Goal: Task Accomplishment & Management: Use online tool/utility

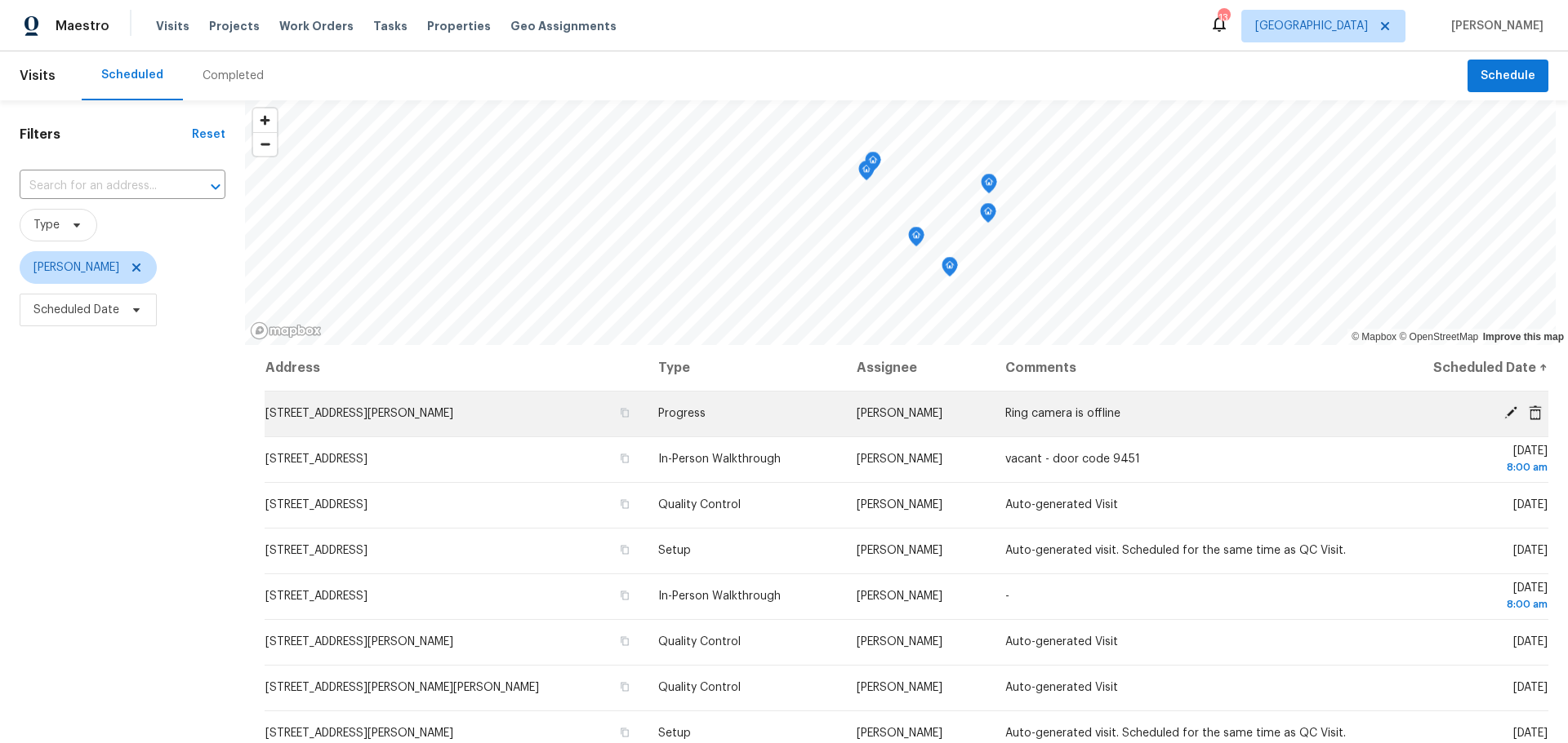
click at [1503, 415] on icon at bounding box center [1510, 412] width 15 height 15
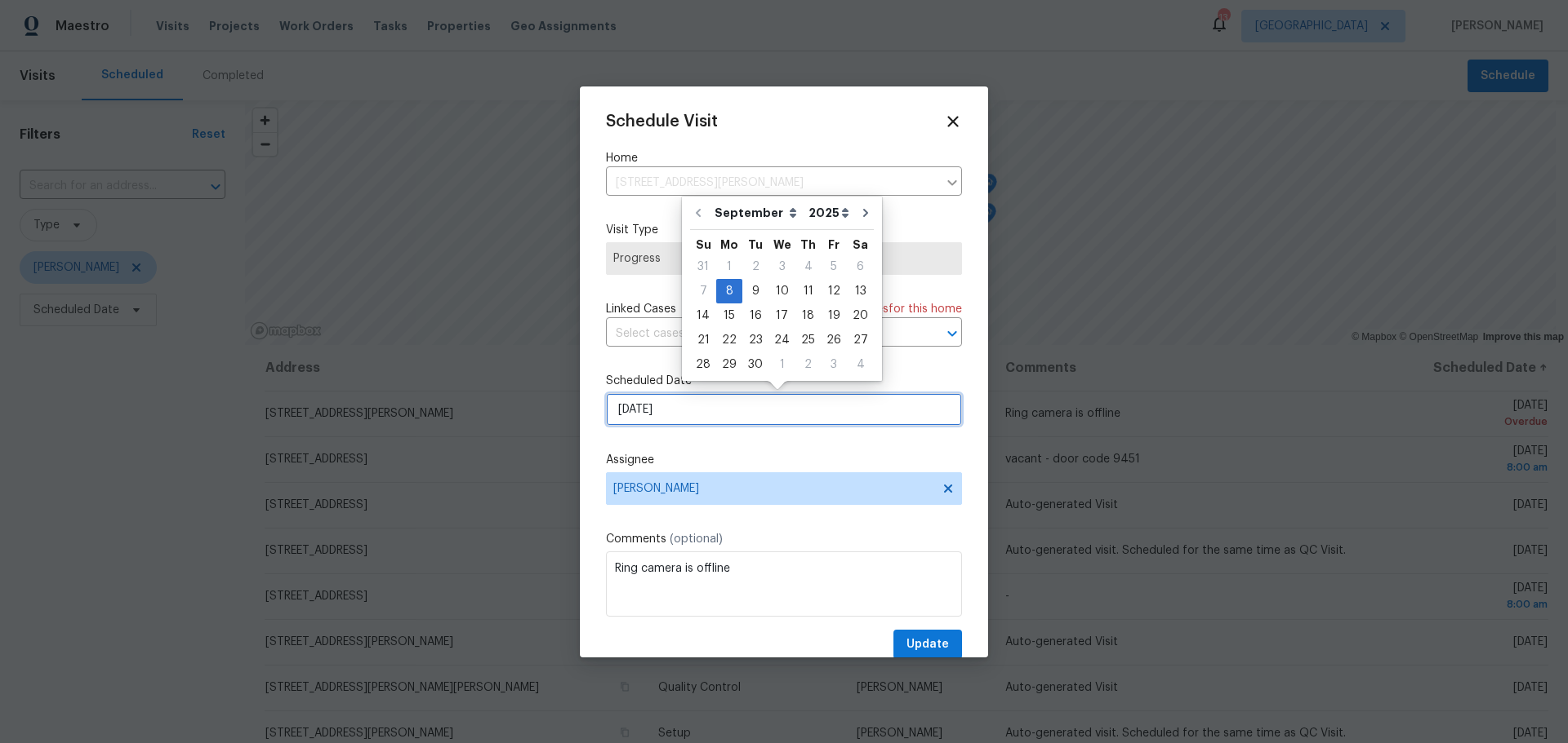
click at [766, 407] on input "[DATE]" at bounding box center [784, 409] width 356 height 32
click at [759, 290] on div "9" at bounding box center [755, 291] width 26 height 23
type input "[DATE]"
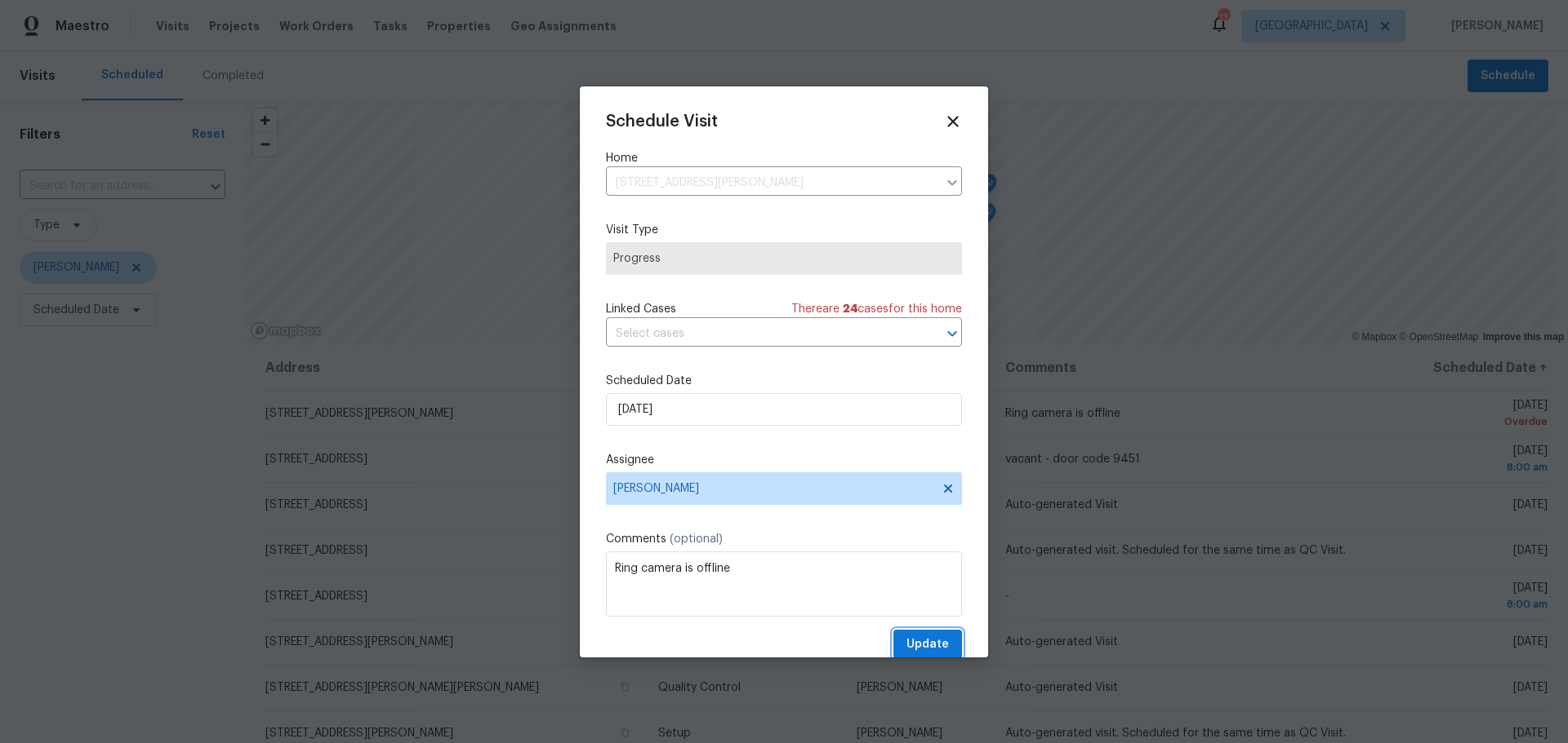
click at [901, 630] on button "Update" at bounding box center [927, 644] width 68 height 30
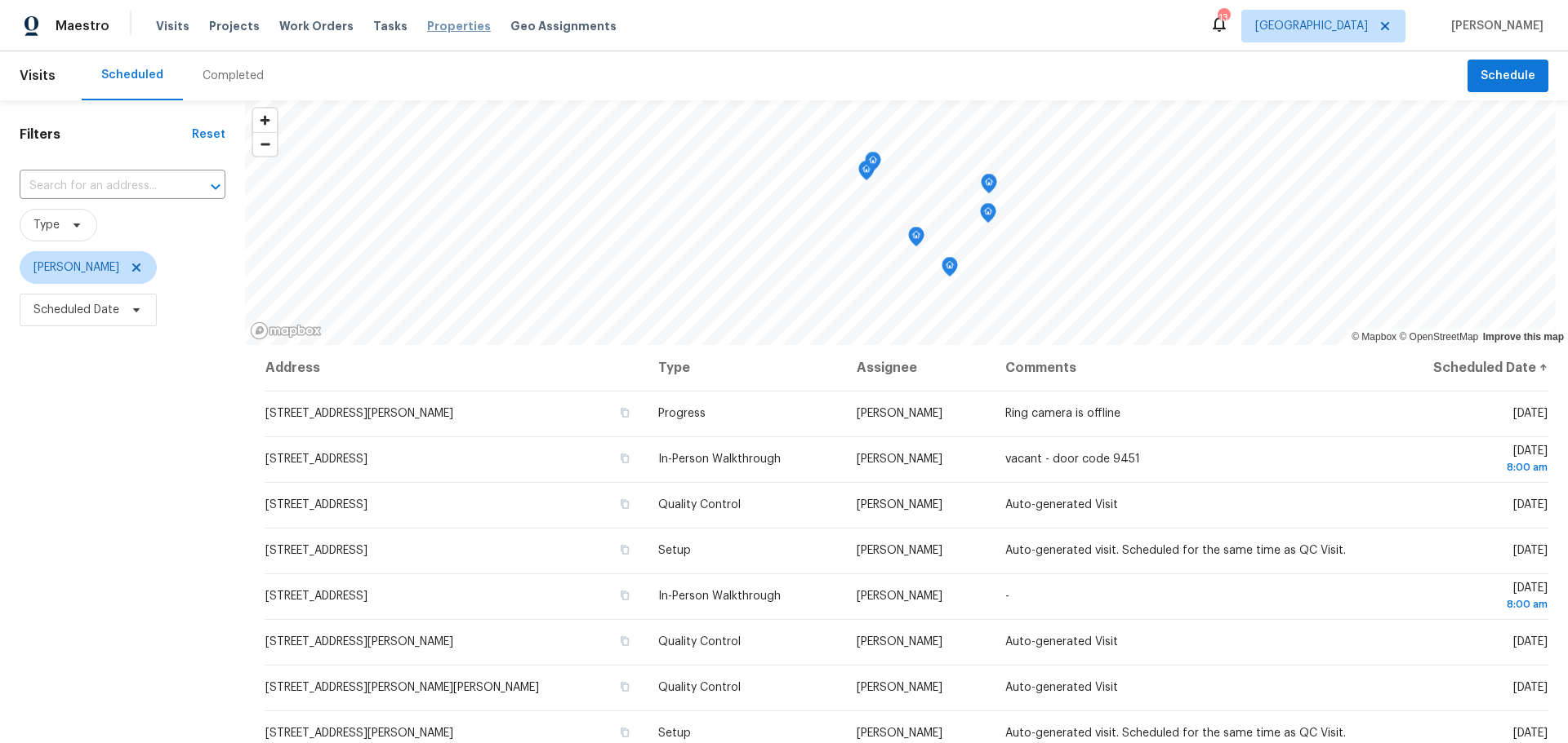
click at [450, 26] on span "Properties" at bounding box center [458, 26] width 64 height 16
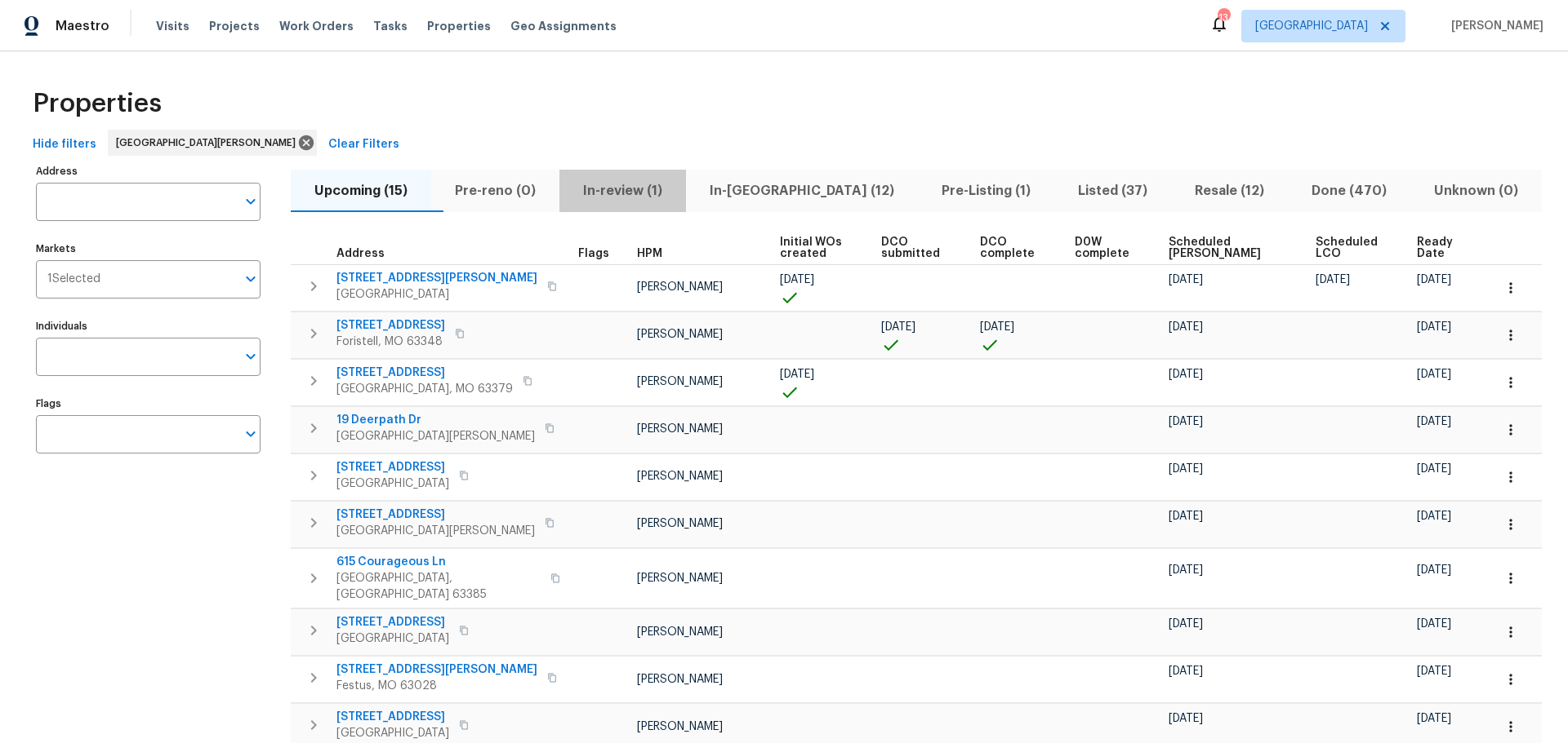
click at [644, 185] on span "In-review (1)" at bounding box center [622, 190] width 107 height 23
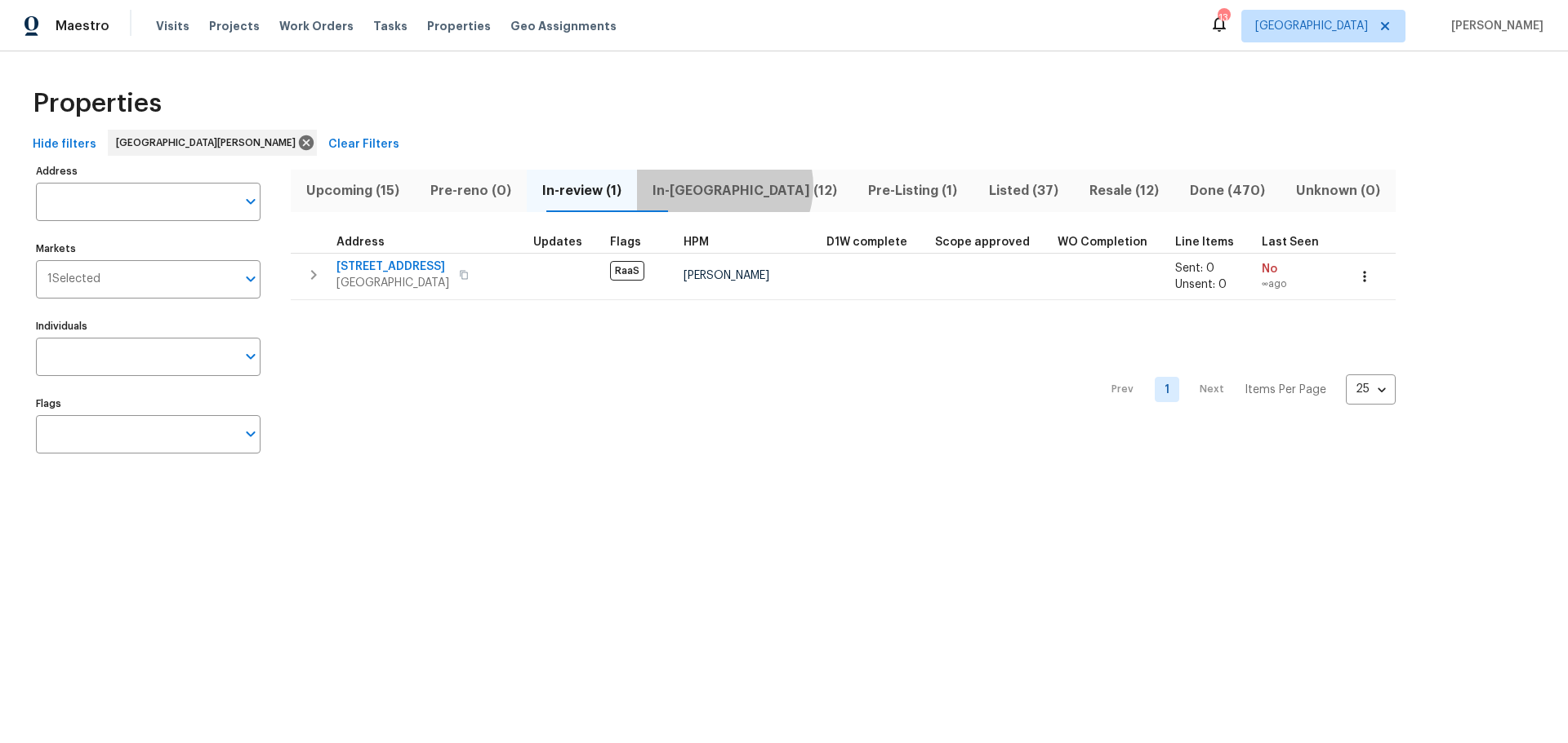
click at [754, 186] on span "In-reno (12)" at bounding box center [745, 190] width 196 height 23
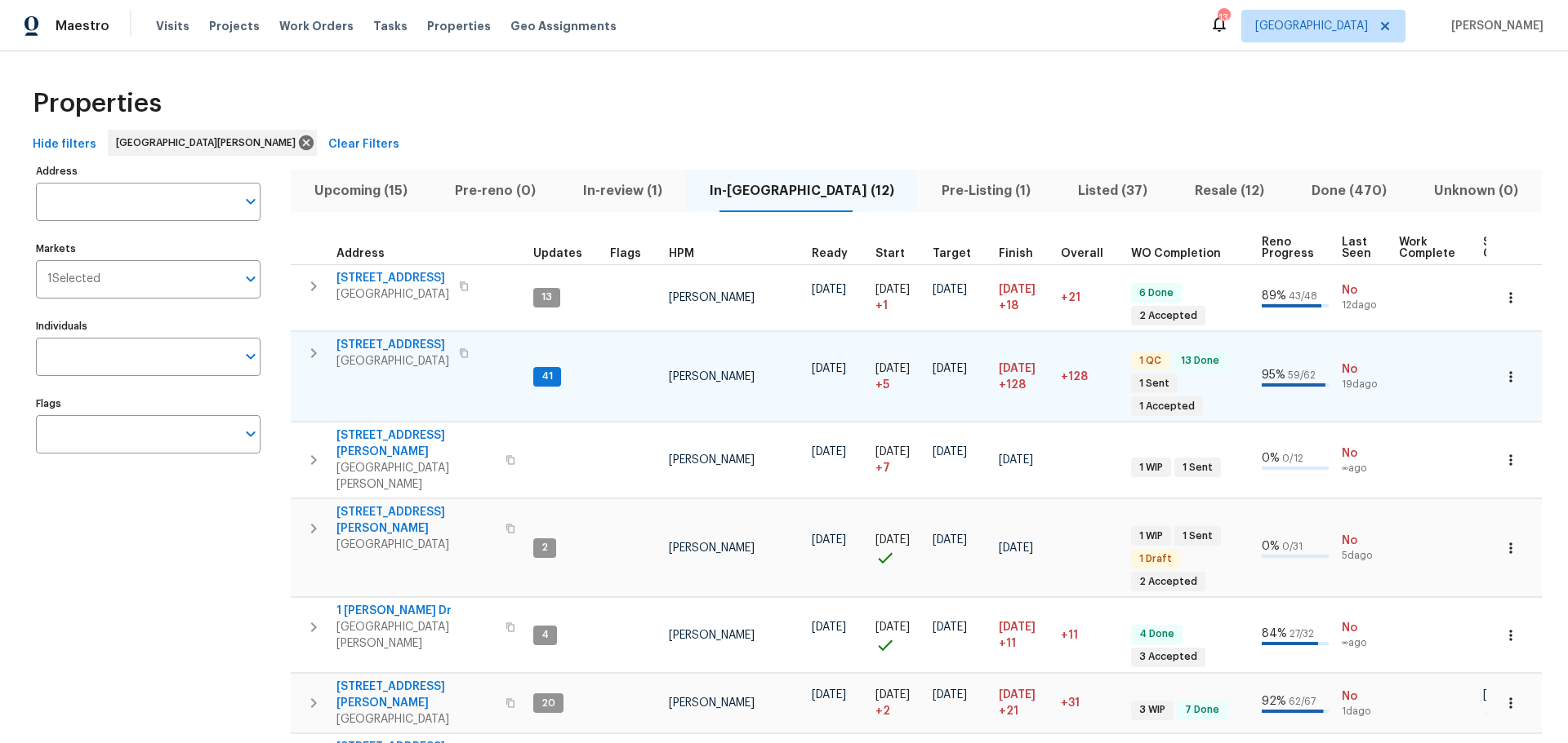
click at [398, 347] on span "[STREET_ADDRESS]" at bounding box center [393, 345] width 113 height 16
click at [1509, 371] on icon "button" at bounding box center [1510, 376] width 3 height 10
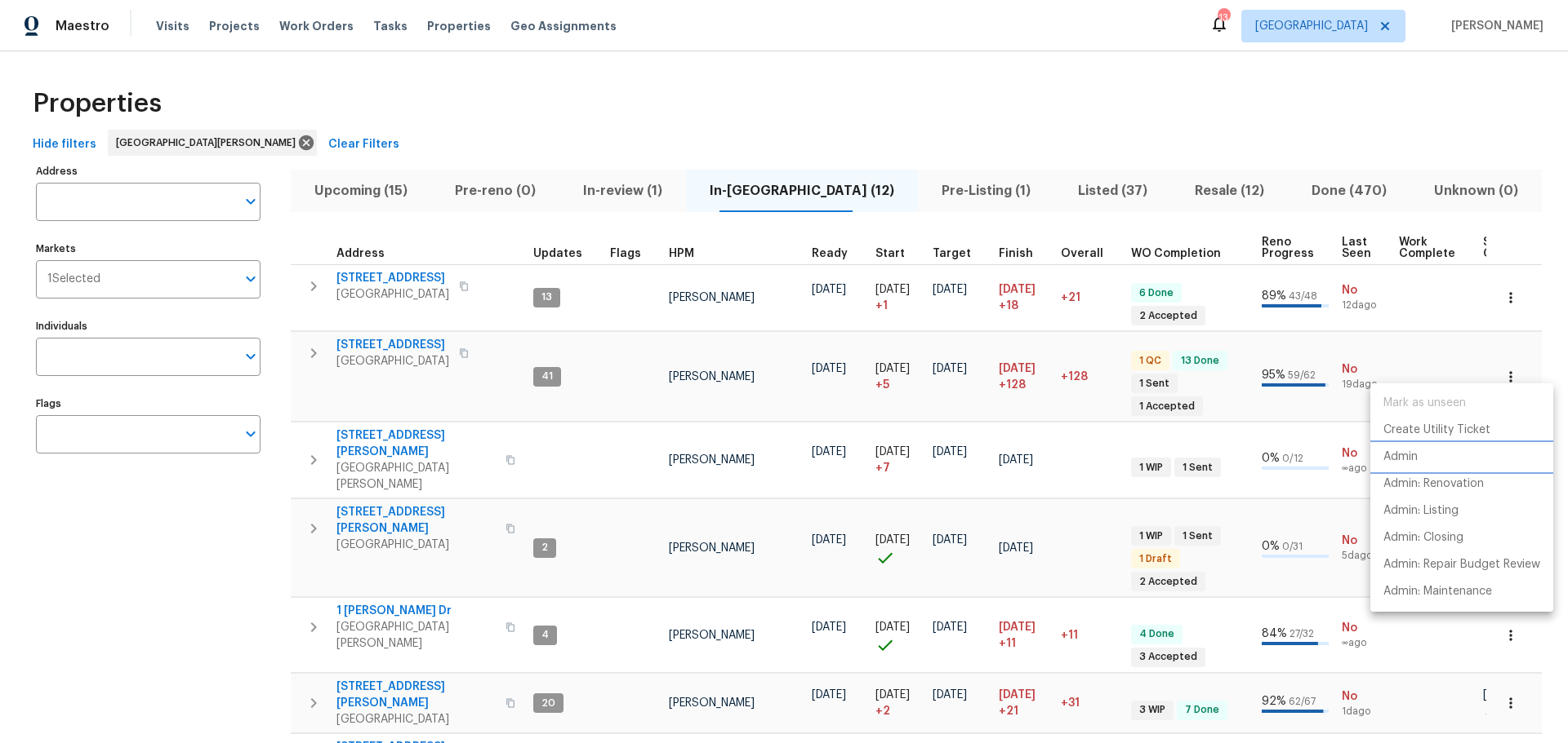
click at [1424, 453] on li "Admin" at bounding box center [1461, 457] width 183 height 27
click at [380, 340] on div at bounding box center [784, 371] width 1568 height 743
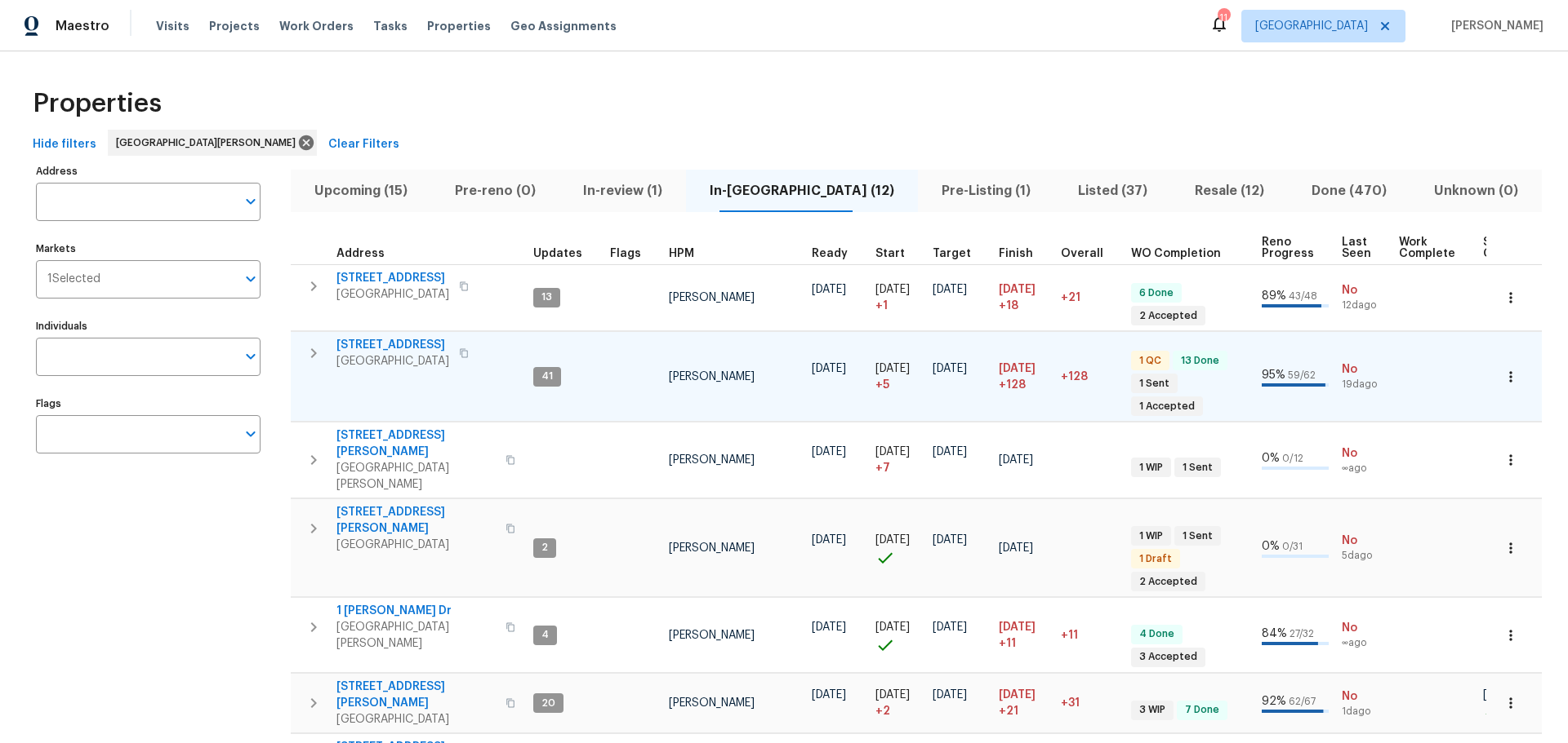
click at [380, 337] on span "120 Birchwood Dr" at bounding box center [393, 345] width 113 height 16
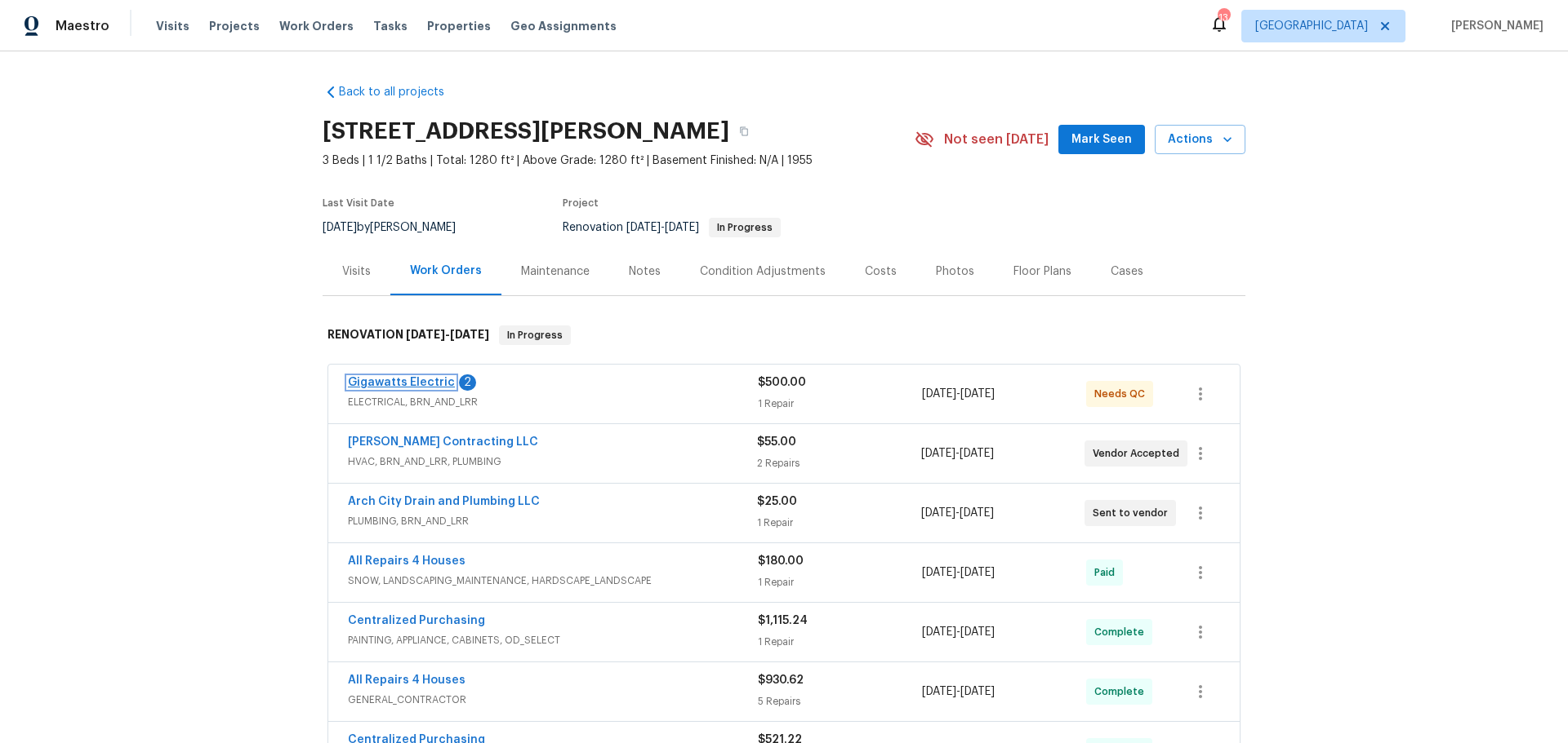
click at [416, 380] on link "Gigawatts Electric" at bounding box center [400, 382] width 107 height 11
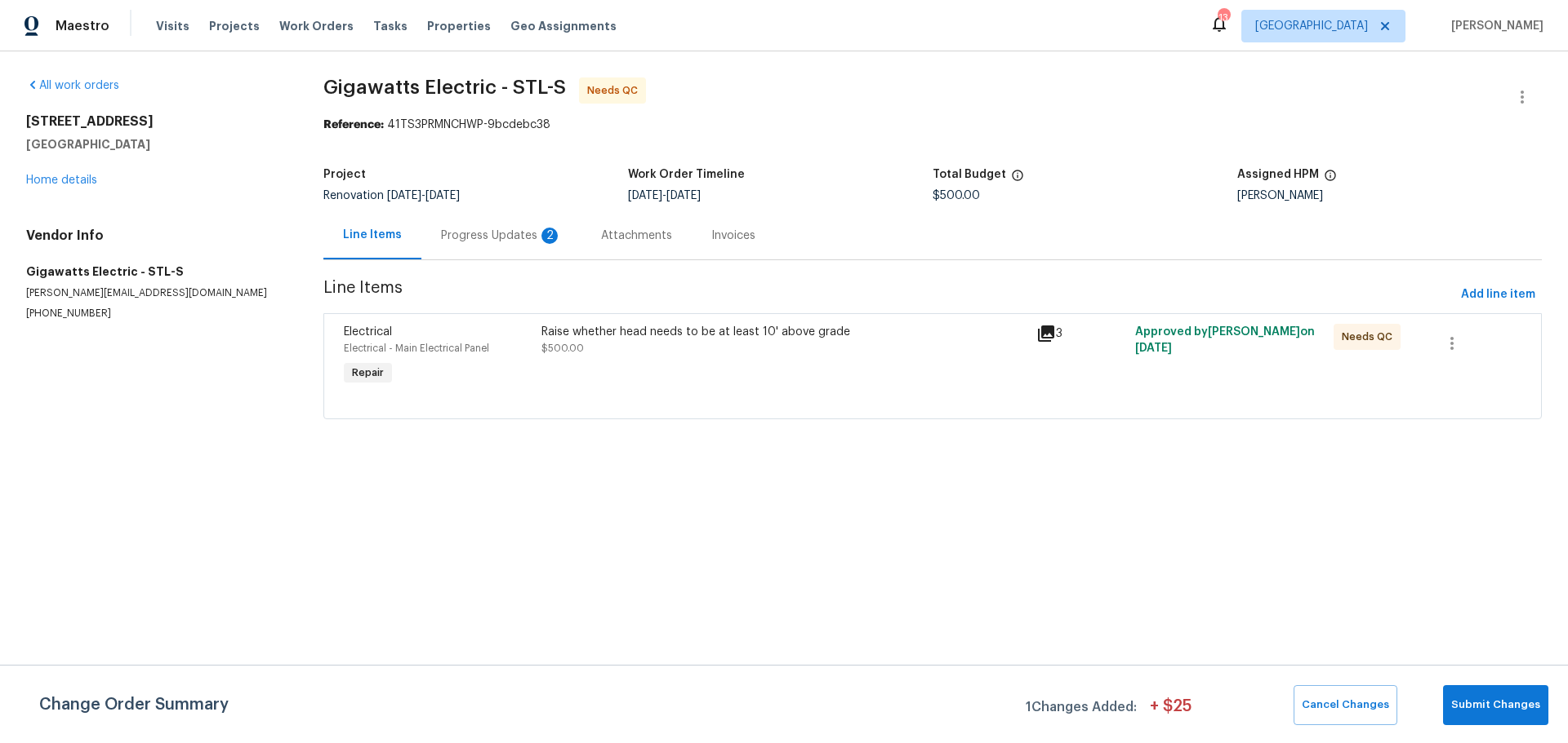
click at [477, 235] on div "Progress Updates 2" at bounding box center [502, 235] width 121 height 16
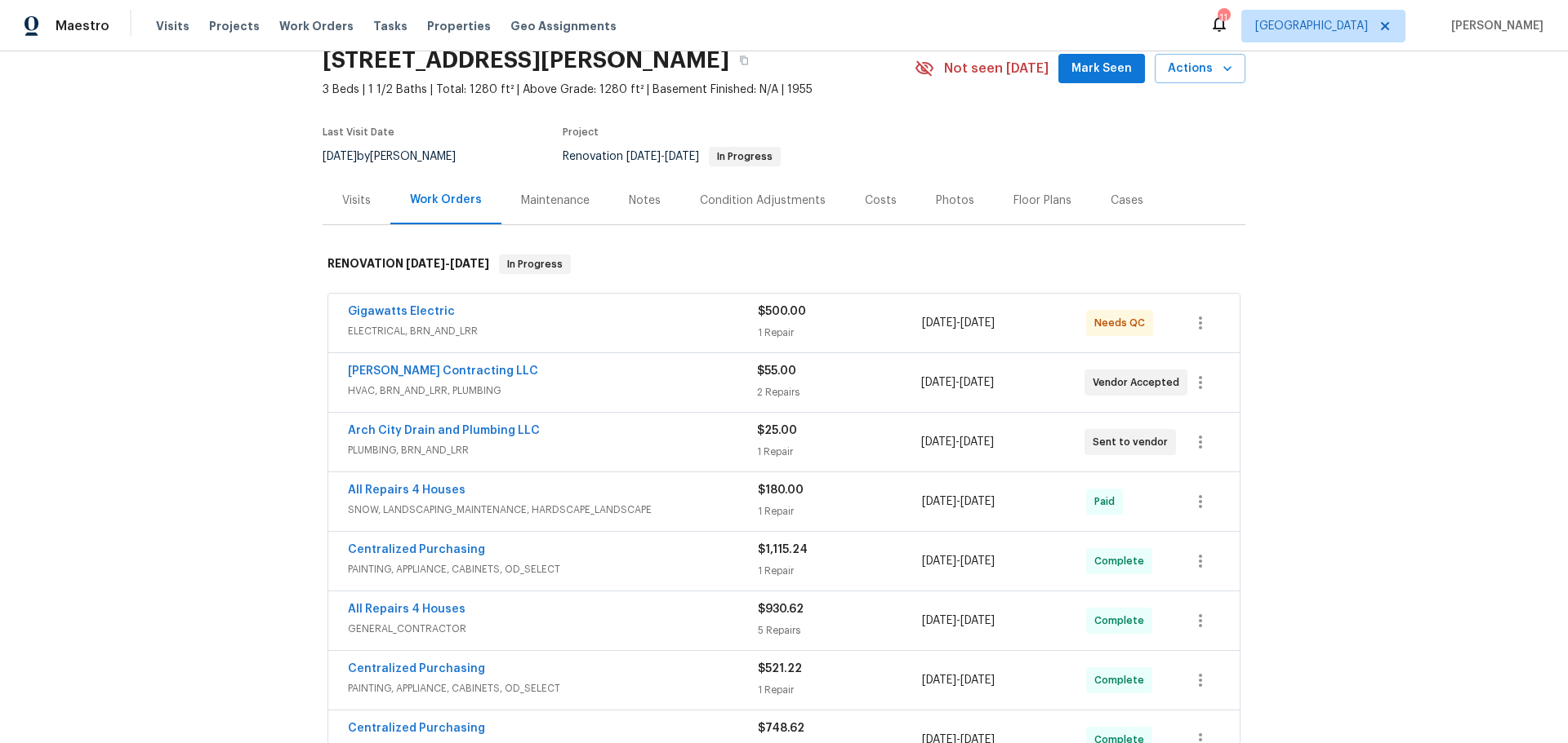
scroll to position [163, 0]
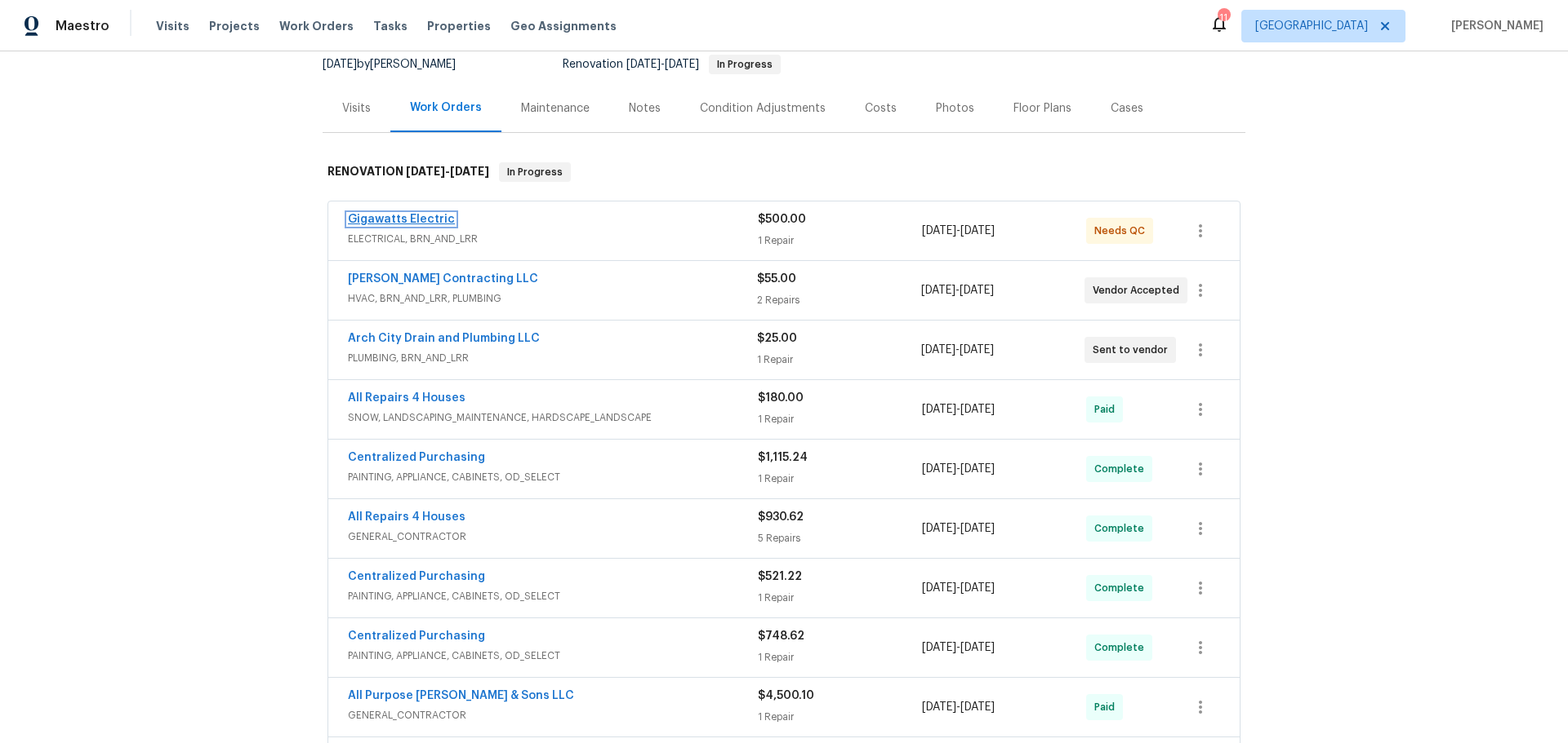
click at [406, 216] on link "Gigawatts Electric" at bounding box center [400, 219] width 107 height 11
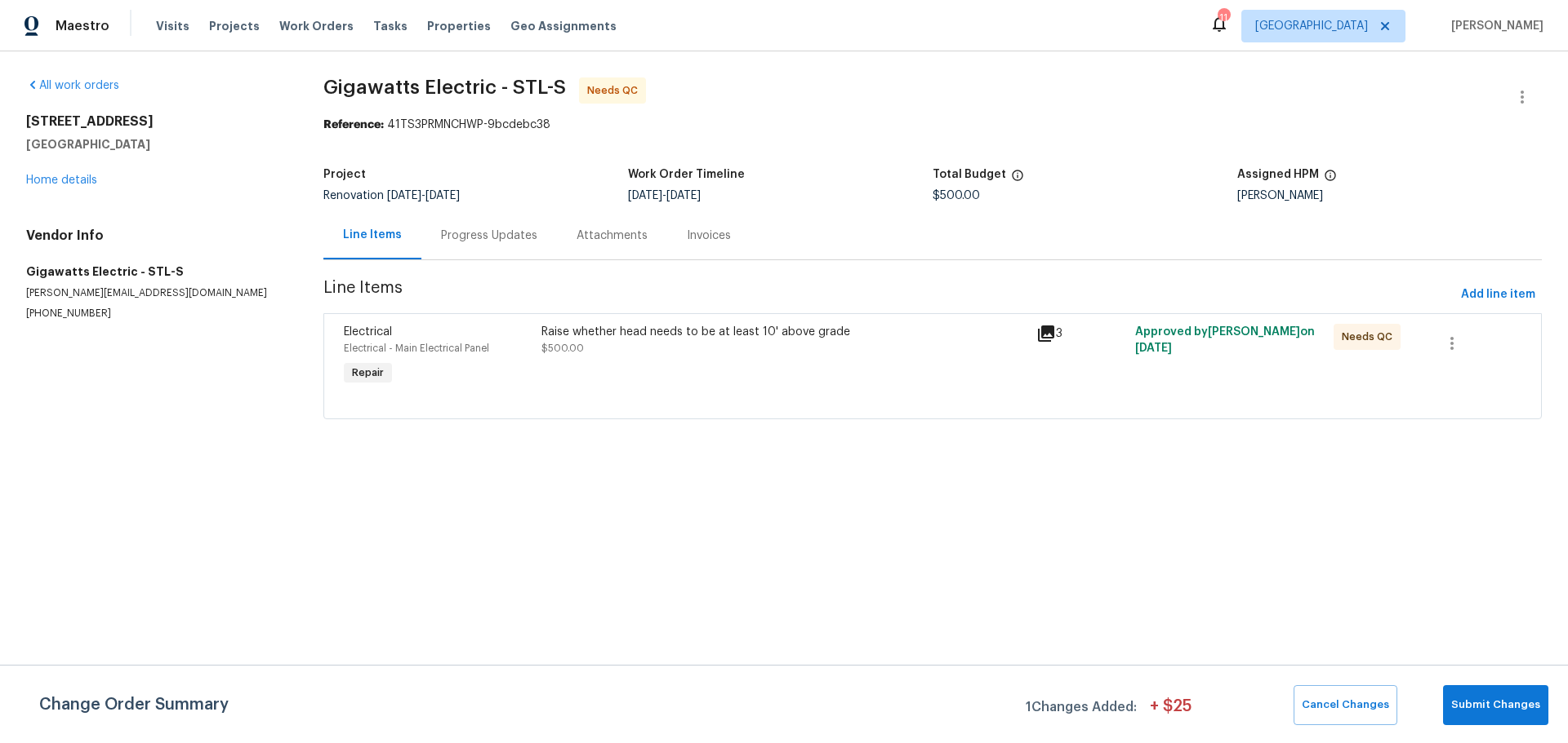
click at [597, 363] on div "Raise whether head needs to be at least 10' above grade $500.00" at bounding box center [784, 357] width 495 height 75
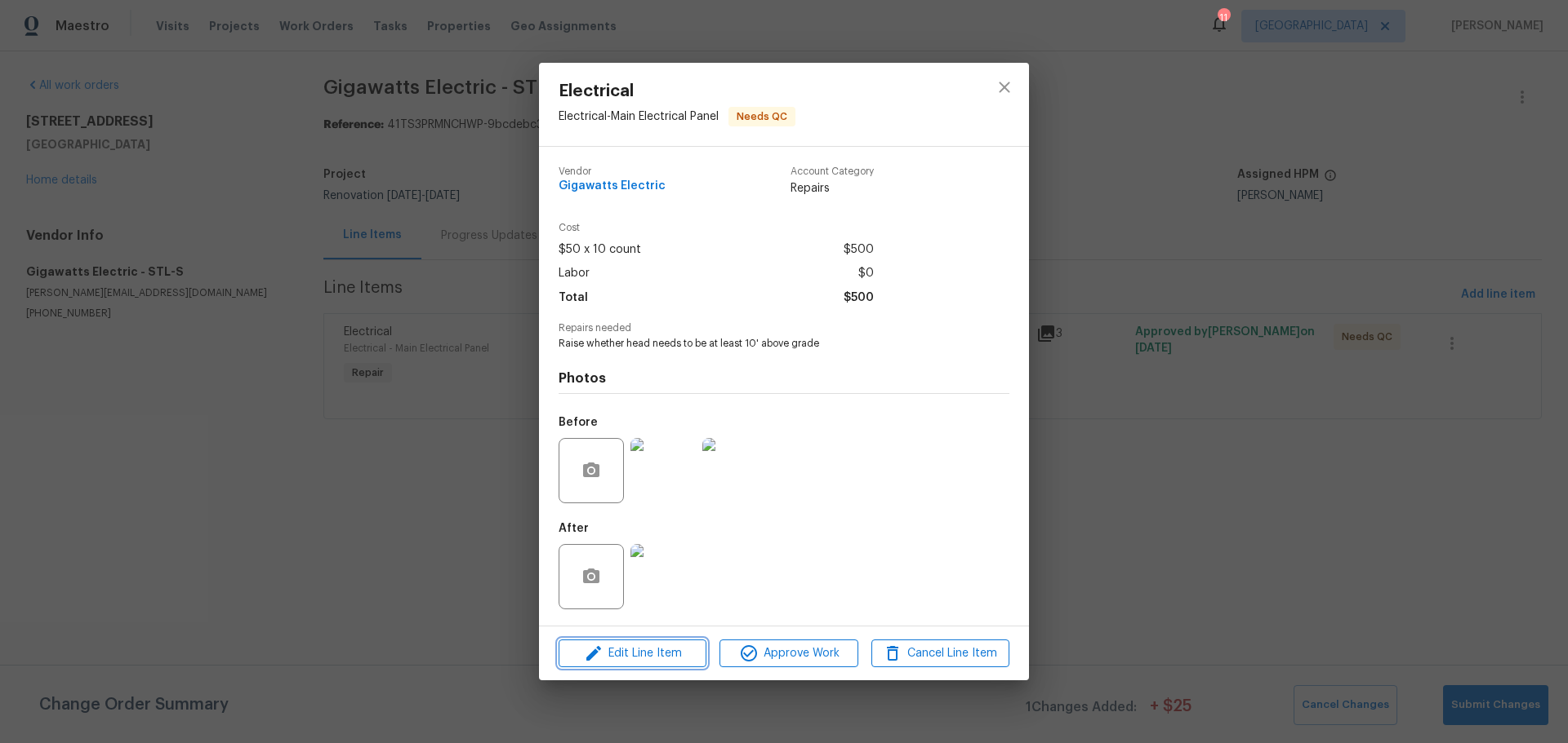
click at [680, 647] on span "Edit Line Item" at bounding box center [632, 654] width 138 height 20
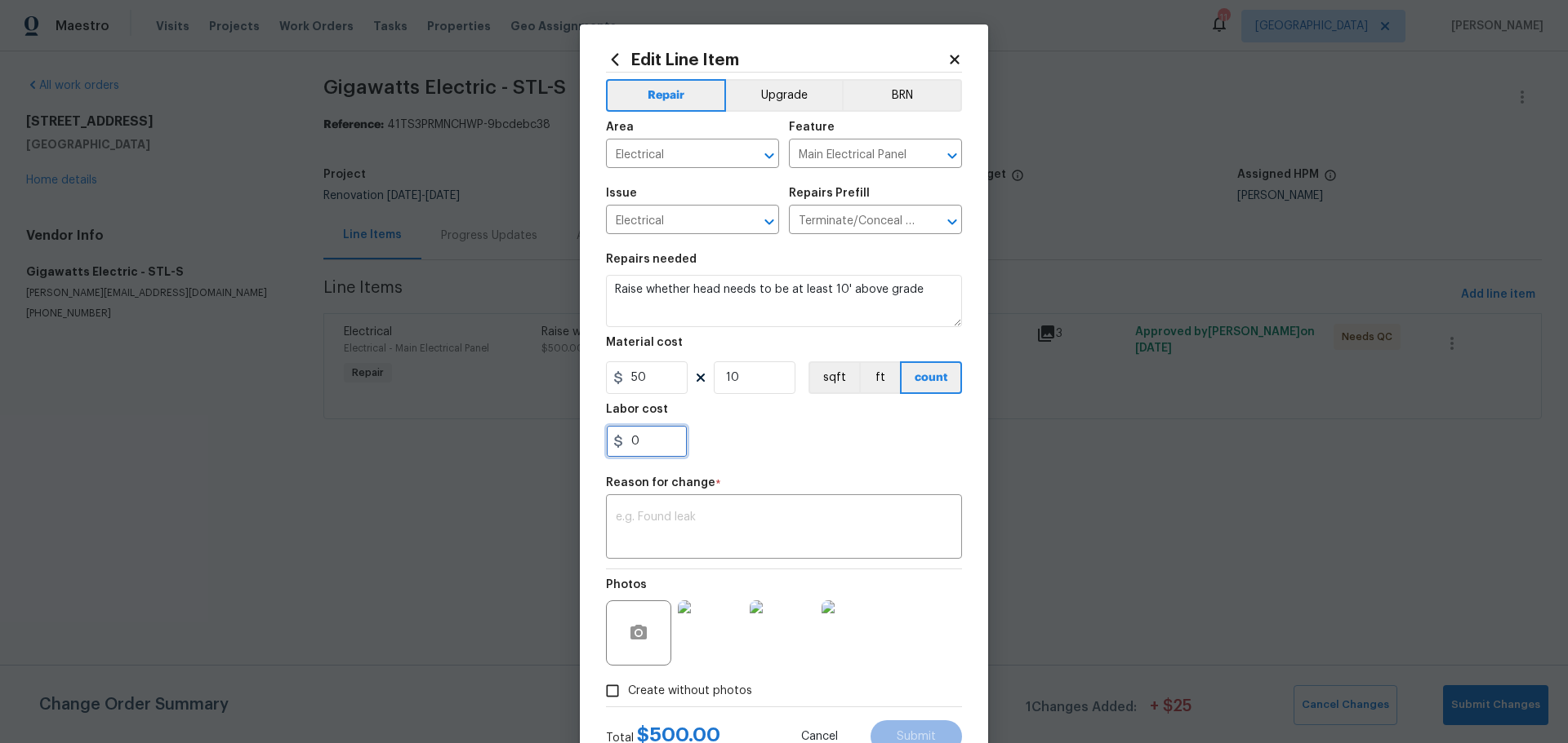
click at [648, 444] on input "0" at bounding box center [647, 441] width 82 height 32
type input "0"
click at [738, 360] on figure "Material cost 50 10 sqft ft count" at bounding box center [784, 365] width 356 height 57
click at [744, 382] on input "10" at bounding box center [755, 378] width 82 height 32
type input "65"
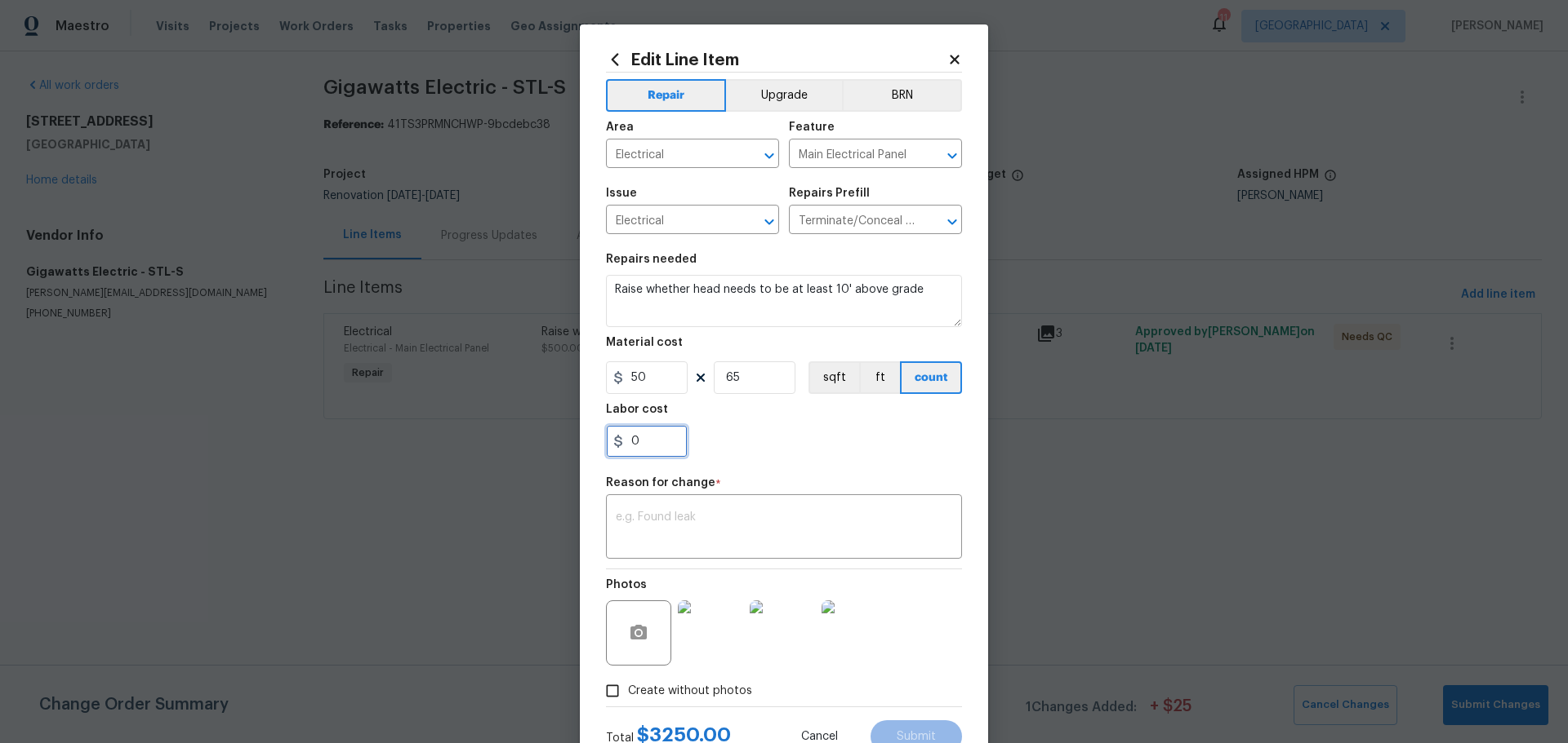
click at [638, 441] on input "0" at bounding box center [647, 441] width 82 height 32
type input "10"
click at [637, 550] on div "x ​" at bounding box center [784, 528] width 356 height 61
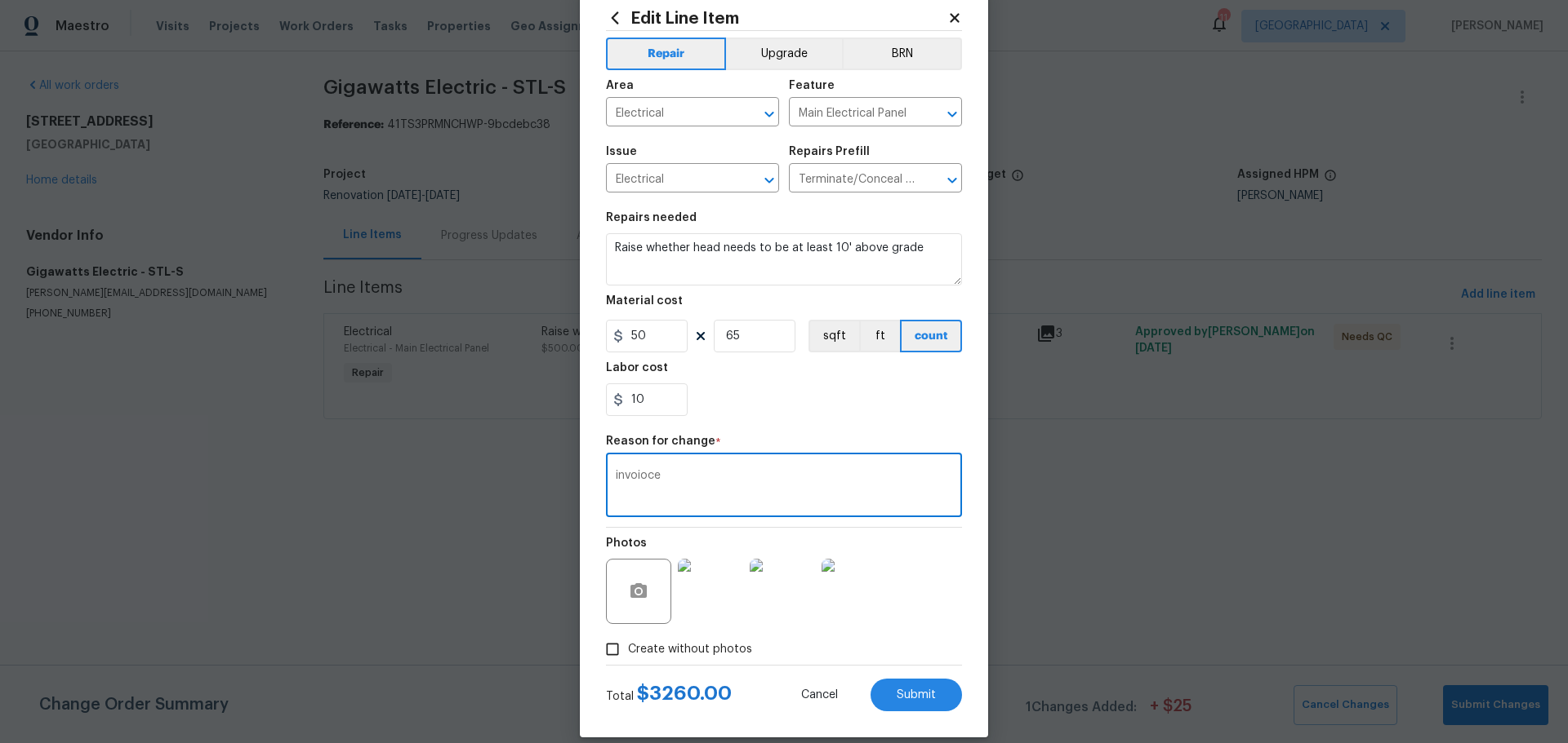
scroll to position [61, 0]
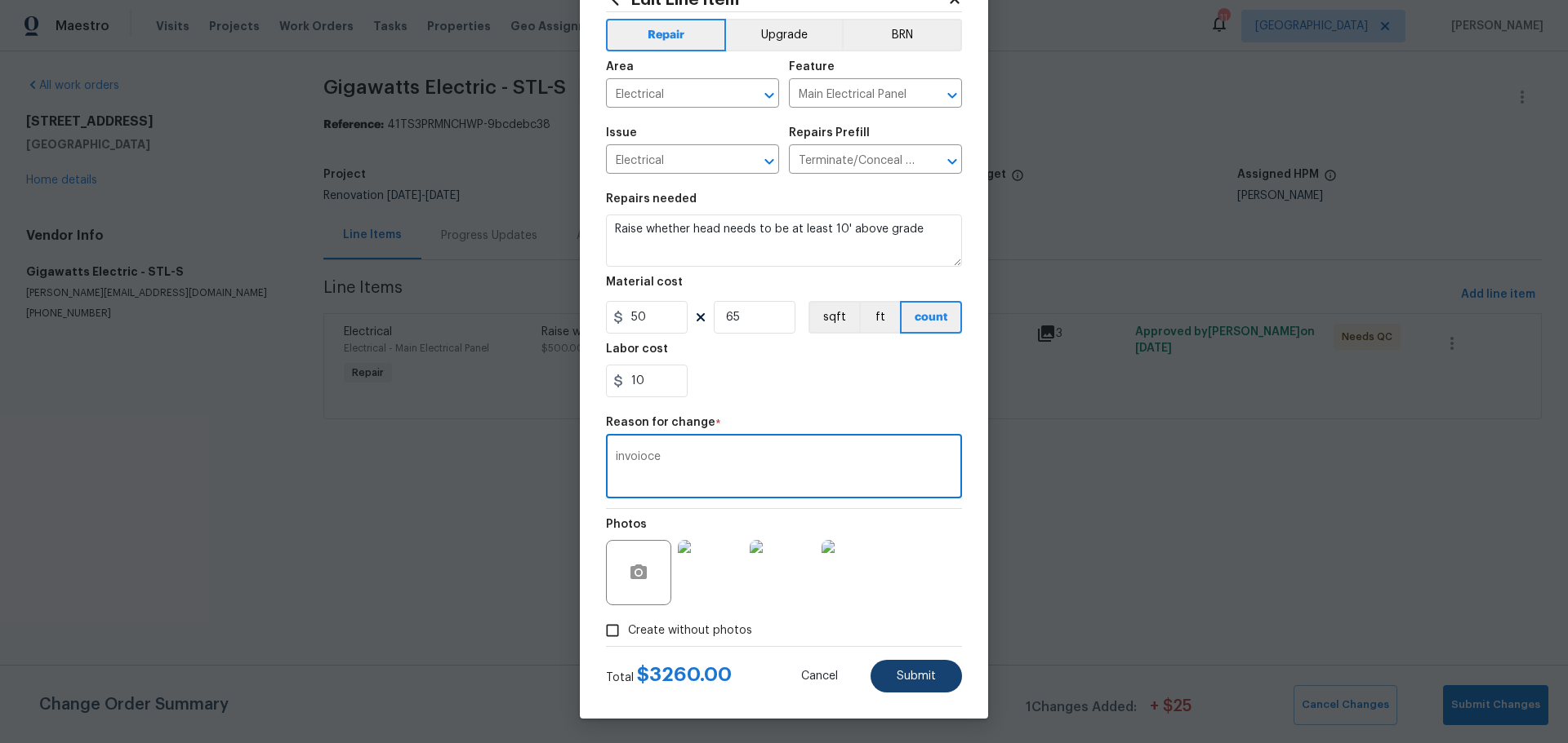
type textarea "invoioce"
click at [912, 665] on button "Submit" at bounding box center [916, 676] width 91 height 32
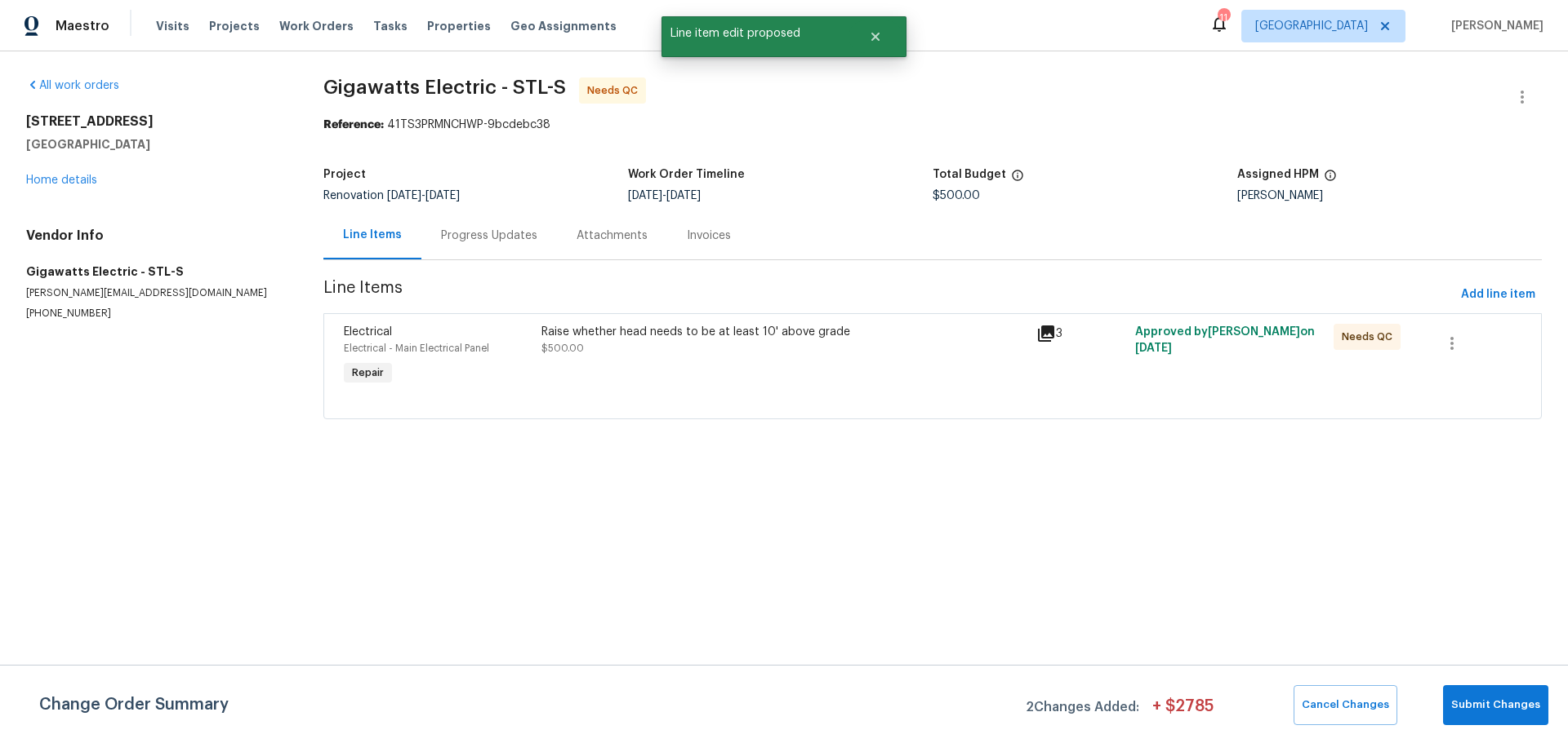
scroll to position [0, 0]
click at [1453, 720] on button "Submit Changes" at bounding box center [1495, 705] width 105 height 40
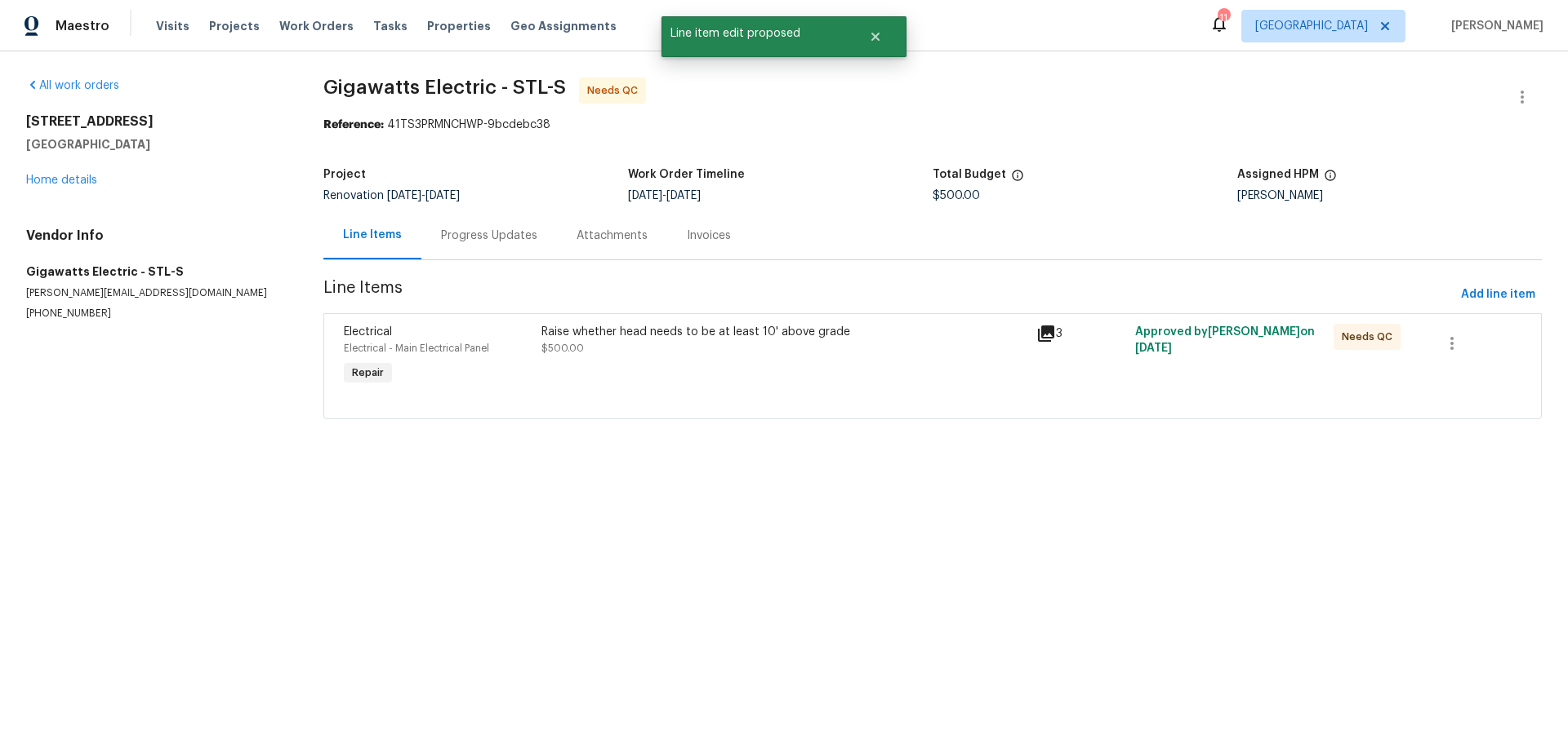
click at [1464, 465] on html "Maestro Visits Projects Work Orders Tasks Properties Geo Assignments 11 St Loui…" at bounding box center [784, 232] width 1568 height 465
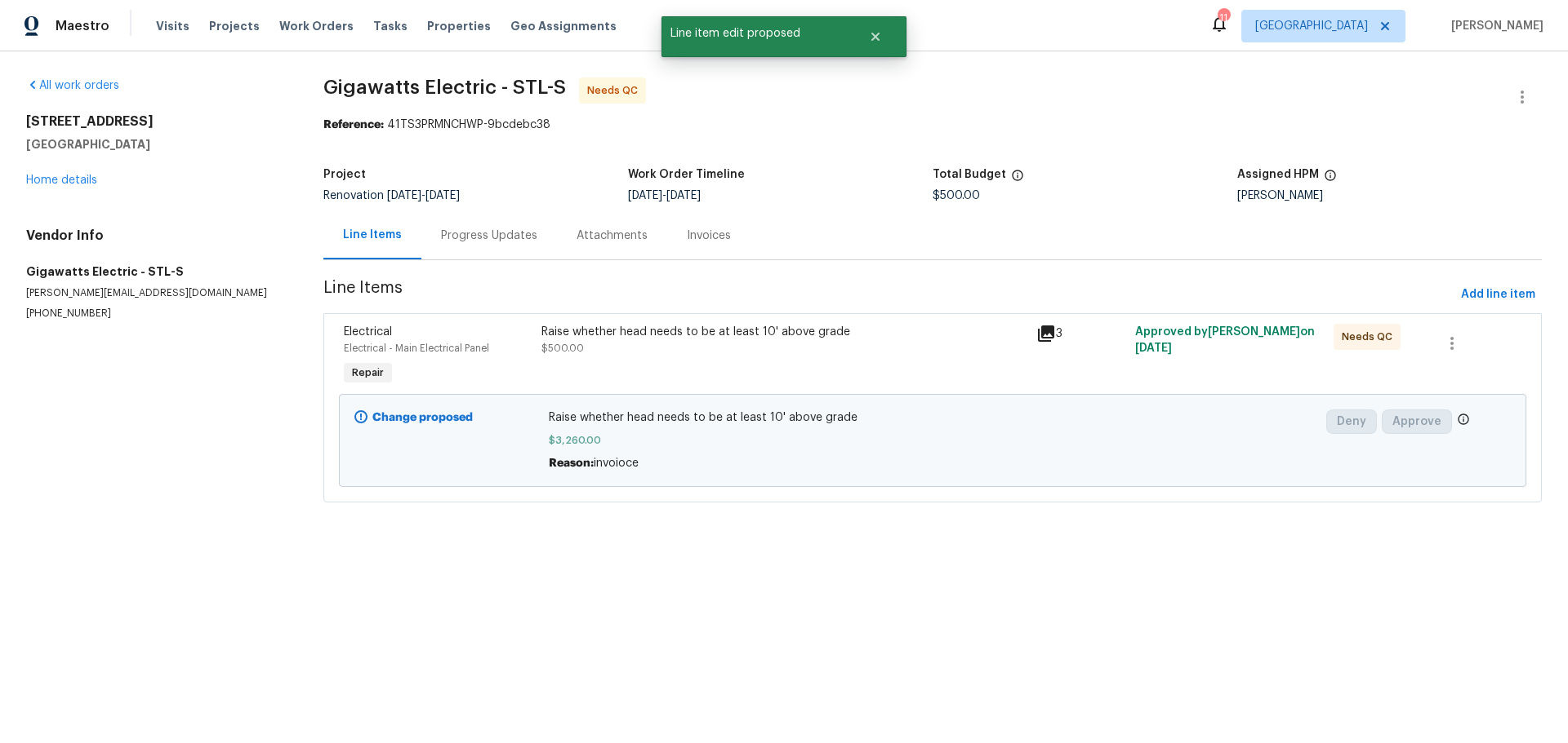
click at [515, 232] on div "Progress Updates" at bounding box center [489, 235] width 96 height 16
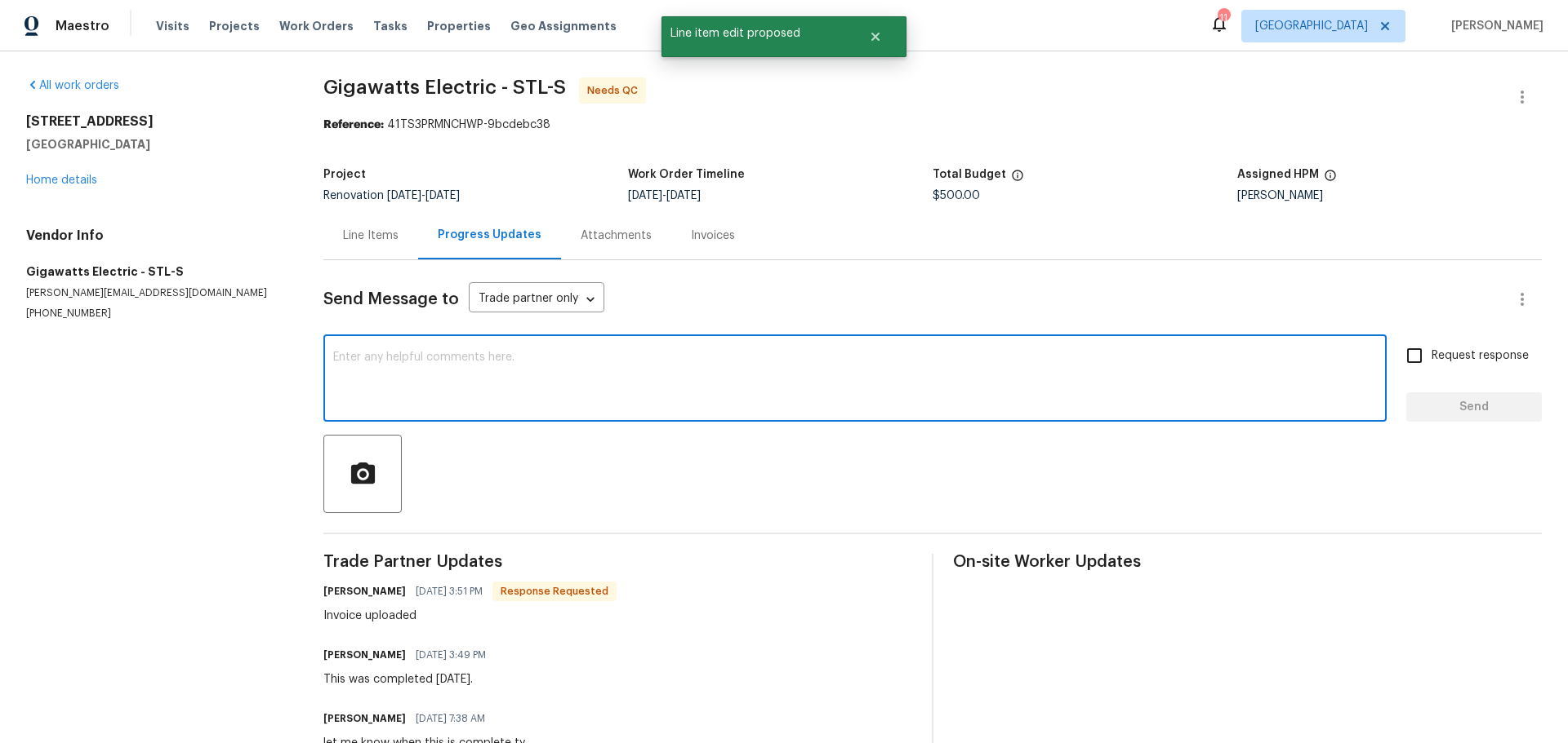
click at [470, 403] on textarea at bounding box center [854, 380] width 1043 height 57
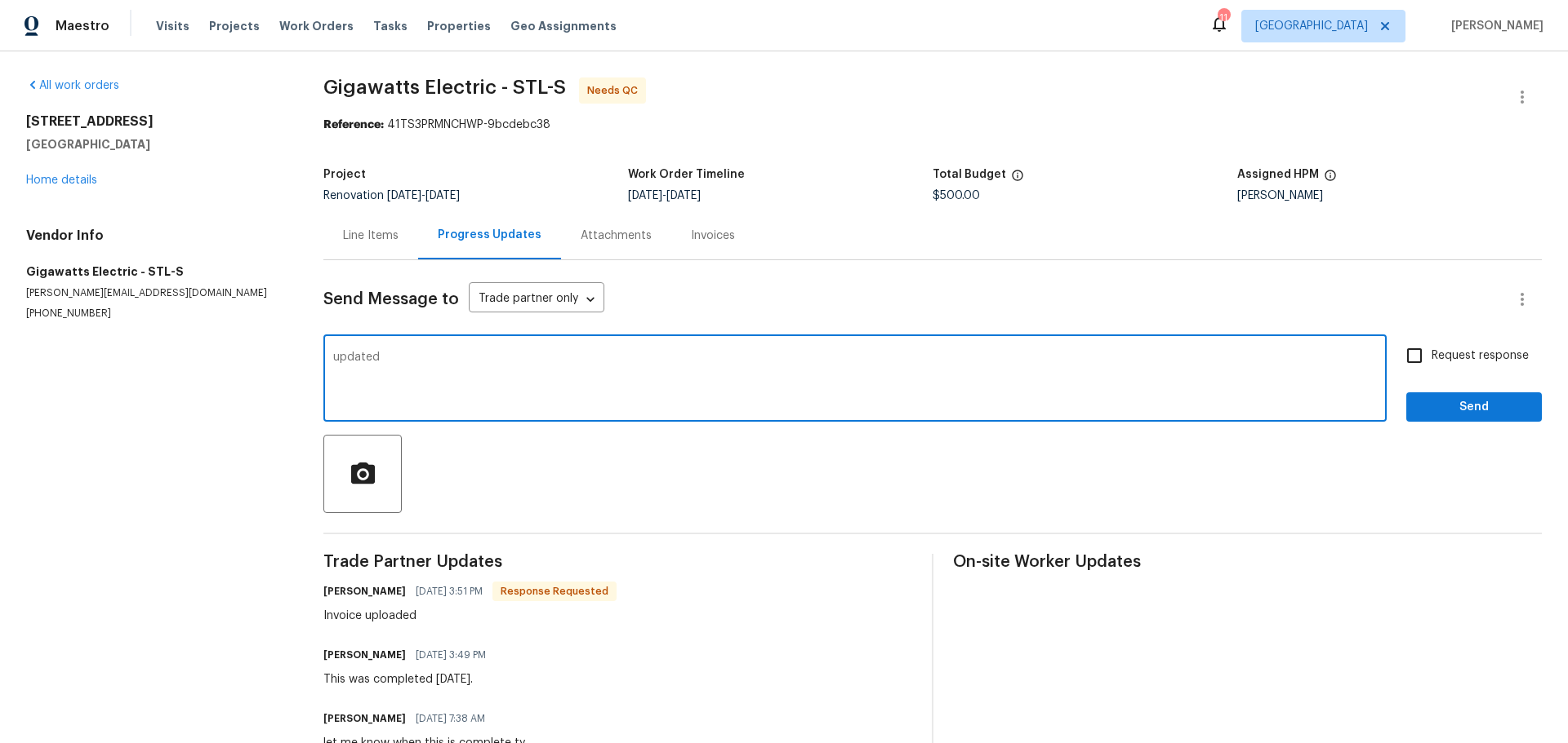
type textarea "updated"
click at [1455, 419] on button "Send" at bounding box center [1473, 407] width 136 height 30
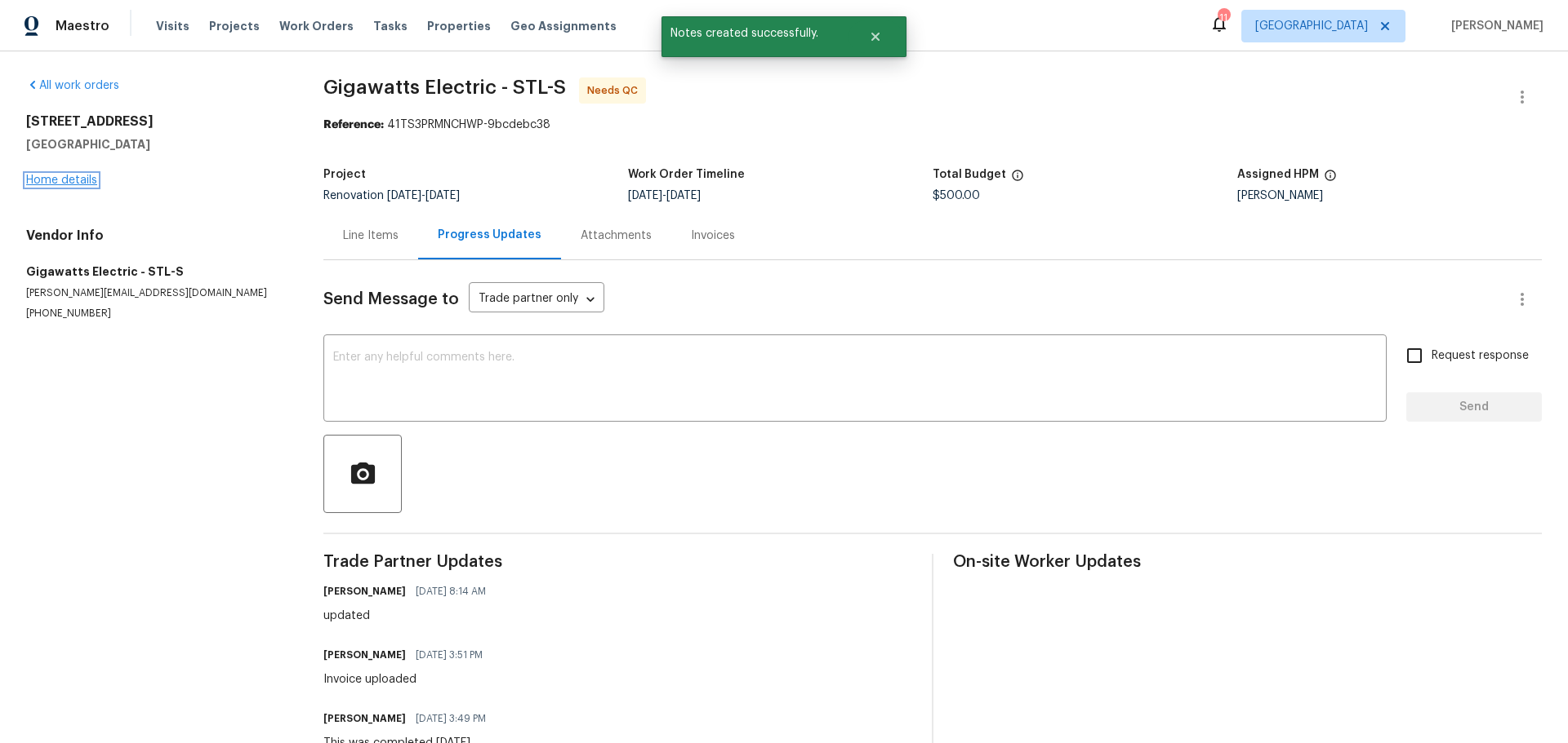
click at [54, 180] on link "Home details" at bounding box center [61, 180] width 71 height 11
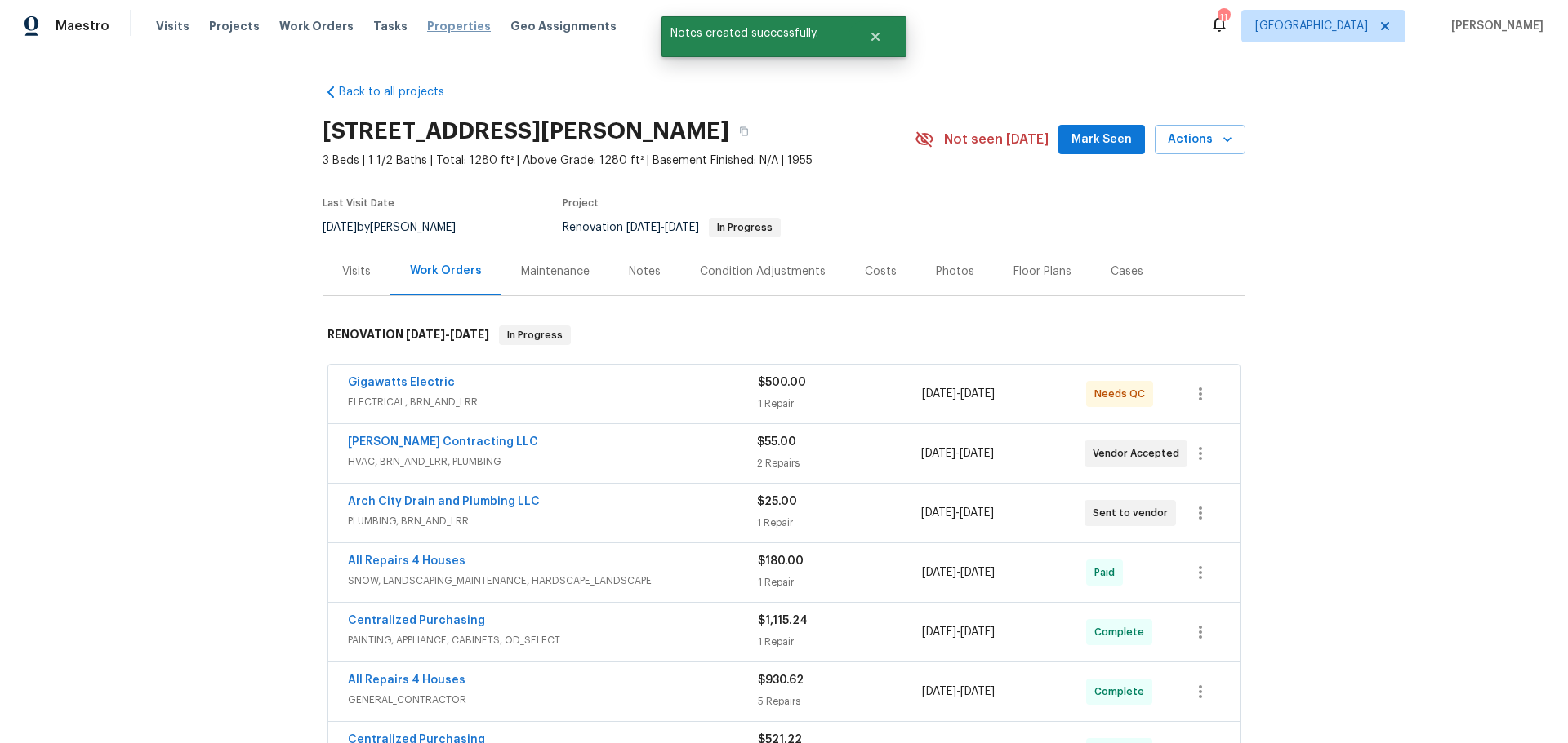
click at [433, 29] on span "Properties" at bounding box center [458, 26] width 64 height 16
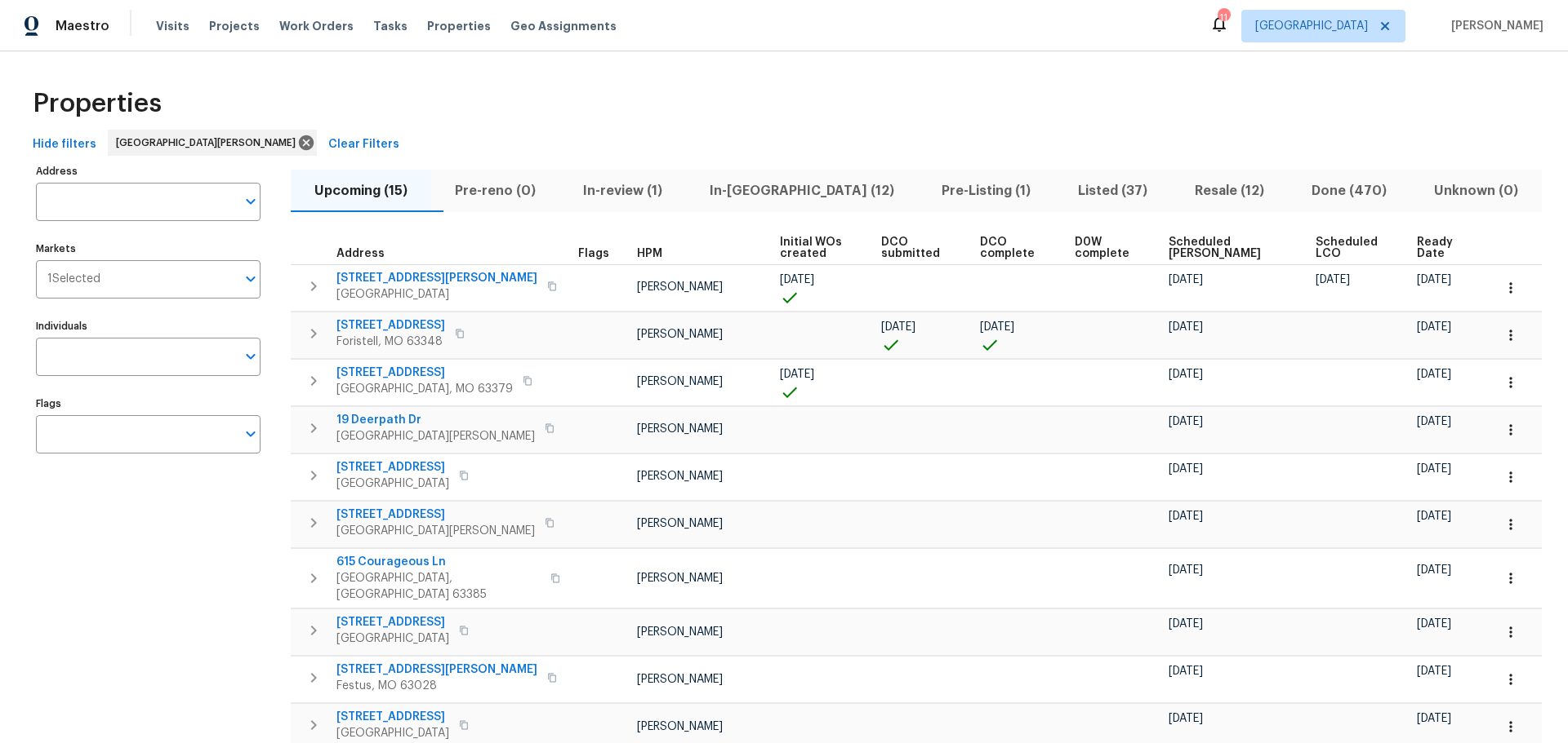
click at [790, 186] on span "In-reno (12)" at bounding box center [801, 190] width 213 height 23
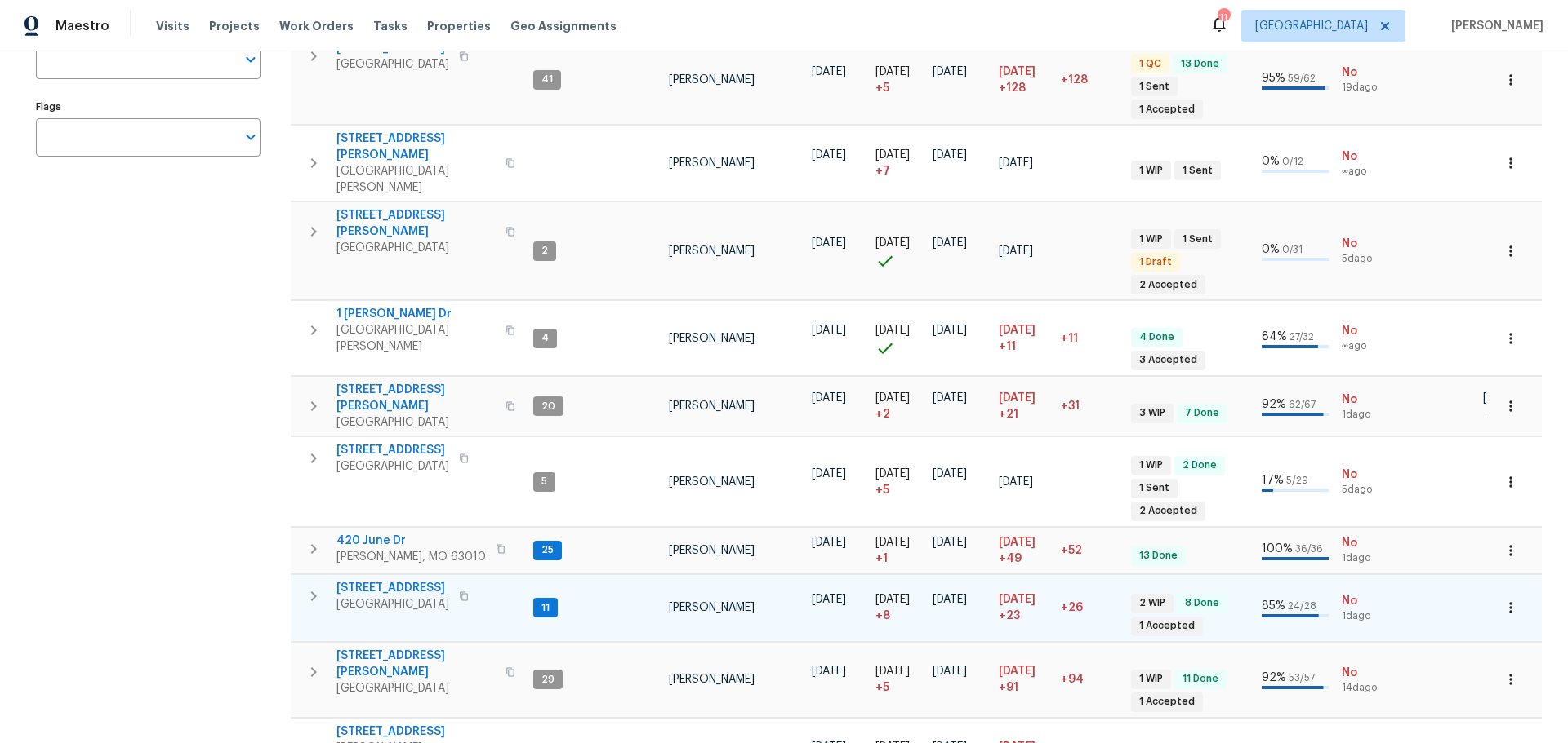
scroll to position [327, 0]
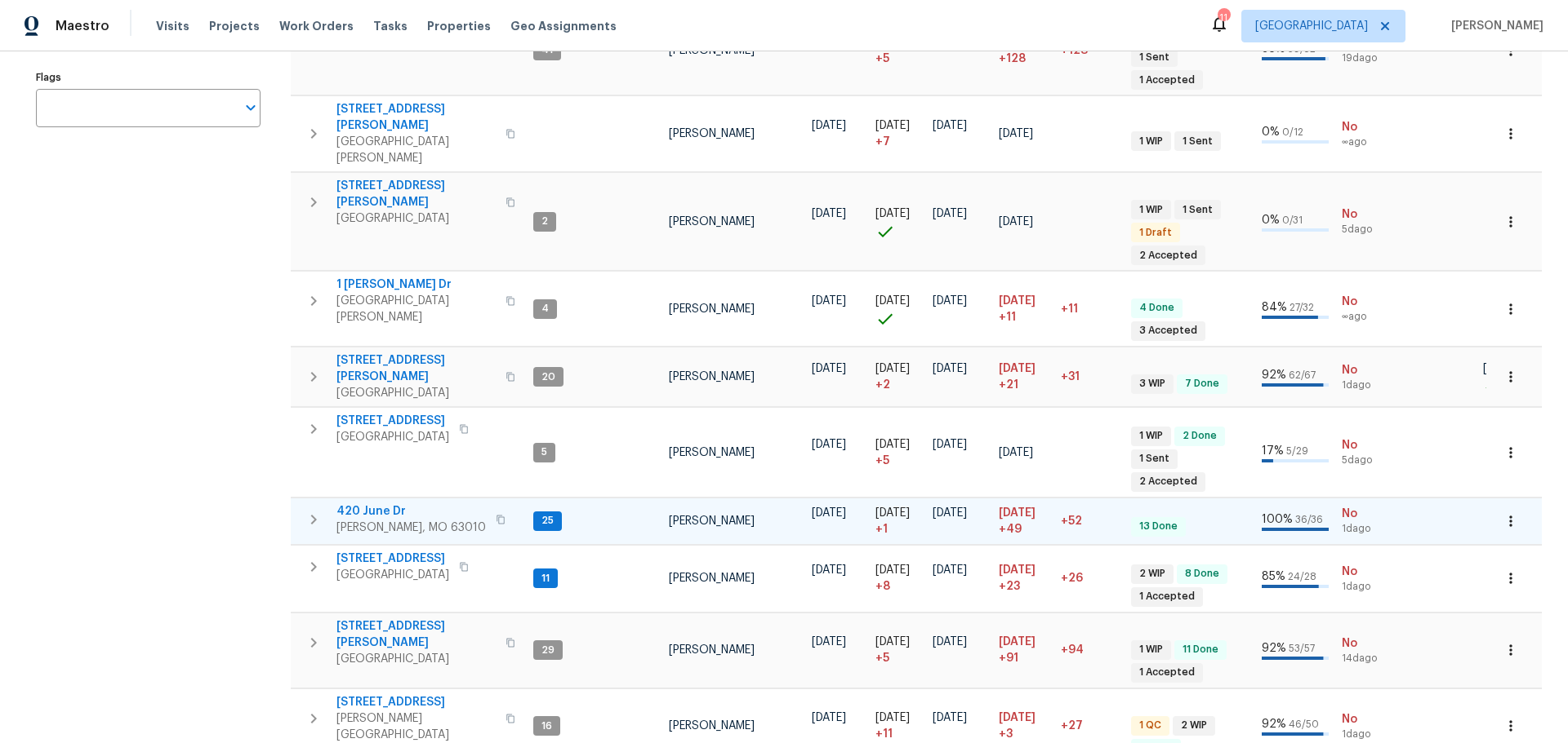
click at [364, 503] on span "420 June Dr" at bounding box center [411, 511] width 149 height 16
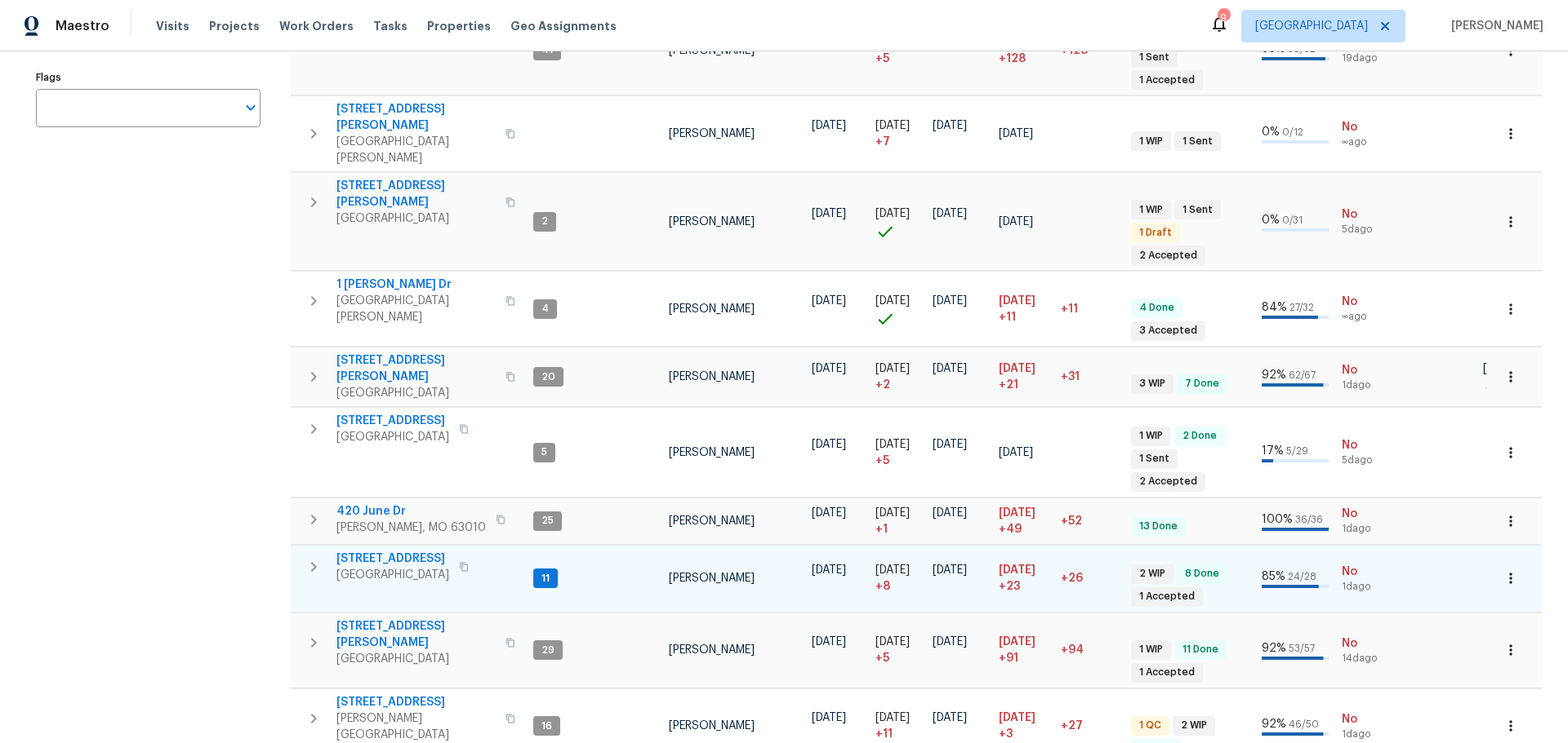
click at [449, 551] on span "[STREET_ADDRESS]" at bounding box center [393, 559] width 113 height 16
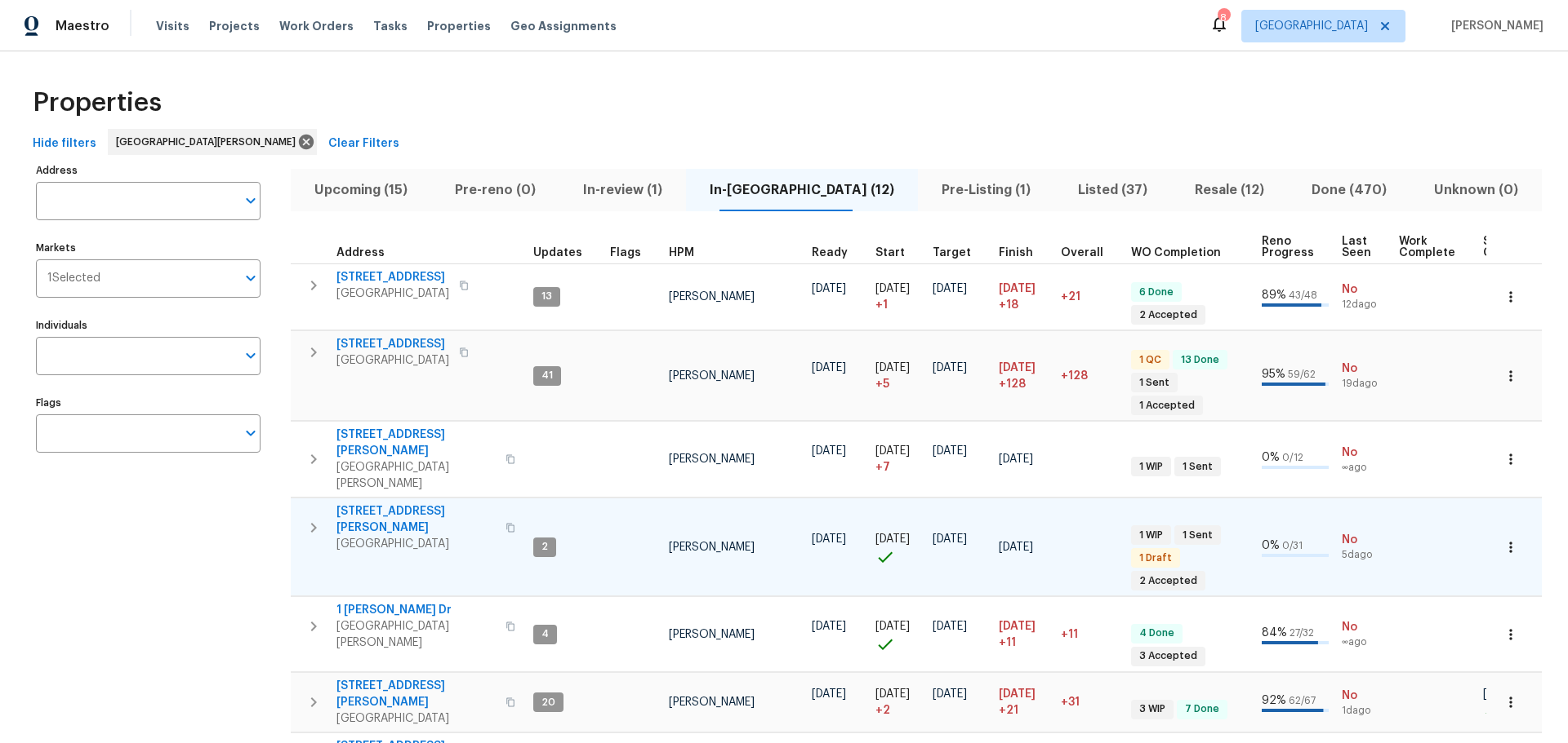
scroll to position [0, 0]
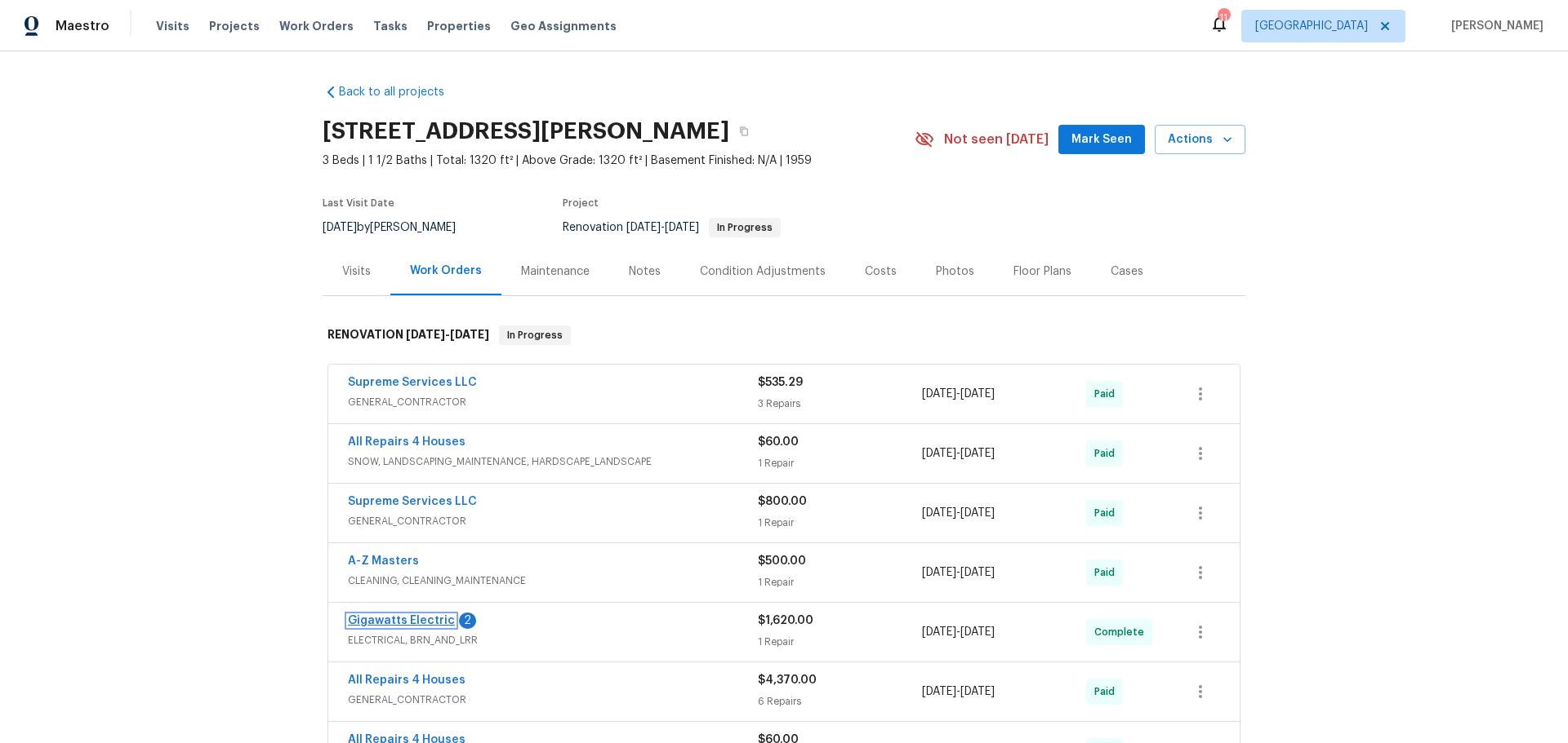
click at [436, 623] on link "Gigawatts Electric" at bounding box center [400, 620] width 107 height 11
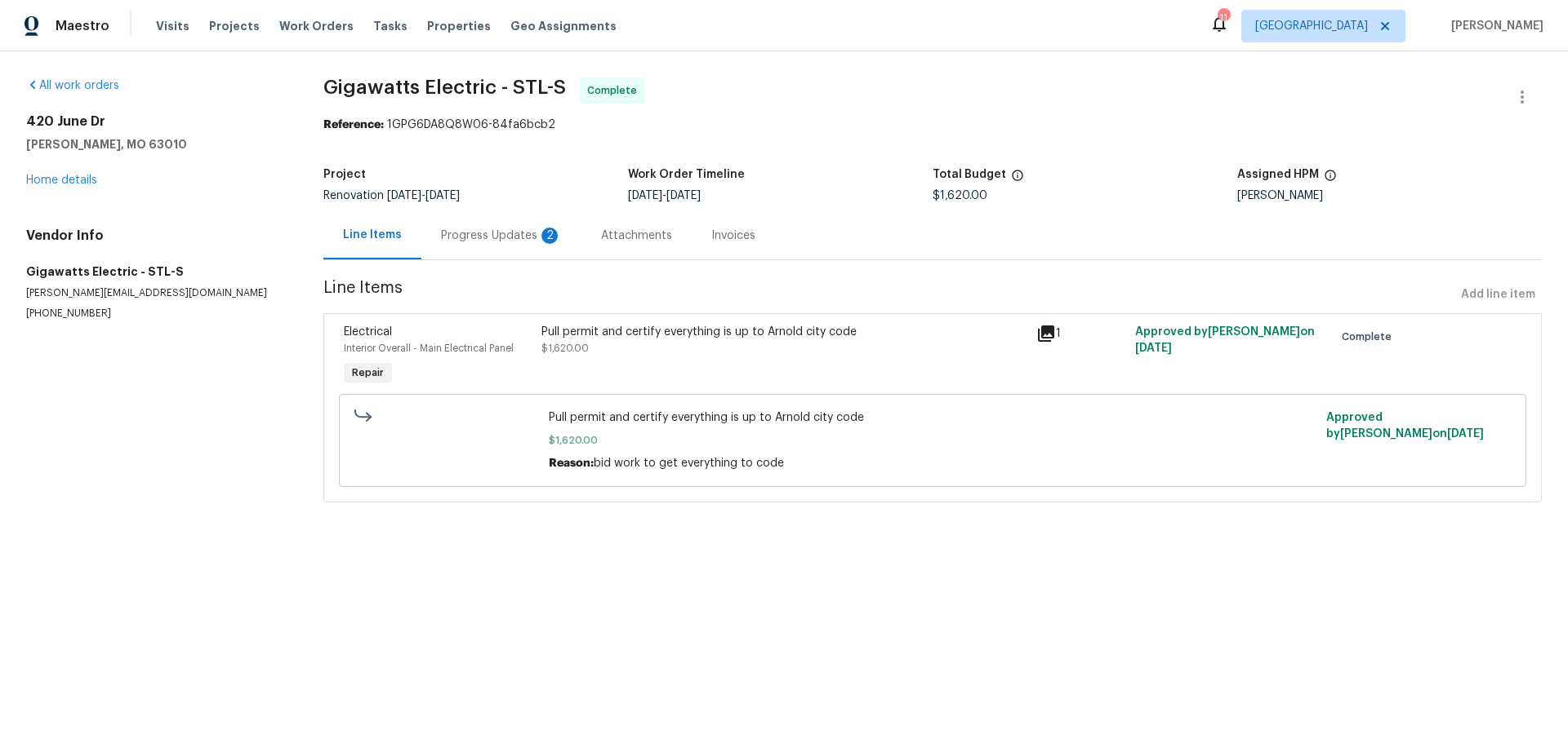
click at [467, 233] on div "Progress Updates 2" at bounding box center [502, 235] width 121 height 16
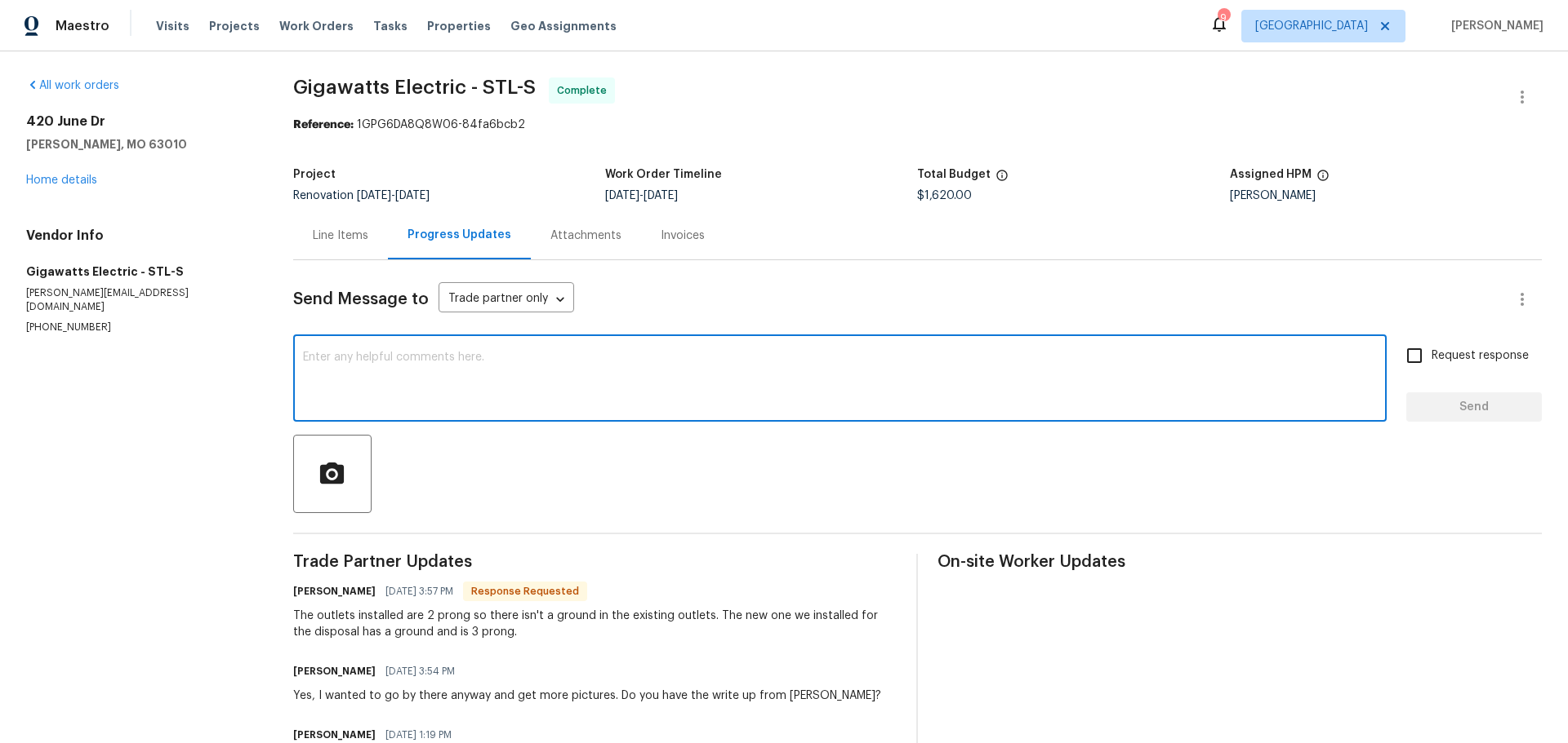
click at [512, 370] on textarea at bounding box center [840, 380] width 1074 height 57
type textarea "in the rest of the home Arnold is asking for a letter that everything is wired …"
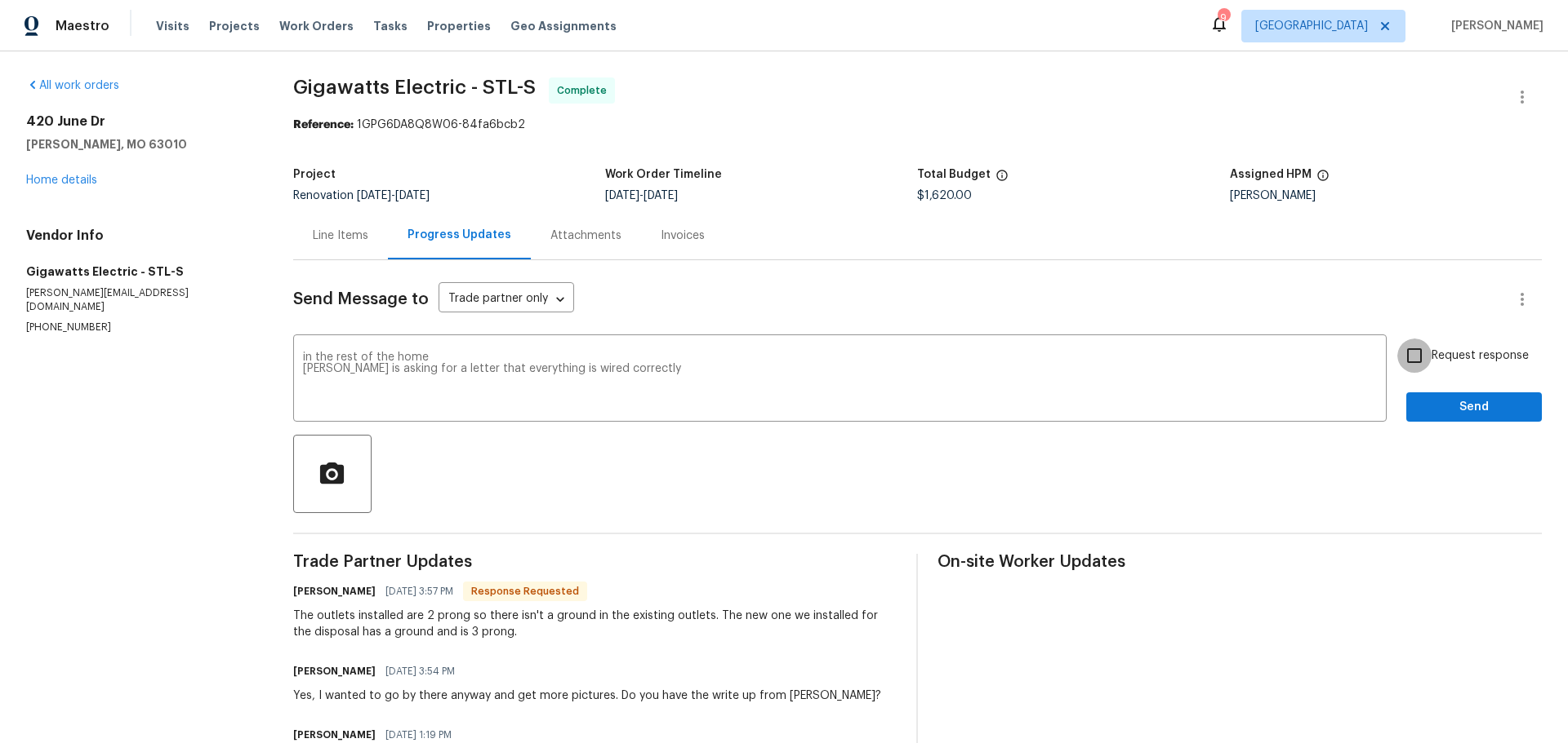
drag, startPoint x: 1390, startPoint y: 345, endPoint x: 1425, endPoint y: 399, distance: 64.4
click at [1397, 346] on input "Request response" at bounding box center [1414, 356] width 34 height 34
checkbox input "true"
click at [1425, 413] on span "Send" at bounding box center [1473, 408] width 109 height 20
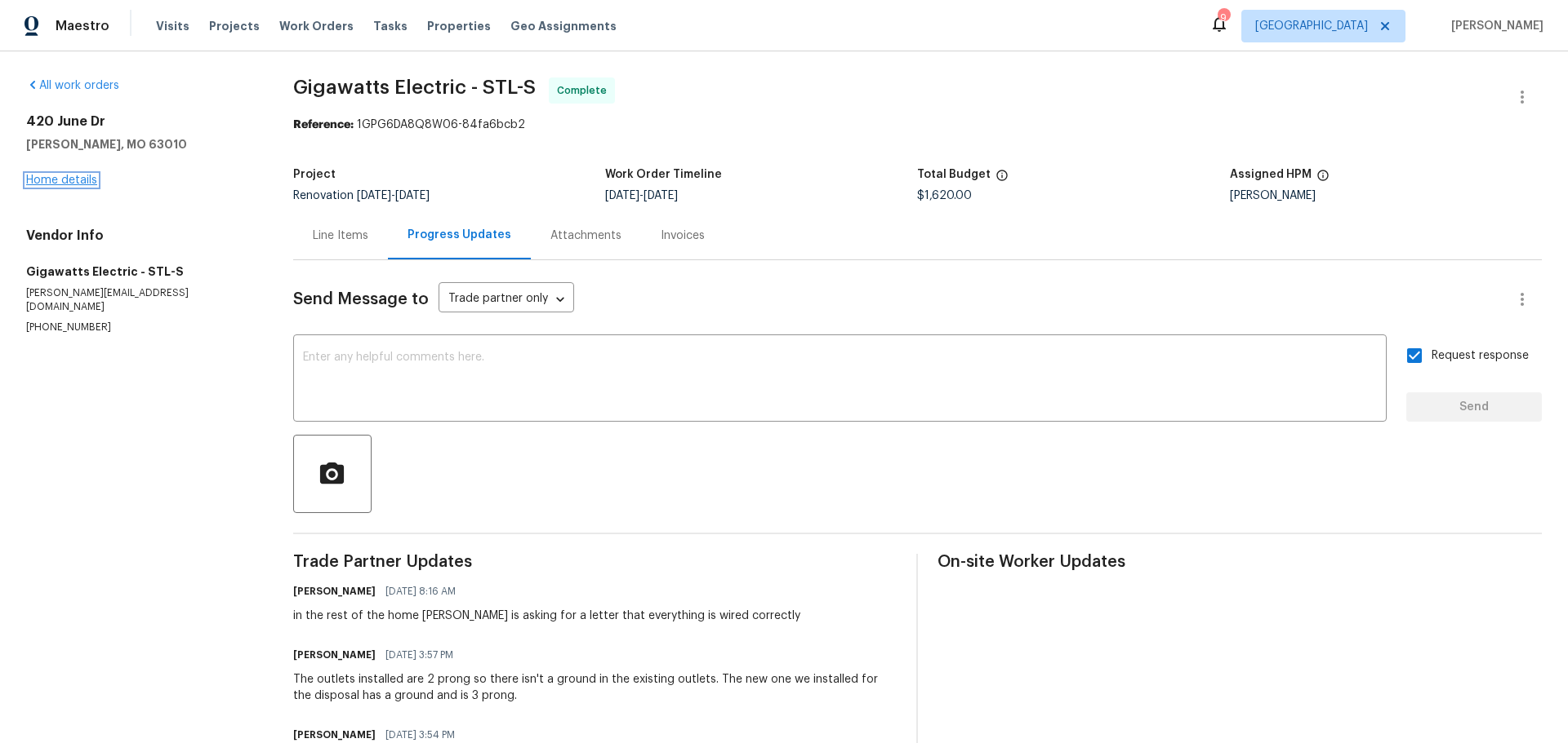
click at [52, 180] on link "Home details" at bounding box center [61, 180] width 71 height 11
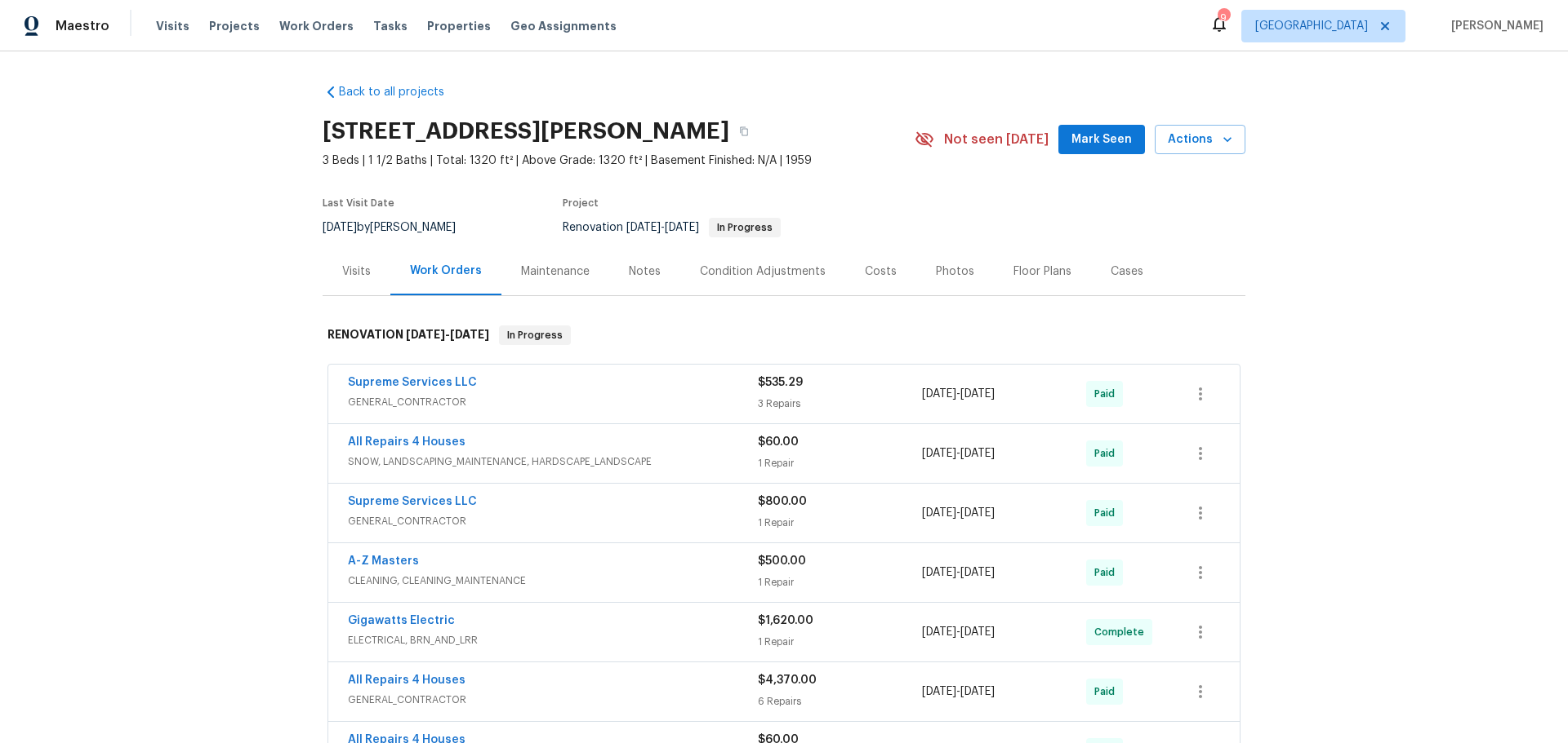
click at [1098, 141] on span "Mark Seen" at bounding box center [1101, 140] width 61 height 20
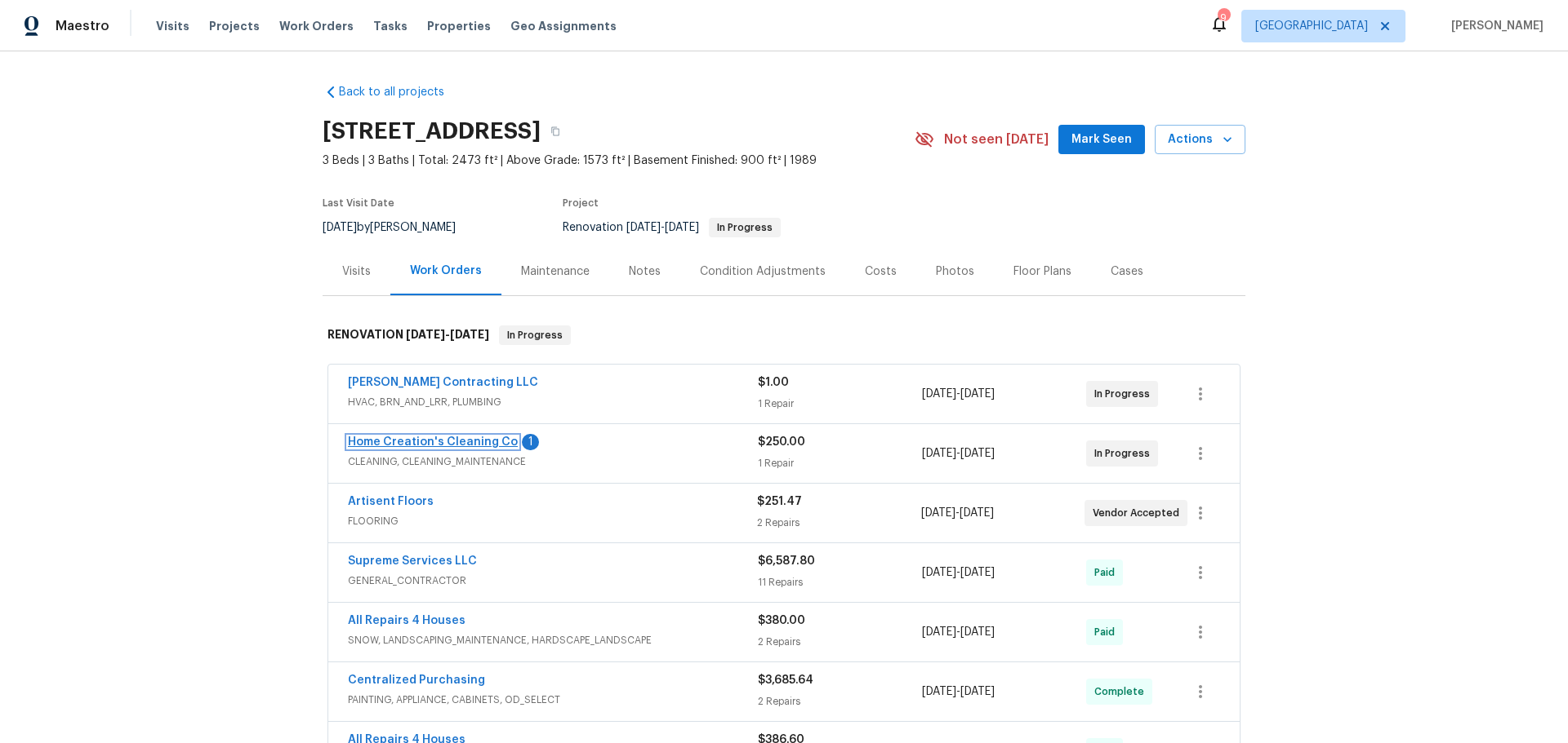
click at [437, 442] on link "Home Creation's Cleaning Co" at bounding box center [432, 442] width 170 height 11
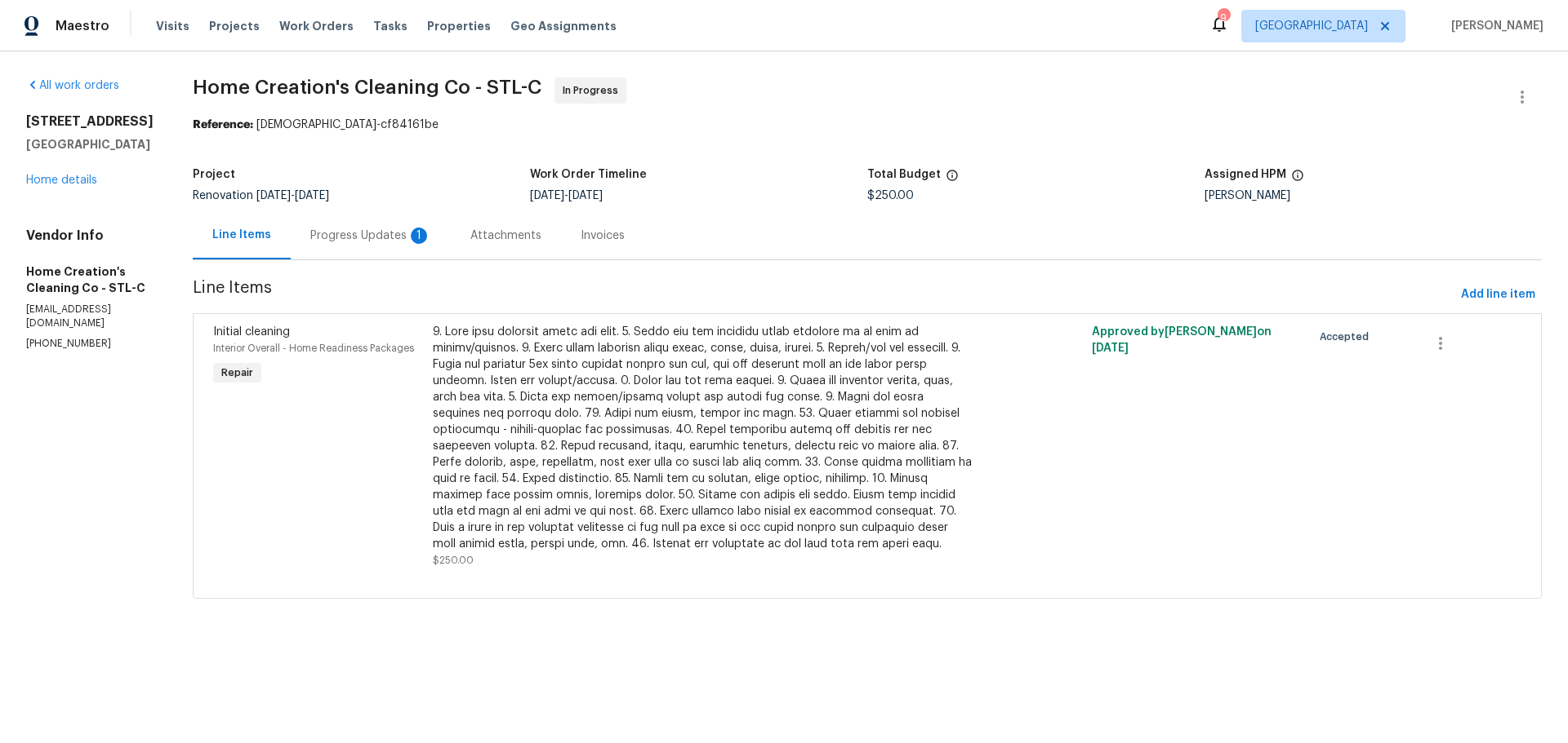
click at [337, 233] on div "Progress Updates 1" at bounding box center [370, 235] width 121 height 16
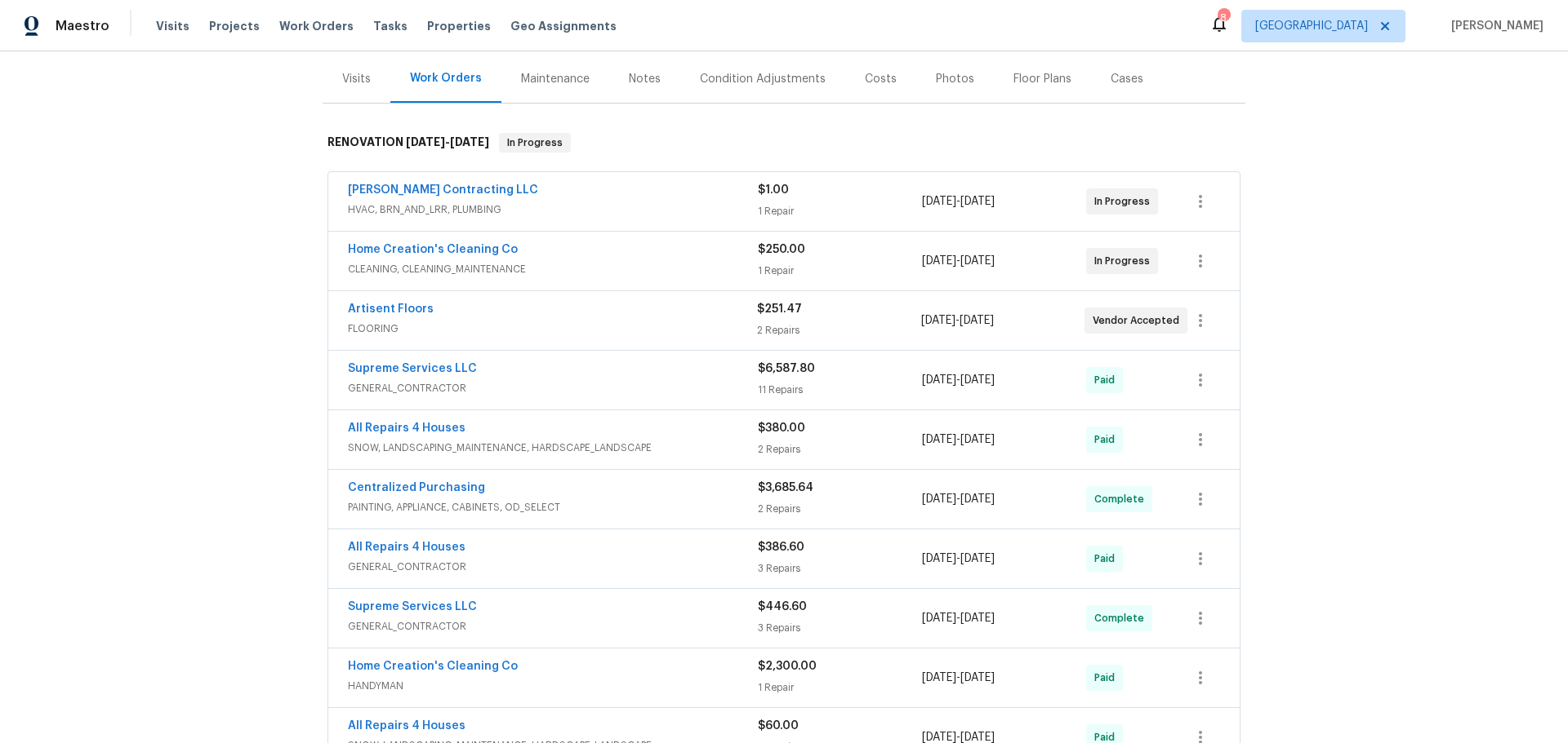
scroll to position [163, 0]
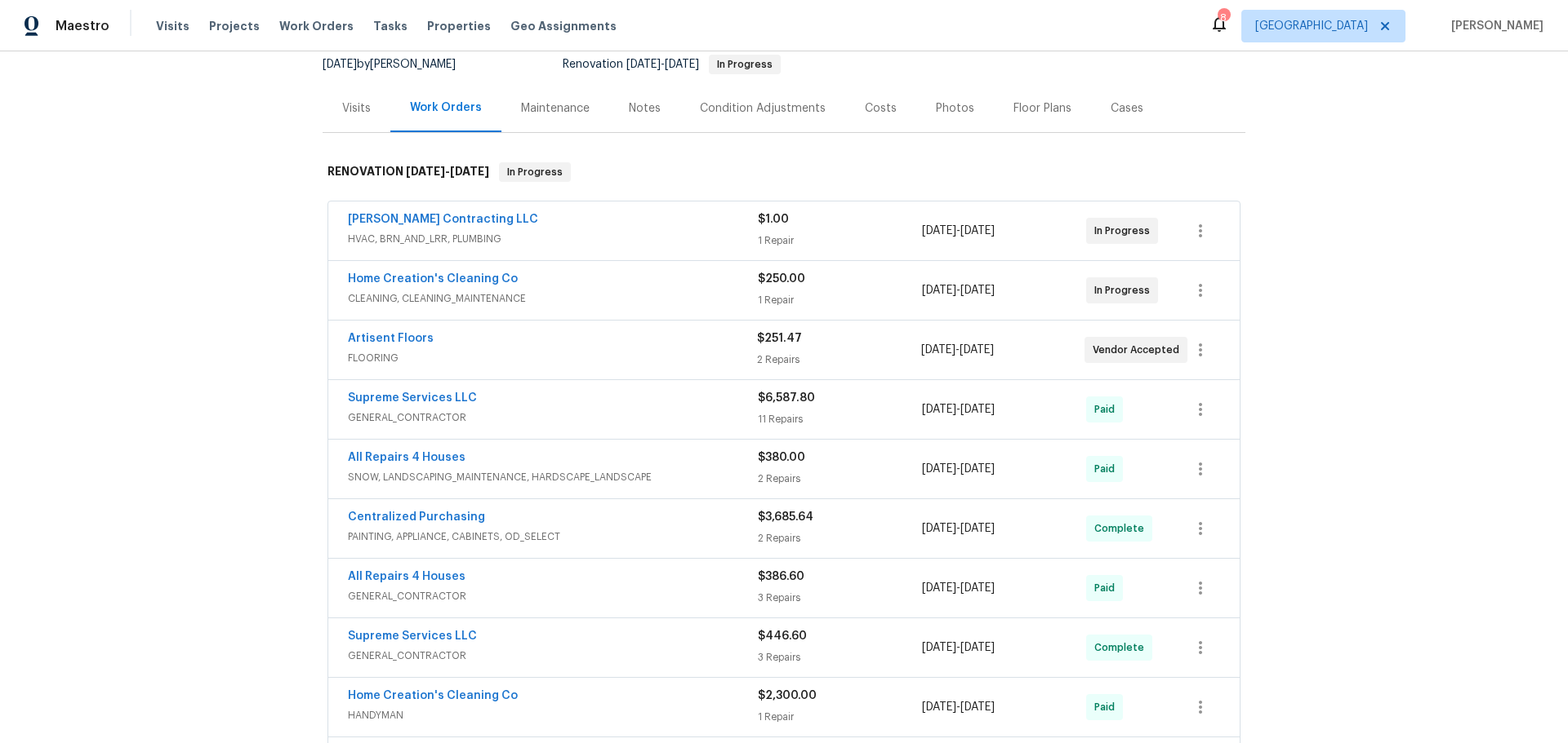
click at [403, 332] on span "Artisent Floors" at bounding box center [390, 338] width 85 height 16
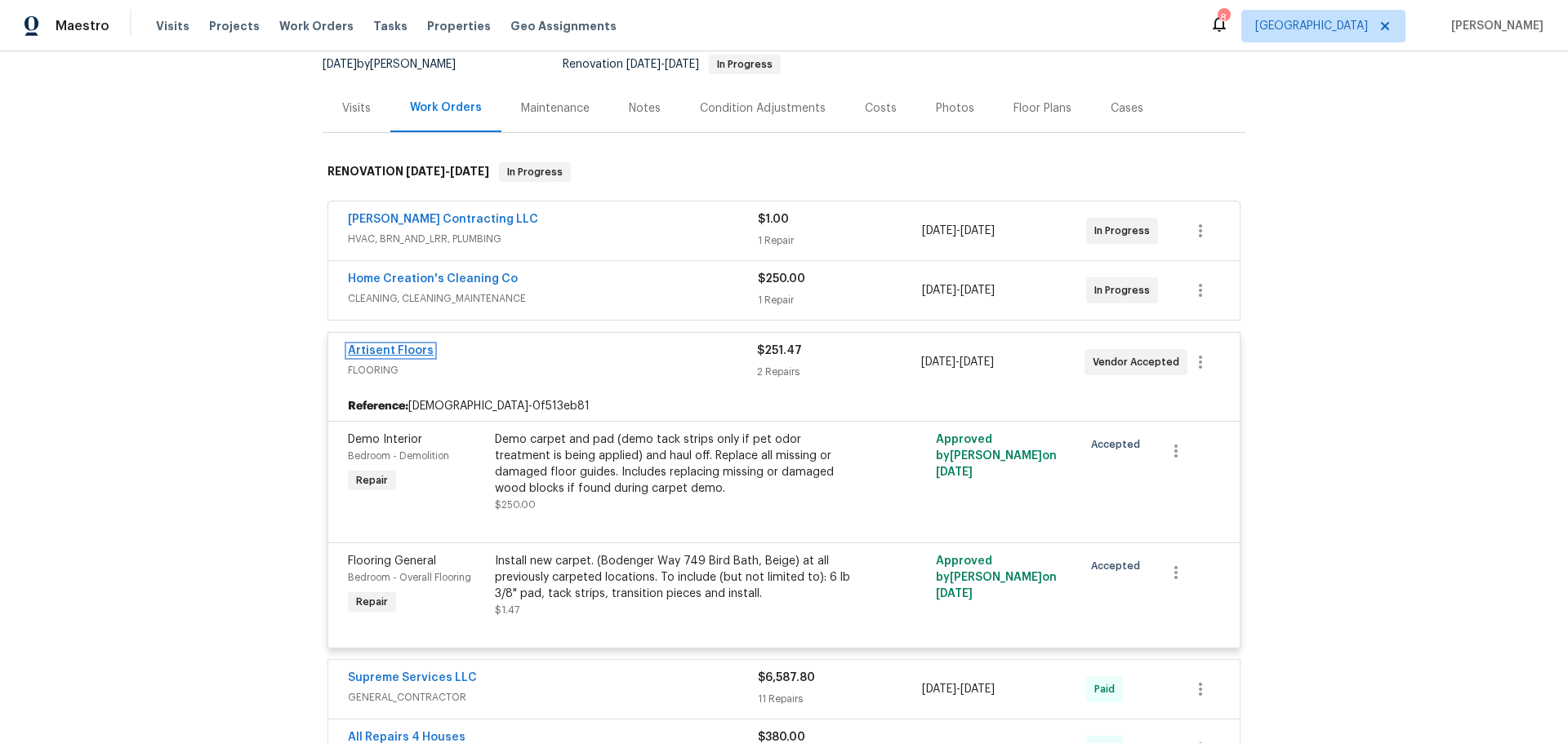
click at [403, 346] on link "Artisent Floors" at bounding box center [390, 351] width 85 height 11
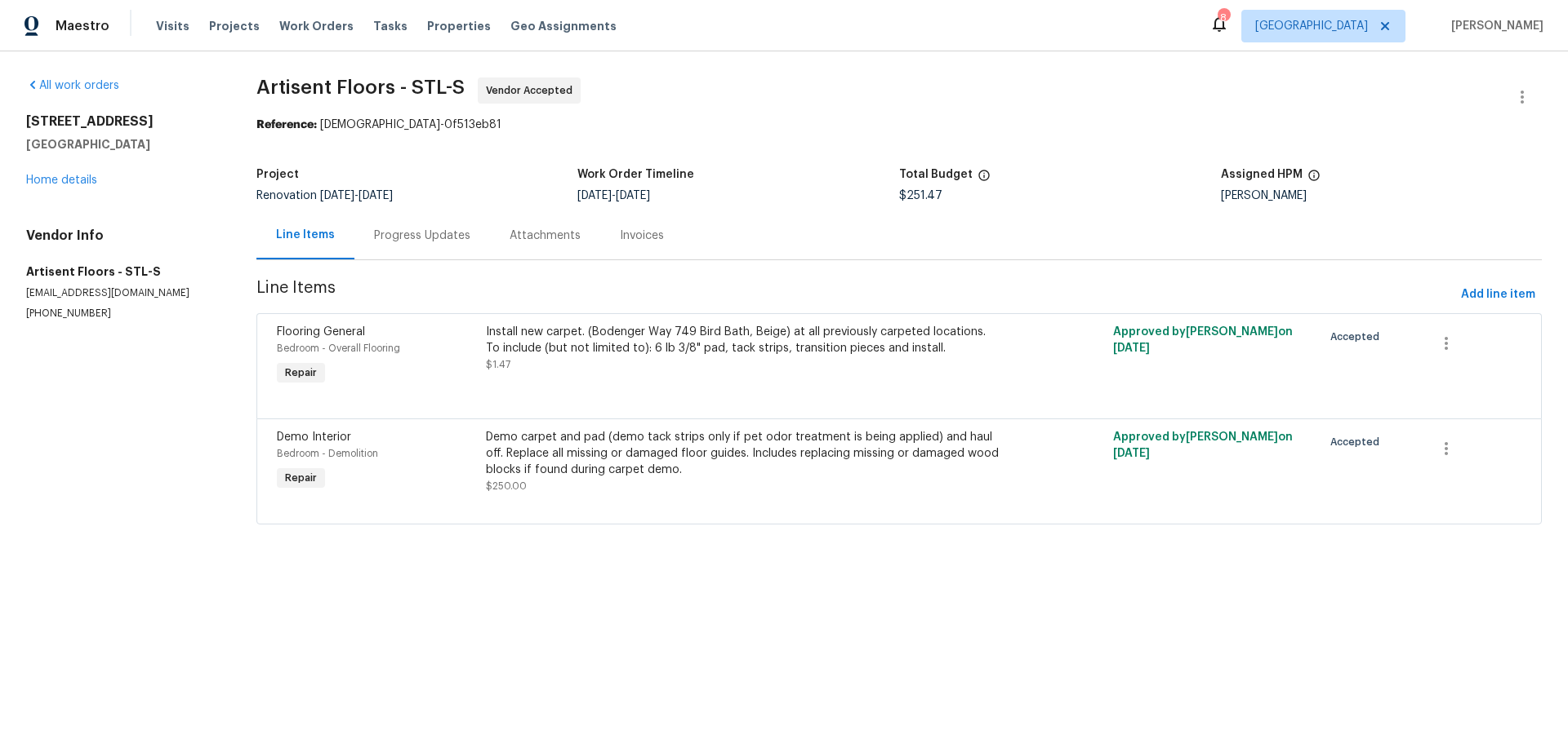
click at [432, 239] on div "Progress Updates" at bounding box center [422, 235] width 96 height 16
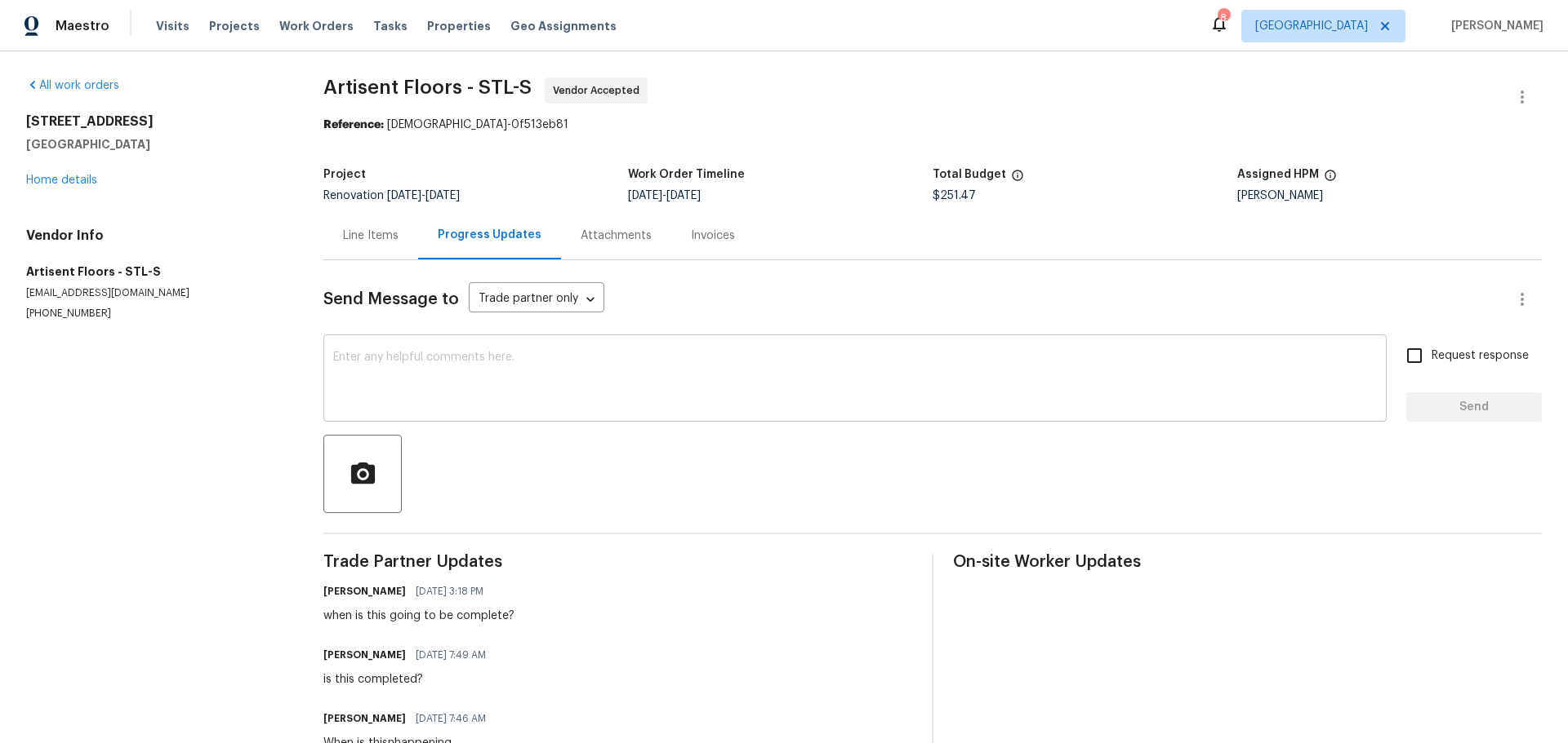
click at [473, 376] on textarea at bounding box center [854, 380] width 1043 height 57
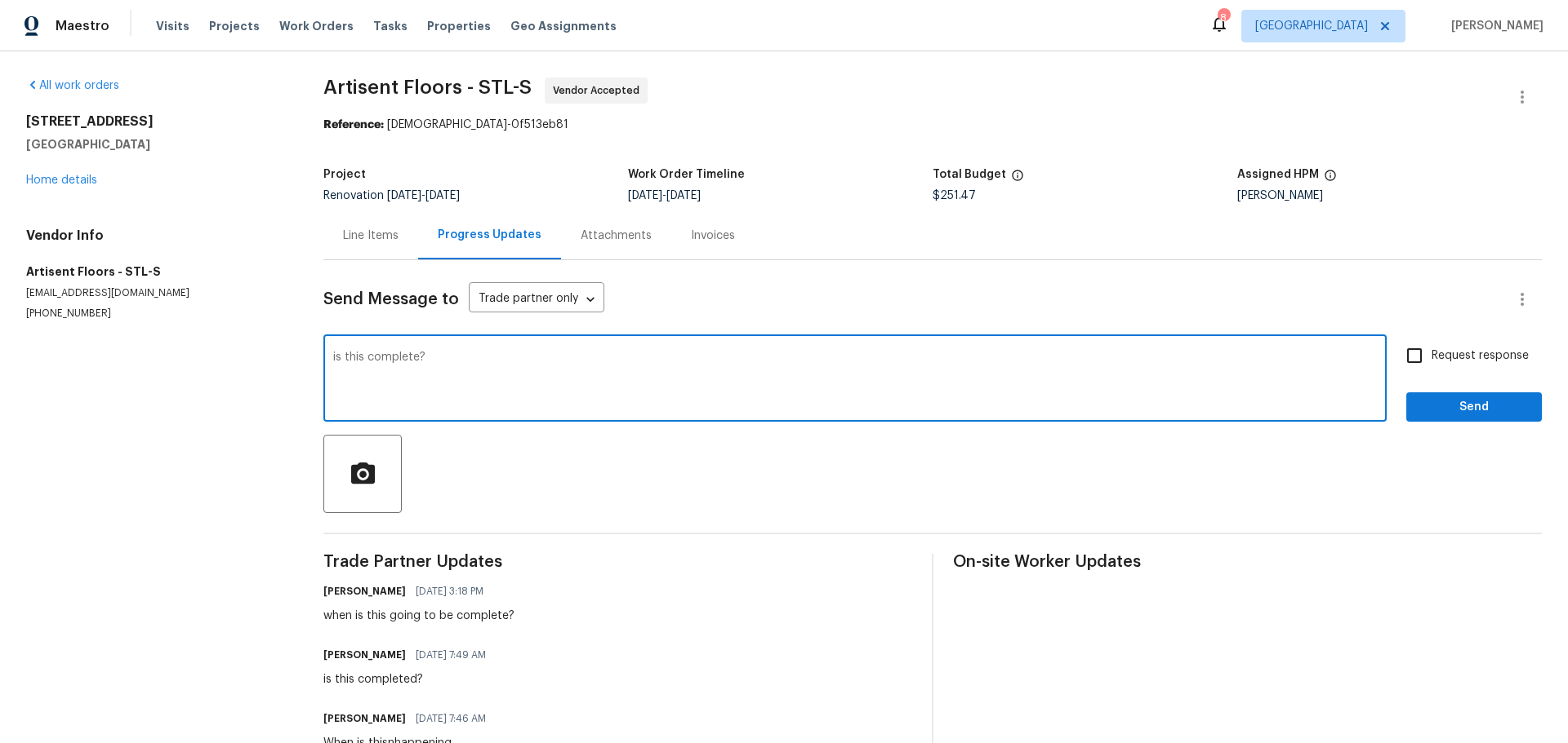
type textarea "is this complete?"
click at [1431, 363] on span "Request response" at bounding box center [1480, 356] width 97 height 17
click at [1431, 363] on input "Request response" at bounding box center [1414, 356] width 34 height 34
checkbox input "true"
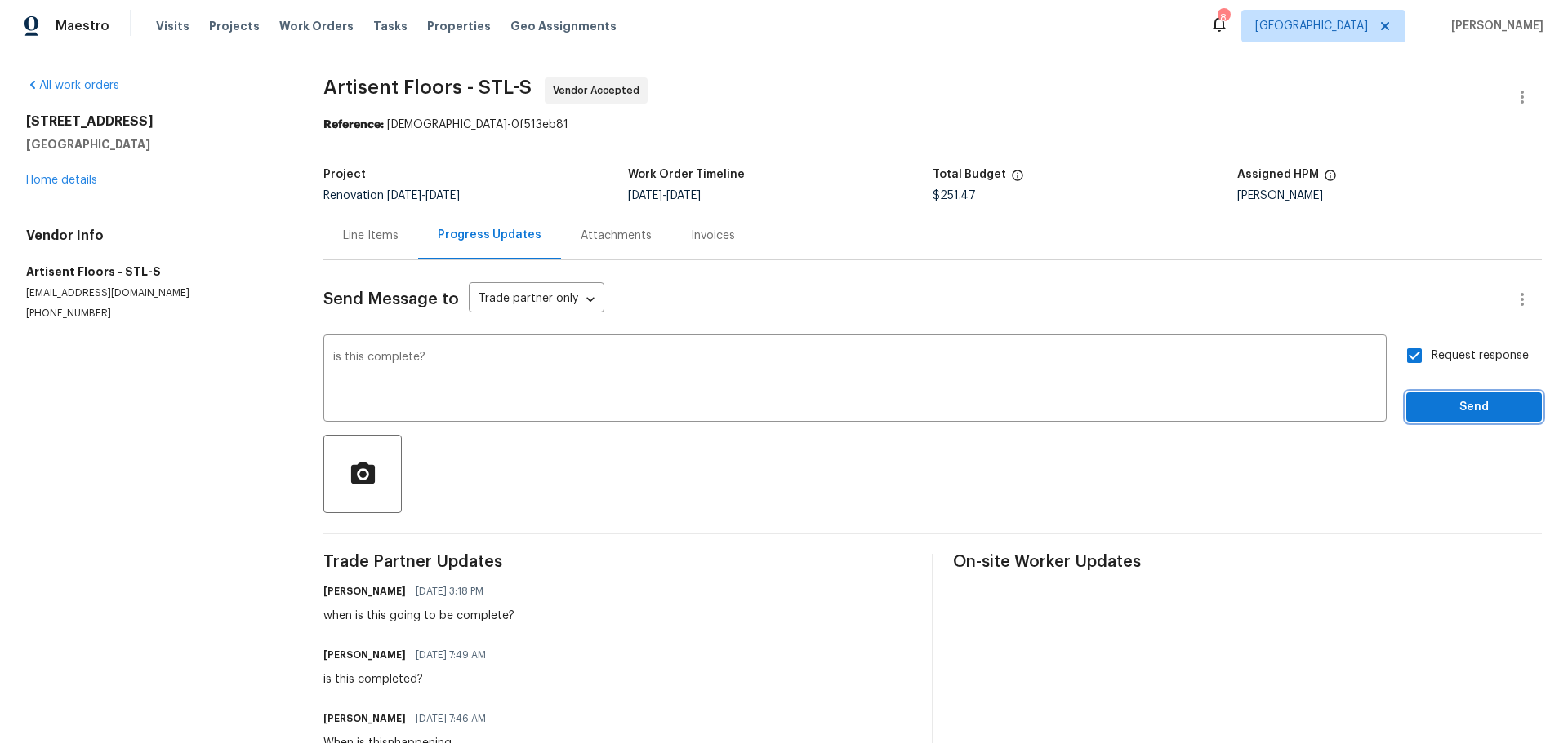
click at [1434, 421] on button "Send" at bounding box center [1473, 407] width 136 height 30
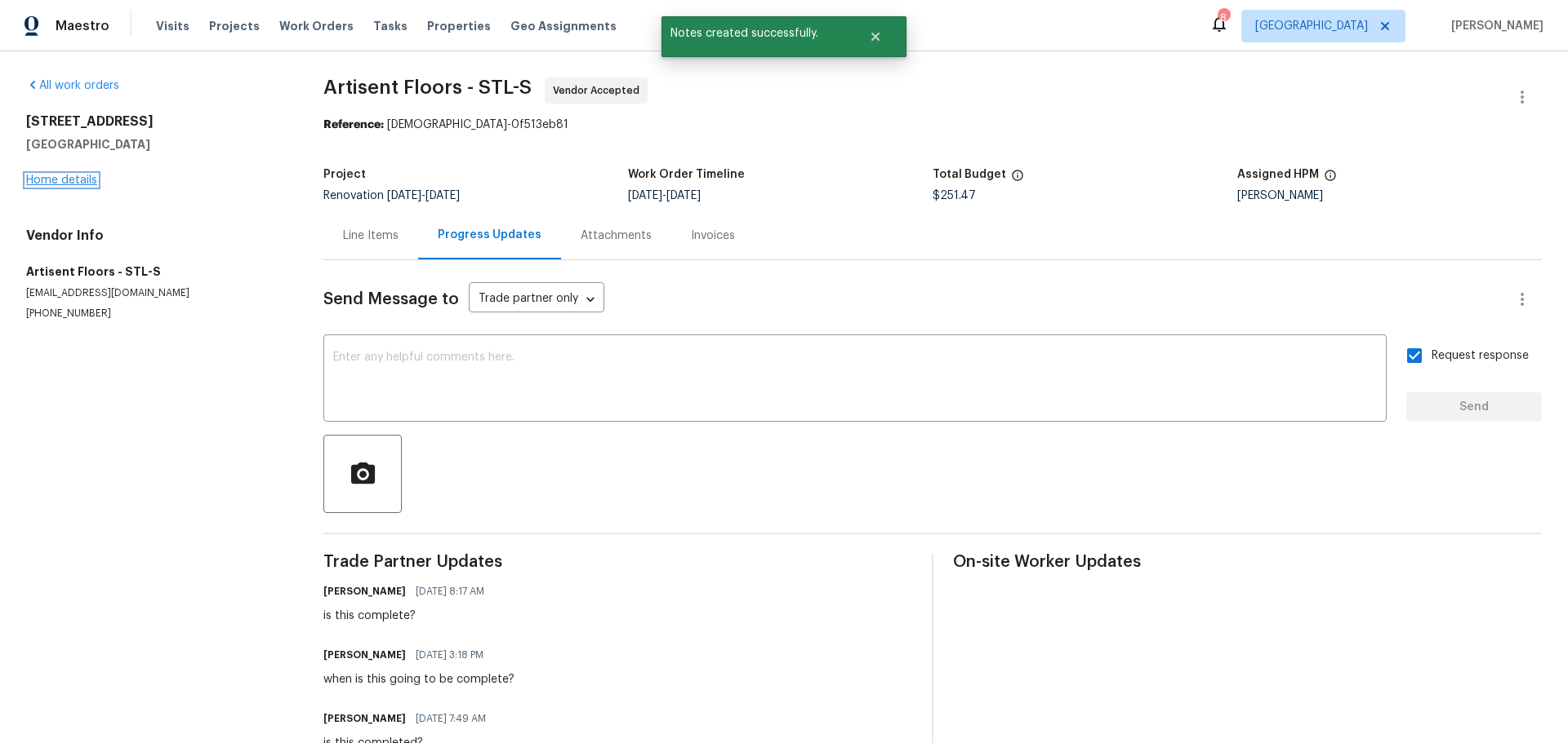
click at [81, 183] on link "Home details" at bounding box center [61, 180] width 71 height 11
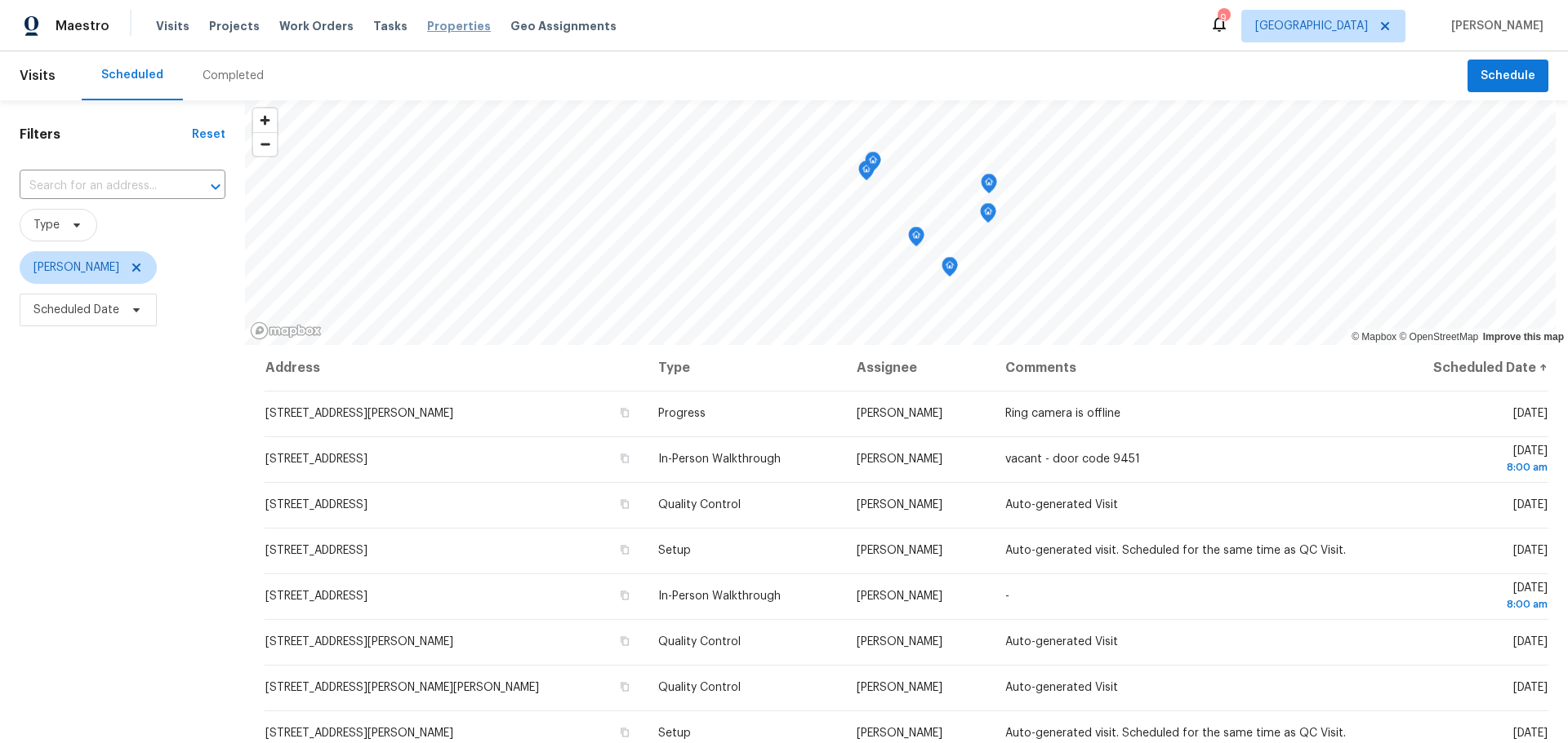
click at [439, 28] on span "Properties" at bounding box center [458, 26] width 64 height 16
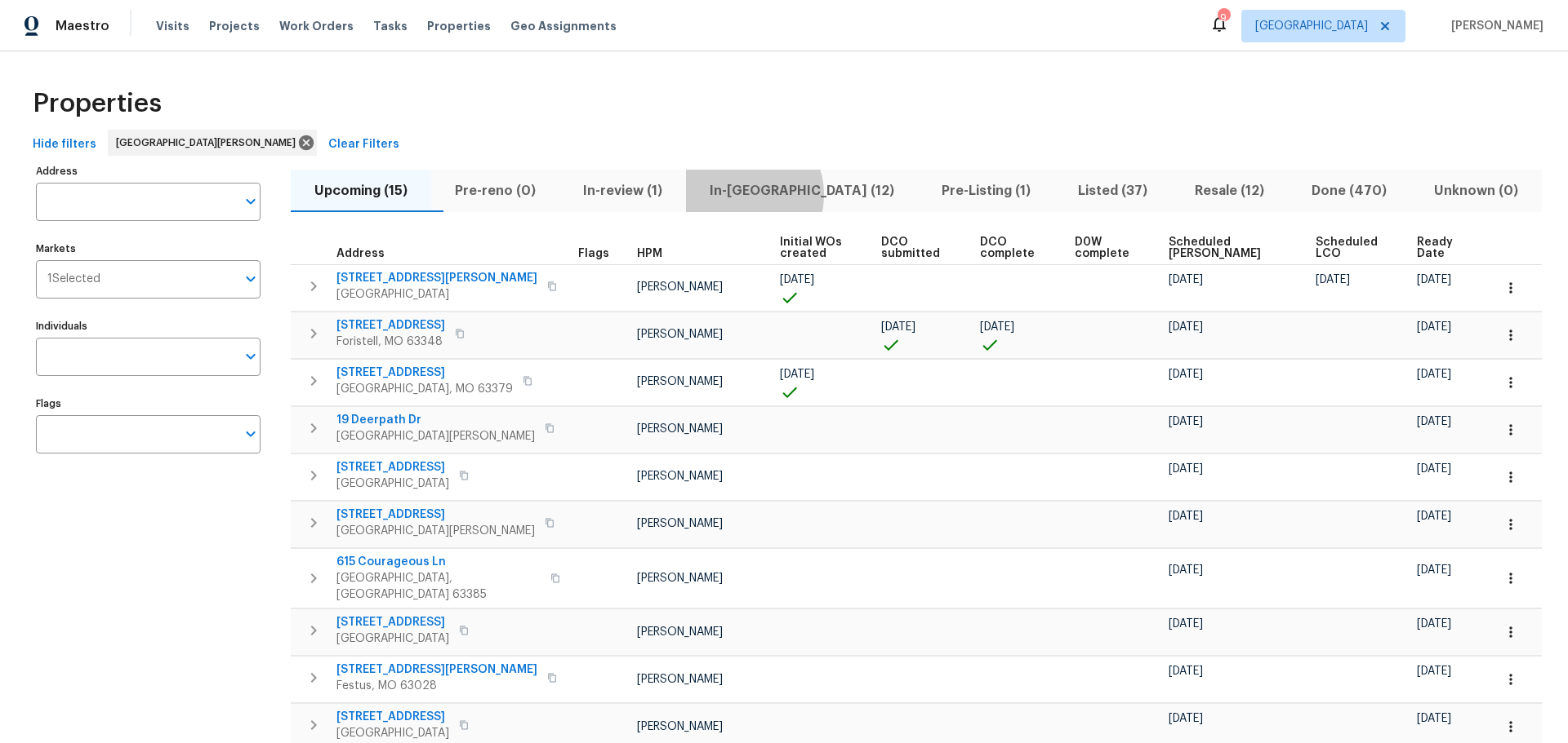
click at [777, 194] on span "In-[GEOGRAPHIC_DATA] (12)" at bounding box center [801, 190] width 213 height 23
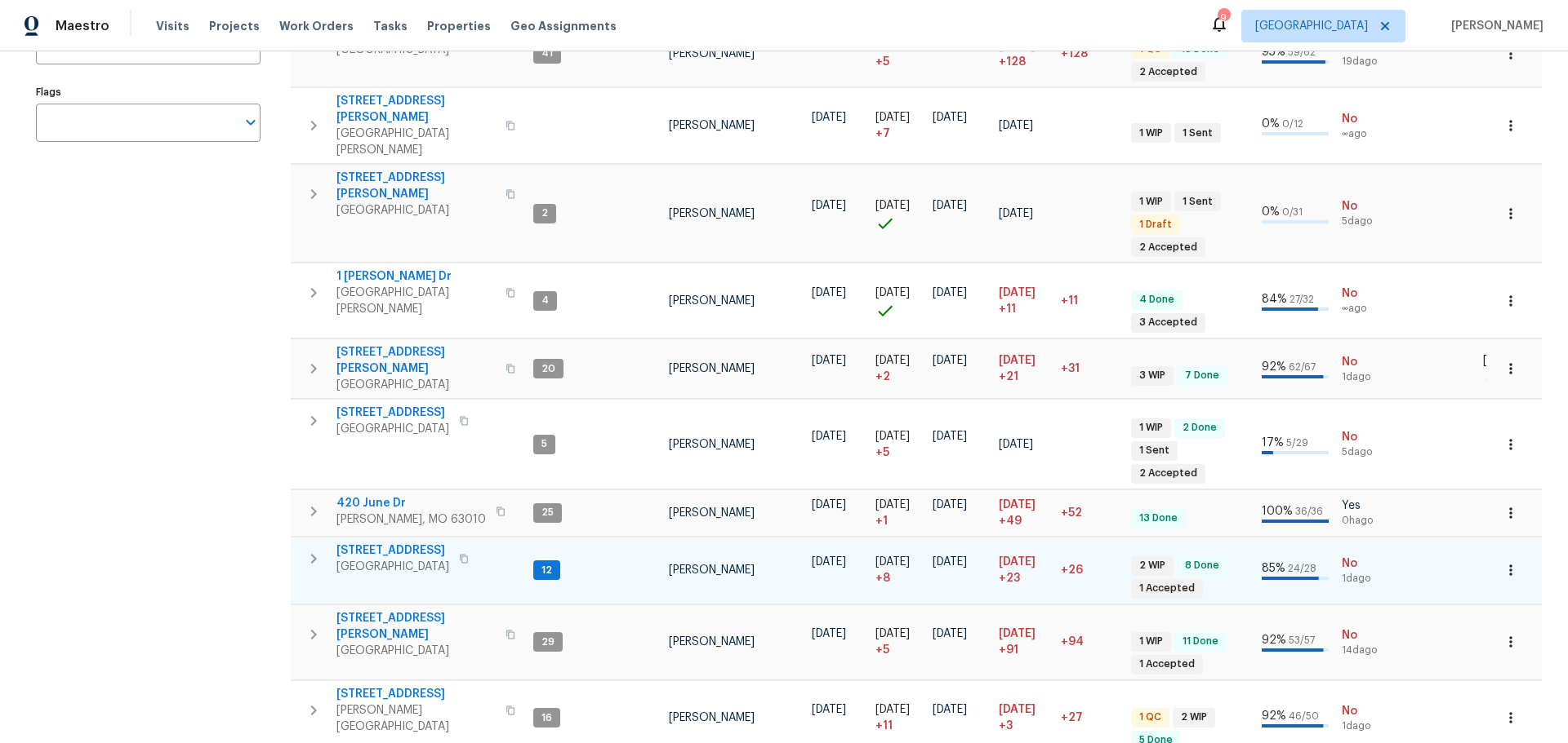
scroll to position [365, 0]
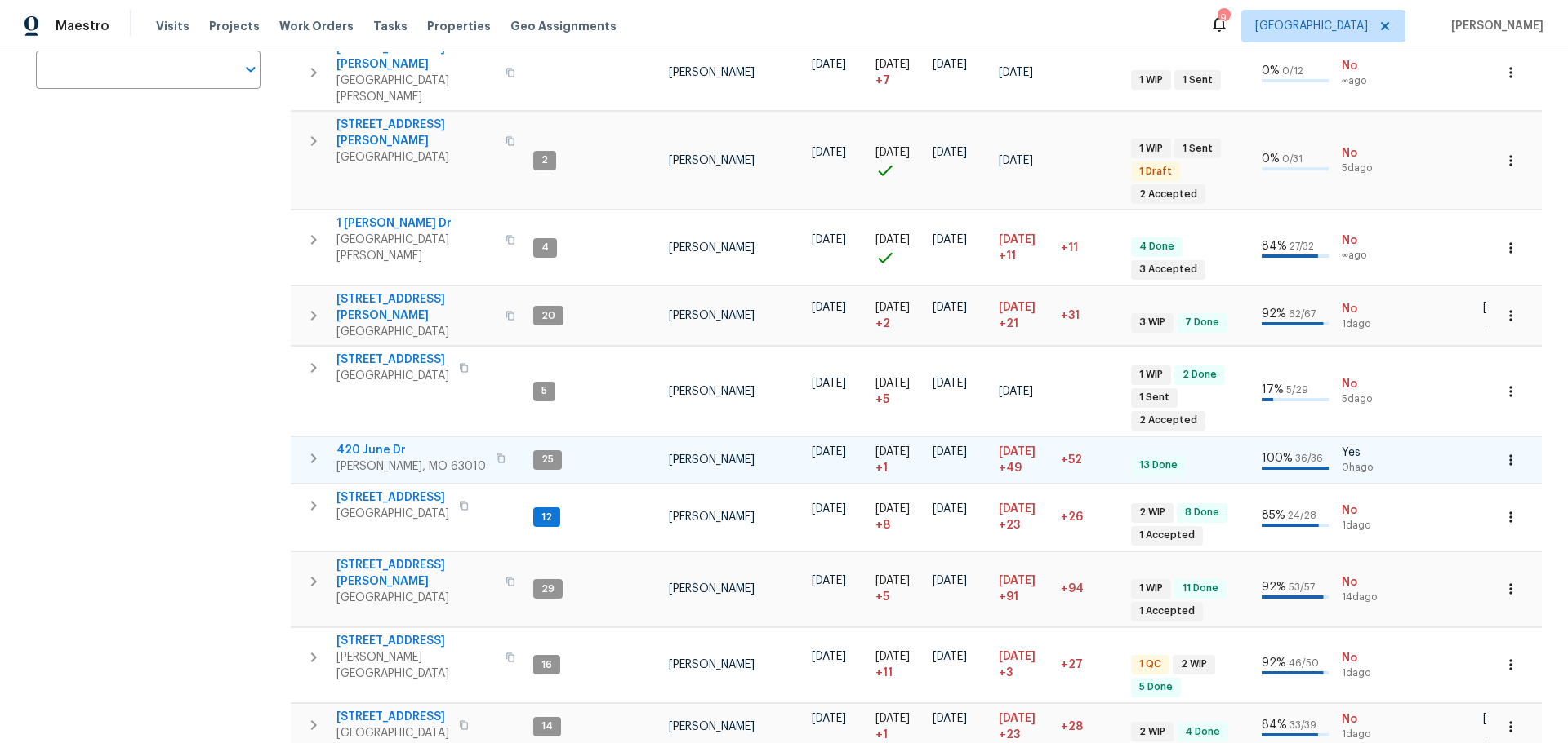
click at [311, 449] on icon "button" at bounding box center [313, 458] width 20 height 20
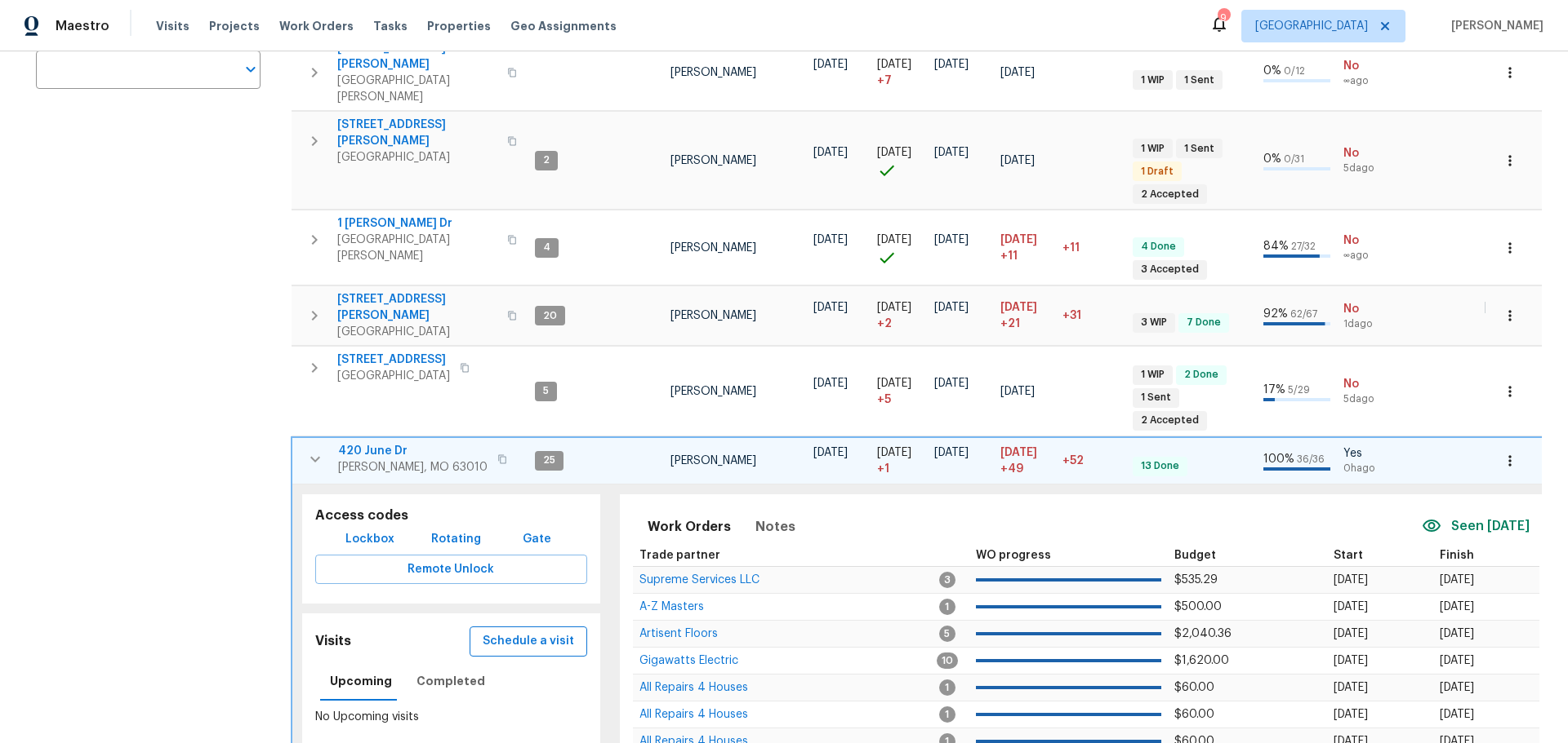
click at [528, 631] on span "Schedule a visit" at bounding box center [528, 641] width 91 height 20
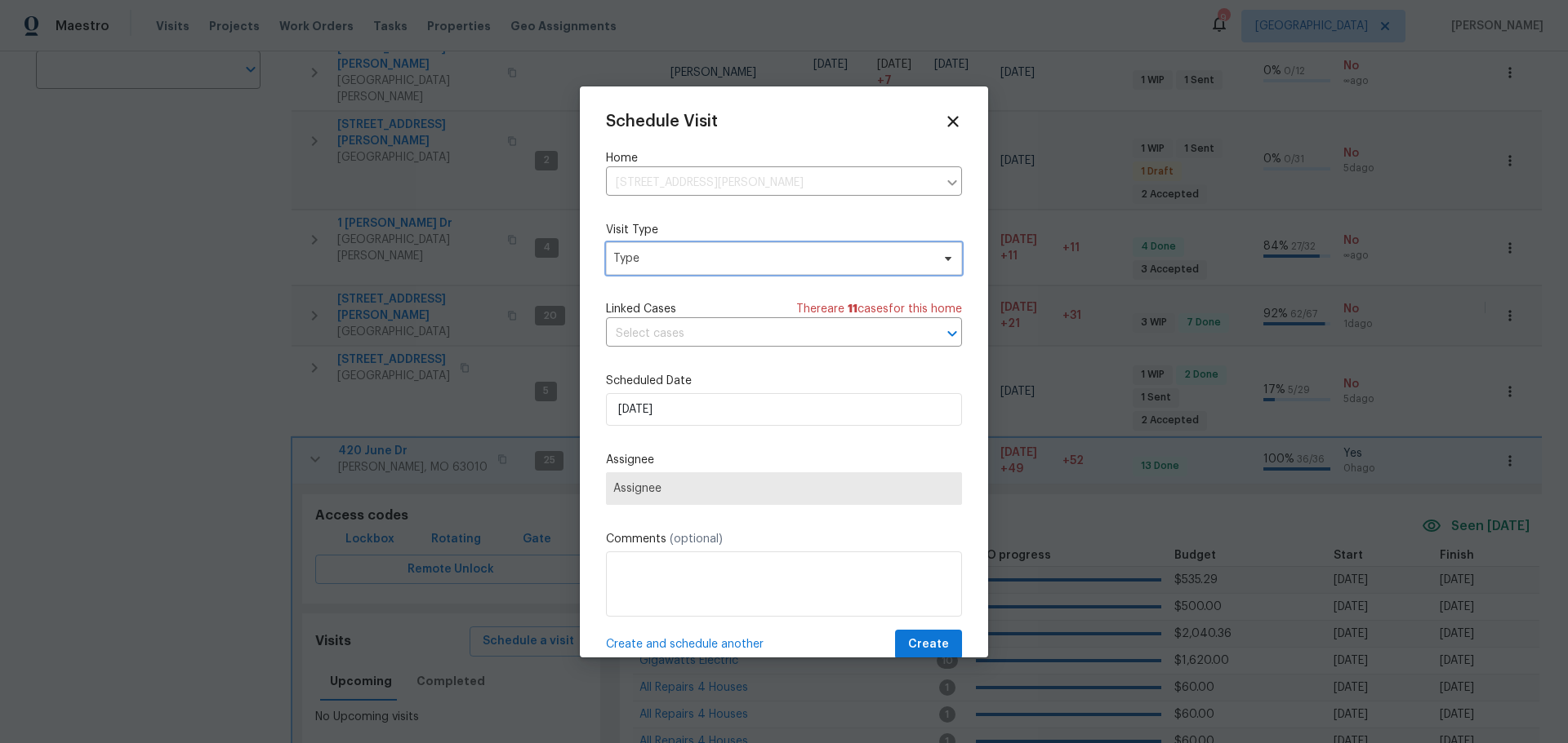
click at [741, 270] on span "Type" at bounding box center [784, 258] width 356 height 32
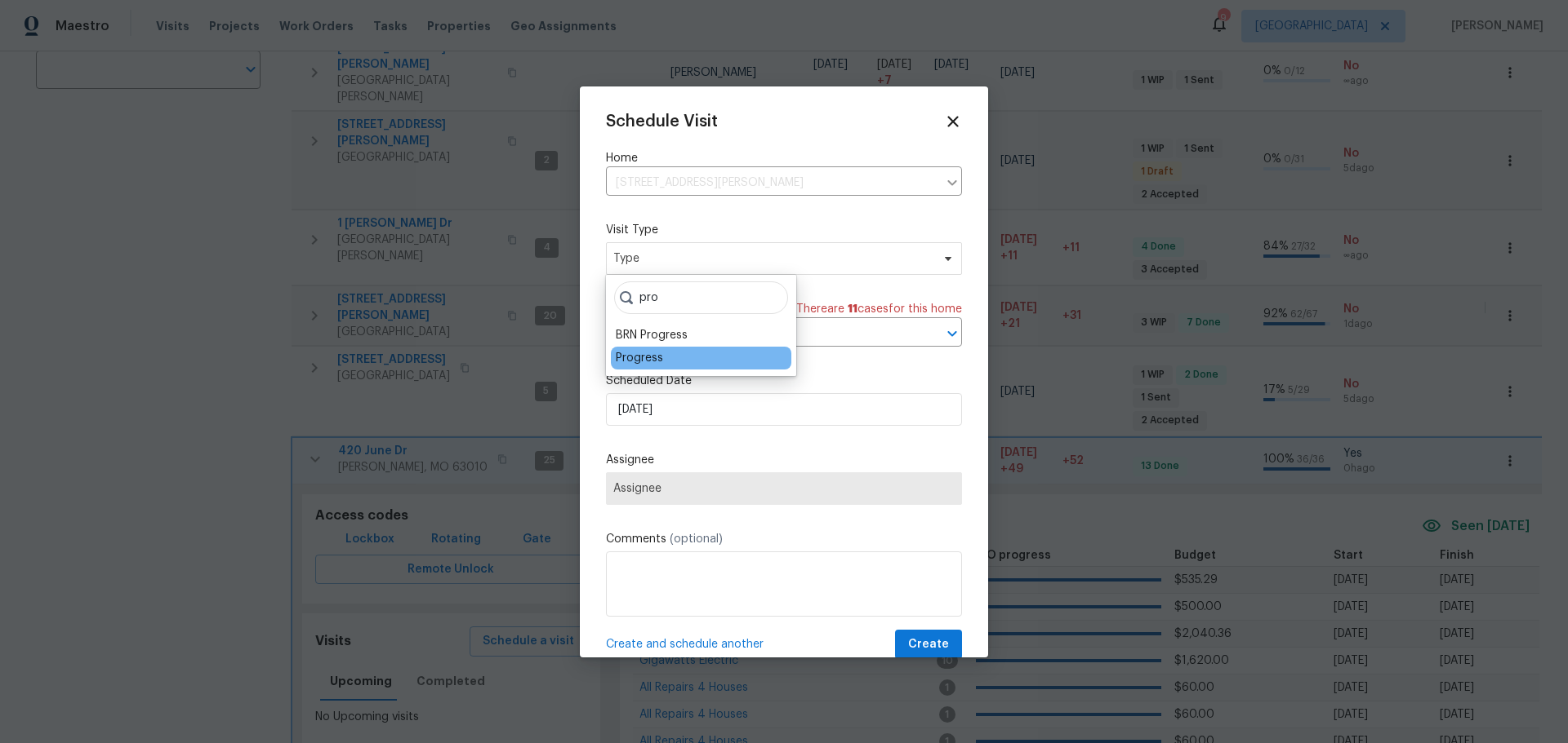
type input "pro"
click at [676, 357] on div "Progress" at bounding box center [700, 358] width 180 height 23
click at [656, 357] on div "Progress" at bounding box center [638, 357] width 47 height 16
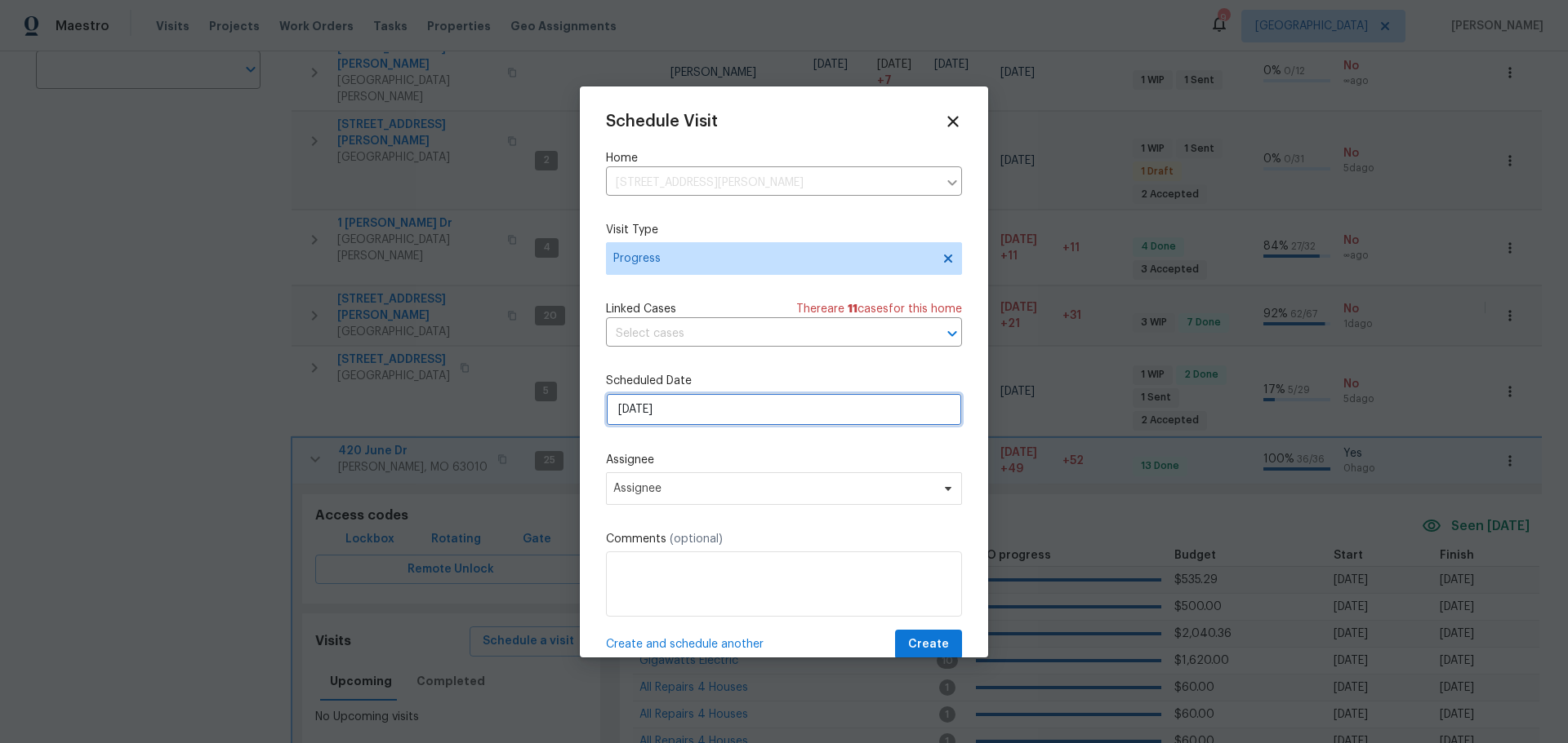
click at [664, 403] on input "9/9/2025" at bounding box center [784, 409] width 356 height 32
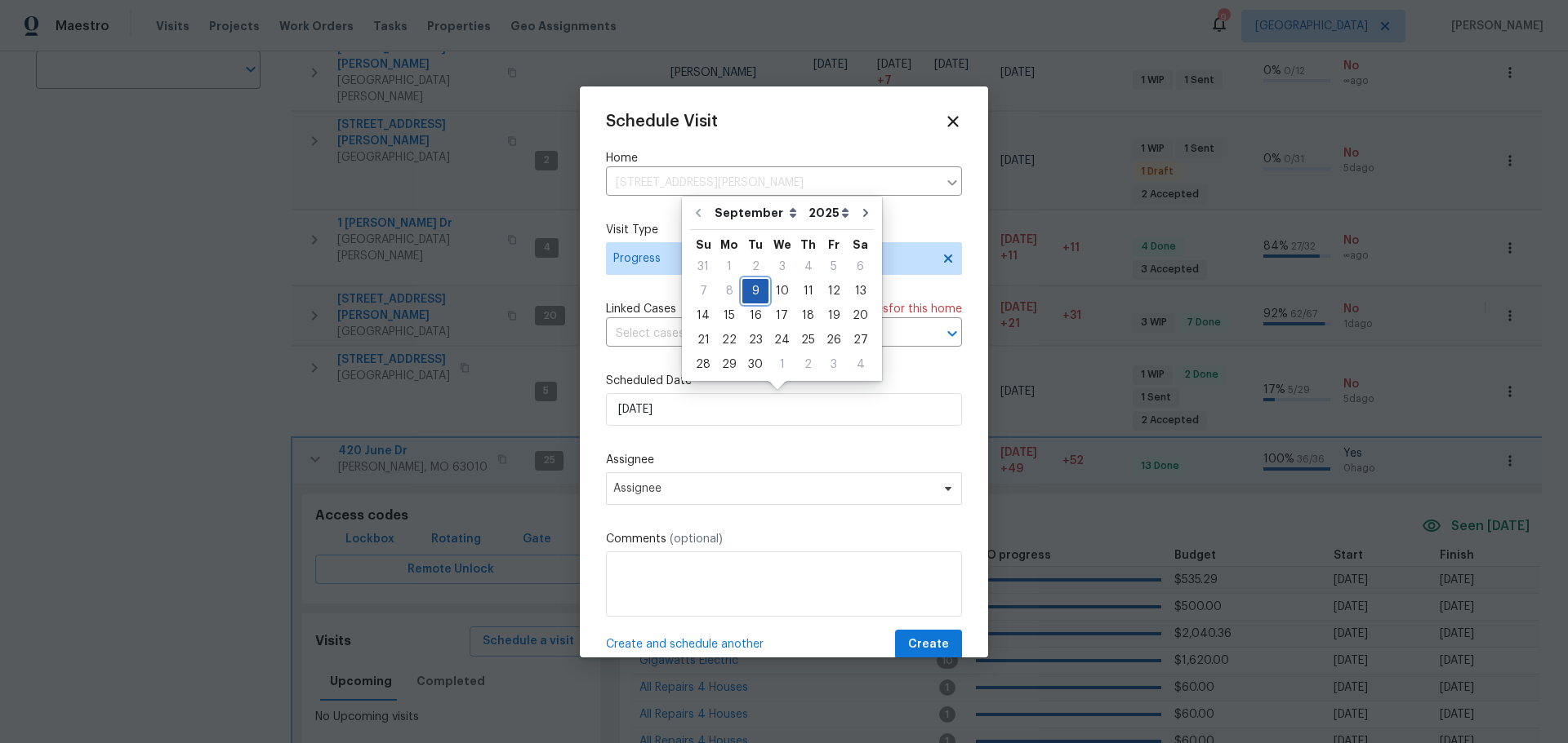
click at [760, 294] on div "9" at bounding box center [755, 291] width 26 height 23
click at [761, 480] on span "Assignee" at bounding box center [784, 489] width 356 height 32
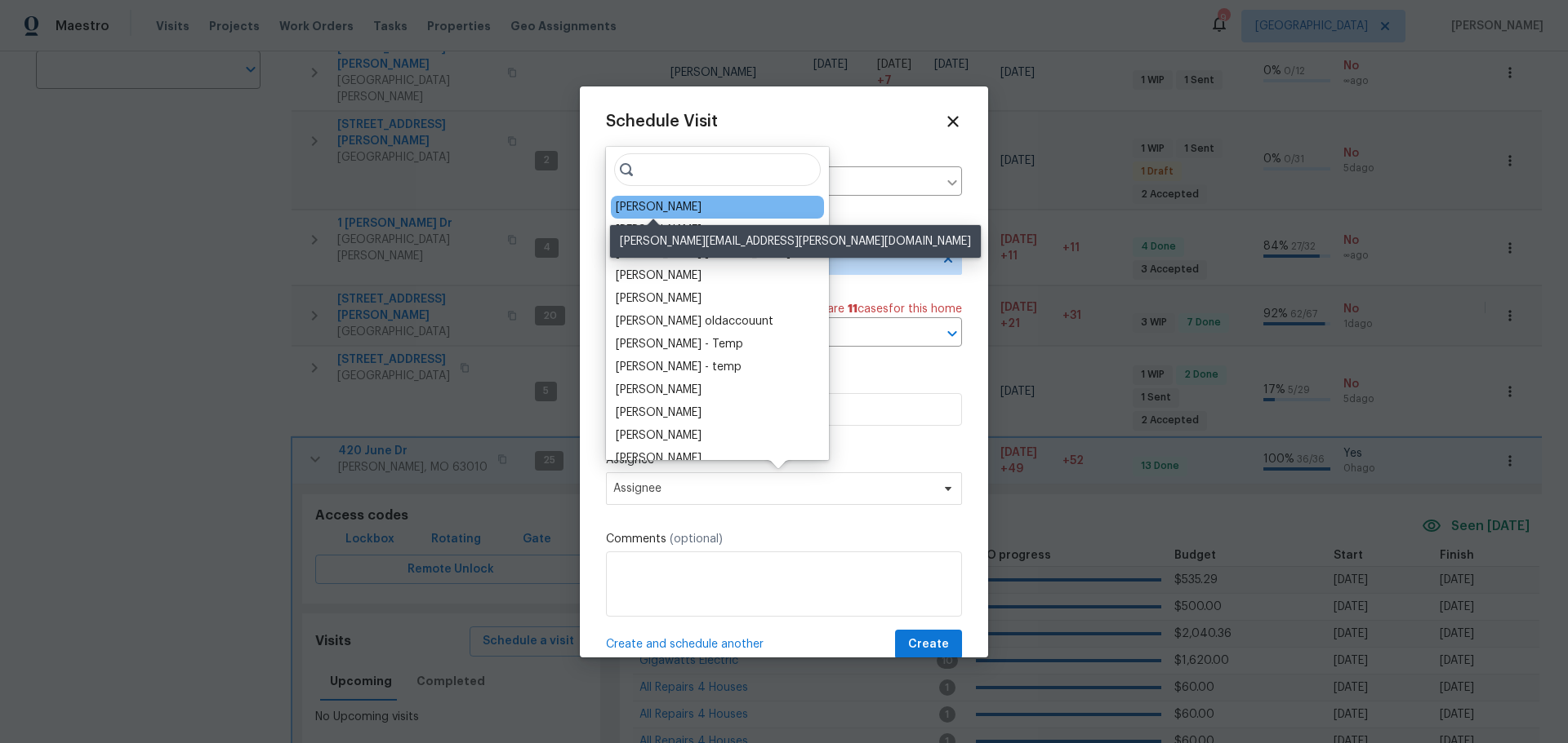
click at [685, 209] on div "[PERSON_NAME]" at bounding box center [658, 206] width 85 height 16
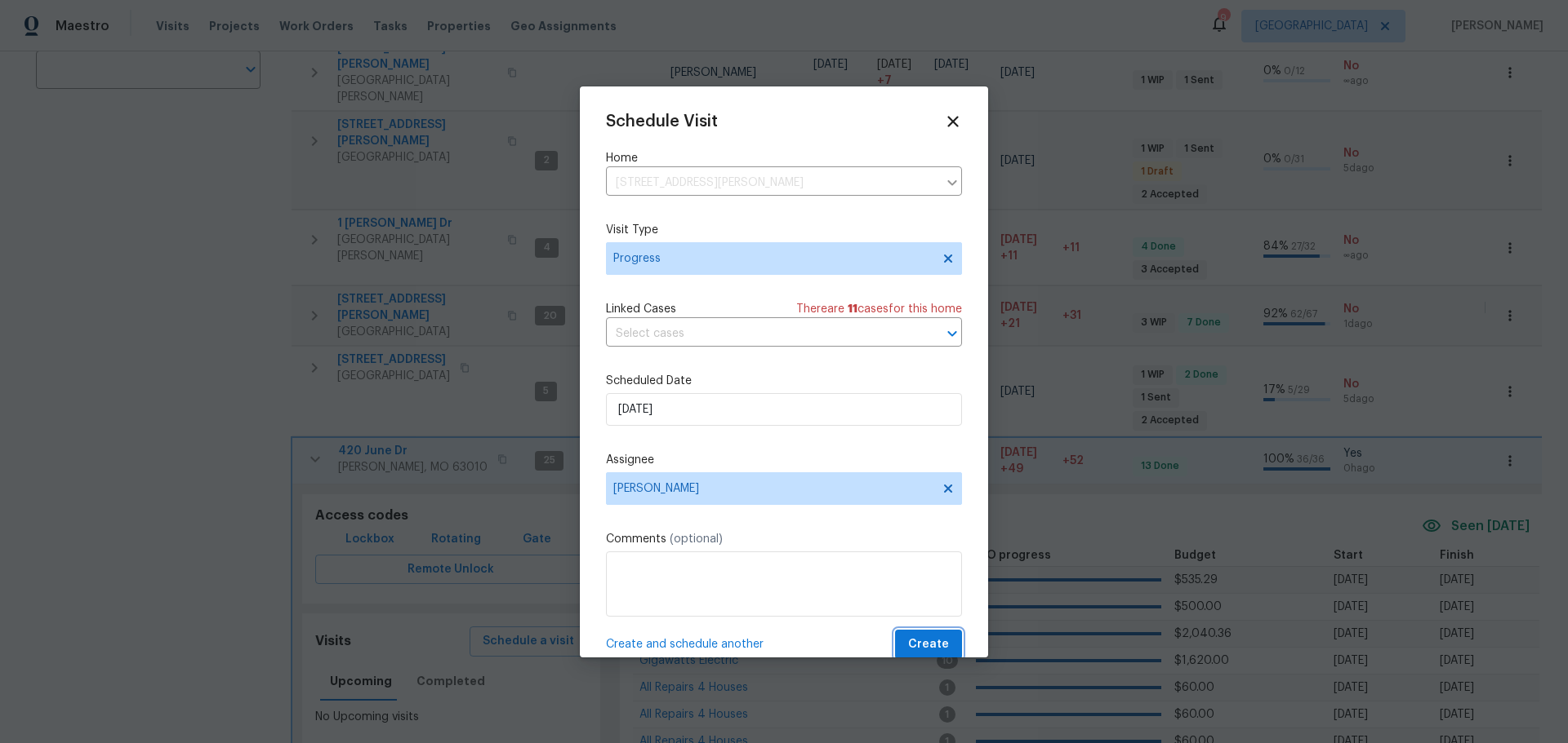
click at [908, 641] on span "Create" at bounding box center [929, 645] width 41 height 20
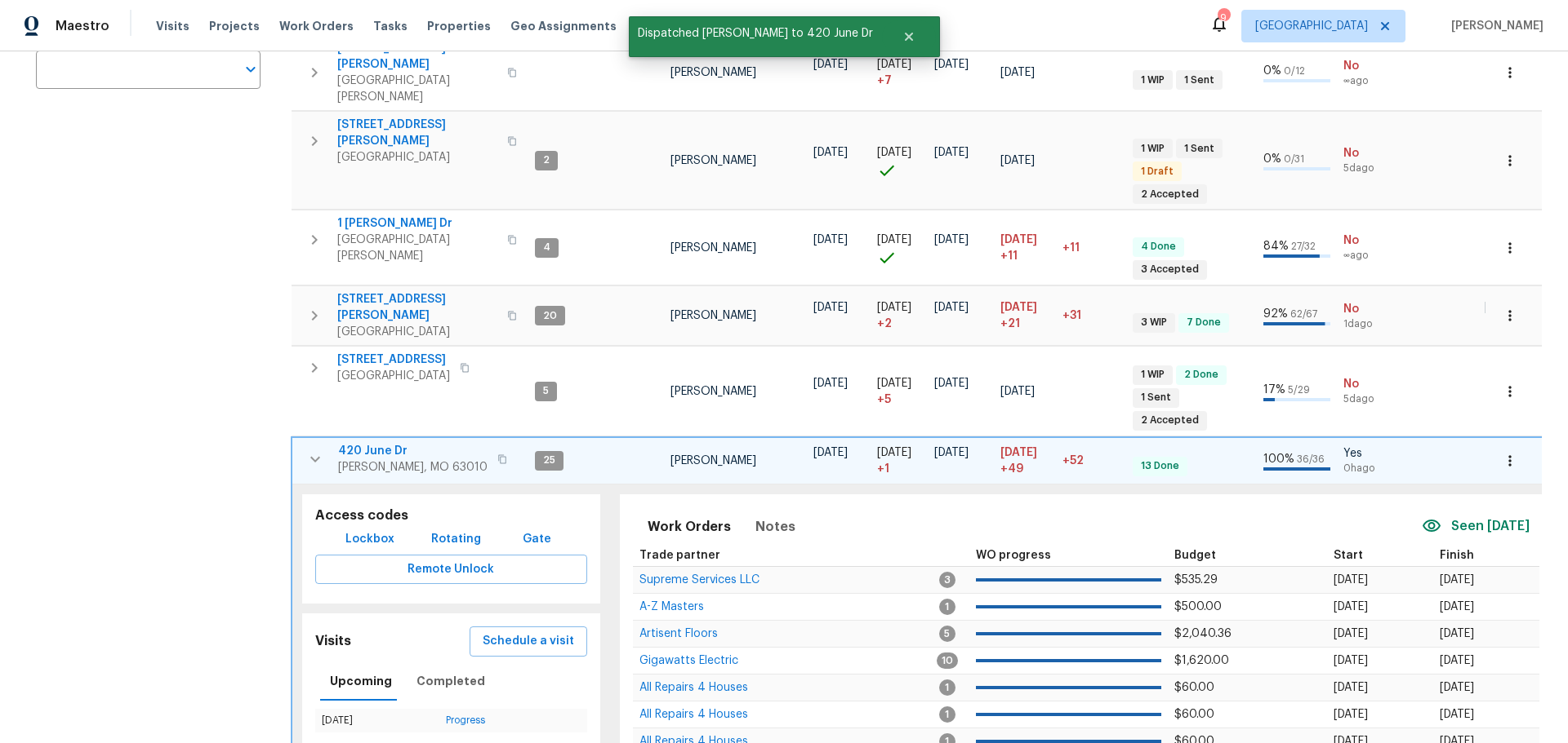
click at [307, 450] on icon "button" at bounding box center [315, 459] width 20 height 20
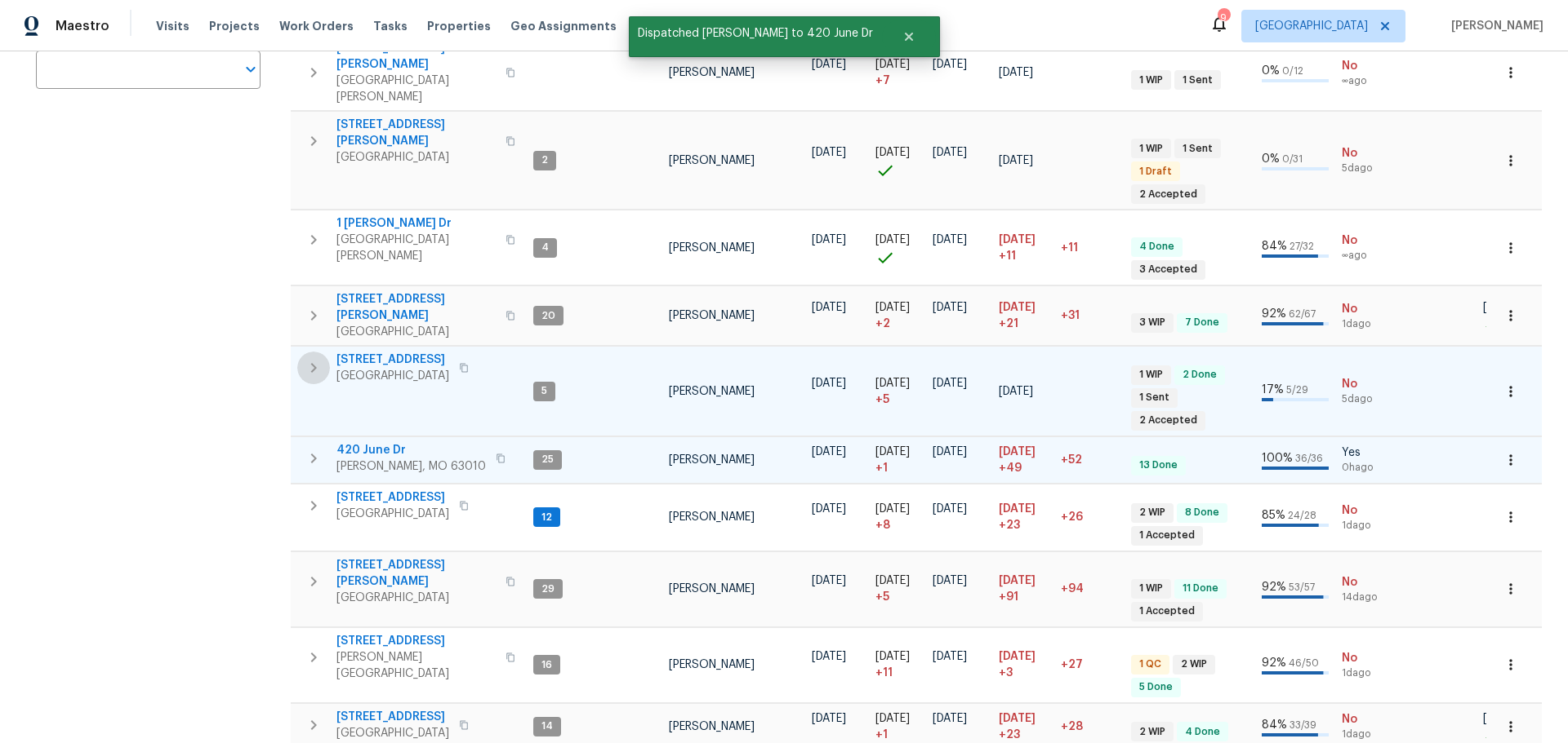
click at [312, 358] on icon "button" at bounding box center [313, 368] width 20 height 20
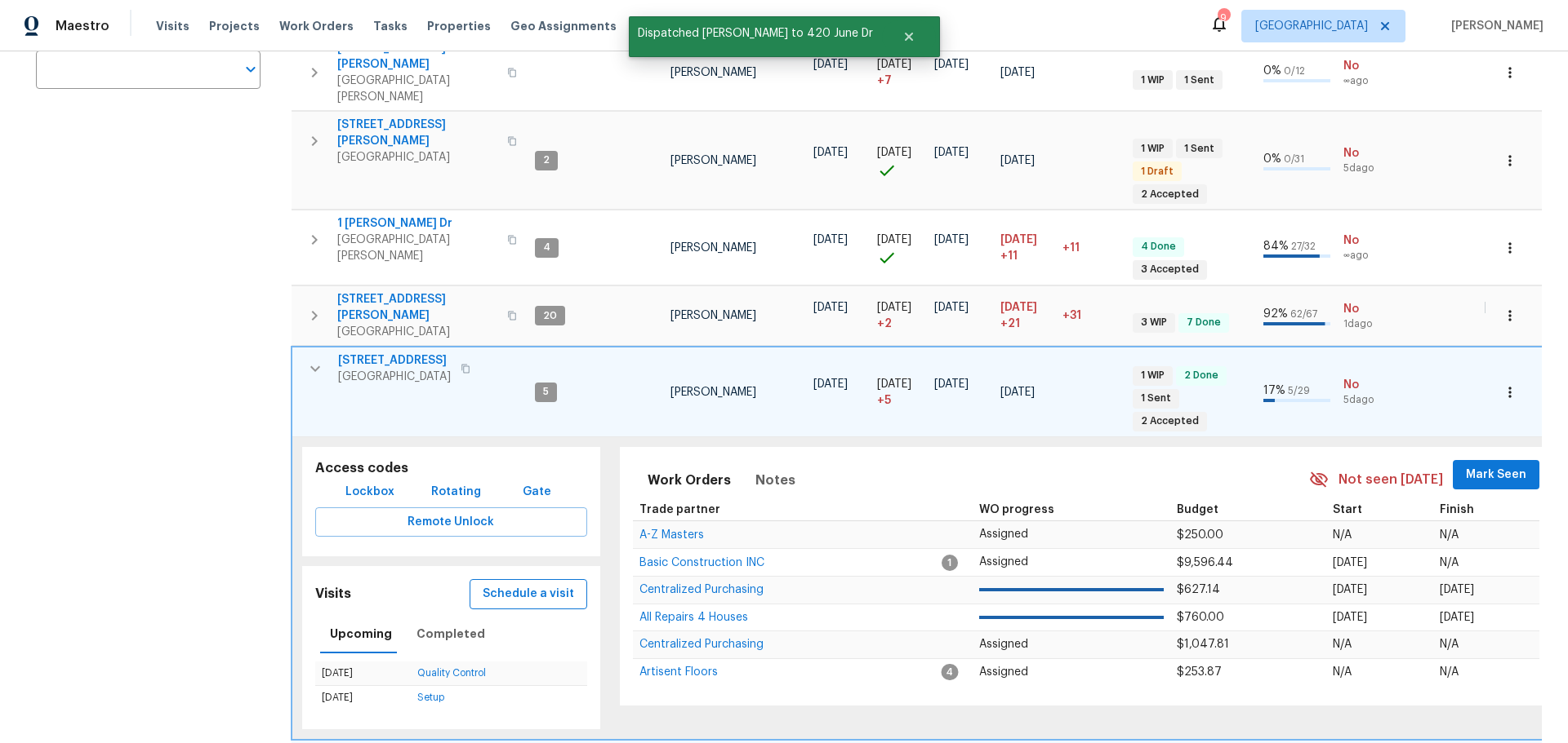
click at [509, 584] on span "Schedule a visit" at bounding box center [528, 595] width 91 height 20
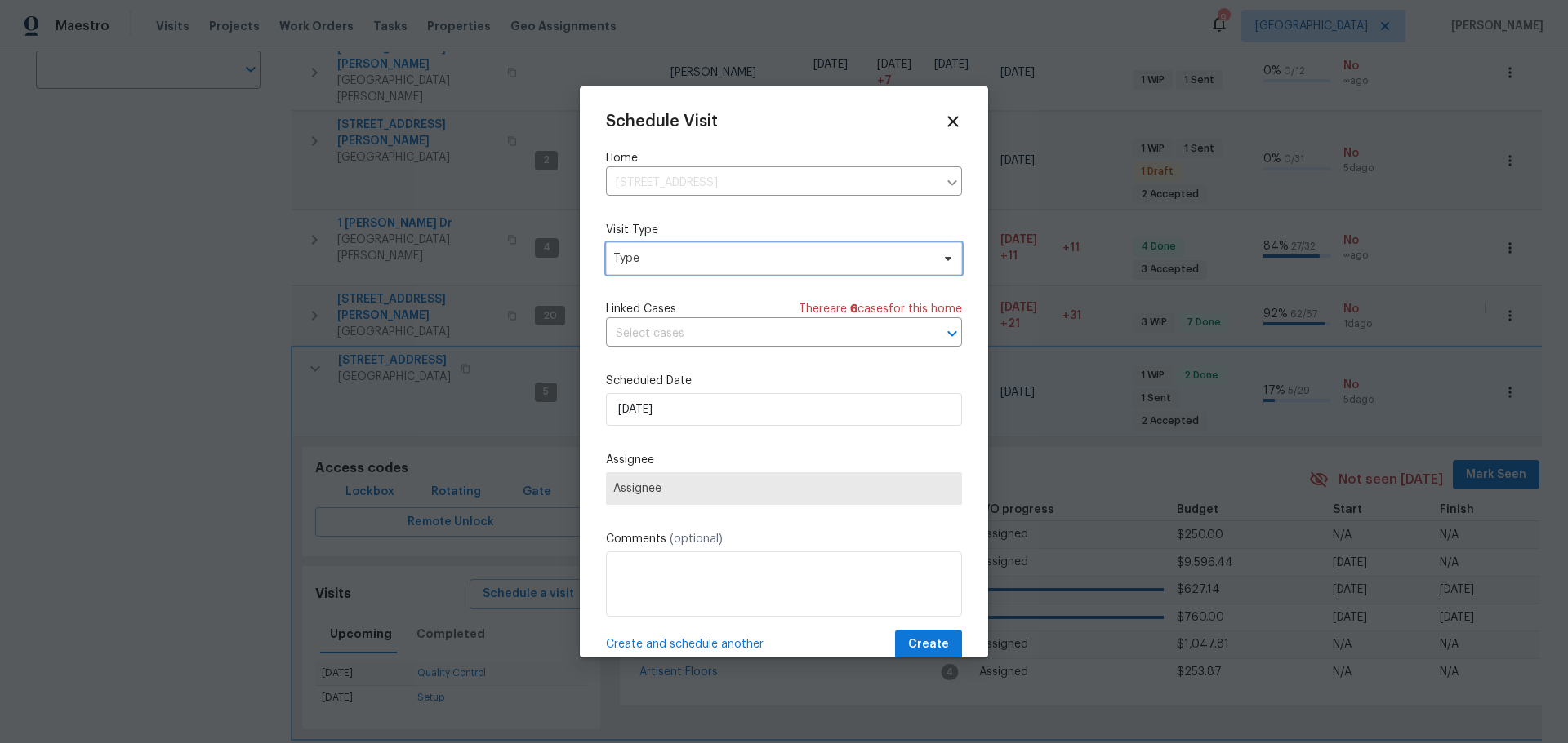
click at [659, 256] on span "Type" at bounding box center [772, 258] width 318 height 16
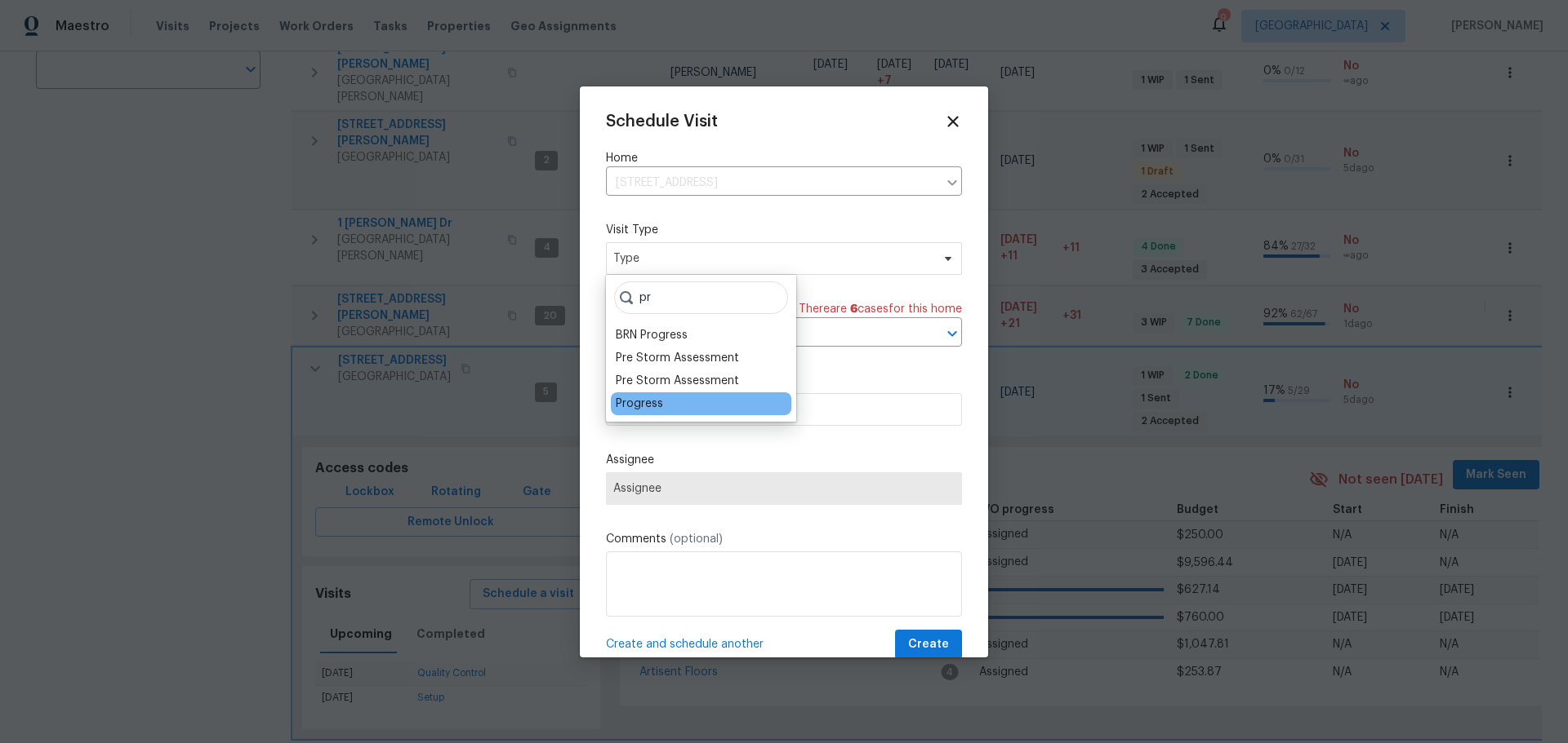
type input "pr"
click at [651, 415] on div "Progress" at bounding box center [700, 403] width 180 height 23
click at [644, 407] on div "Progress" at bounding box center [638, 403] width 47 height 16
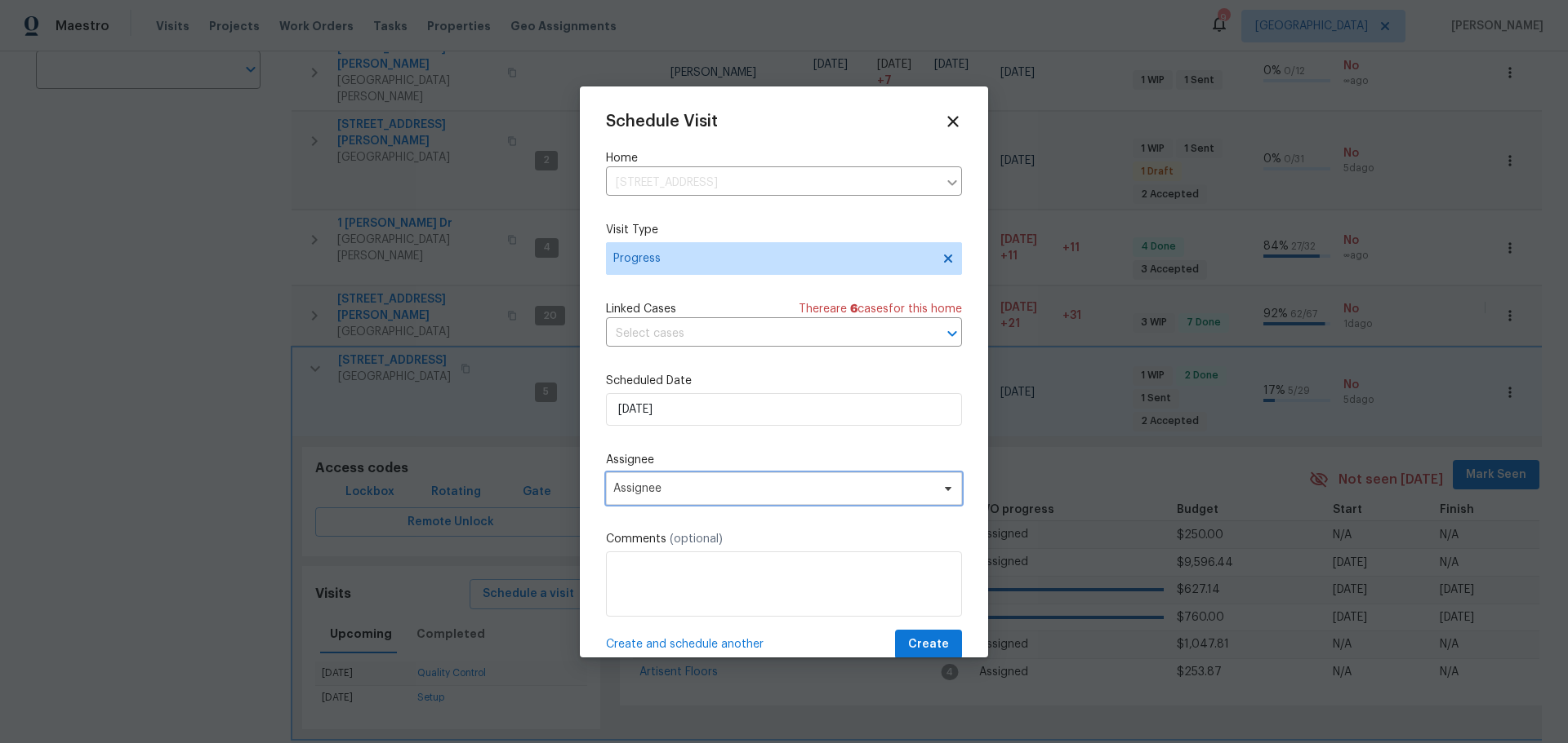
click at [672, 479] on span "Assignee" at bounding box center [784, 489] width 356 height 32
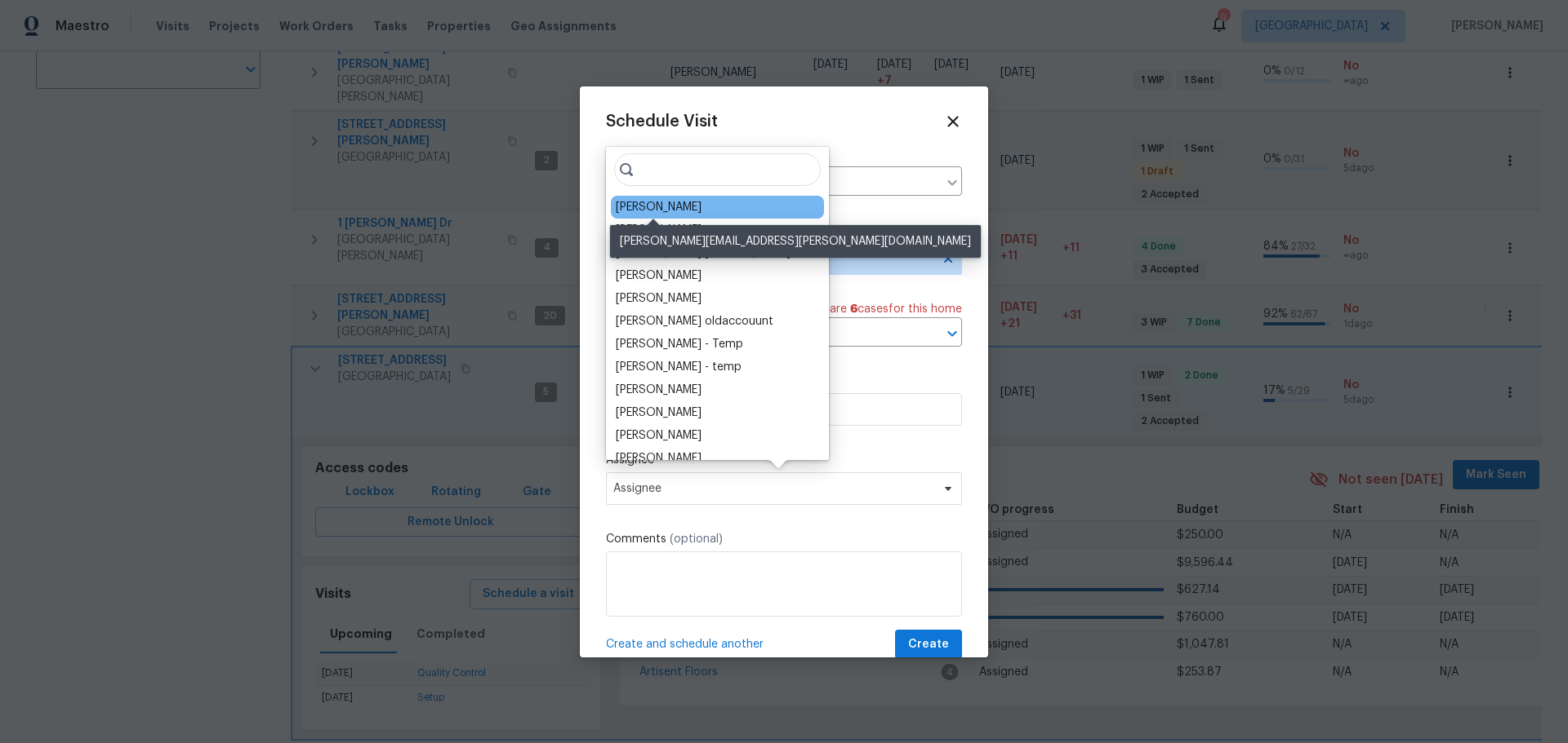
click at [677, 205] on div "[PERSON_NAME]" at bounding box center [658, 206] width 85 height 16
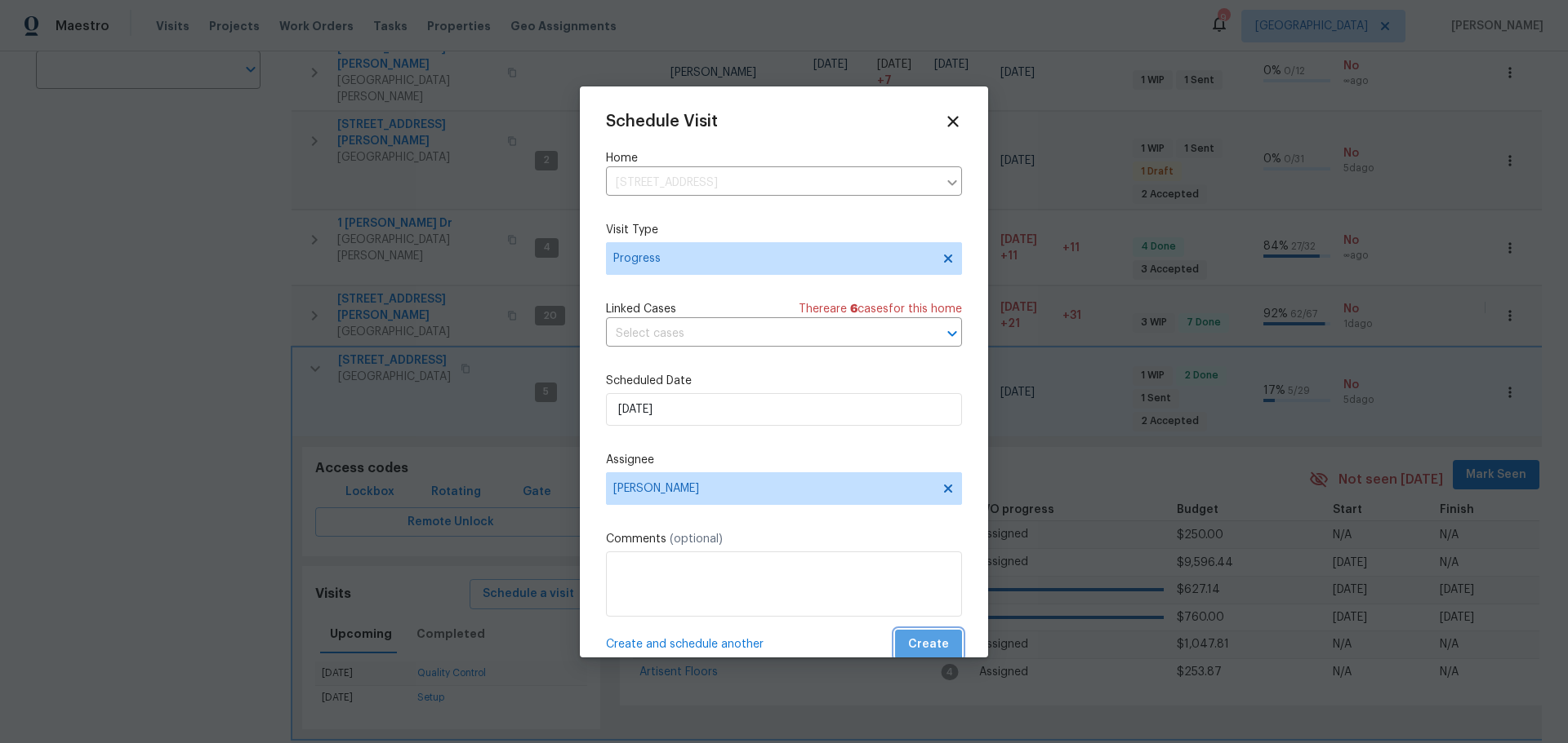
click at [917, 632] on button "Create" at bounding box center [928, 644] width 67 height 30
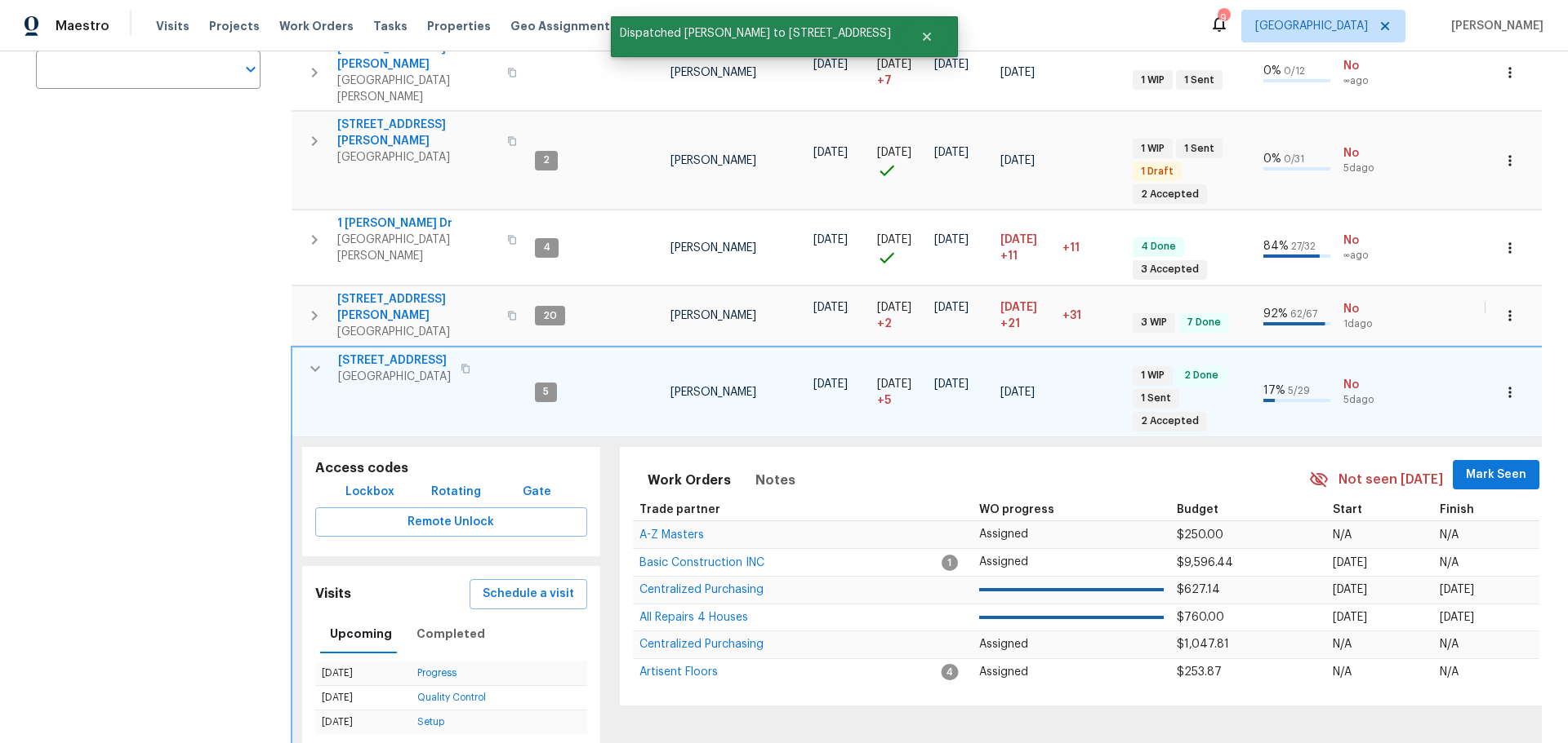
click at [308, 359] on icon "button" at bounding box center [315, 369] width 20 height 20
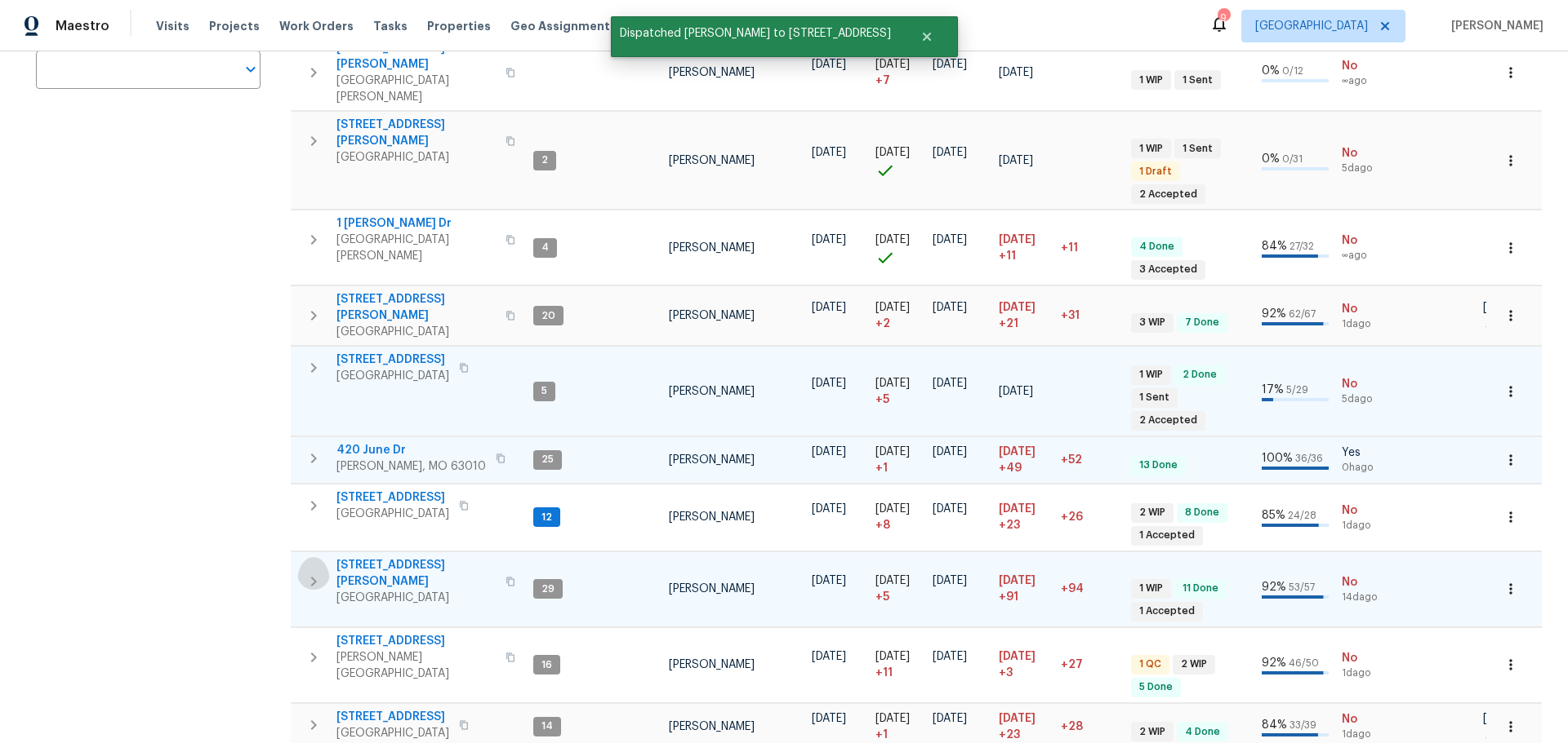
click at [315, 572] on icon "button" at bounding box center [313, 582] width 20 height 20
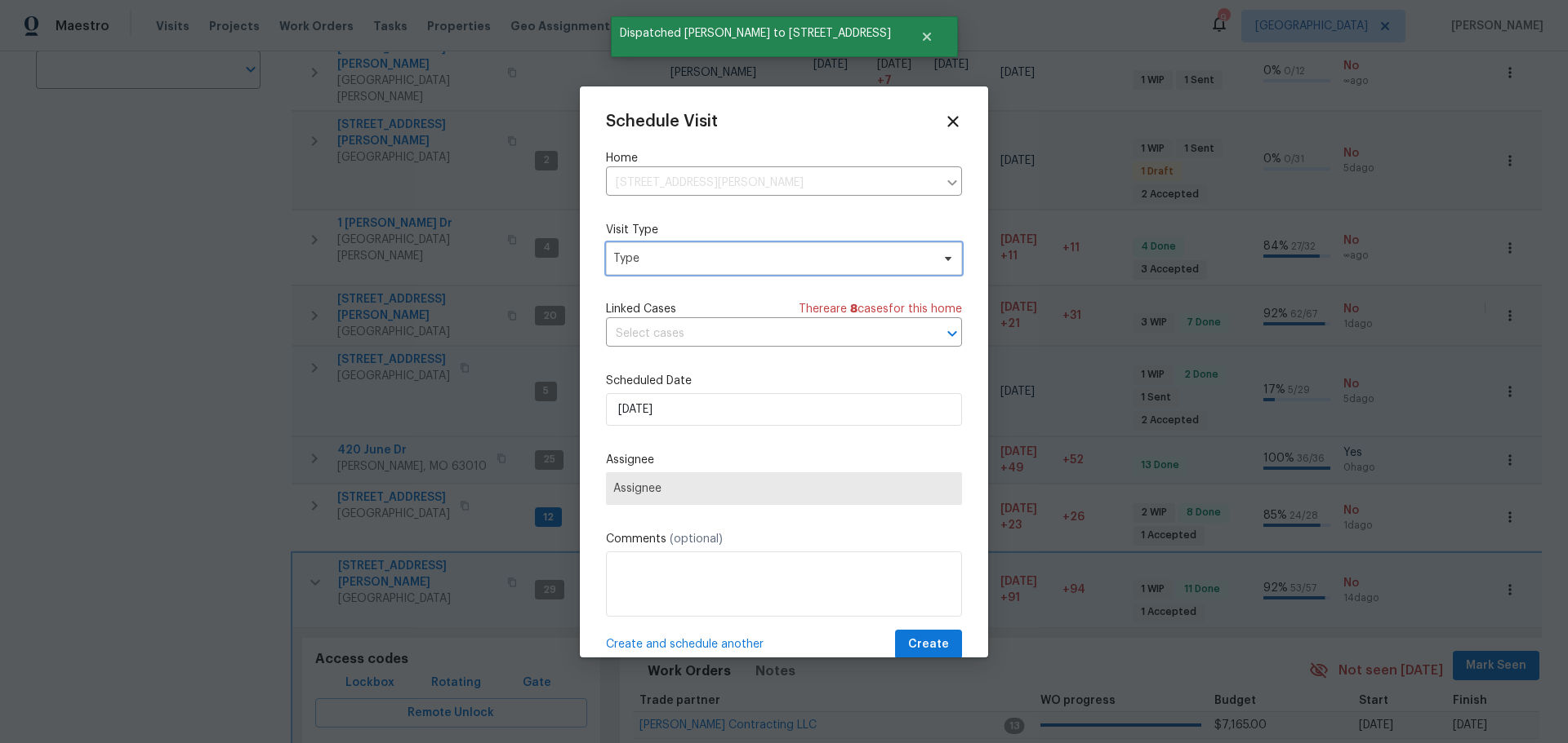
click at [733, 251] on span "Type" at bounding box center [772, 258] width 318 height 16
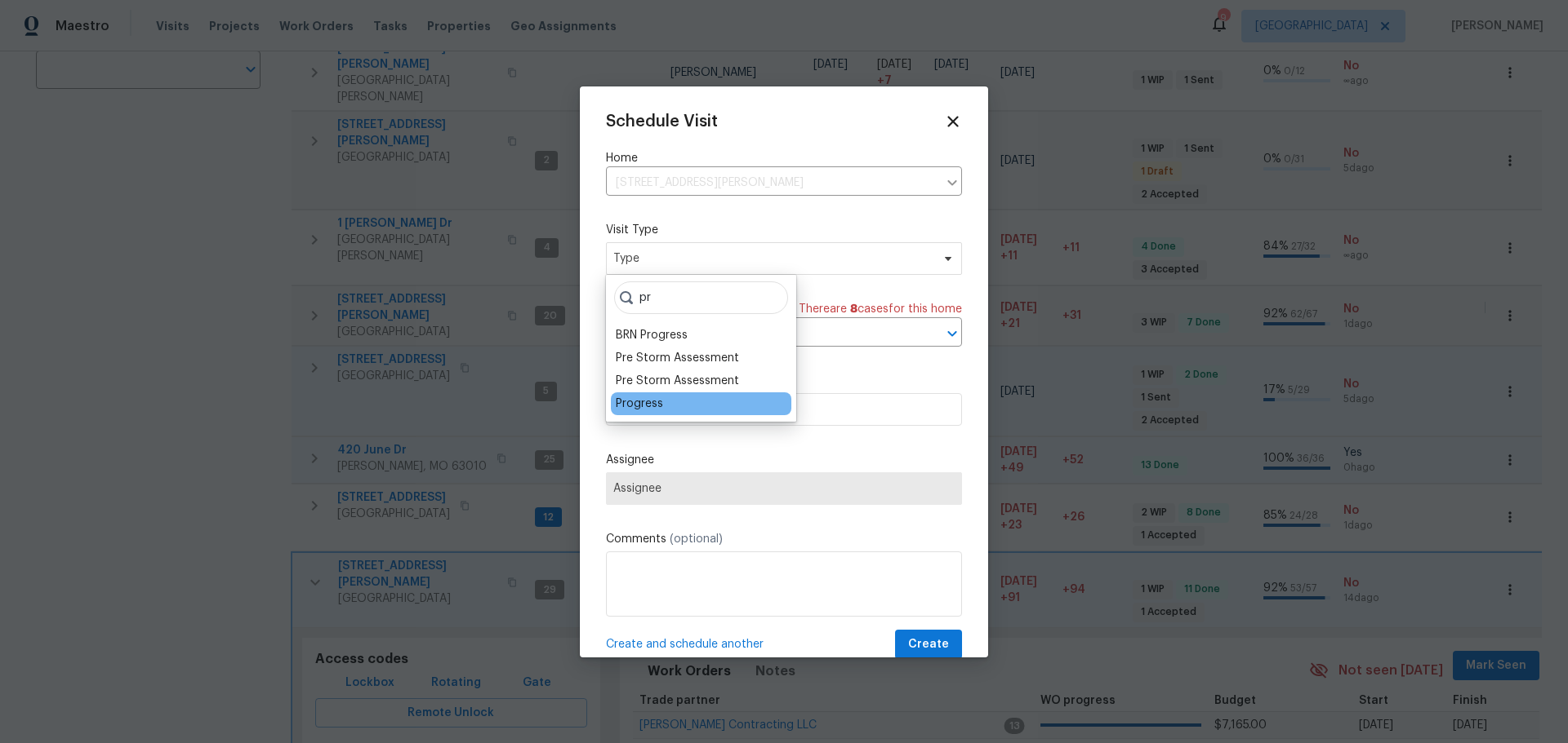
type input "pr"
click at [704, 404] on div "Progress" at bounding box center [700, 403] width 180 height 23
click at [642, 404] on div "Progress" at bounding box center [638, 403] width 47 height 16
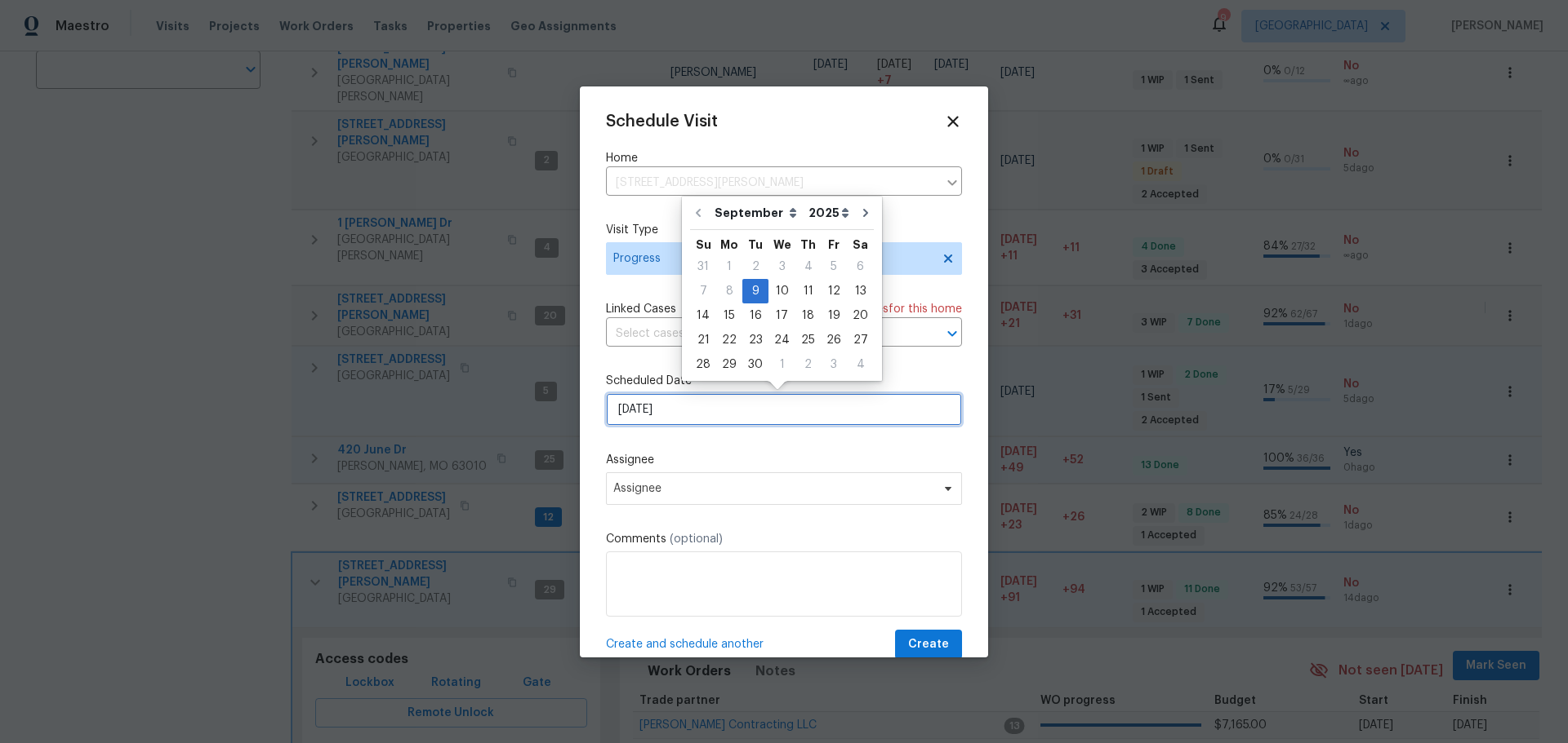
click at [679, 417] on input "[DATE]" at bounding box center [784, 409] width 356 height 32
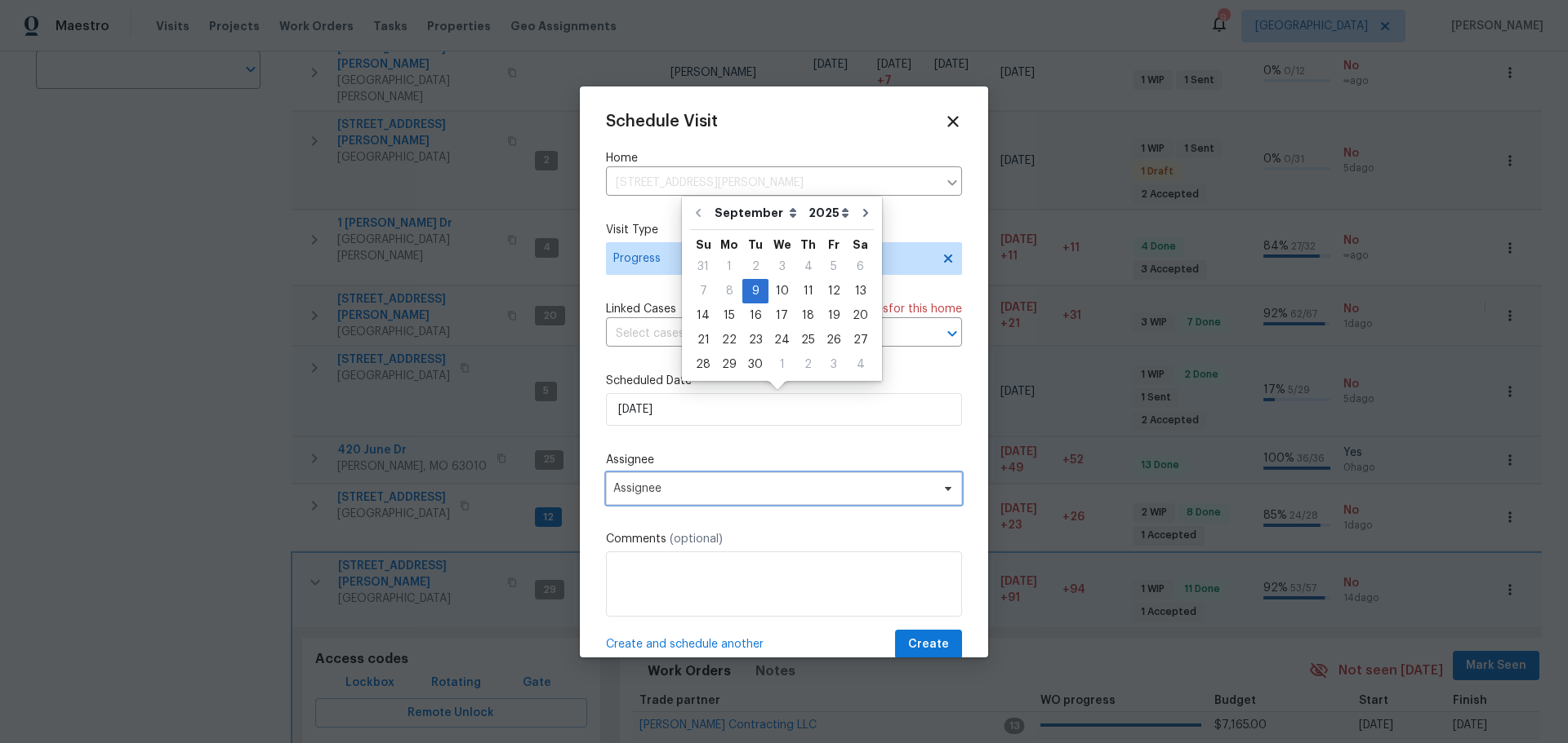
click at [687, 493] on span "Assignee" at bounding box center [772, 488] width 320 height 13
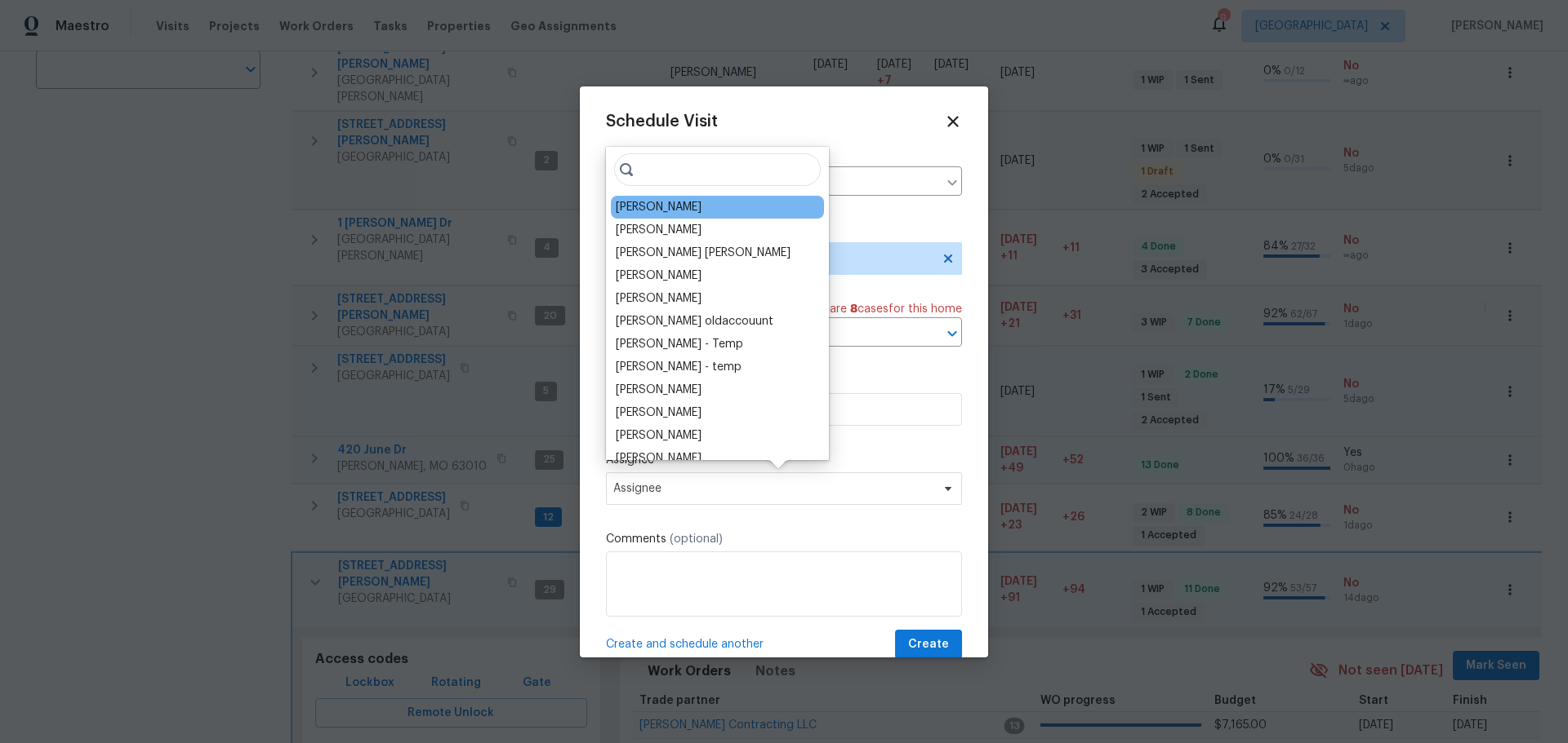
click at [655, 214] on div "[PERSON_NAME]" at bounding box center [658, 206] width 85 height 16
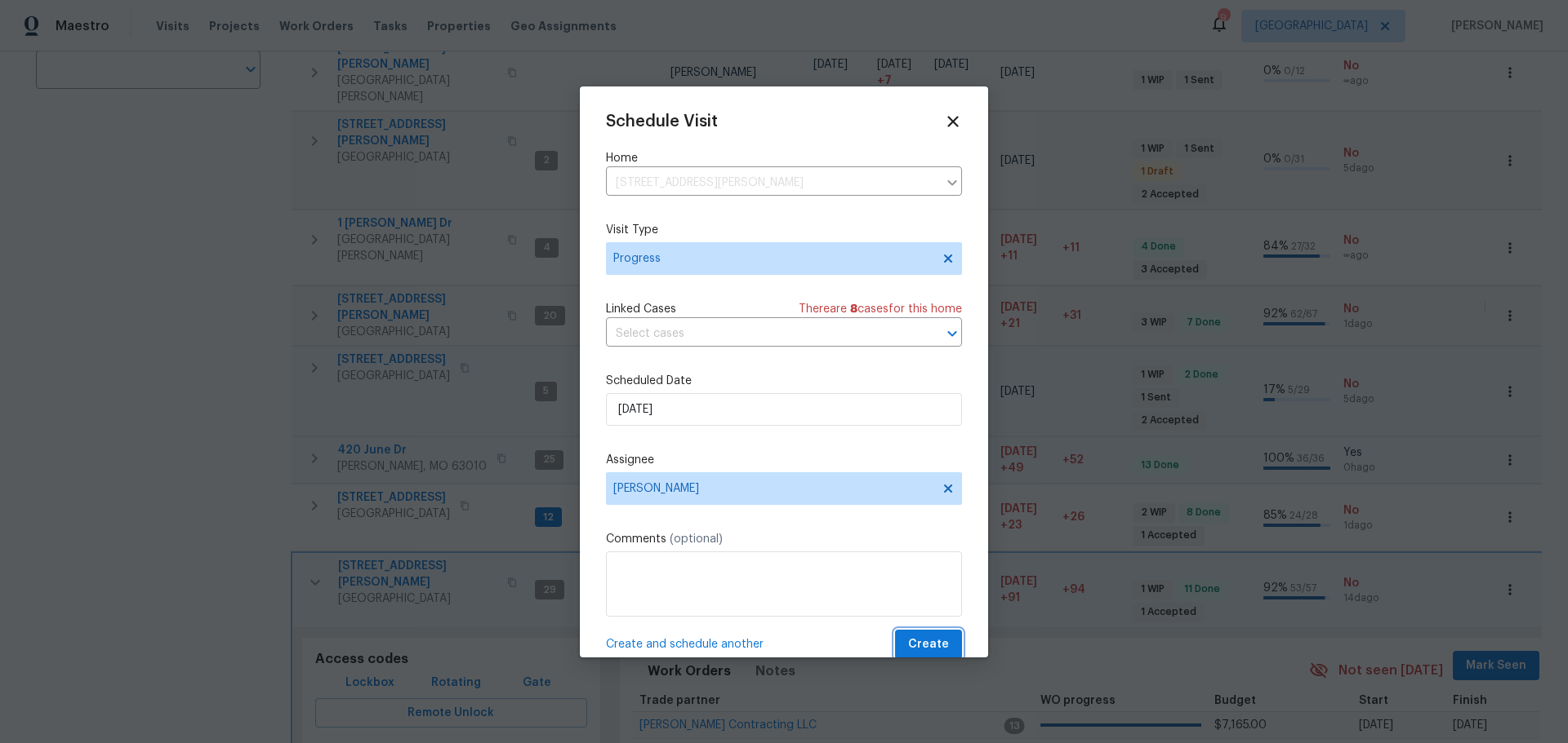
click at [912, 644] on span "Create" at bounding box center [929, 645] width 41 height 20
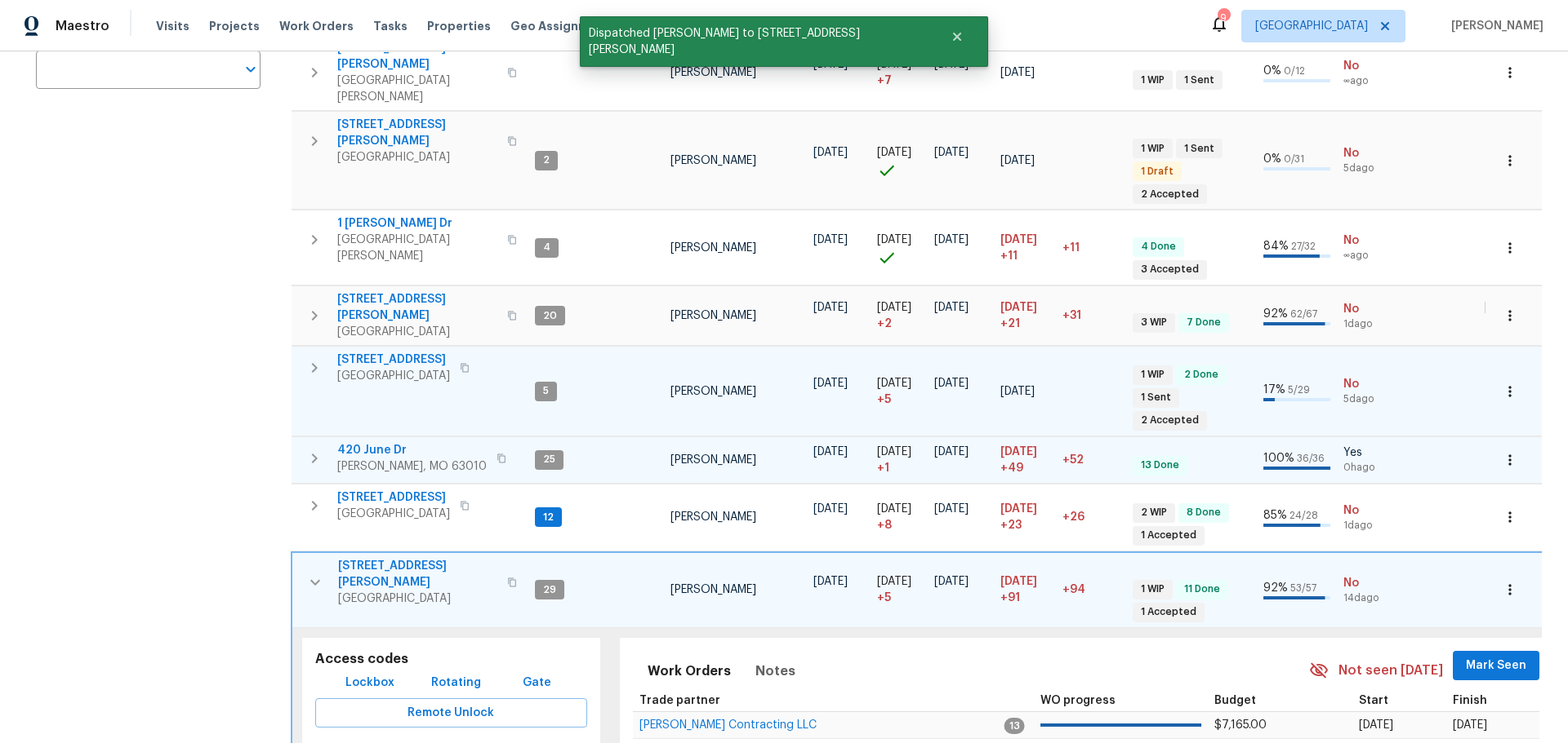
click at [303, 558] on button "button" at bounding box center [315, 582] width 32 height 49
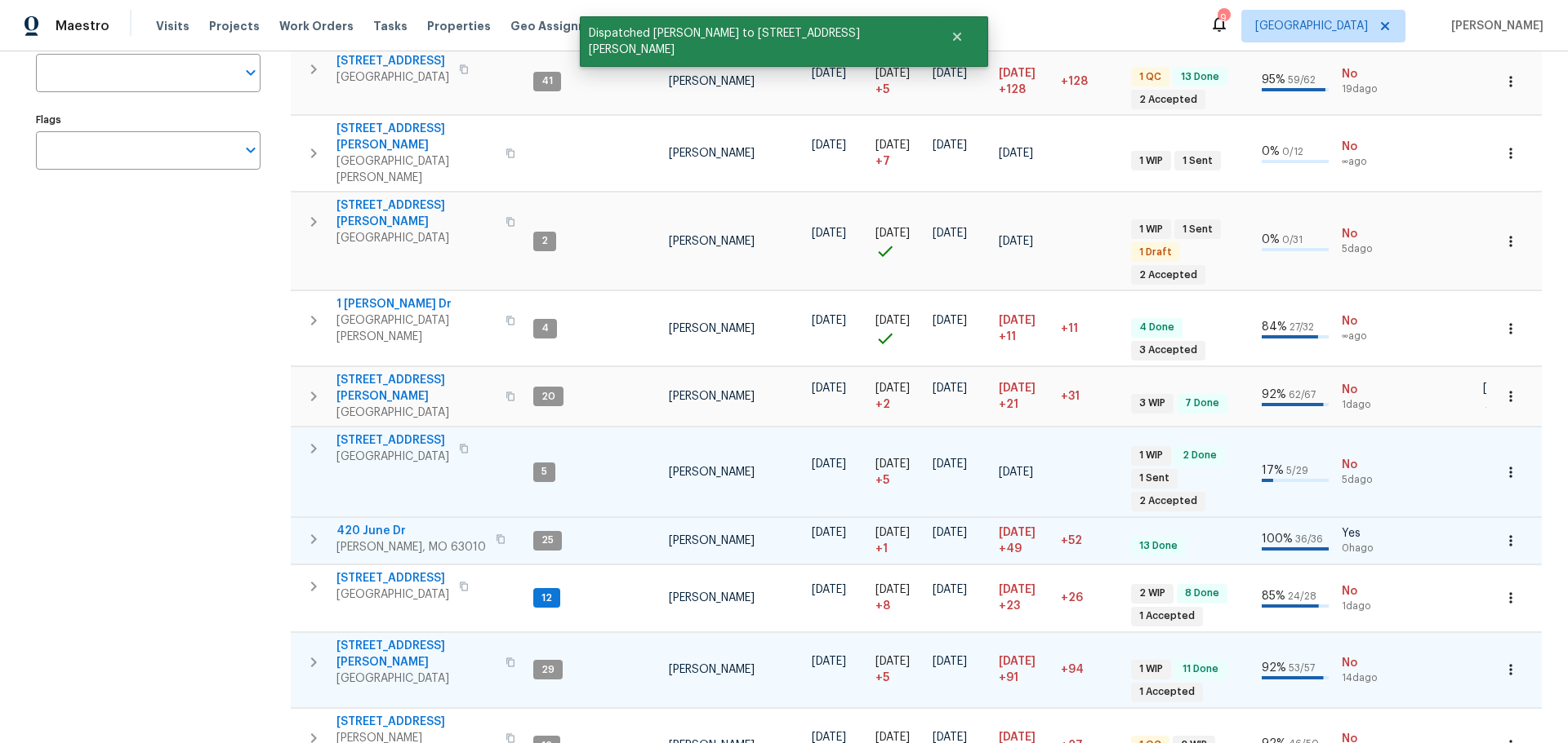
scroll to position [283, 0]
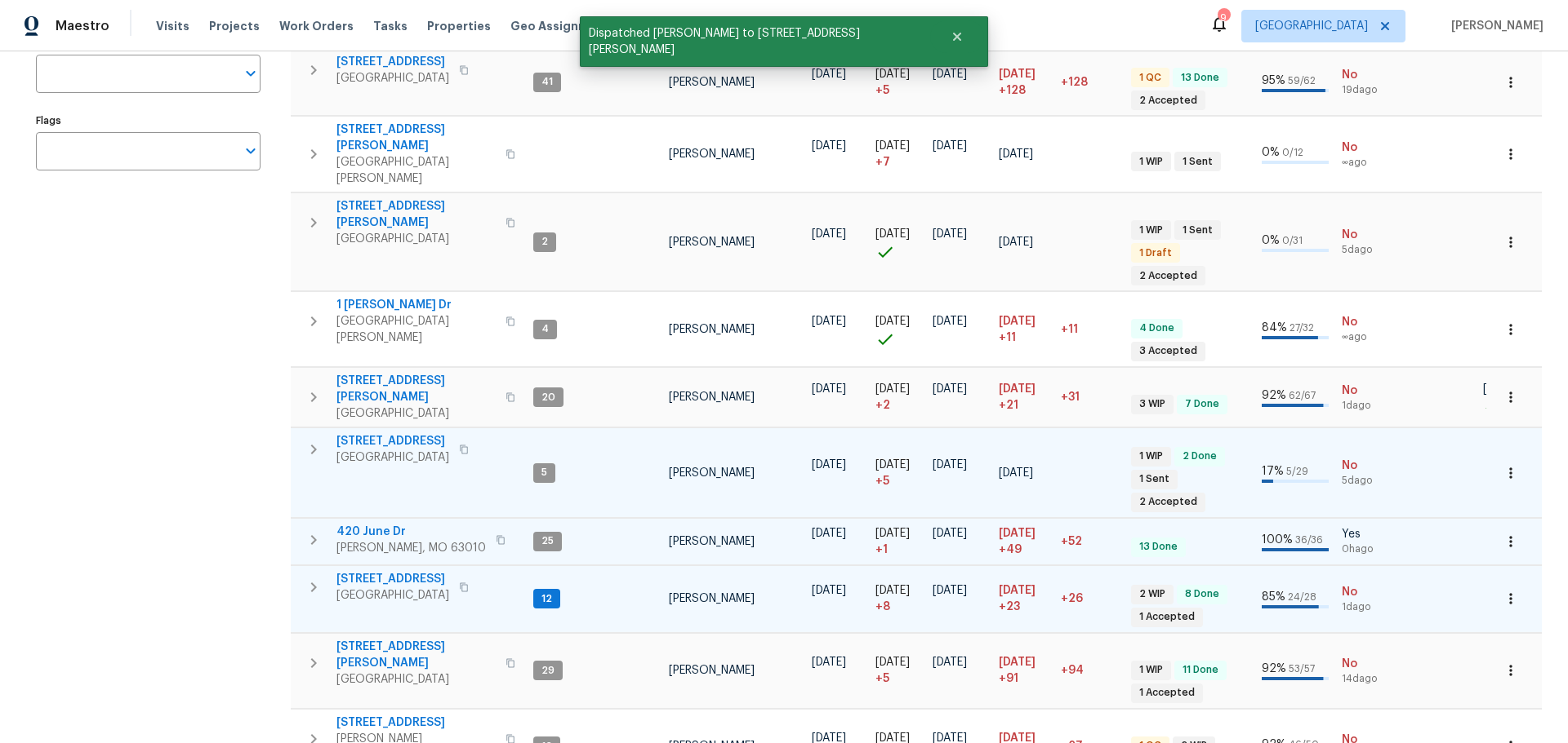
click at [423, 572] on span "3049 Summerfield Manor Dr" at bounding box center [393, 579] width 113 height 16
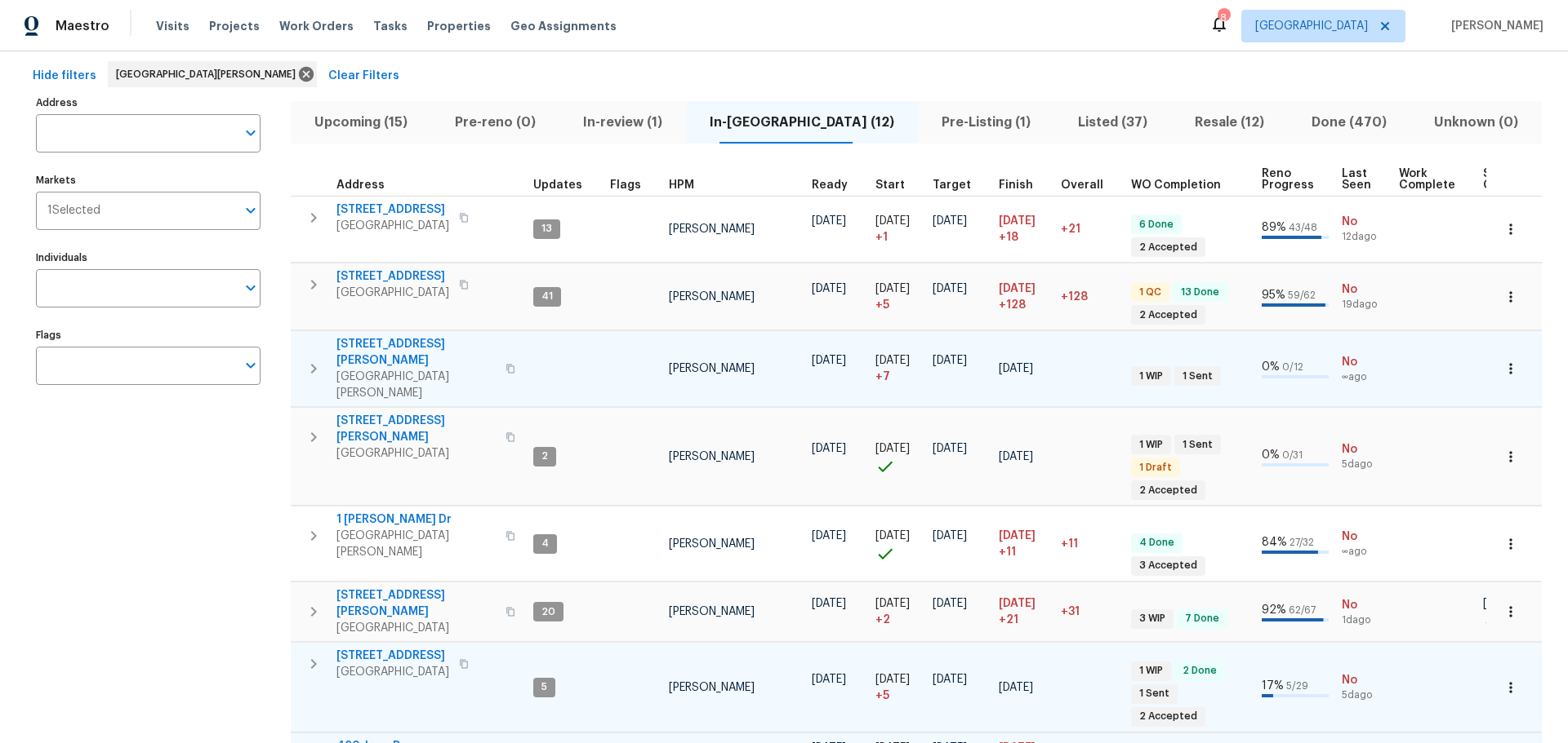
scroll to position [0, 0]
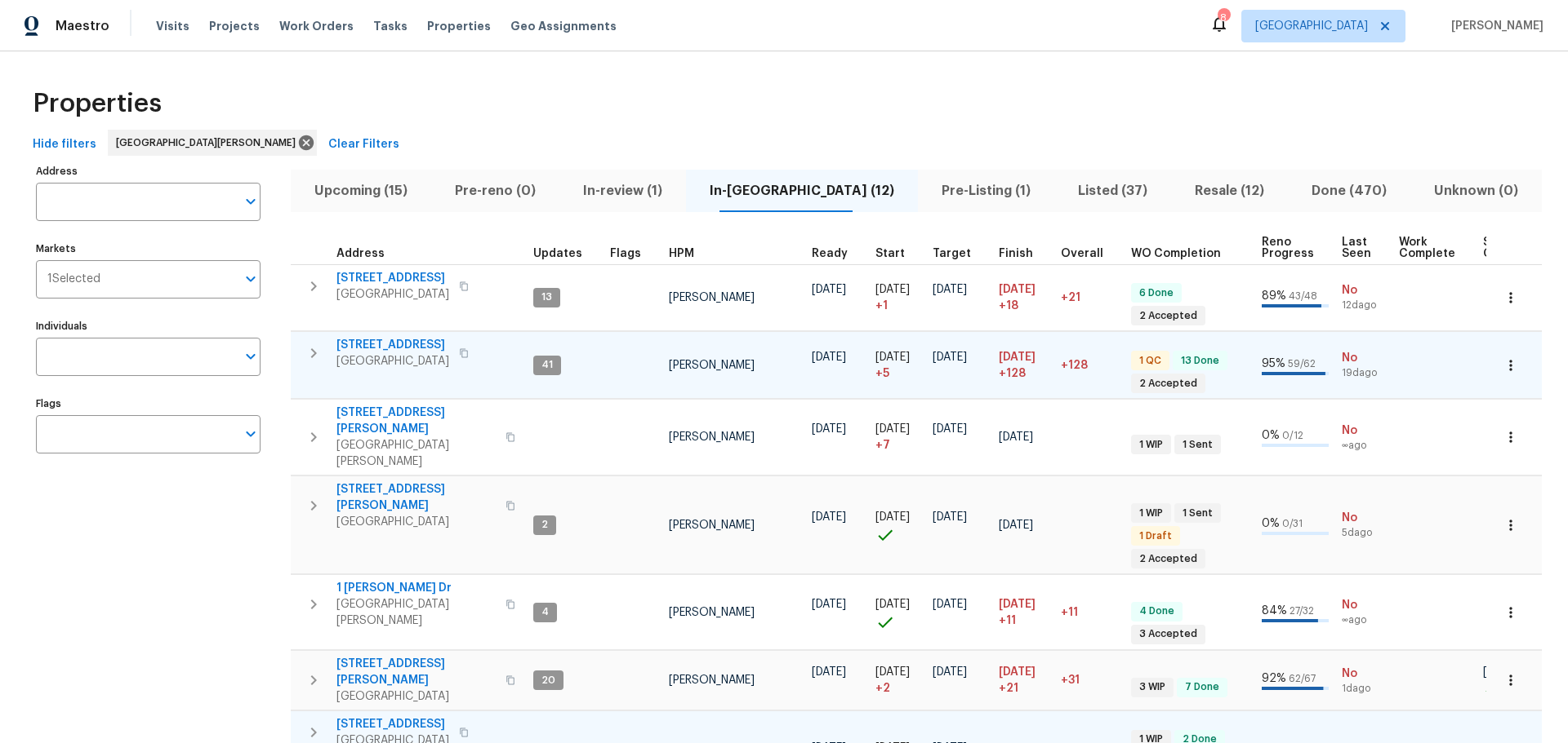
click at [402, 345] on span "120 Birchwood Dr" at bounding box center [393, 345] width 113 height 16
click at [1191, 191] on span "Resale (12)" at bounding box center [1229, 190] width 97 height 23
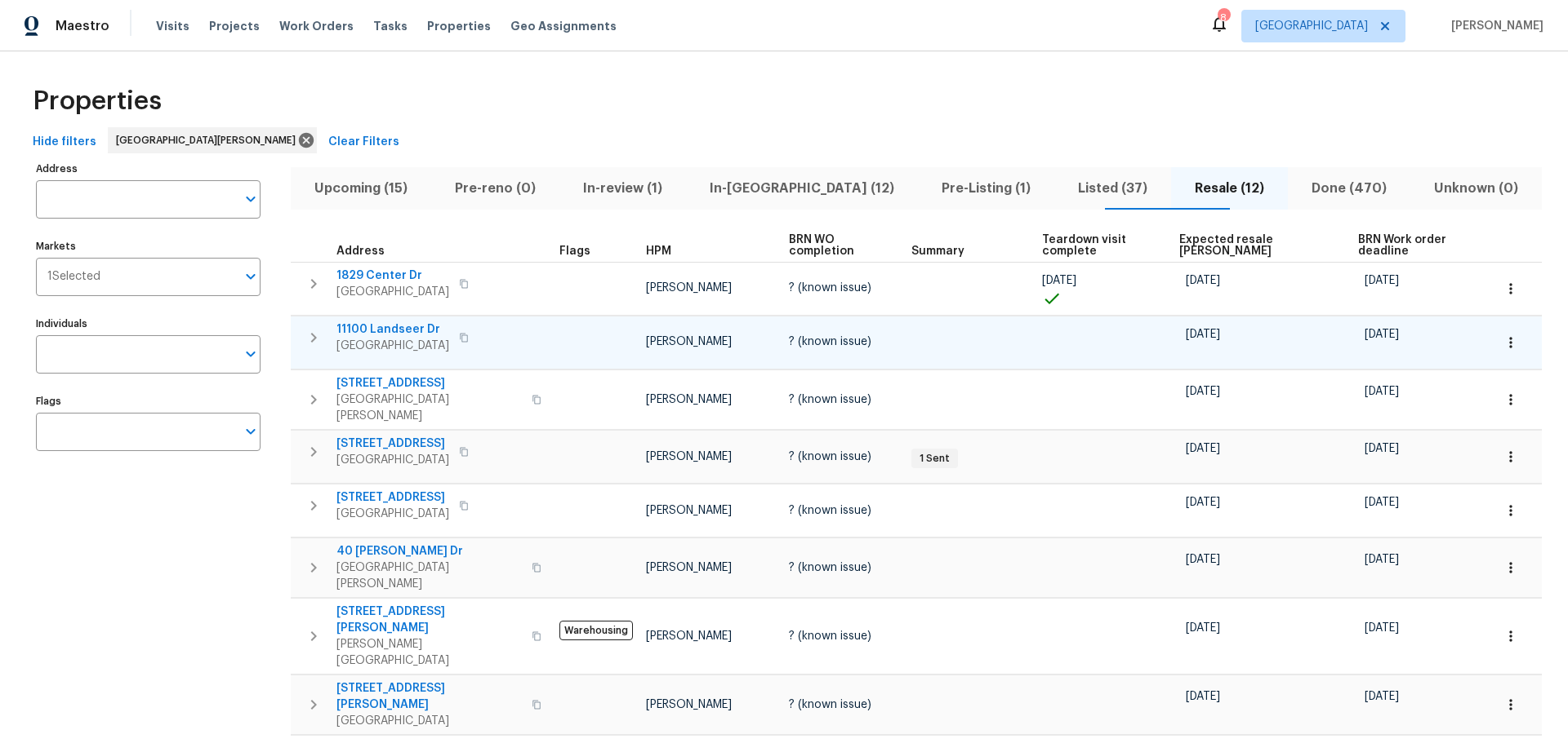
scroll to position [1, 0]
click at [1204, 247] on span "Expected resale COE" at bounding box center [1255, 247] width 152 height 23
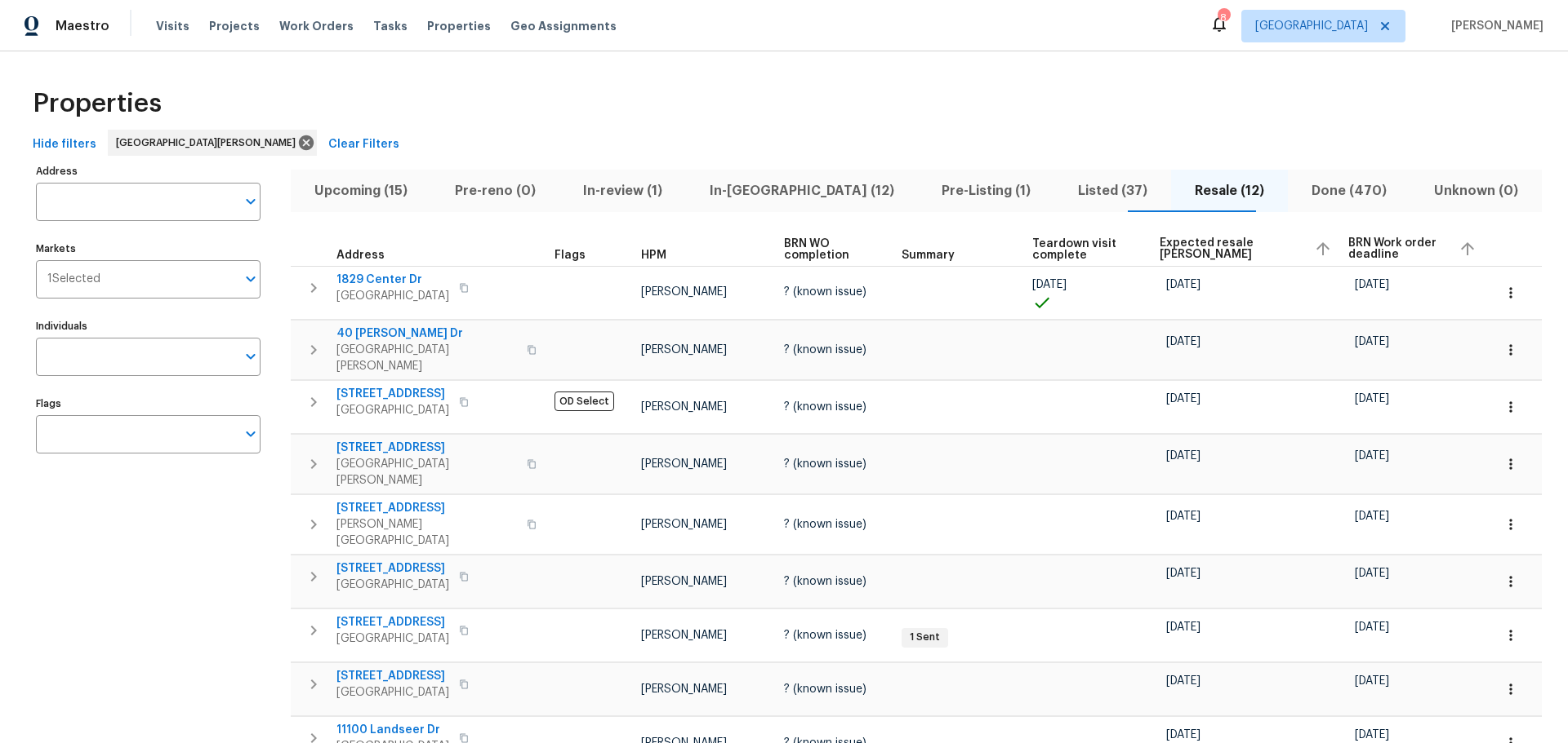
click at [1073, 195] on span "Listed (37)" at bounding box center [1112, 190] width 97 height 23
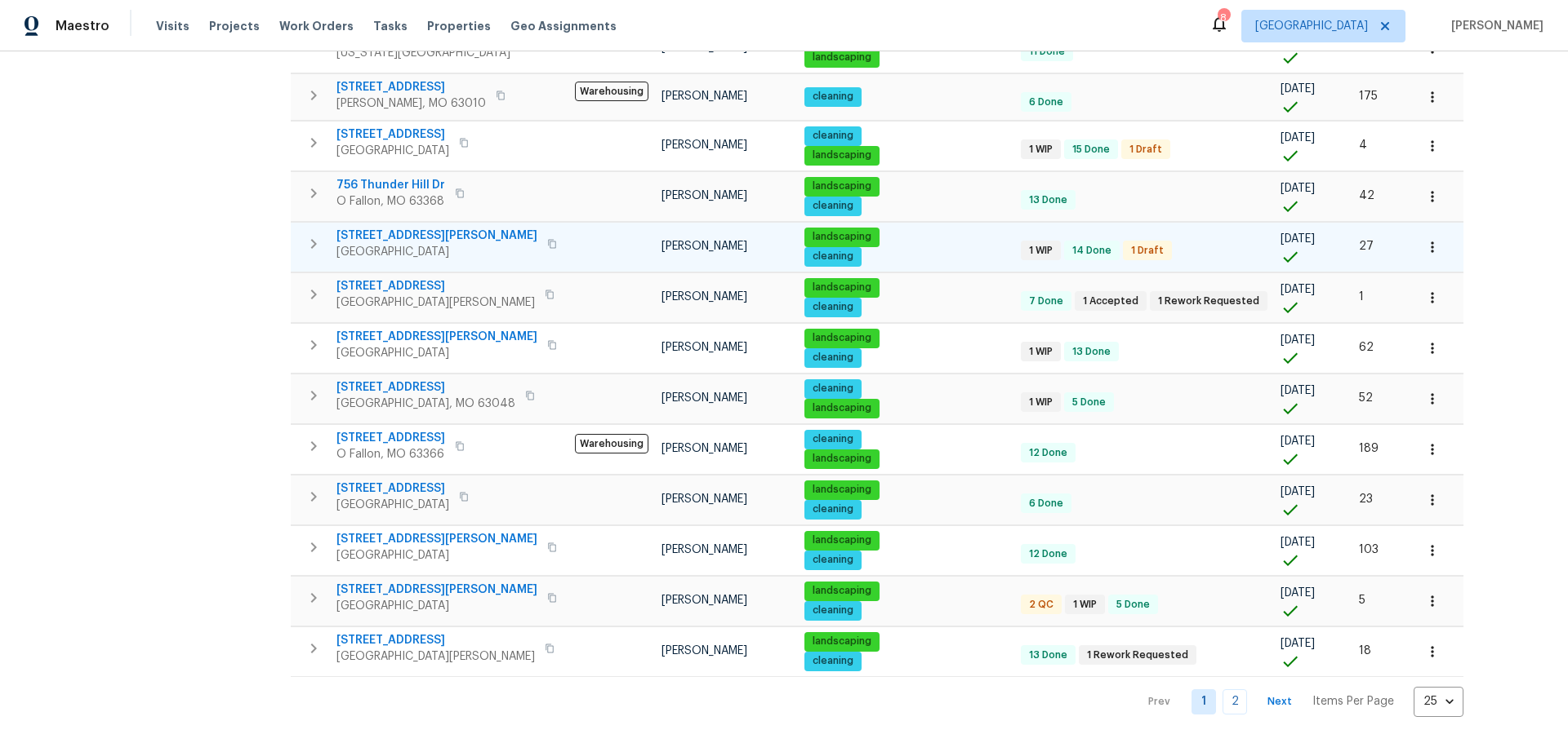
scroll to position [856, 0]
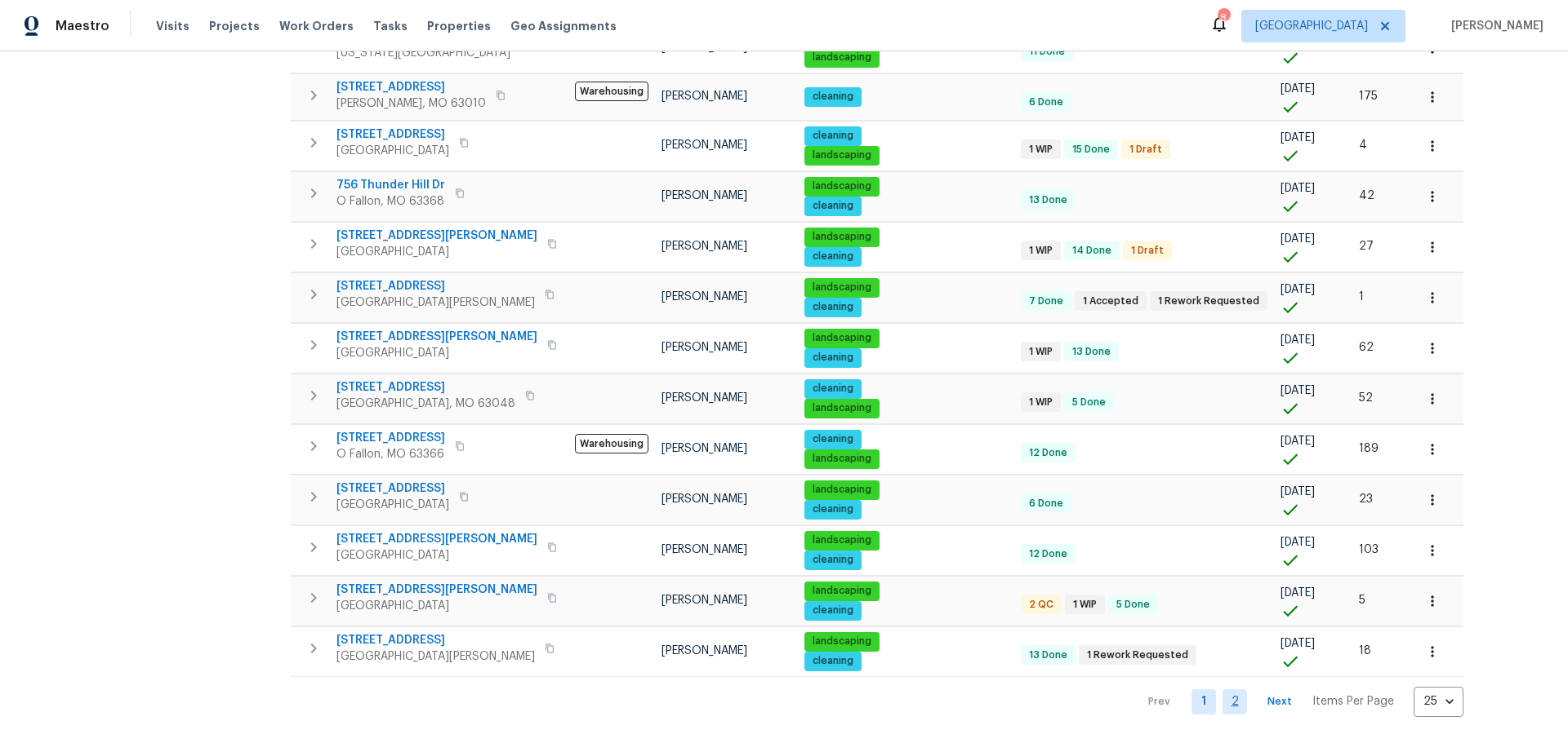
click at [1222, 689] on link "2" at bounding box center [1234, 702] width 25 height 26
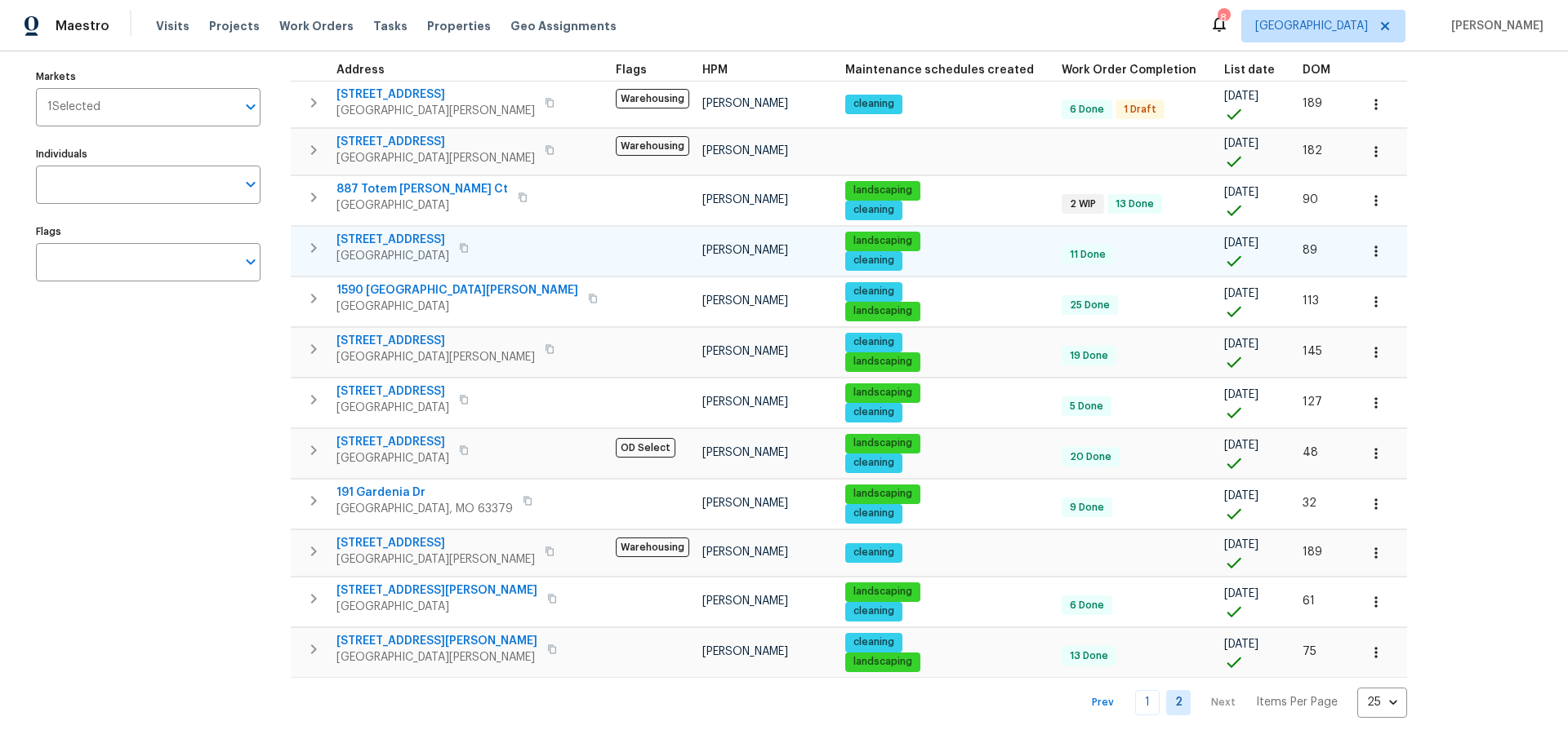
scroll to position [185, 0]
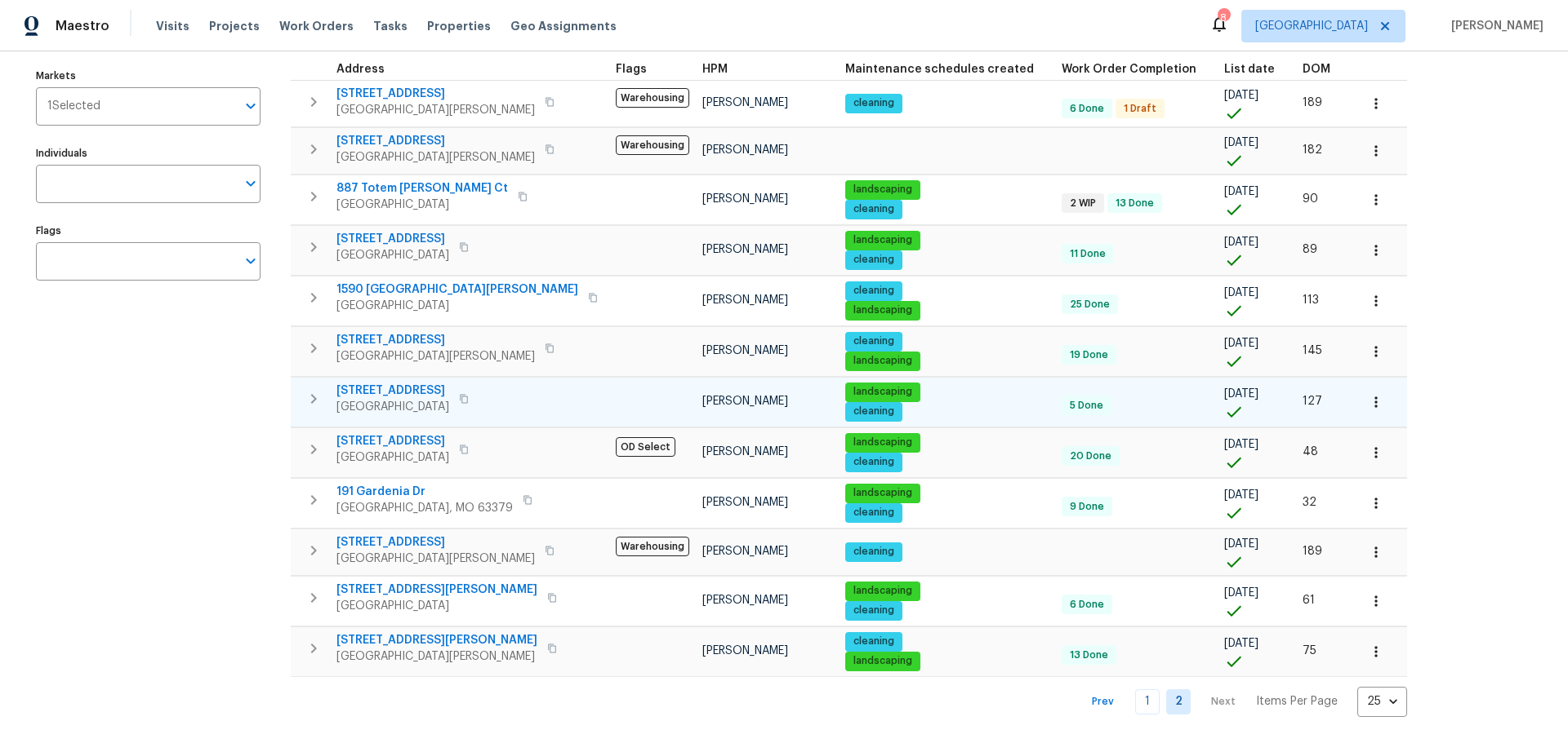
click at [1358, 400] on button "button" at bounding box center [1376, 403] width 36 height 36
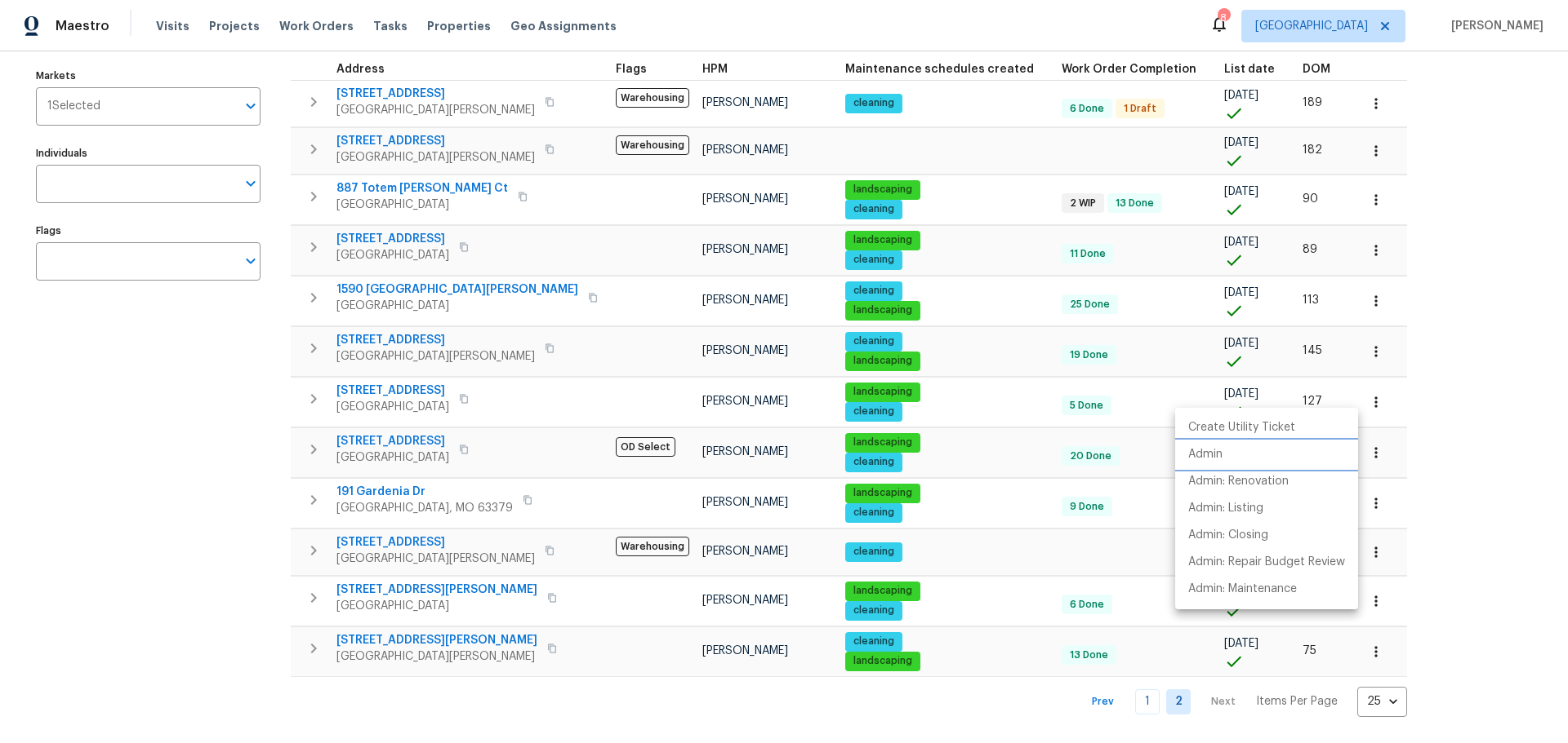
click at [1231, 459] on li "Admin" at bounding box center [1266, 455] width 183 height 27
click at [1105, 582] on div at bounding box center [784, 371] width 1568 height 743
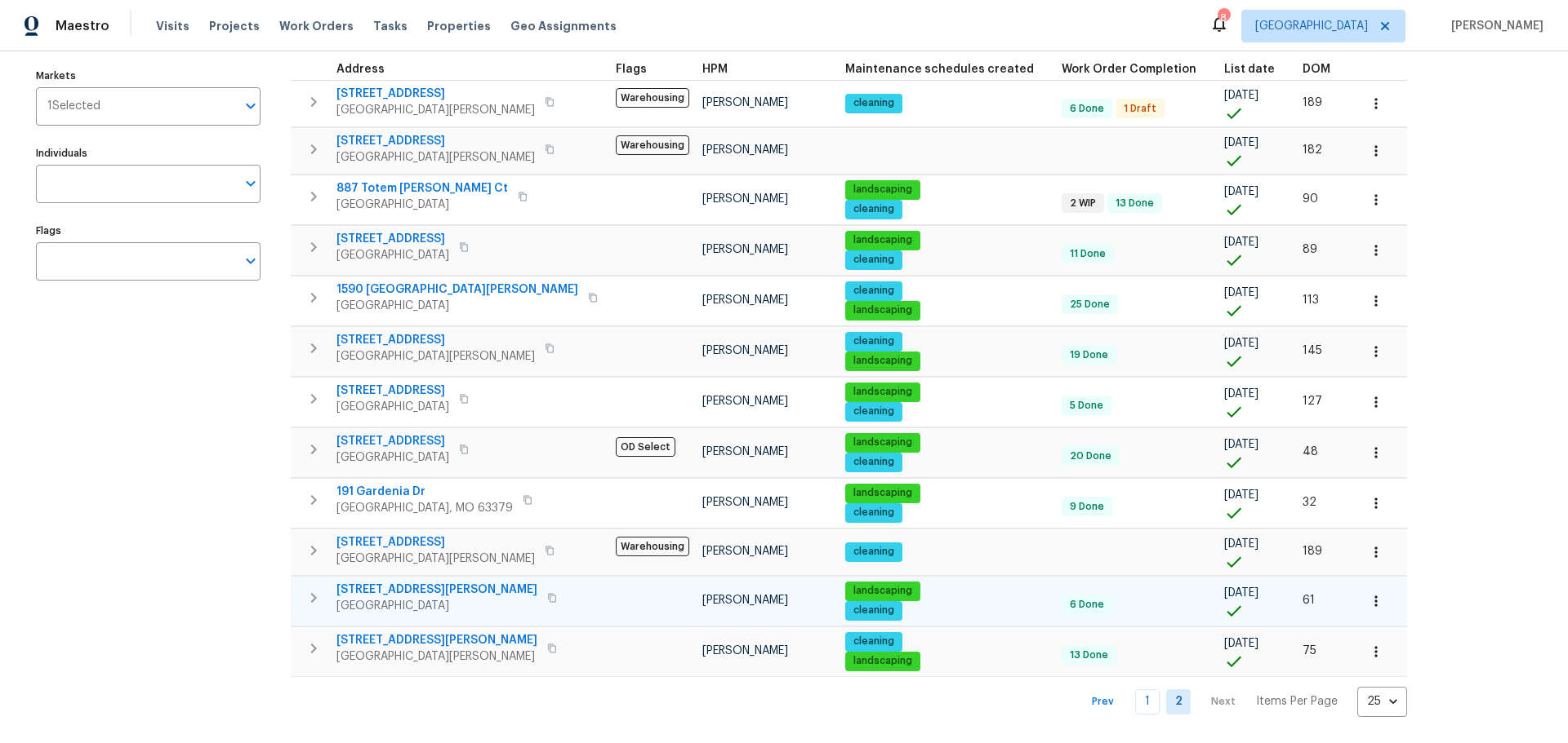
click at [1367, 593] on icon "button" at bounding box center [1375, 601] width 16 height 16
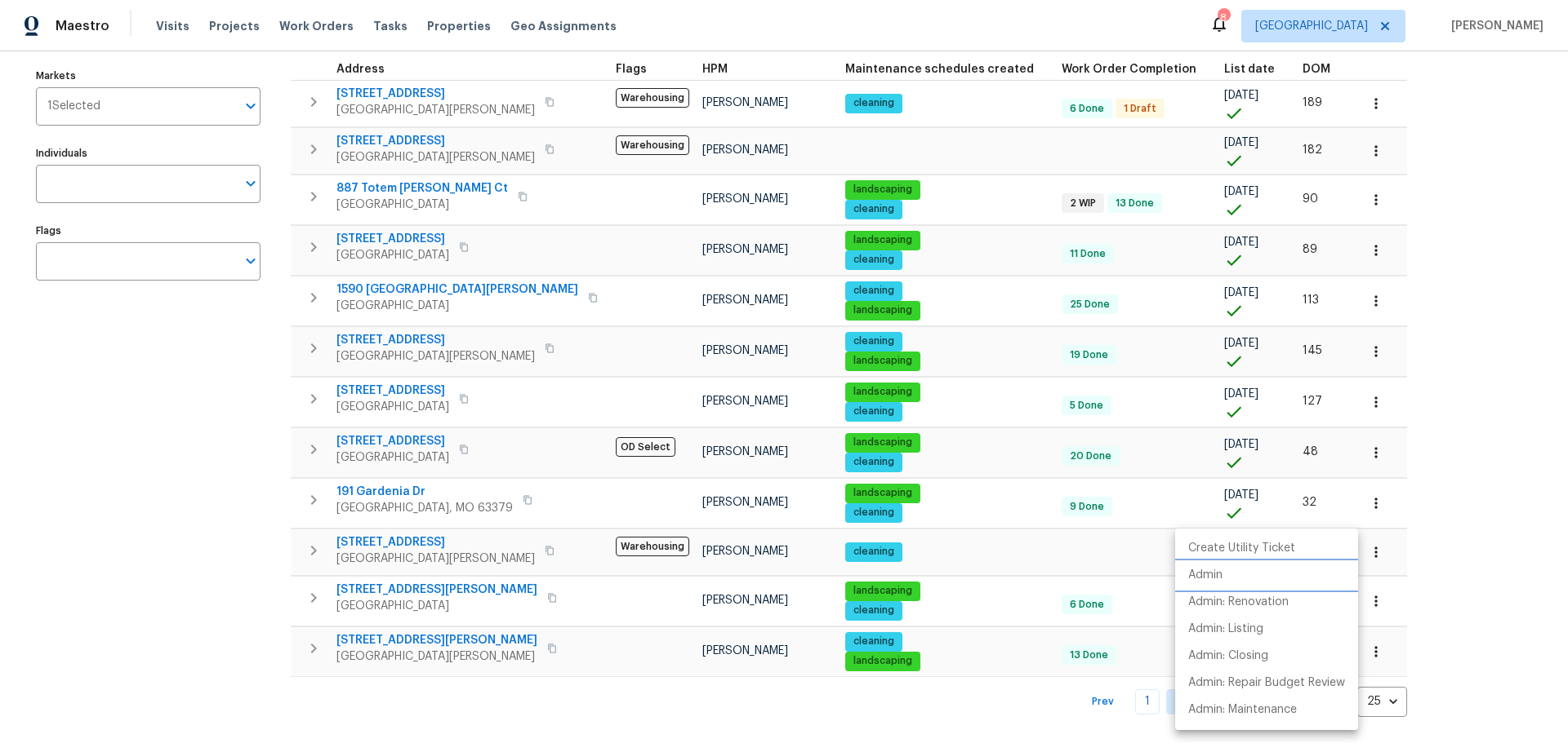
click at [1219, 581] on p "Admin" at bounding box center [1205, 576] width 34 height 17
drag, startPoint x: 245, startPoint y: 545, endPoint x: 268, endPoint y: 543, distance: 23.1
click at [251, 543] on div at bounding box center [784, 371] width 1568 height 743
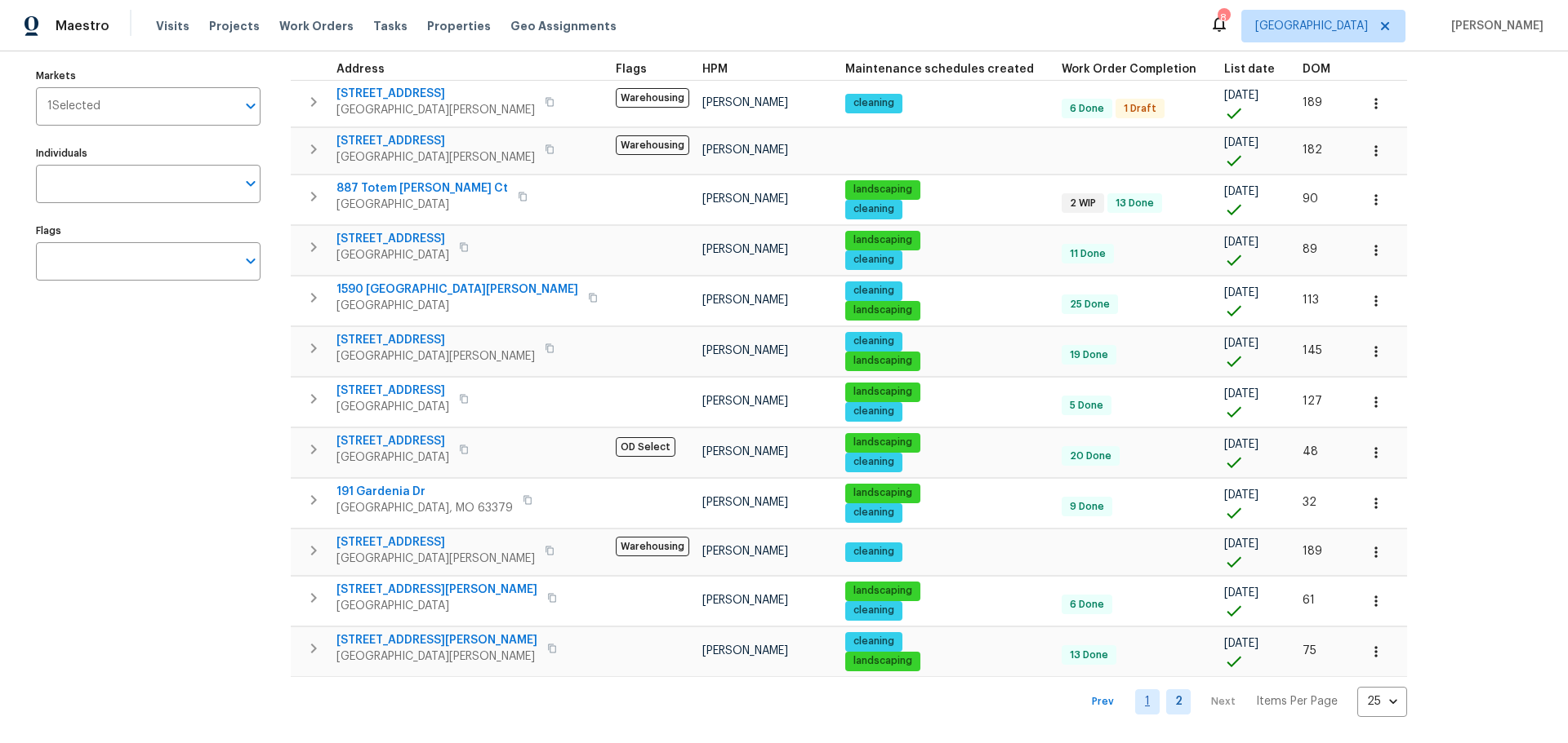
click at [1135, 692] on link "1" at bounding box center [1147, 702] width 25 height 26
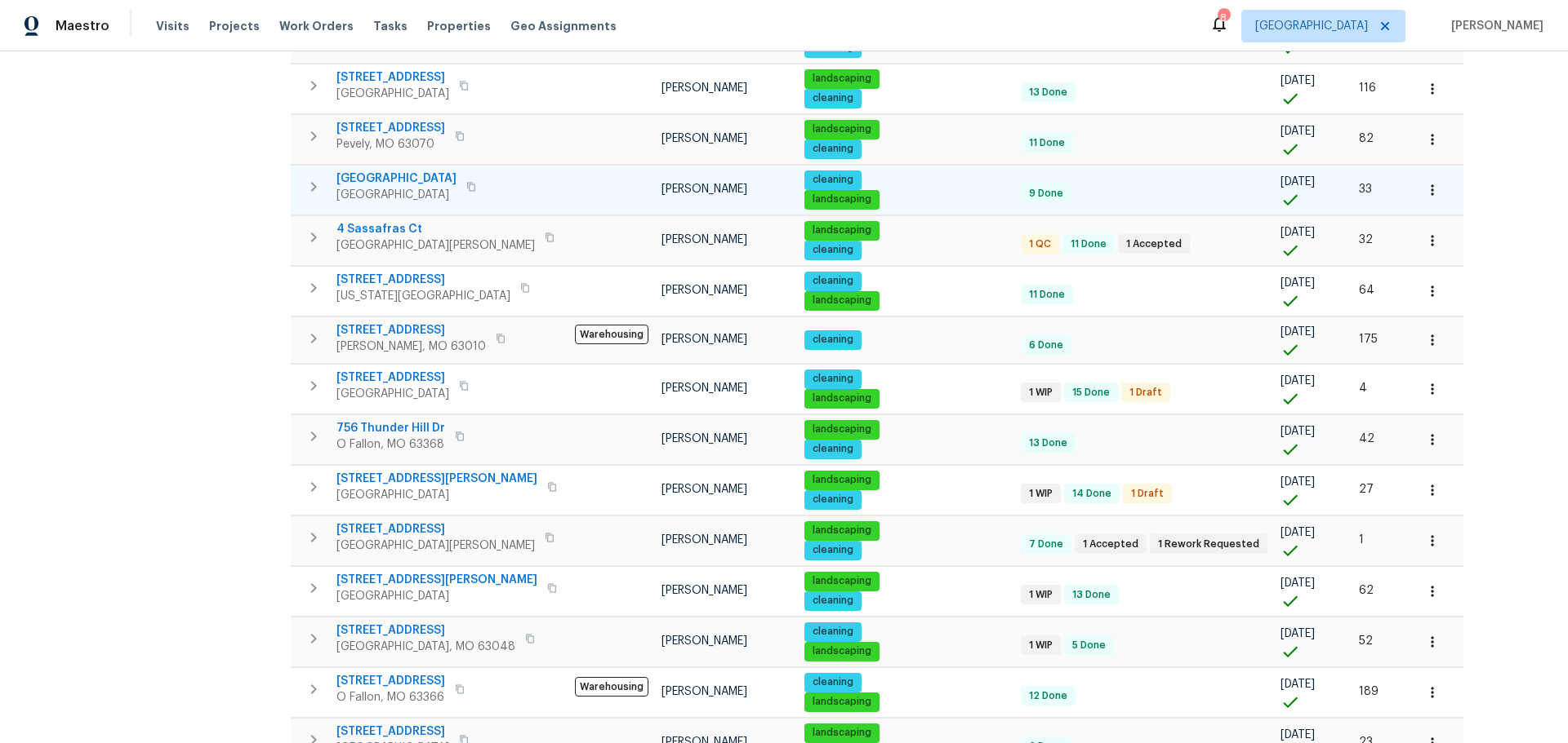
scroll to position [572, 0]
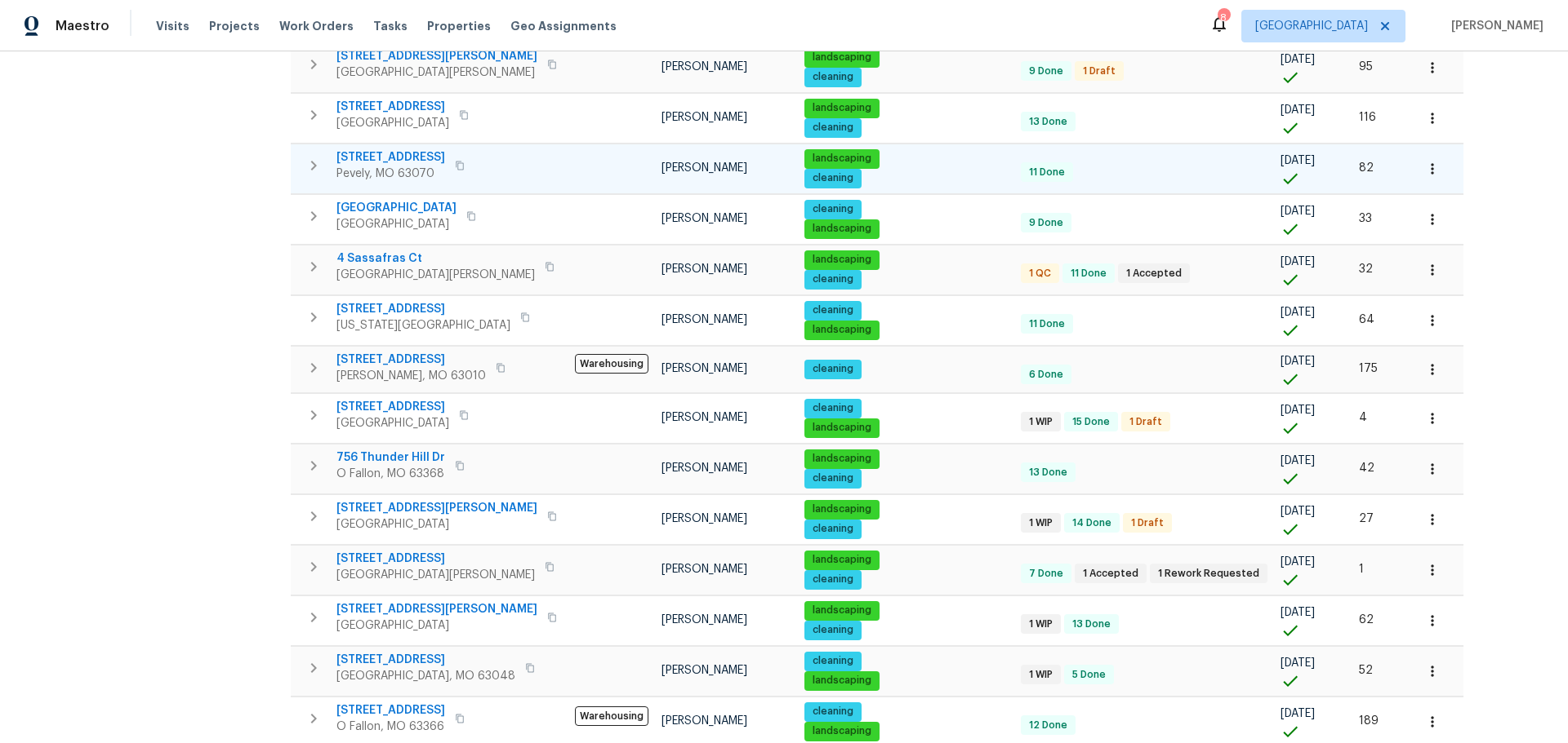
click at [310, 169] on icon "button" at bounding box center [313, 165] width 20 height 20
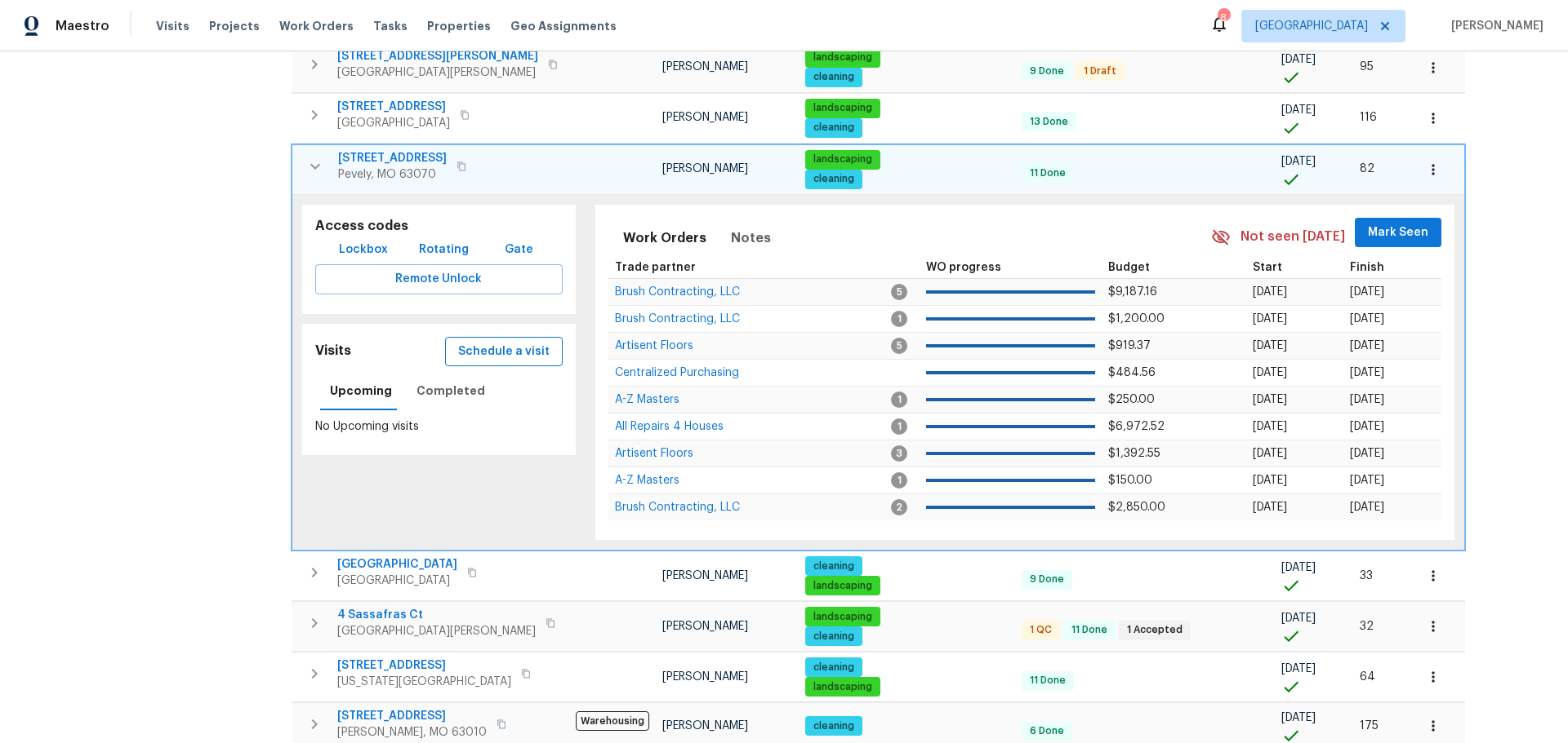
click at [466, 346] on span "Schedule a visit" at bounding box center [504, 352] width 91 height 20
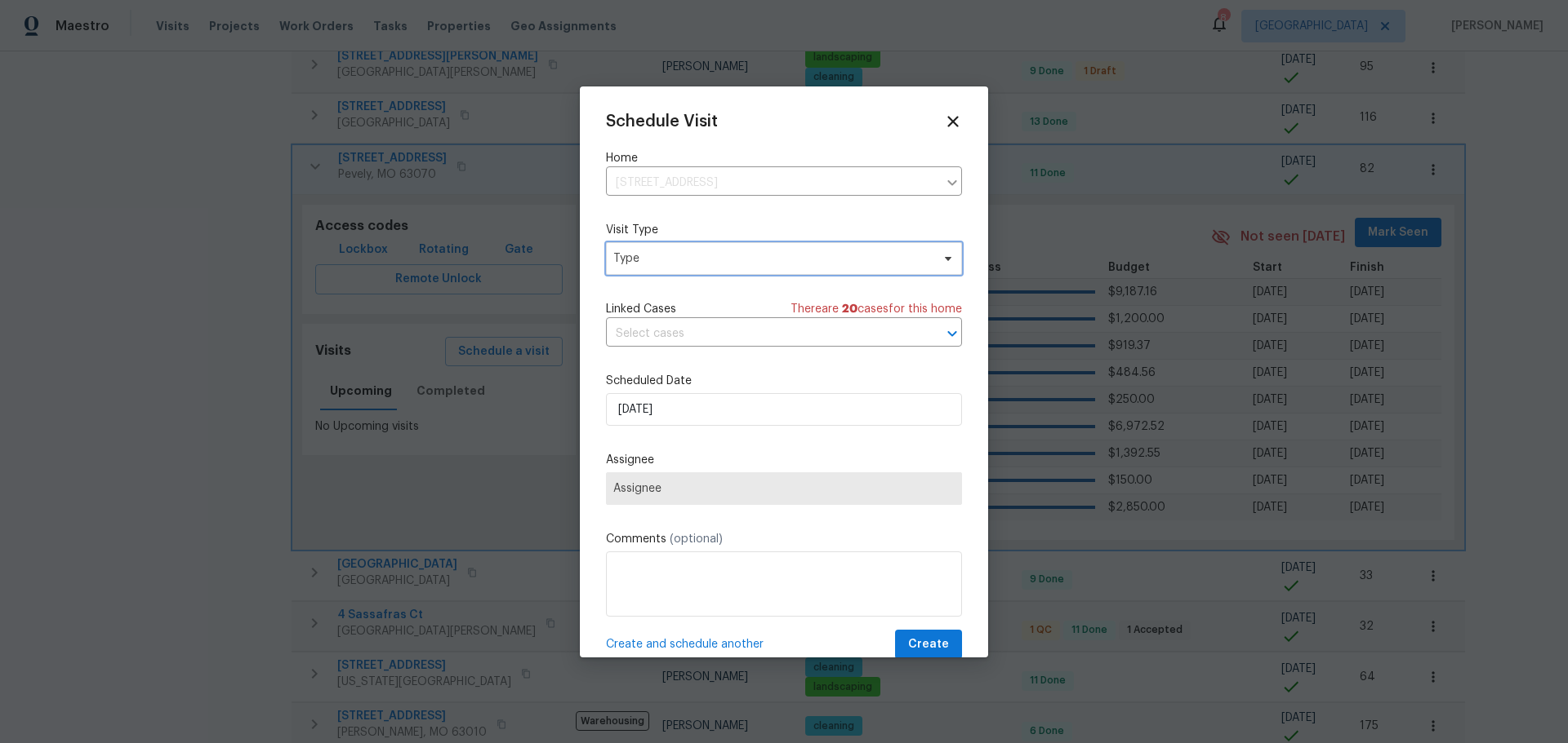
click at [687, 244] on span "Type" at bounding box center [784, 258] width 356 height 32
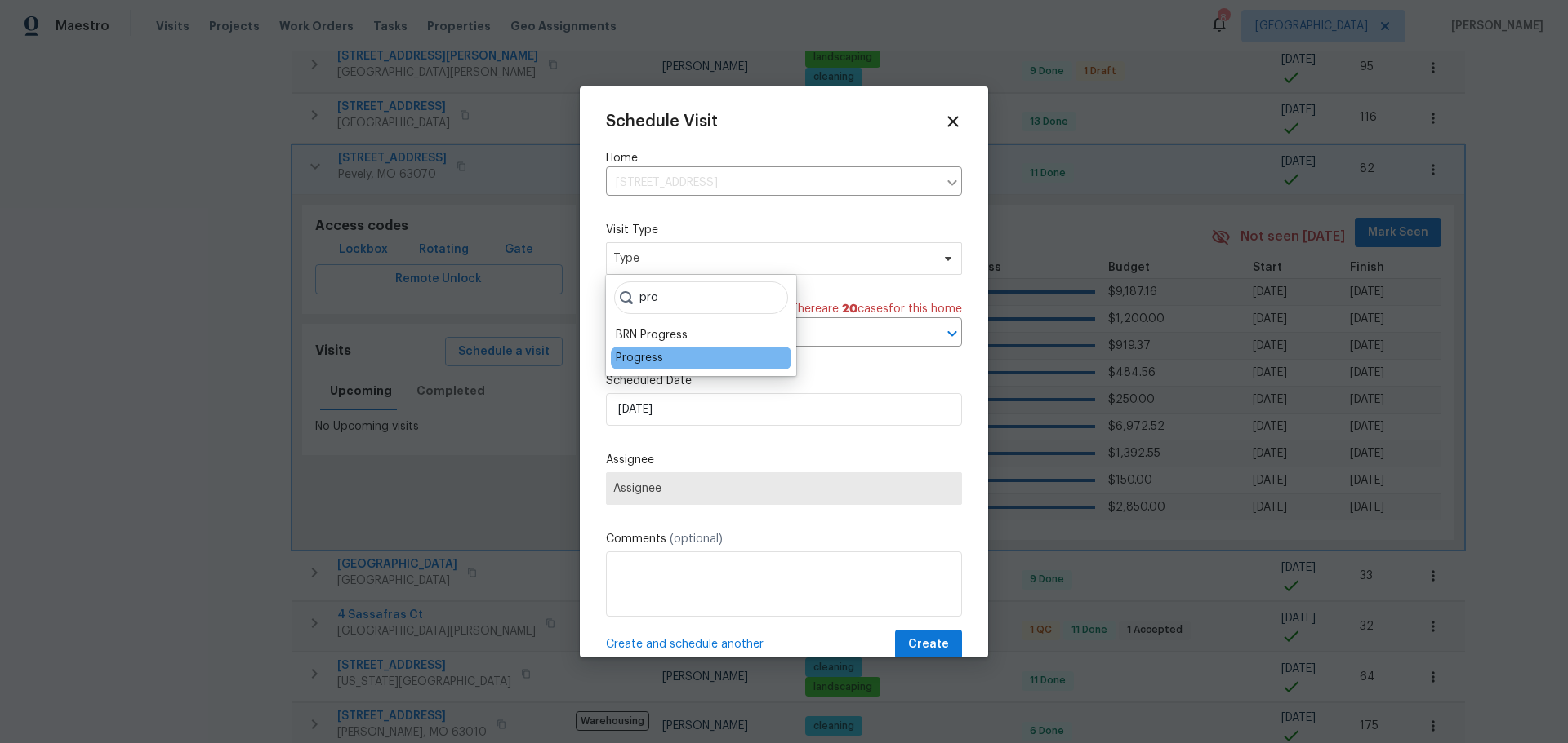
type input "pro"
click at [631, 358] on div "Progress" at bounding box center [638, 357] width 47 height 16
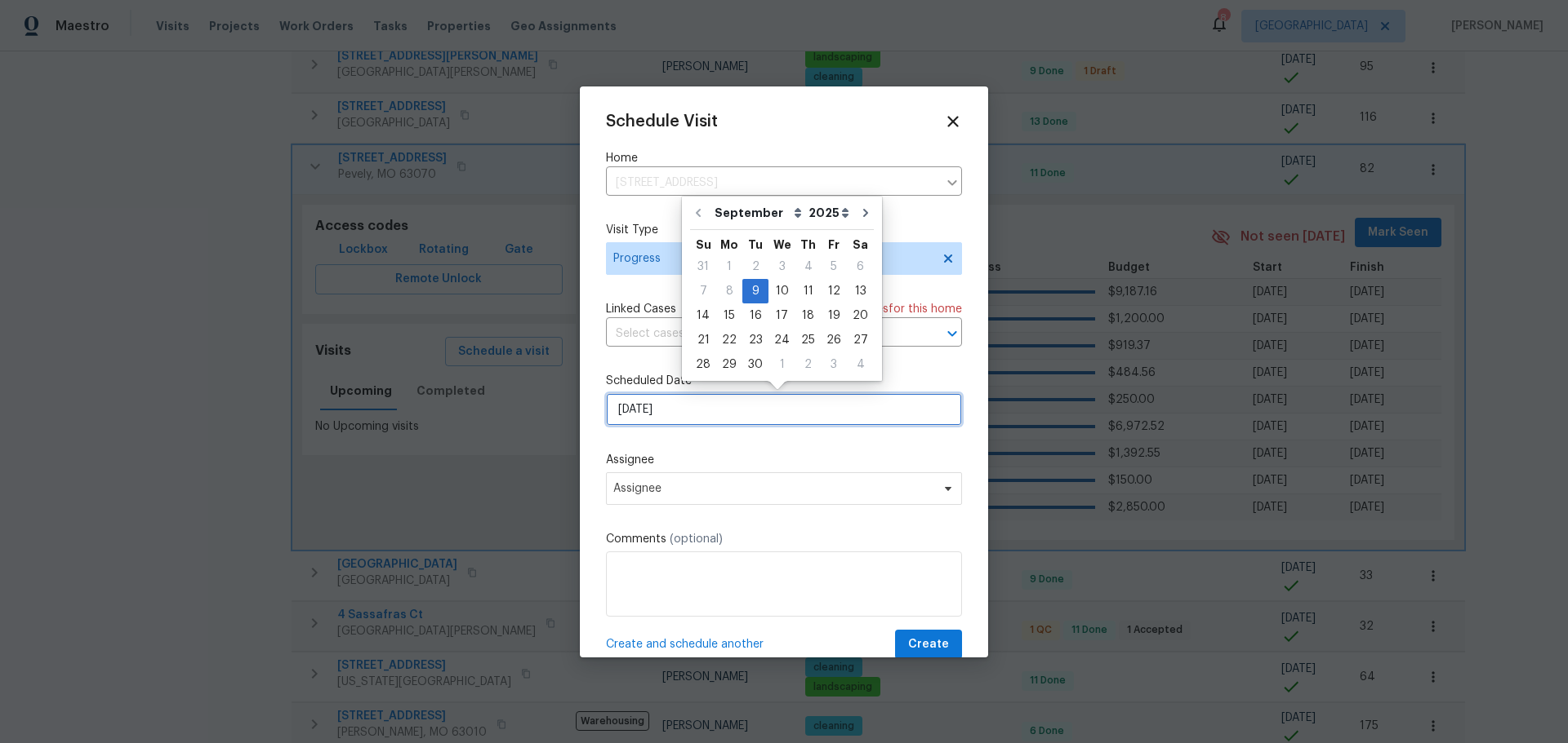
click at [677, 410] on input "[DATE]" at bounding box center [784, 409] width 356 height 32
click at [751, 291] on div "9" at bounding box center [755, 291] width 26 height 23
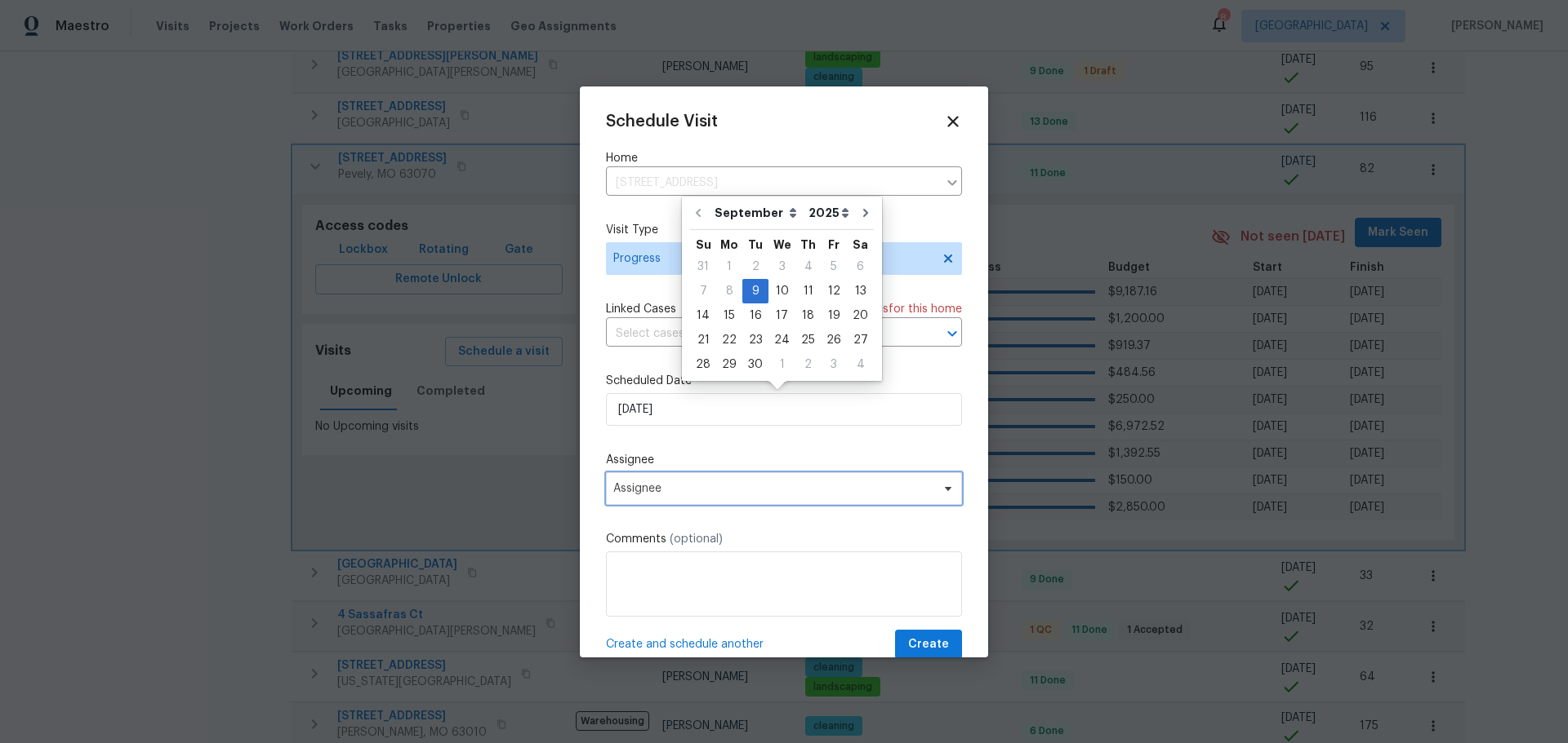
click at [737, 482] on span "Assignee" at bounding box center [772, 488] width 320 height 13
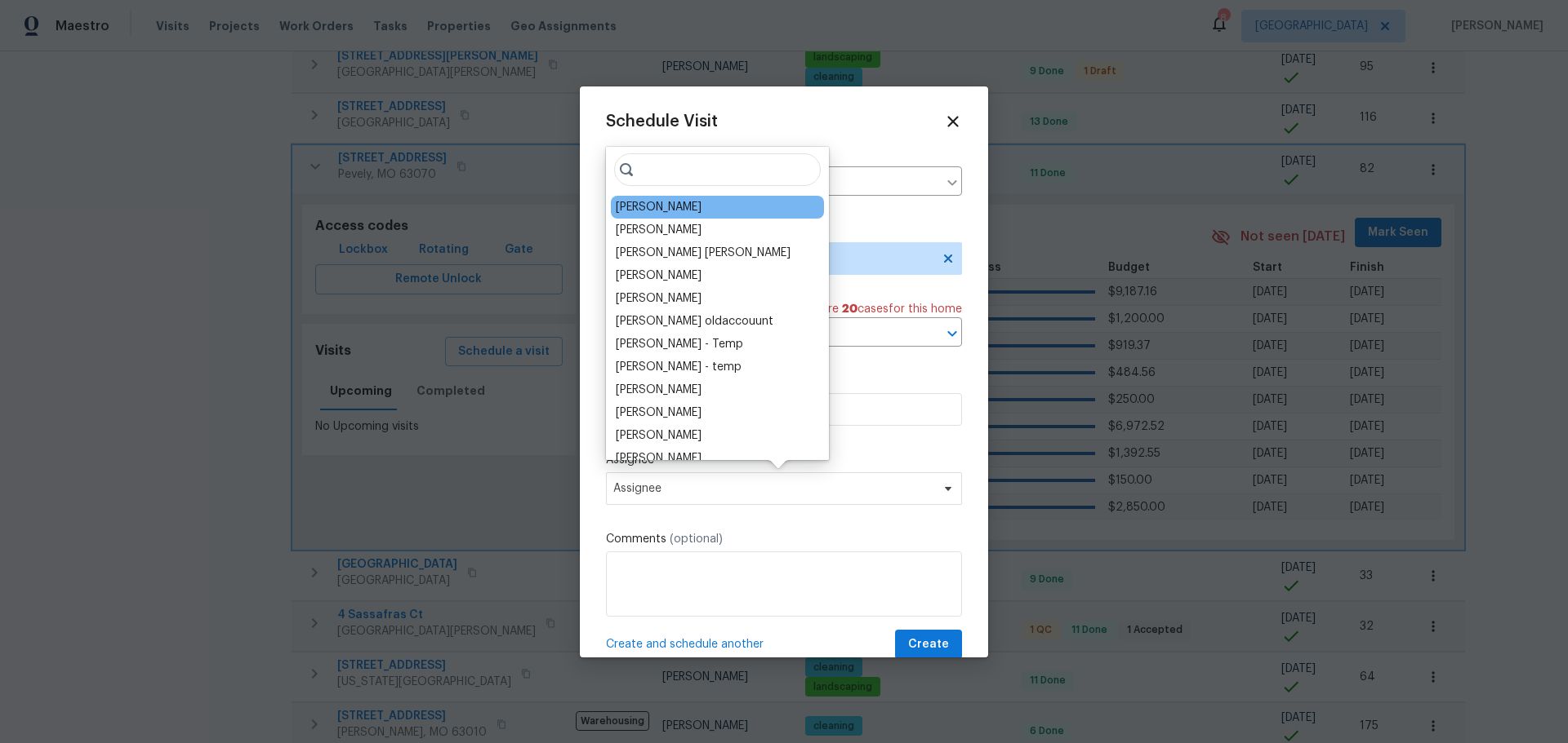
click at [697, 216] on div "[PERSON_NAME]" at bounding box center [717, 207] width 213 height 23
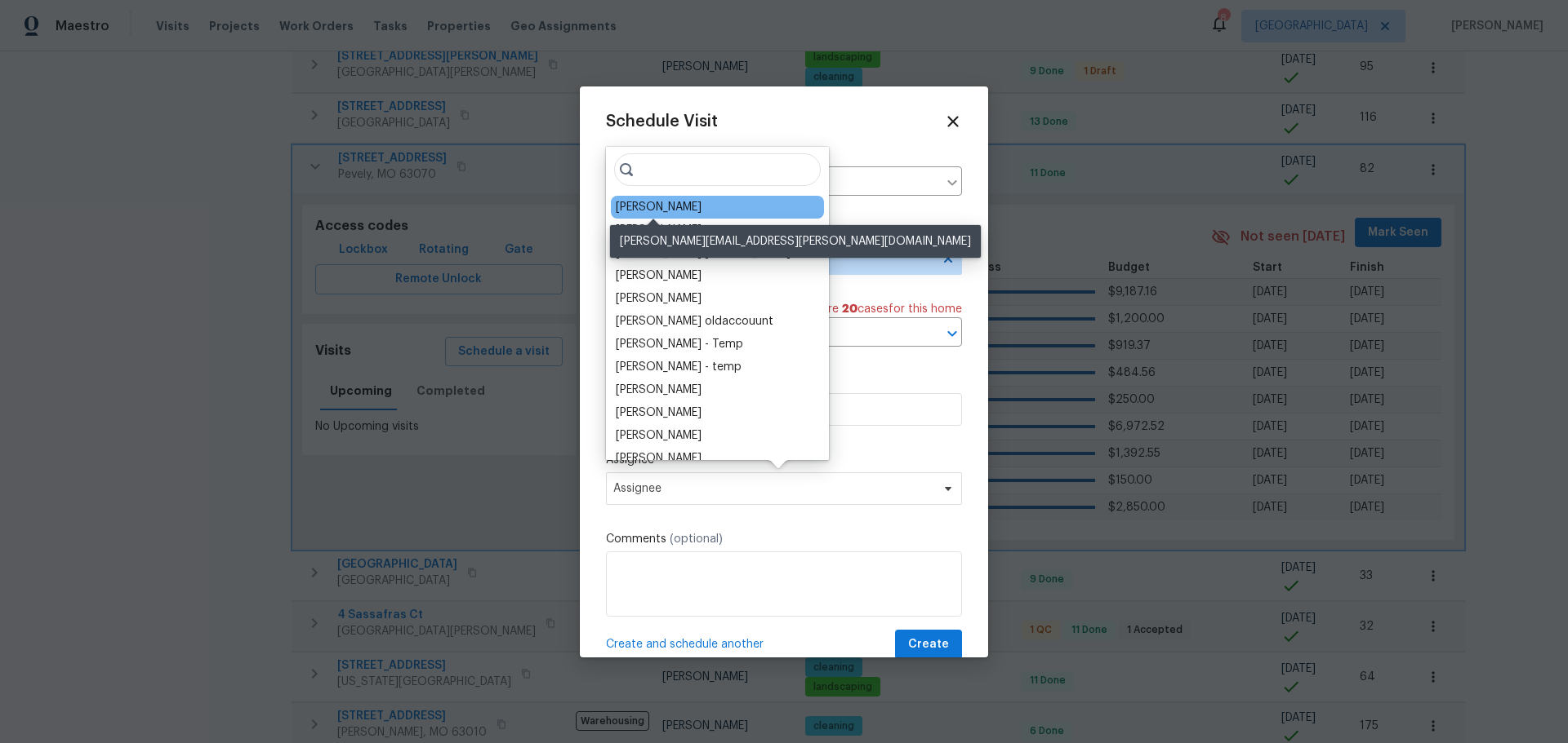
click at [678, 200] on div "[PERSON_NAME]" at bounding box center [658, 206] width 85 height 16
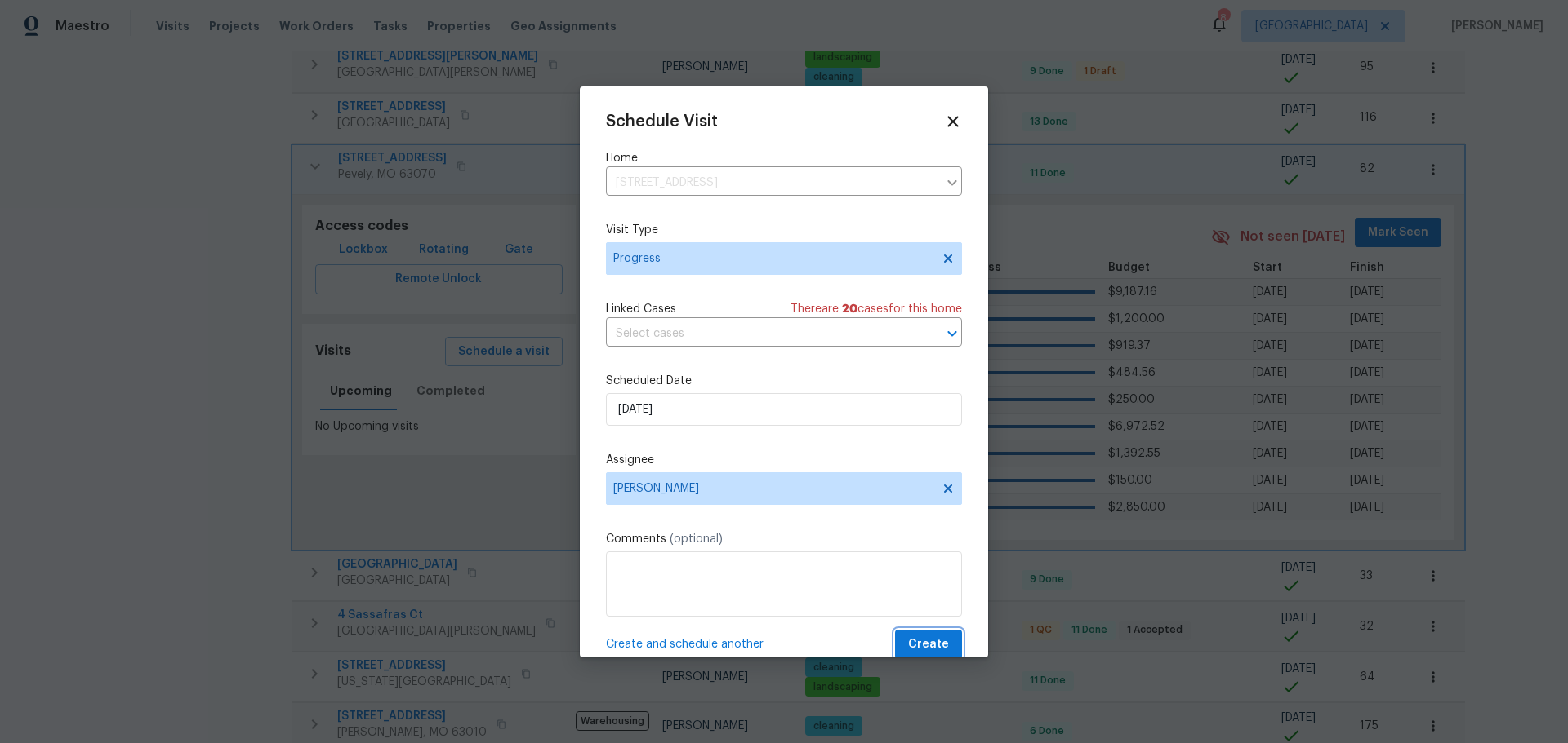
click at [917, 641] on span "Create" at bounding box center [929, 645] width 41 height 20
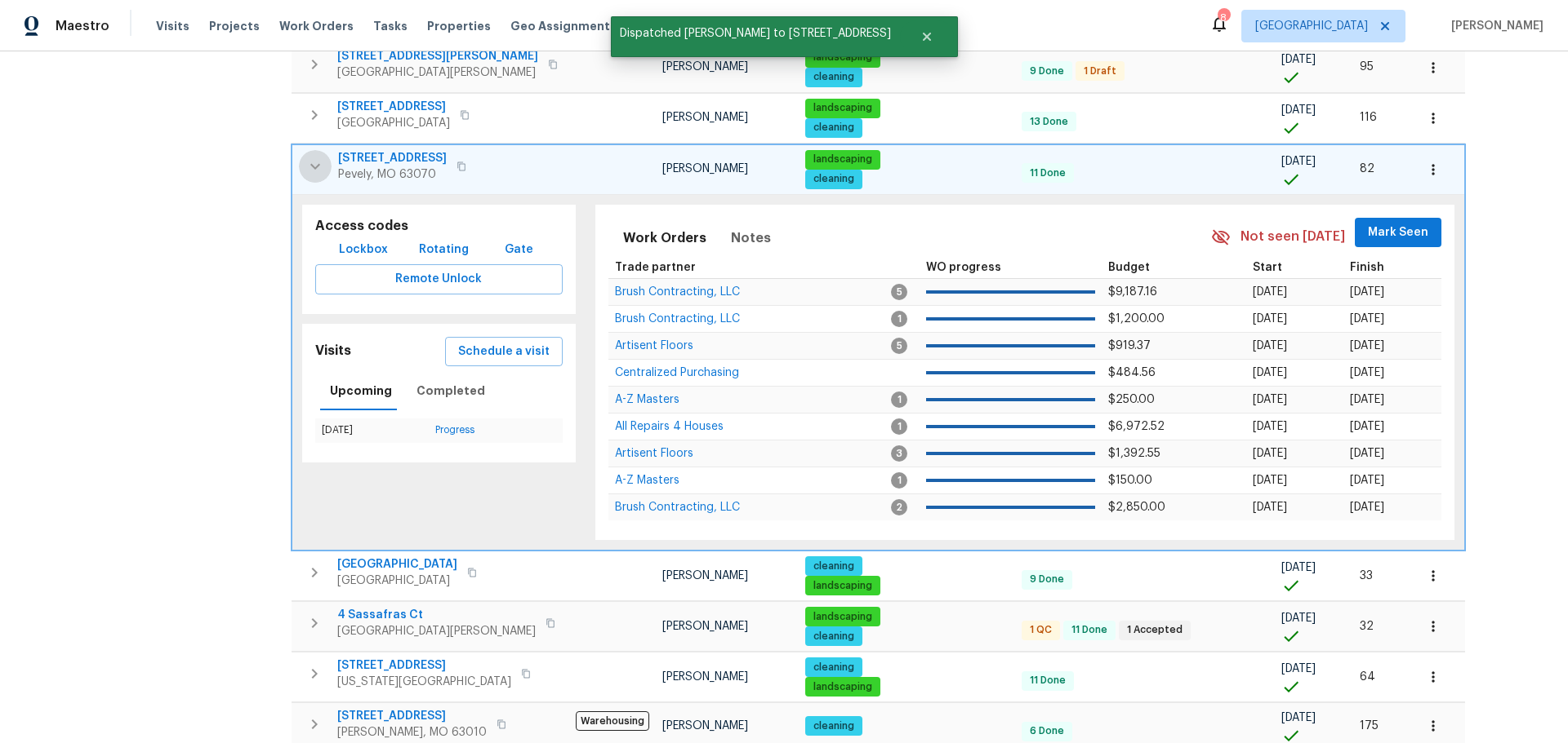
click at [306, 158] on icon "button" at bounding box center [315, 166] width 20 height 20
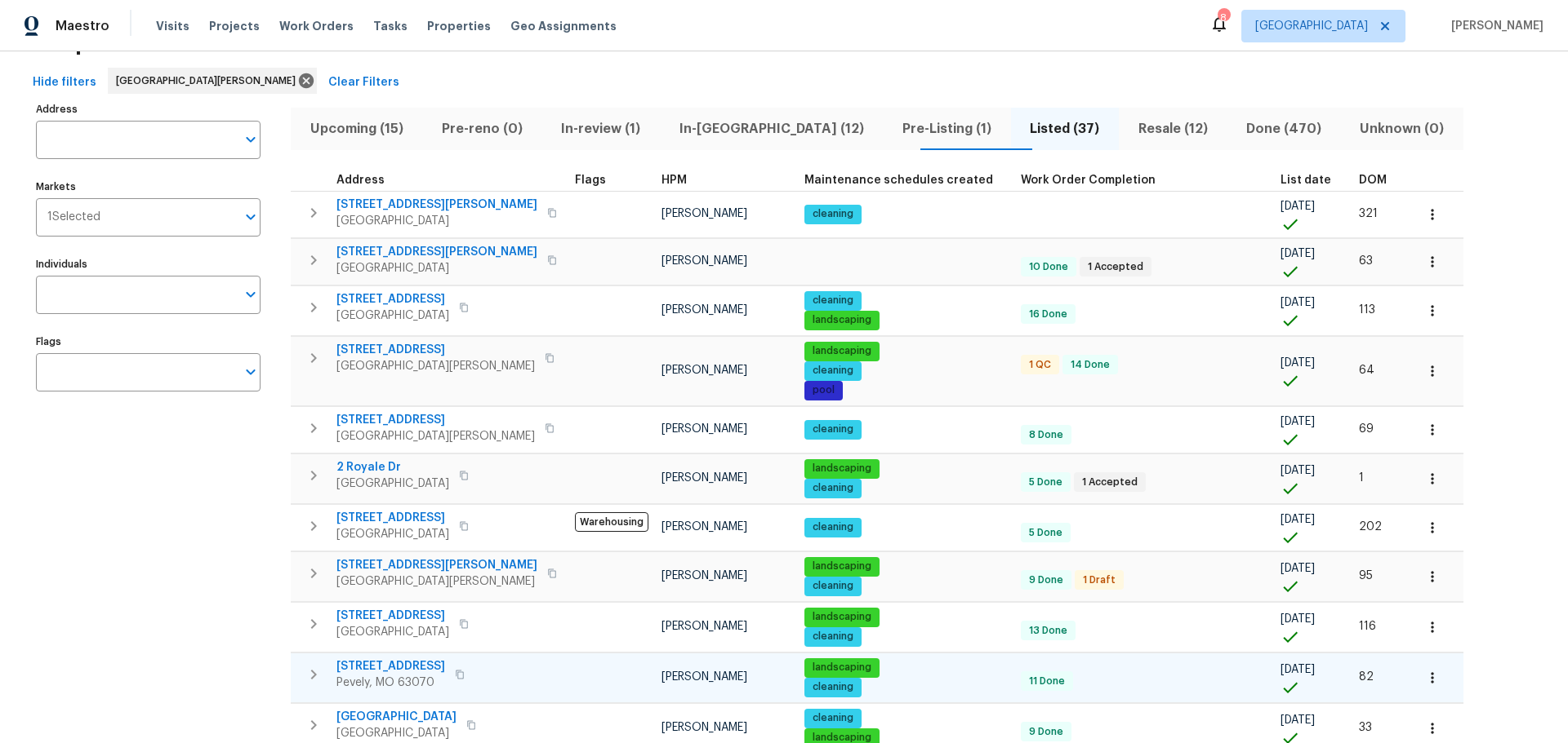
scroll to position [0, 0]
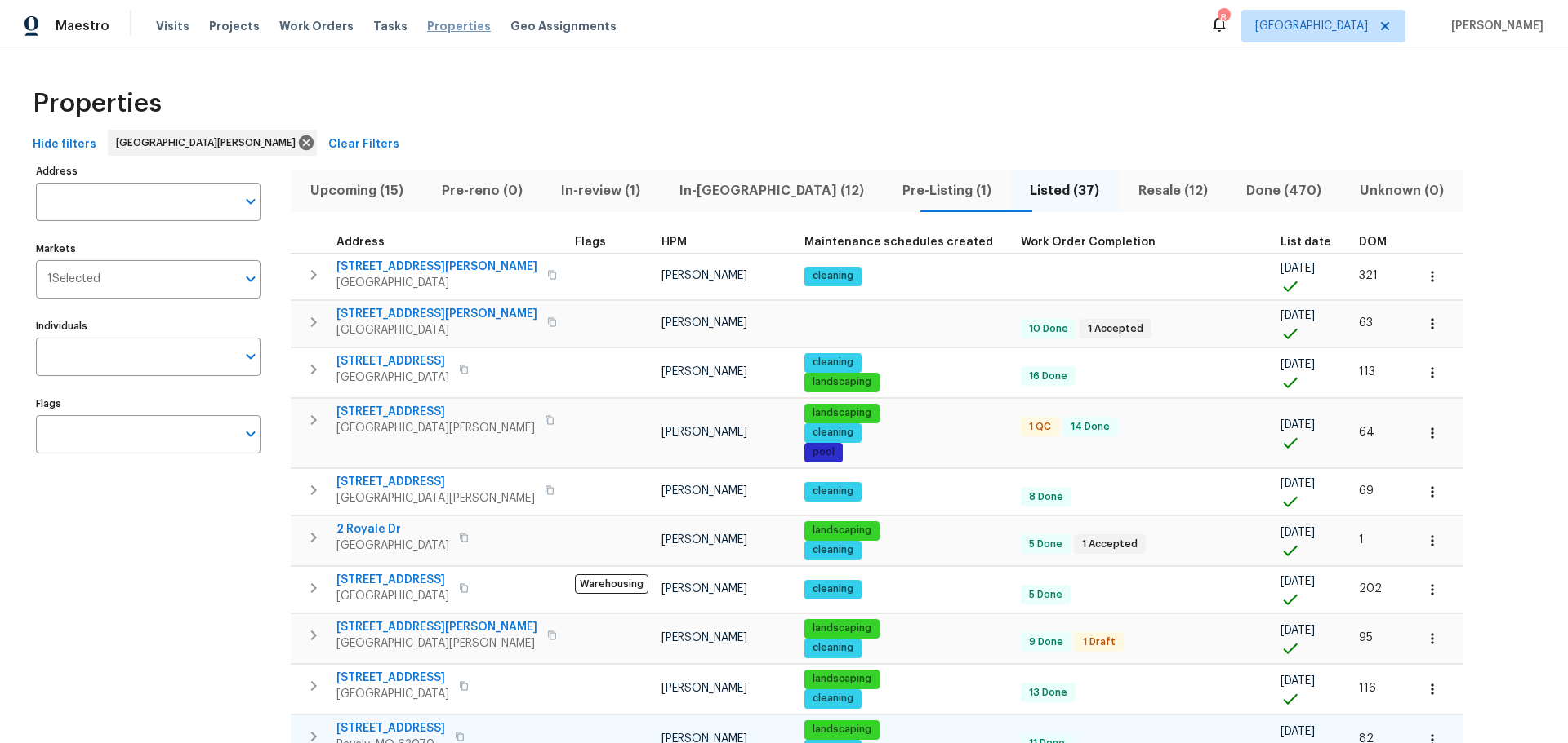
click at [434, 19] on span "Properties" at bounding box center [458, 26] width 64 height 16
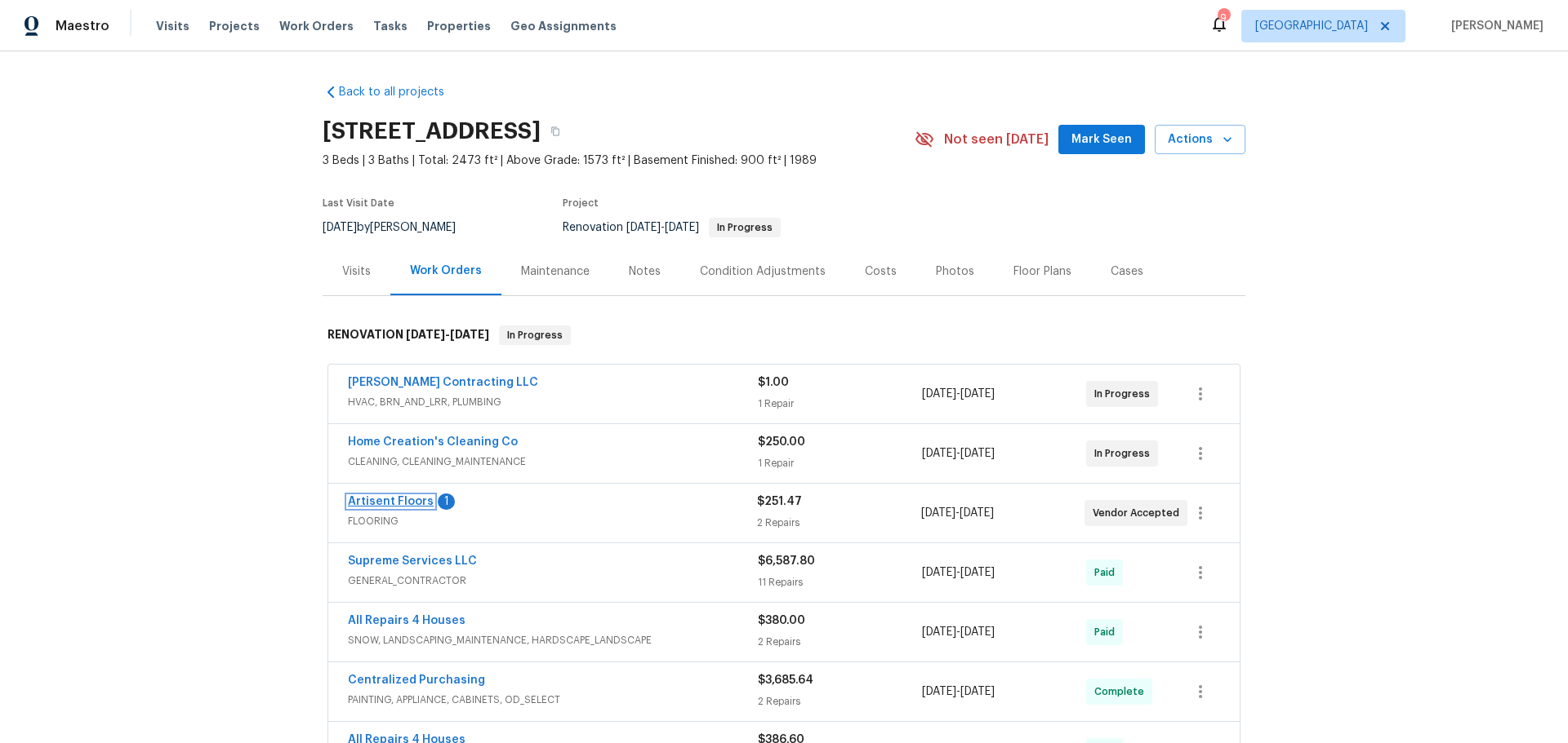
click at [399, 500] on link "Artisent Floors" at bounding box center [390, 502] width 85 height 11
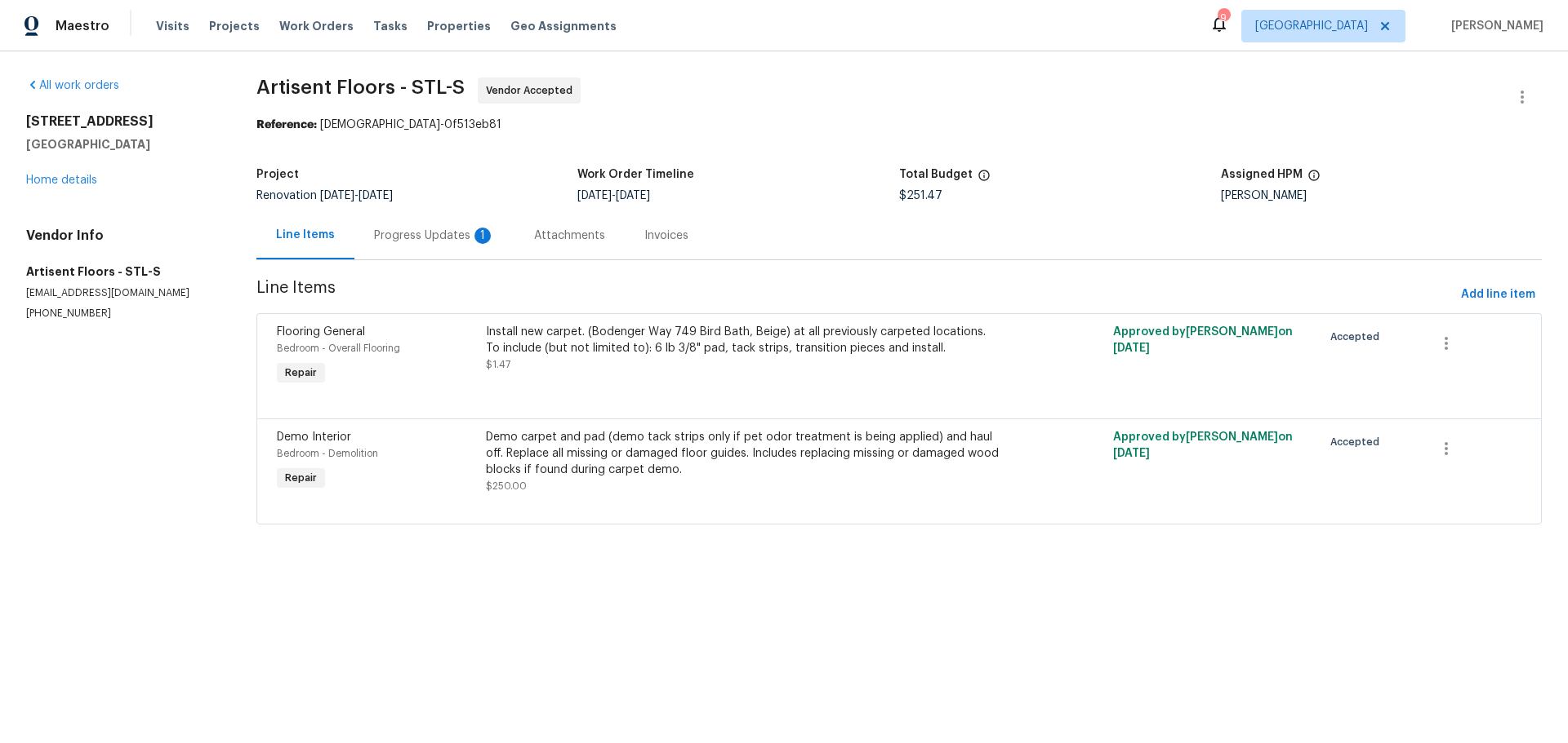
click at [423, 230] on div "Progress Updates 1" at bounding box center [434, 235] width 121 height 16
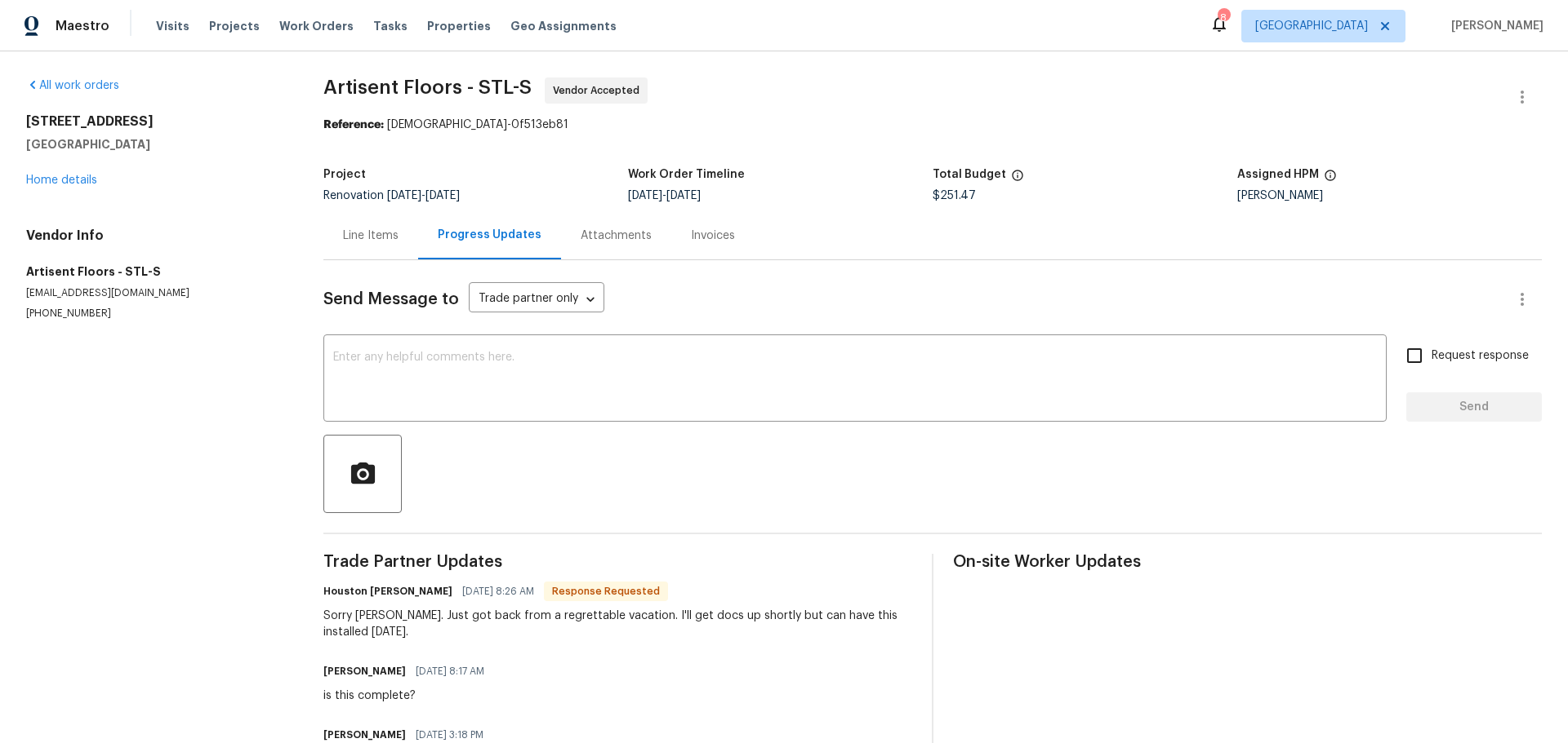
click at [593, 334] on div "Send Message to Trade partner only Trade partner only ​ x ​ Request response Se…" at bounding box center [932, 682] width 1218 height 845
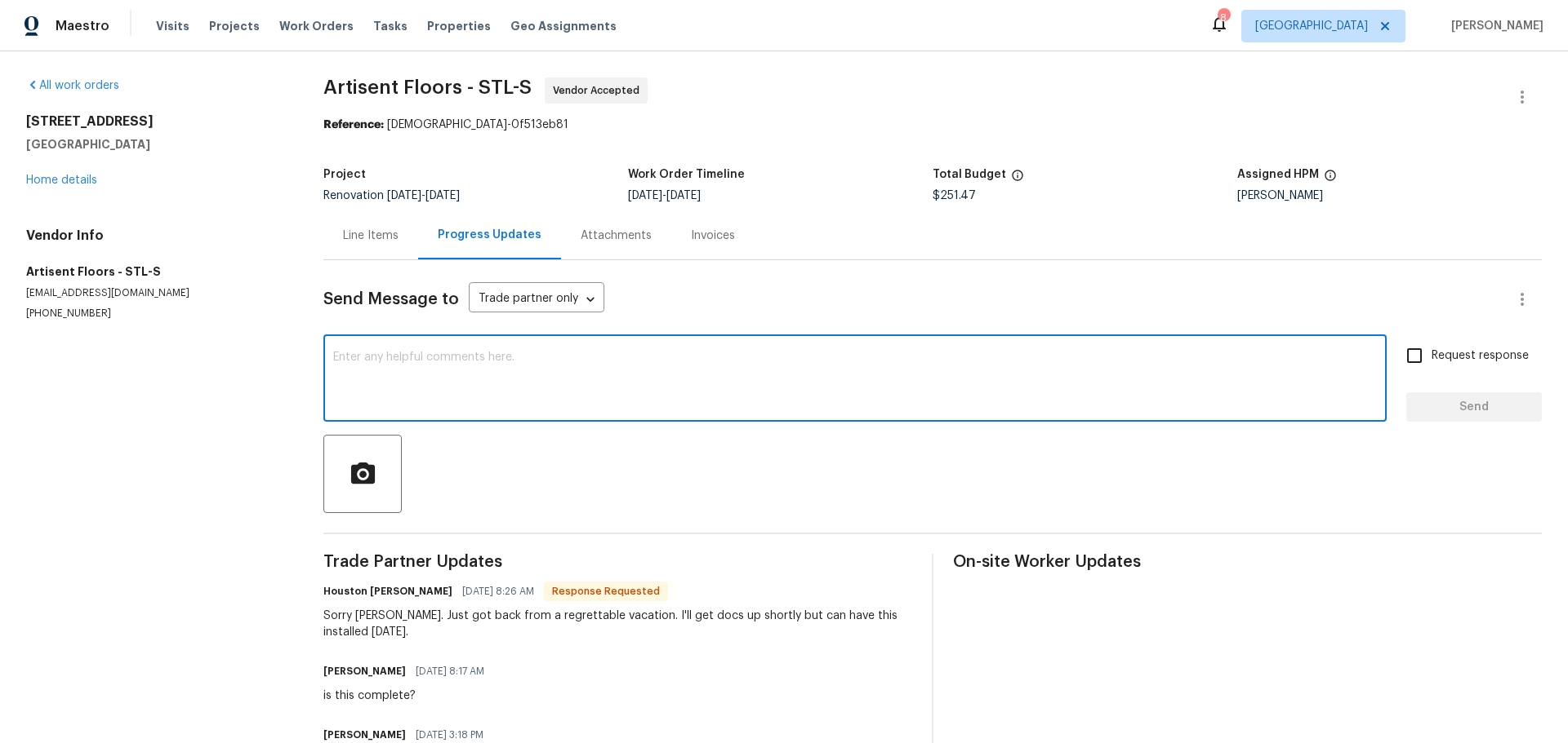
click at [599, 375] on textarea at bounding box center [854, 380] width 1043 height 57
type textarea "ty"
click at [1397, 352] on input "Request response" at bounding box center [1414, 356] width 34 height 34
checkbox input "true"
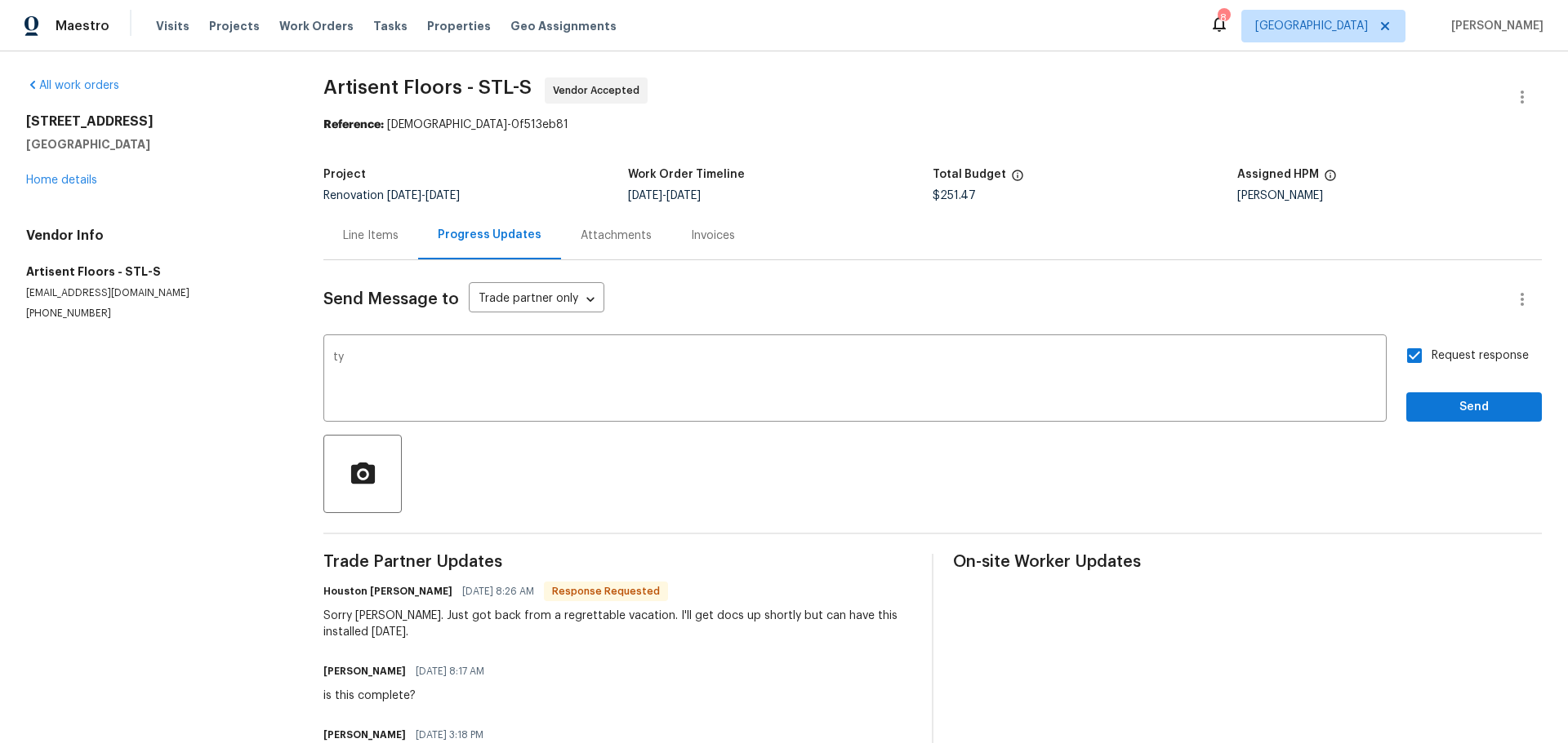
click at [1406, 386] on div "Request response Send" at bounding box center [1473, 380] width 136 height 84
click at [1406, 397] on button "Send" at bounding box center [1473, 407] width 136 height 30
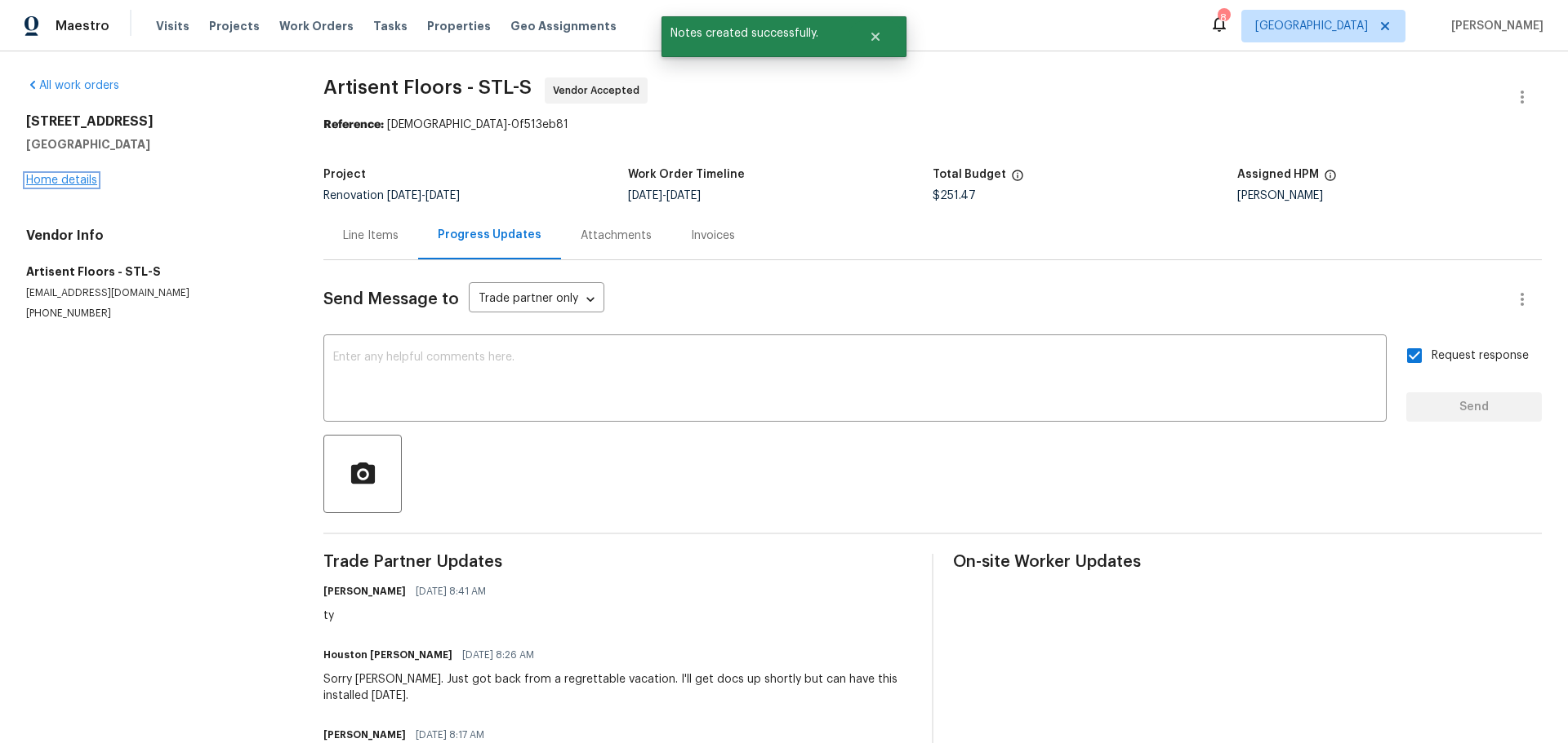
click at [60, 184] on link "Home details" at bounding box center [61, 180] width 71 height 11
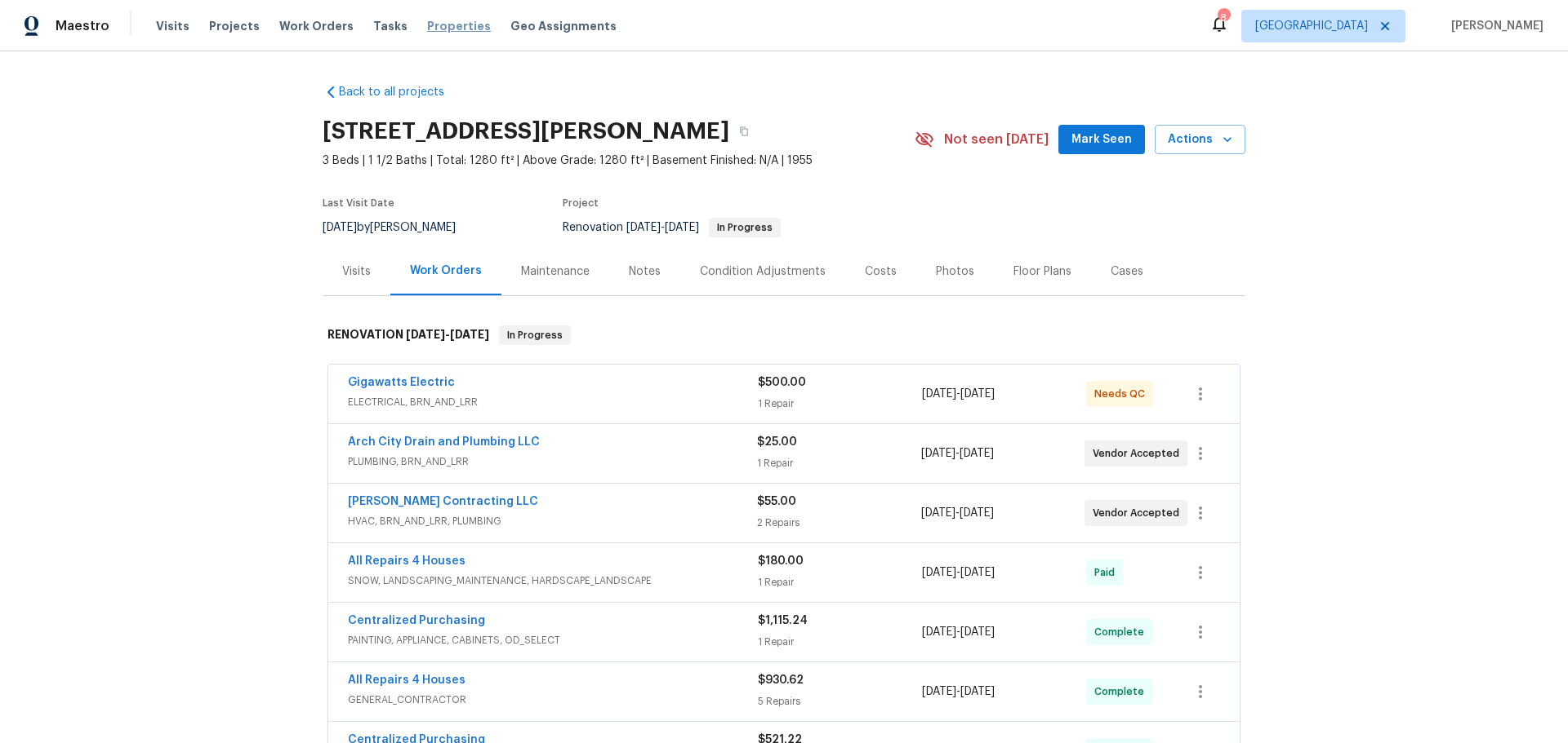
click at [450, 28] on span "Properties" at bounding box center [458, 26] width 64 height 16
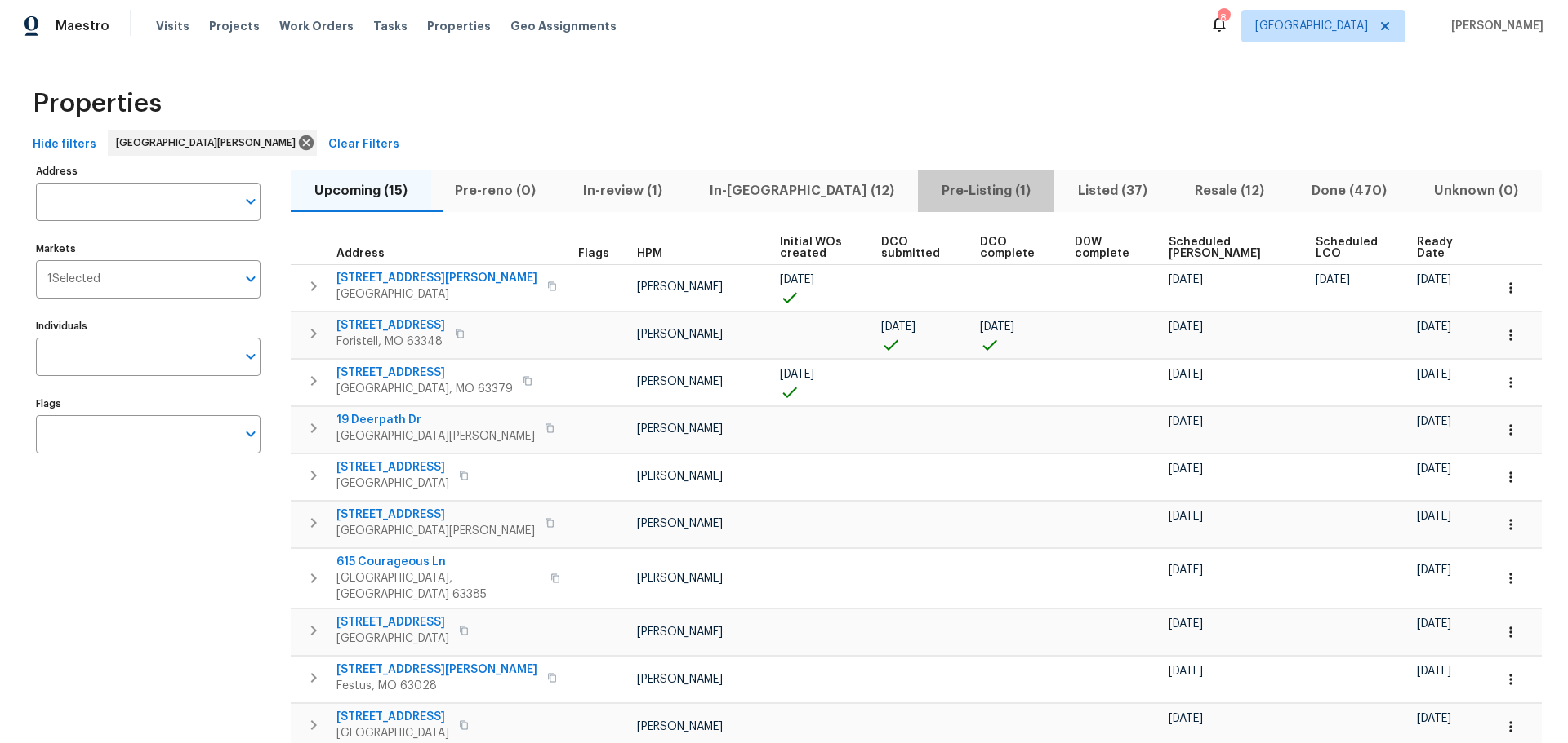
click at [940, 200] on span "Pre-Listing (1)" at bounding box center [986, 190] width 117 height 23
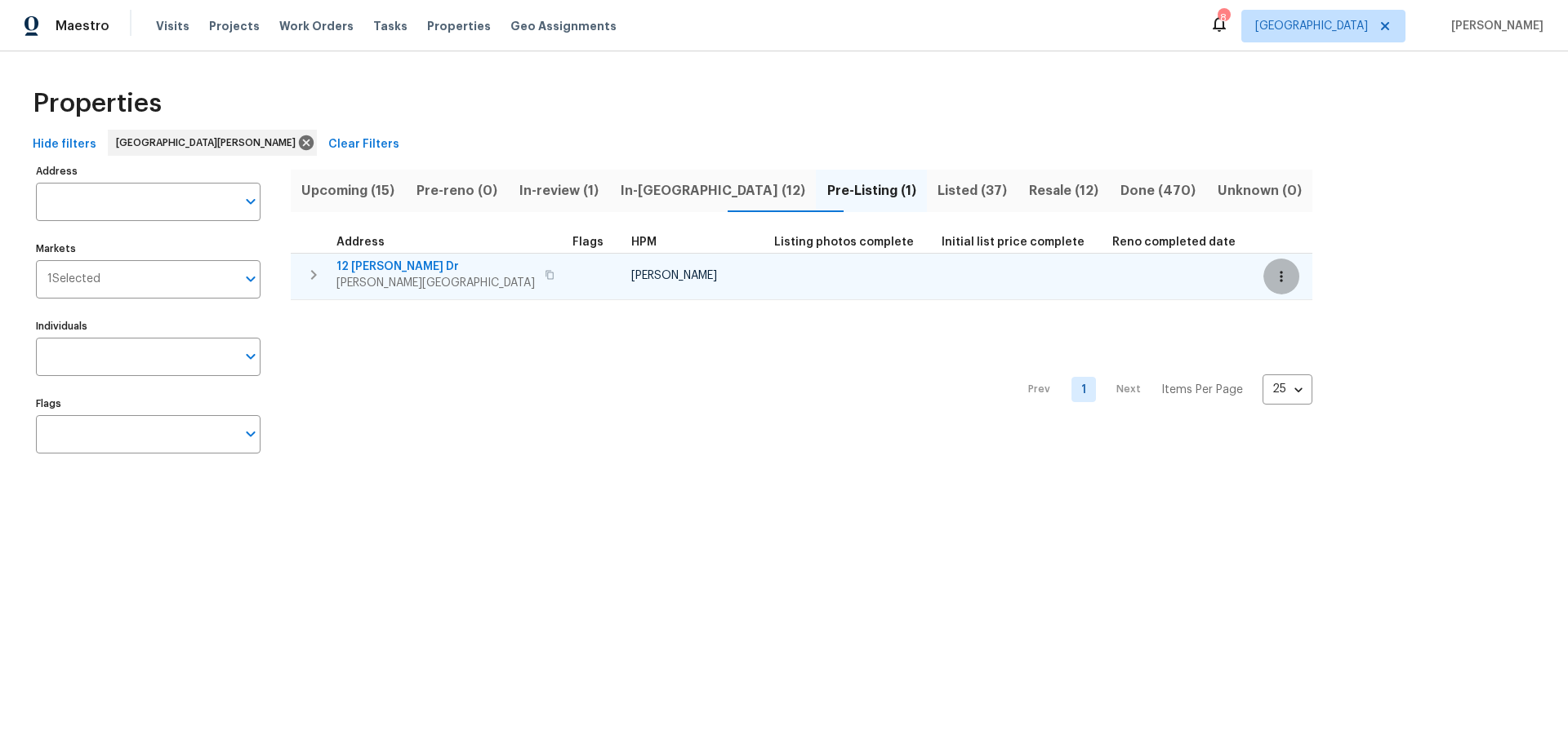
click at [1273, 276] on icon "button" at bounding box center [1280, 276] width 16 height 16
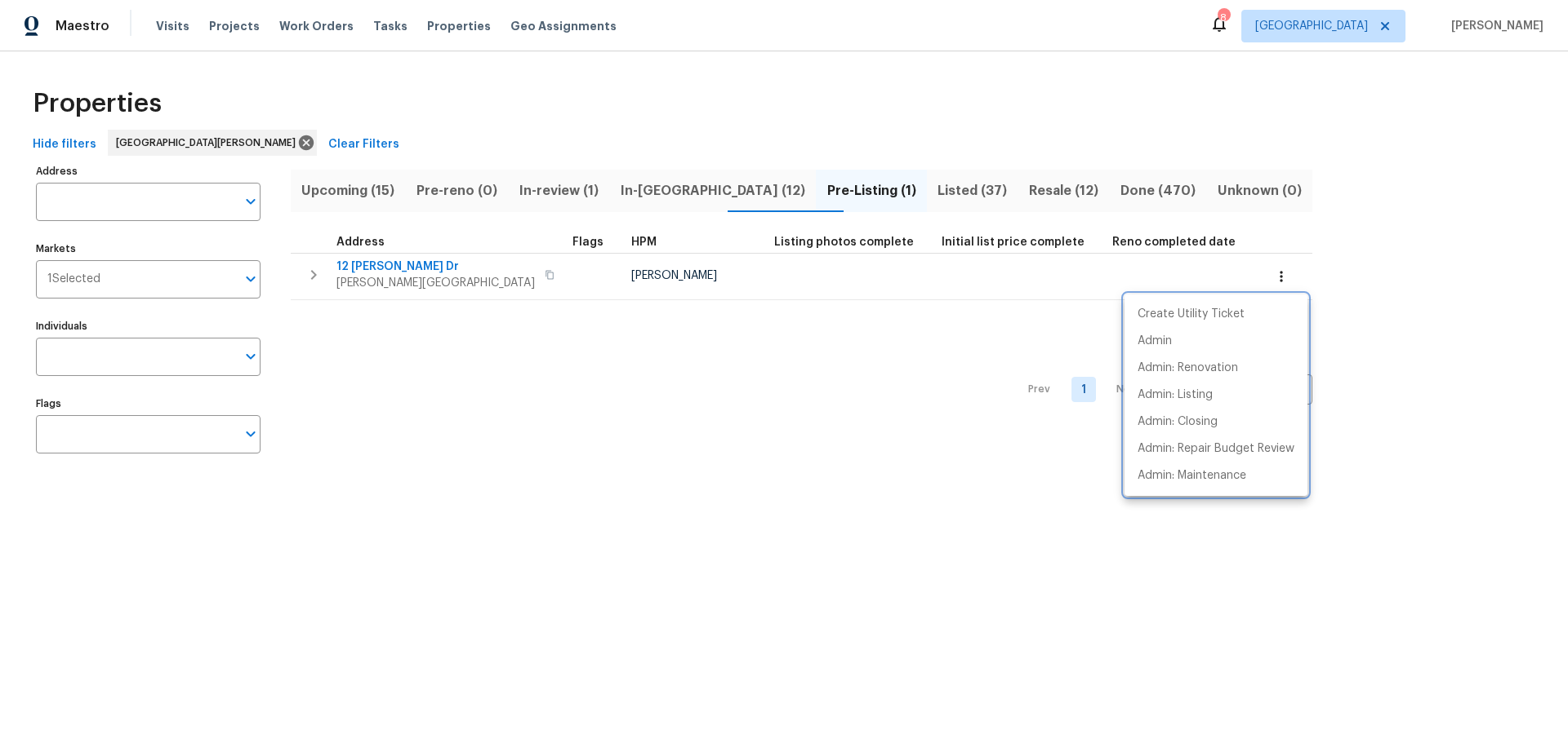
click at [940, 331] on div at bounding box center [784, 371] width 1568 height 743
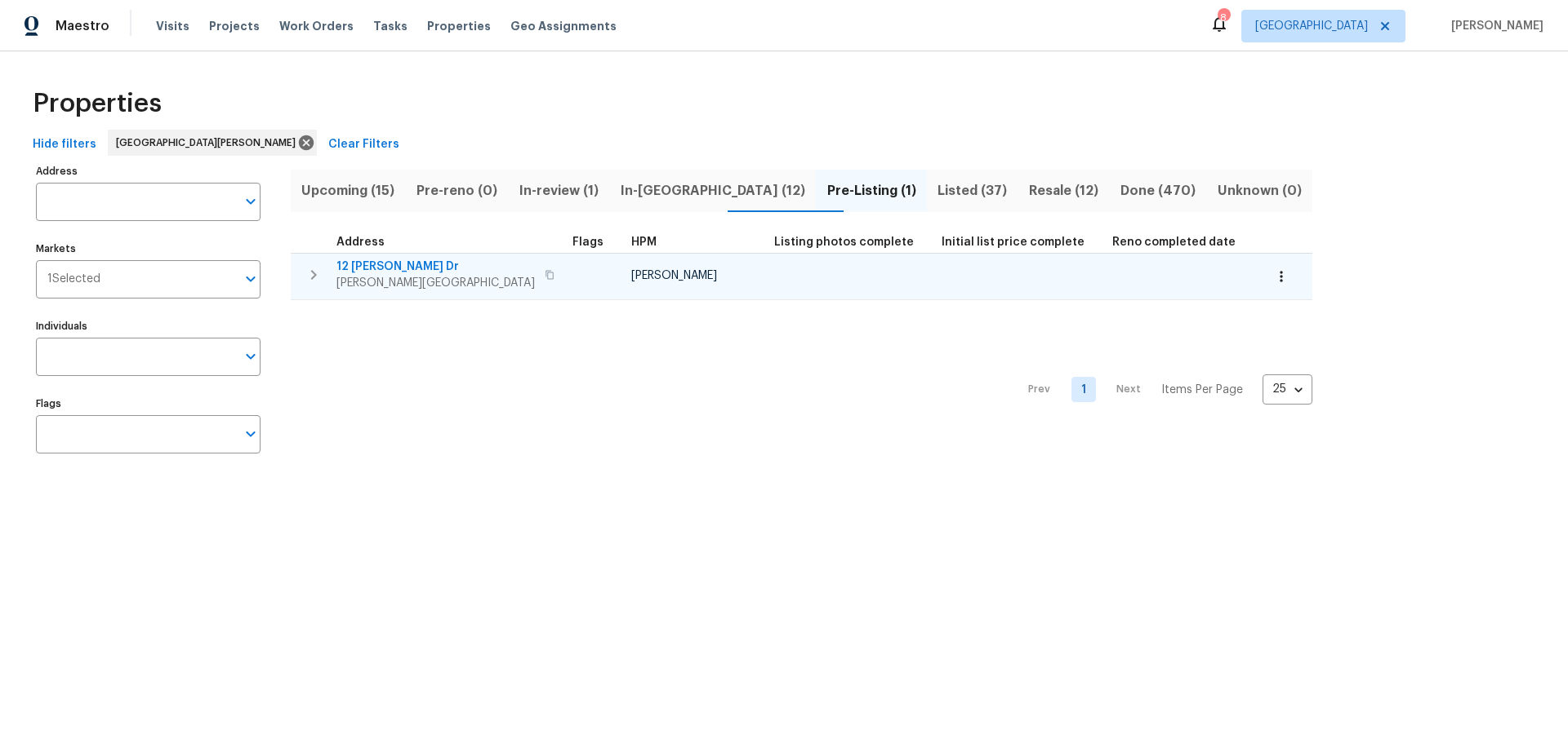
click at [321, 273] on icon "button" at bounding box center [313, 275] width 20 height 20
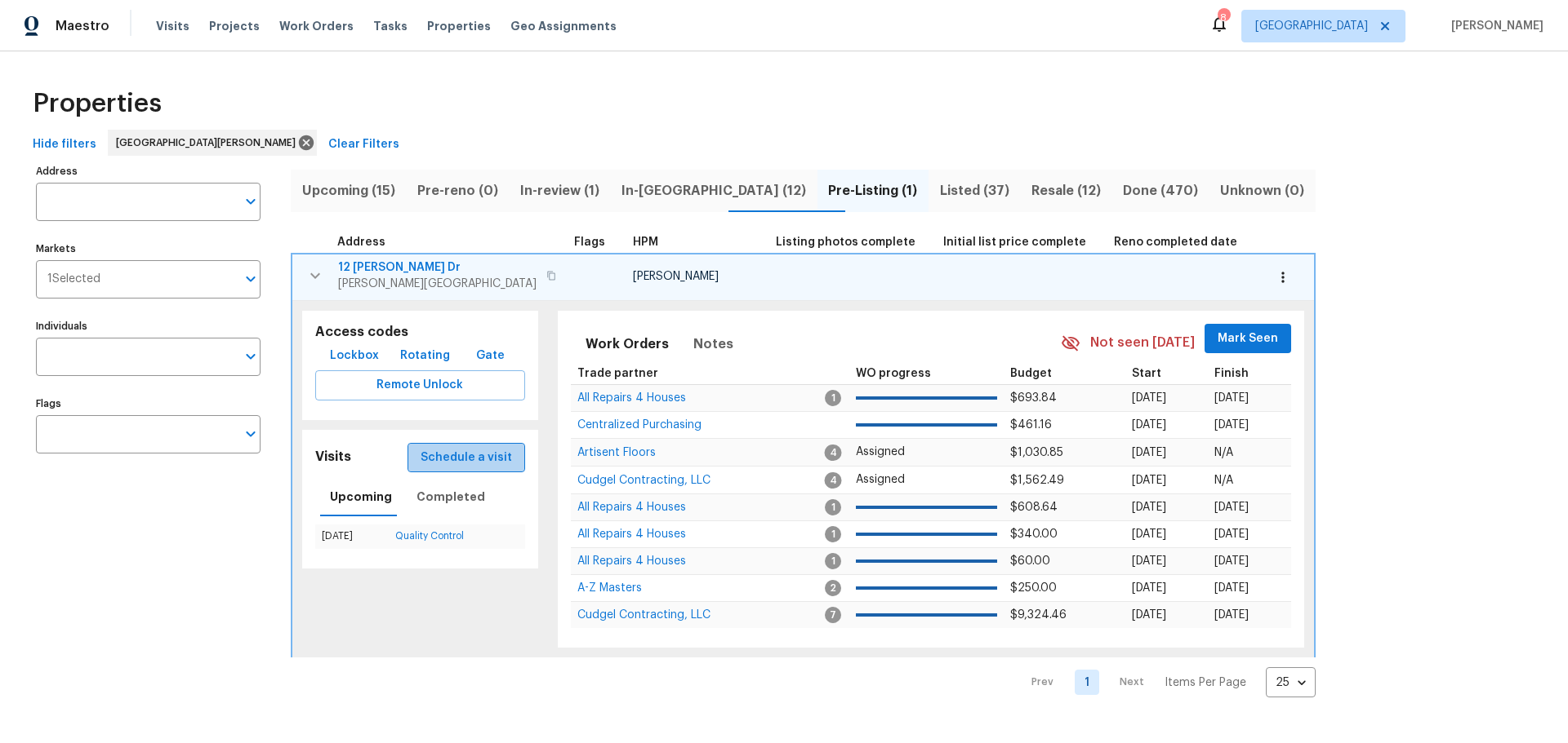
click at [481, 466] on span "Schedule a visit" at bounding box center [466, 458] width 91 height 20
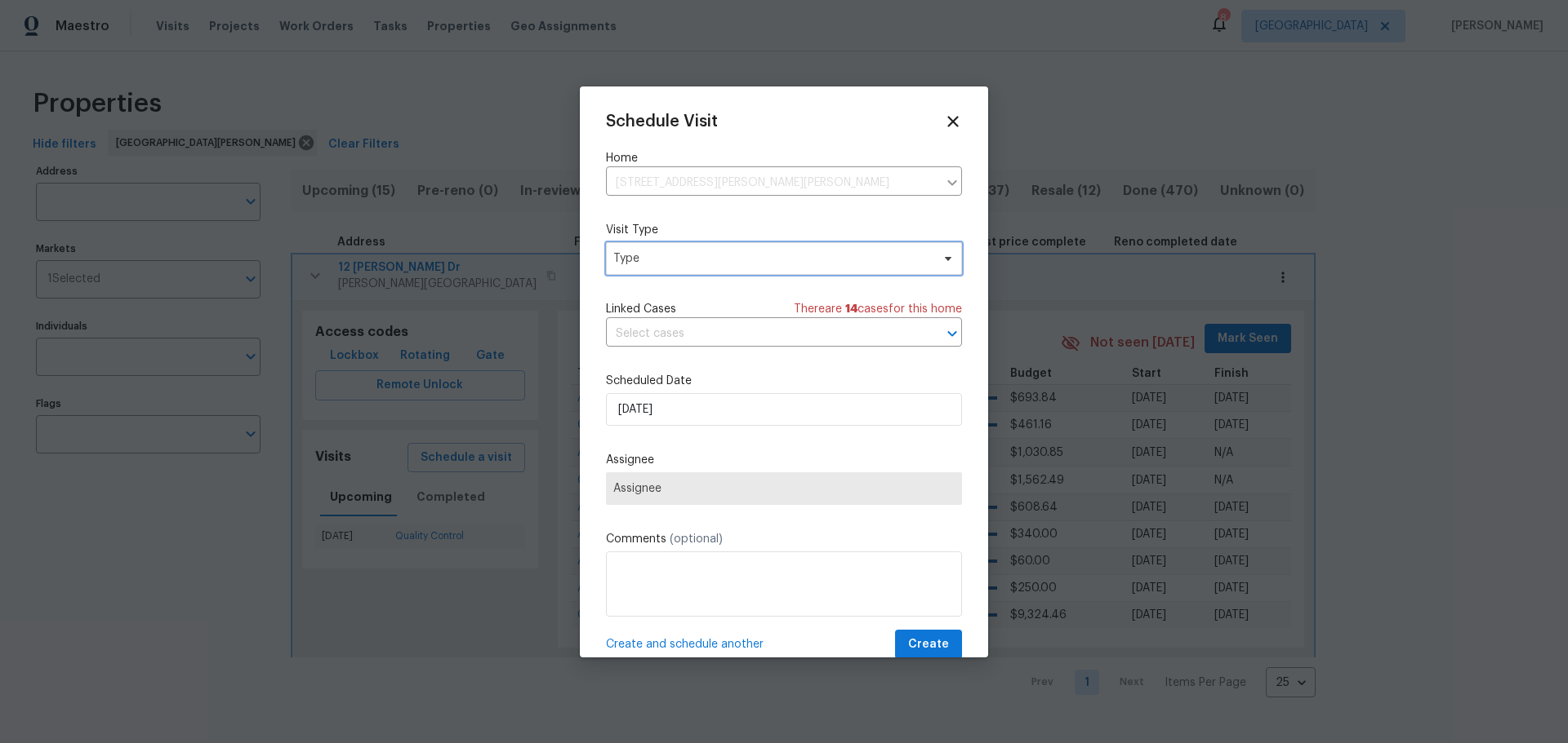
click at [697, 269] on span "Type" at bounding box center [784, 258] width 356 height 32
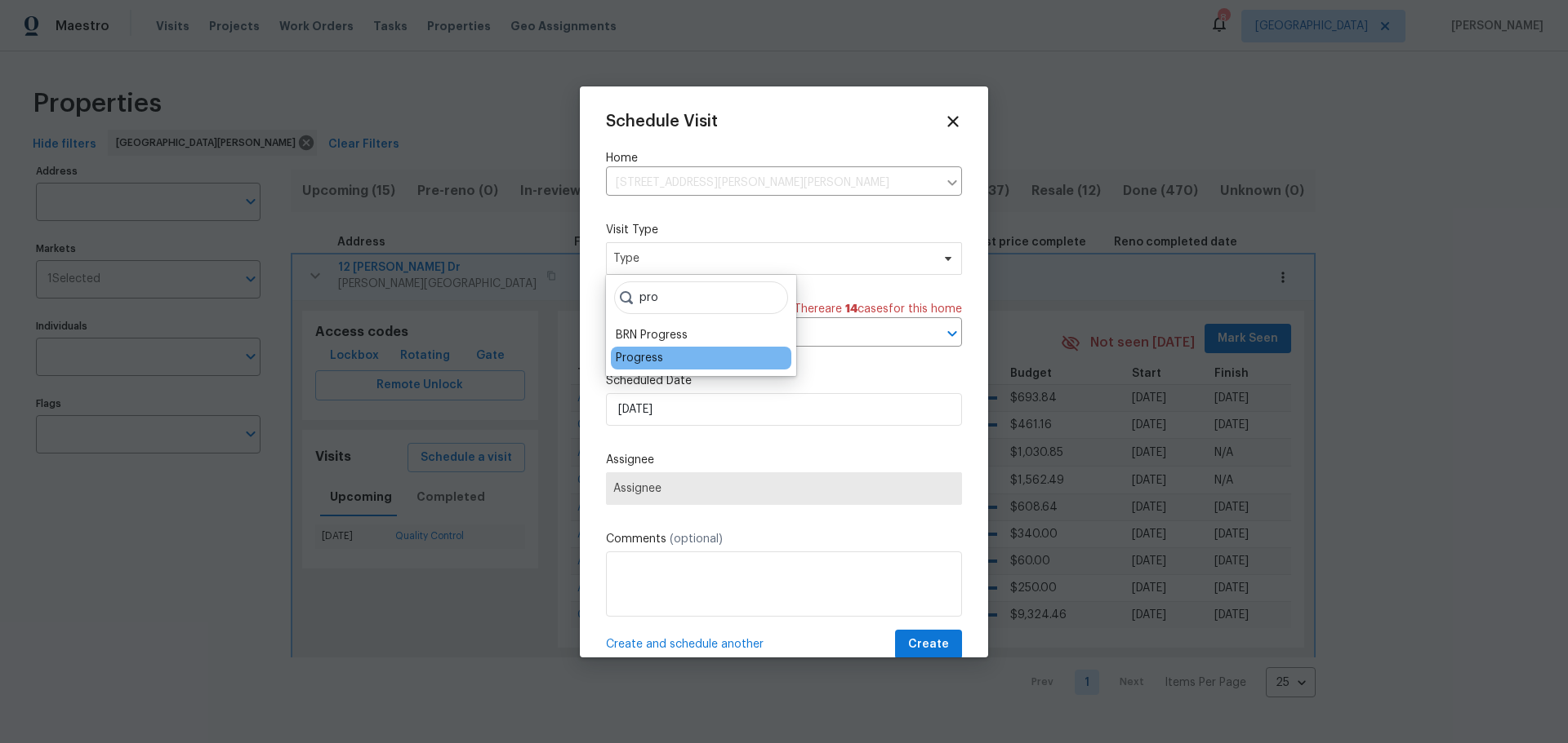
type input "pro"
click at [639, 363] on div "Progress" at bounding box center [638, 357] width 47 height 16
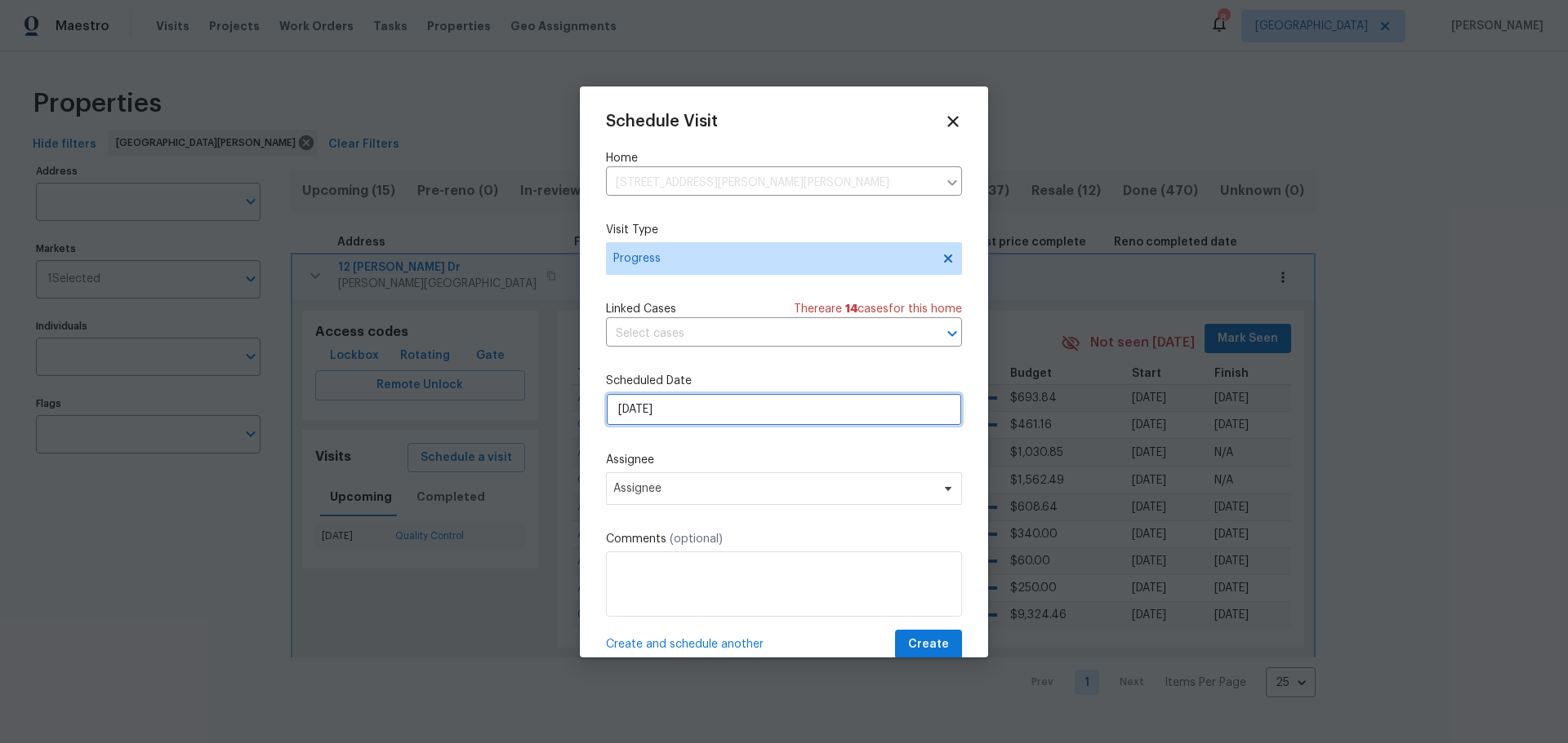
click at [657, 412] on input "[DATE]" at bounding box center [784, 409] width 356 height 32
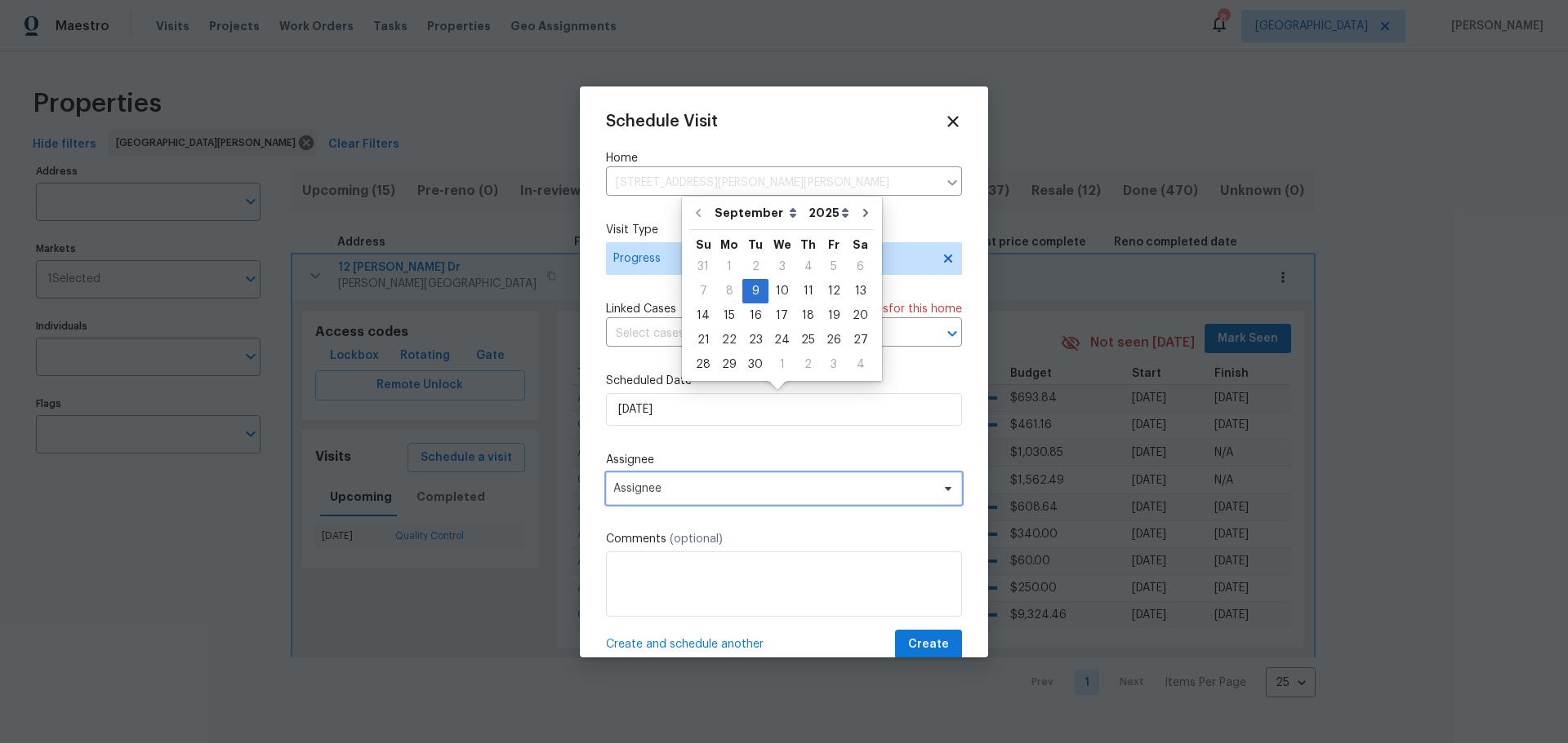
click at [691, 473] on span "Assignee" at bounding box center [784, 489] width 356 height 32
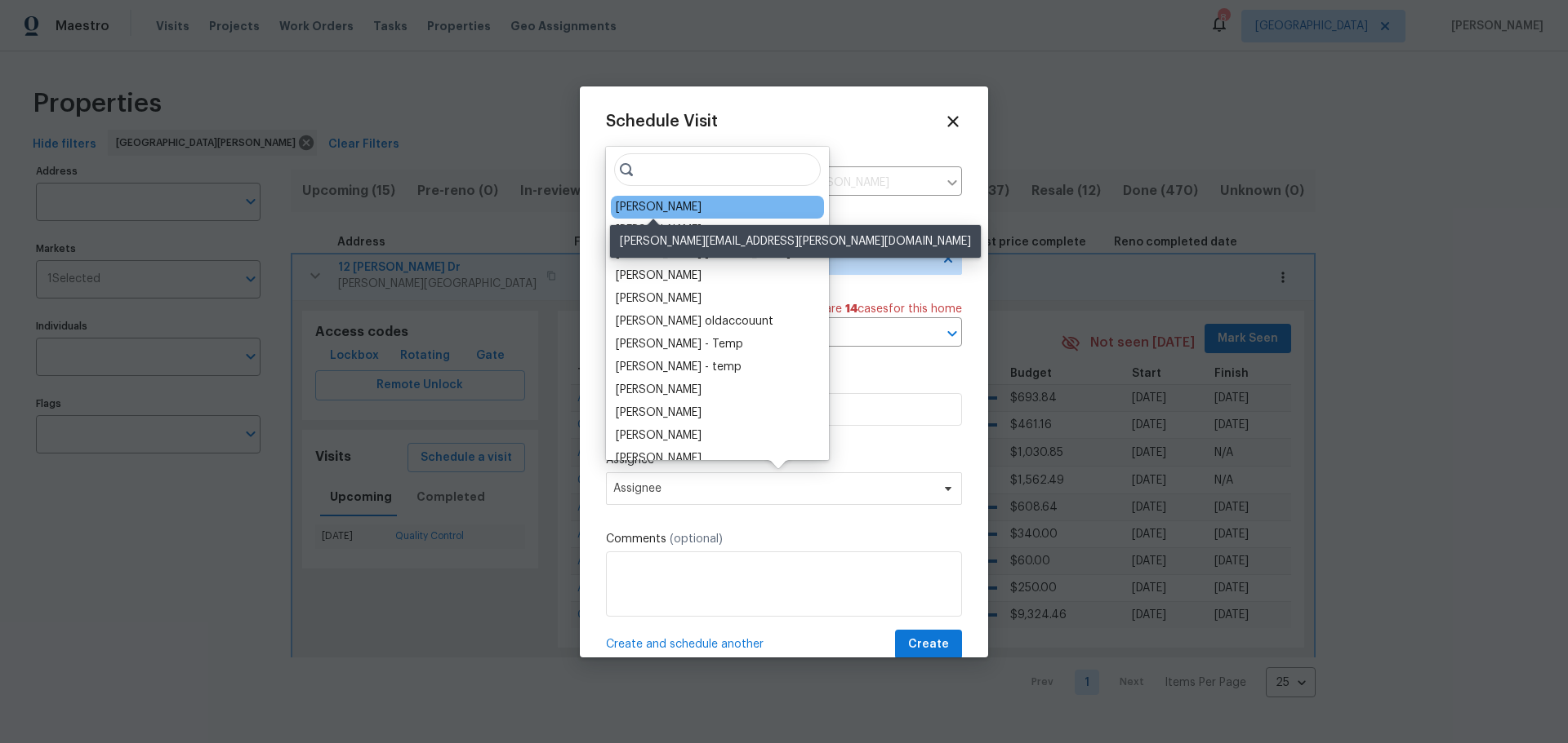
click at [646, 215] on div "[PERSON_NAME]" at bounding box center [658, 206] width 85 height 16
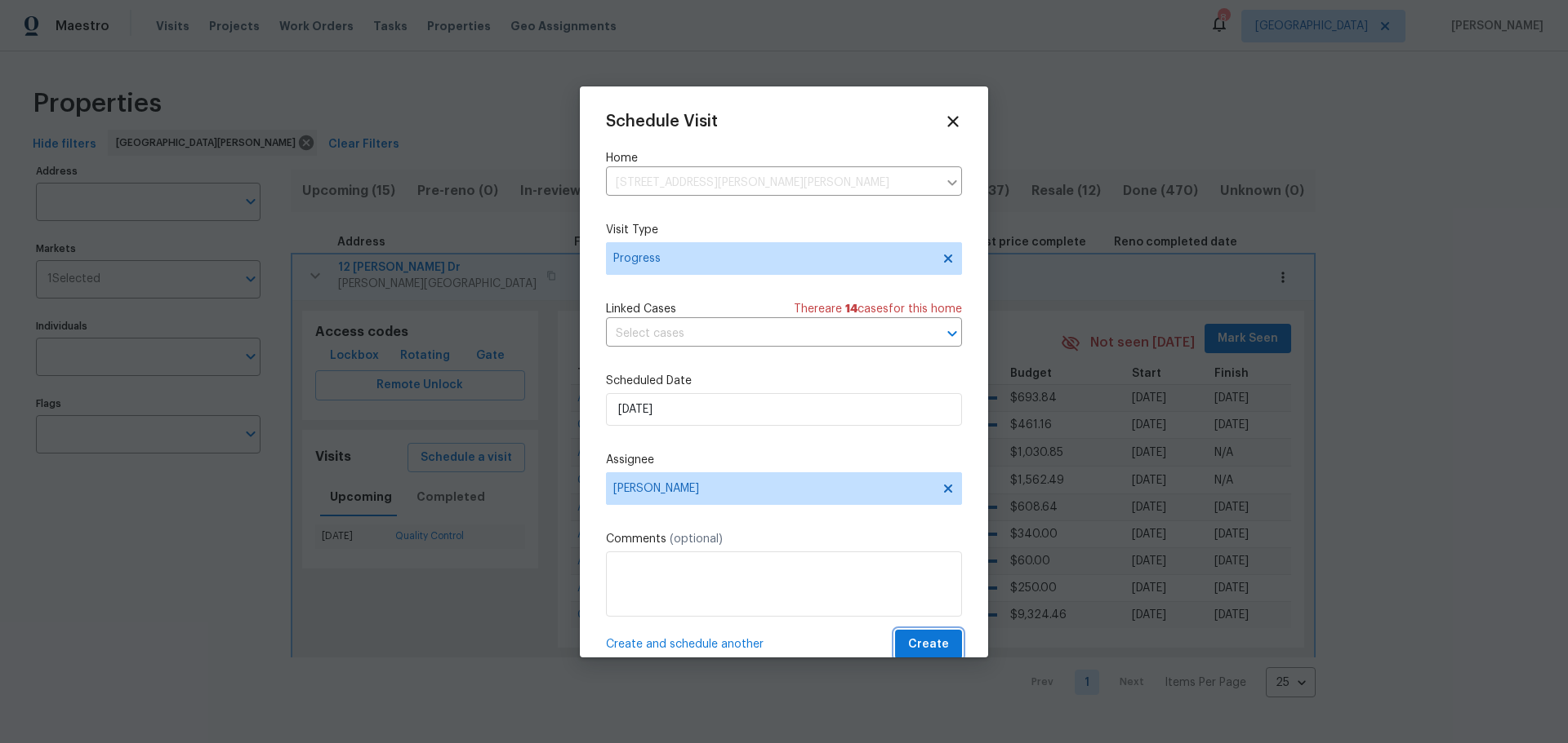
click at [908, 652] on span "Create" at bounding box center [929, 645] width 41 height 20
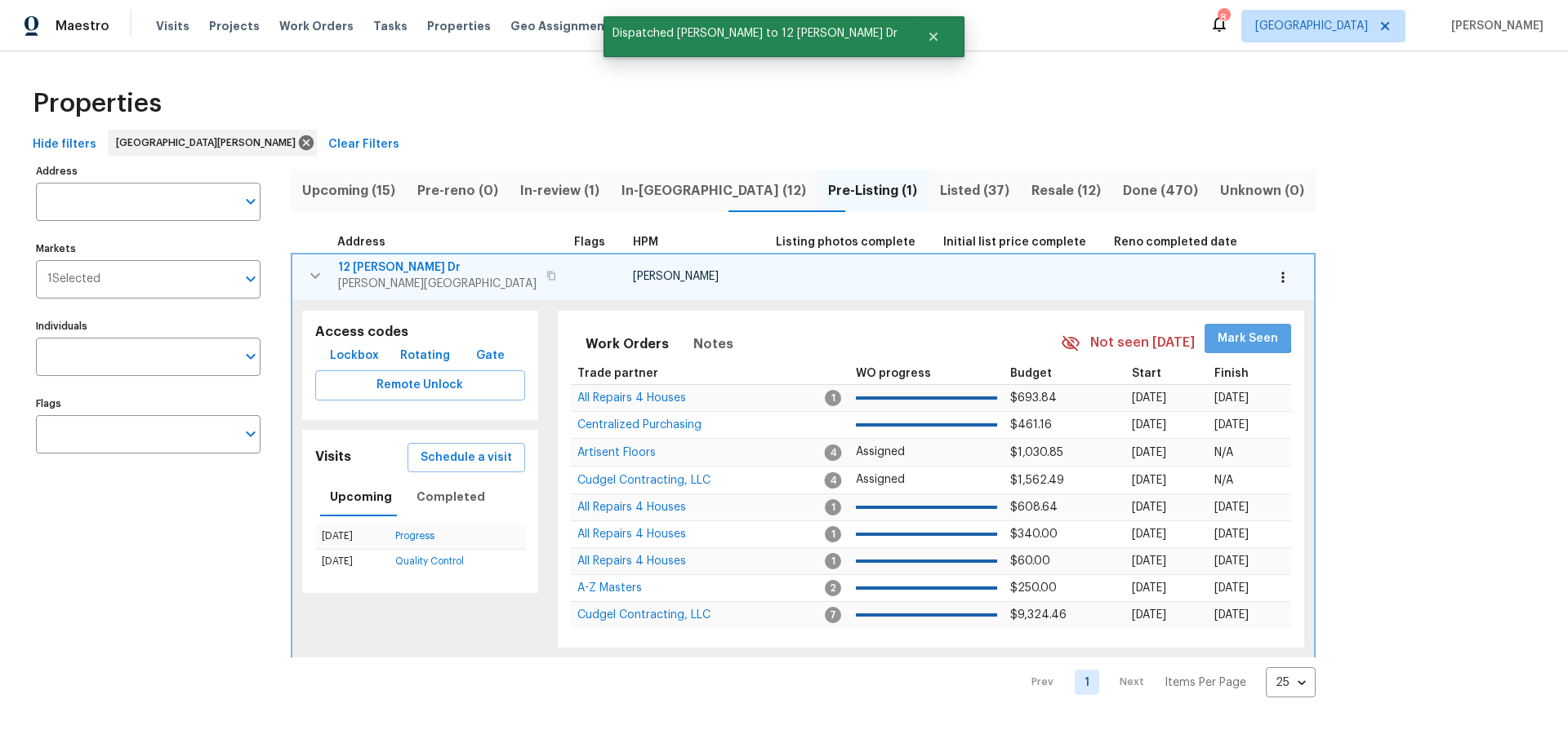
click at [1217, 331] on span "Mark Seen" at bounding box center [1247, 339] width 61 height 20
